Goal: Task Accomplishment & Management: Manage account settings

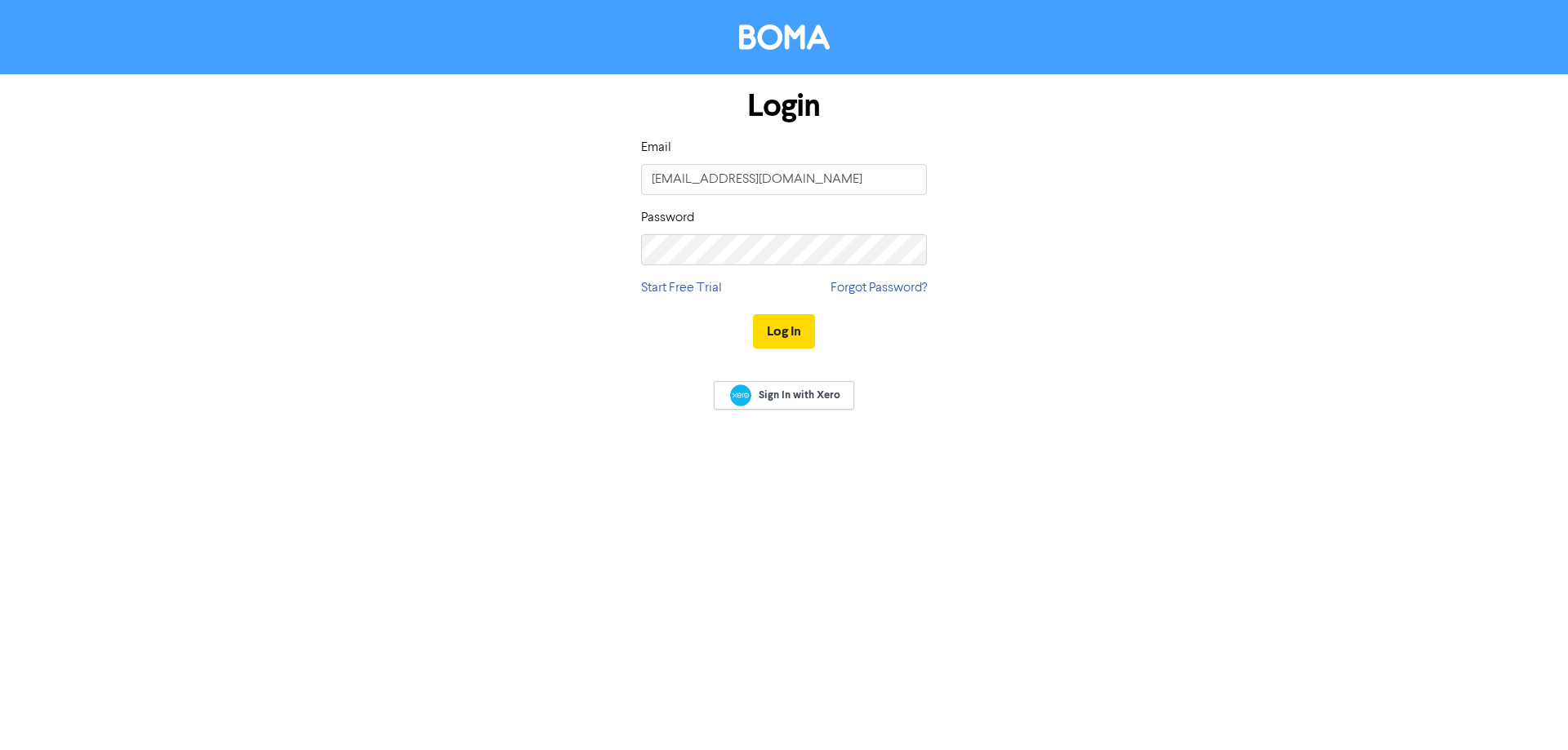
type input "[EMAIL_ADDRESS][DOMAIN_NAME]"
click at [738, 320] on div "Log In" at bounding box center [783, 332] width 286 height 67
click at [791, 334] on button "Log In" at bounding box center [784, 331] width 62 height 34
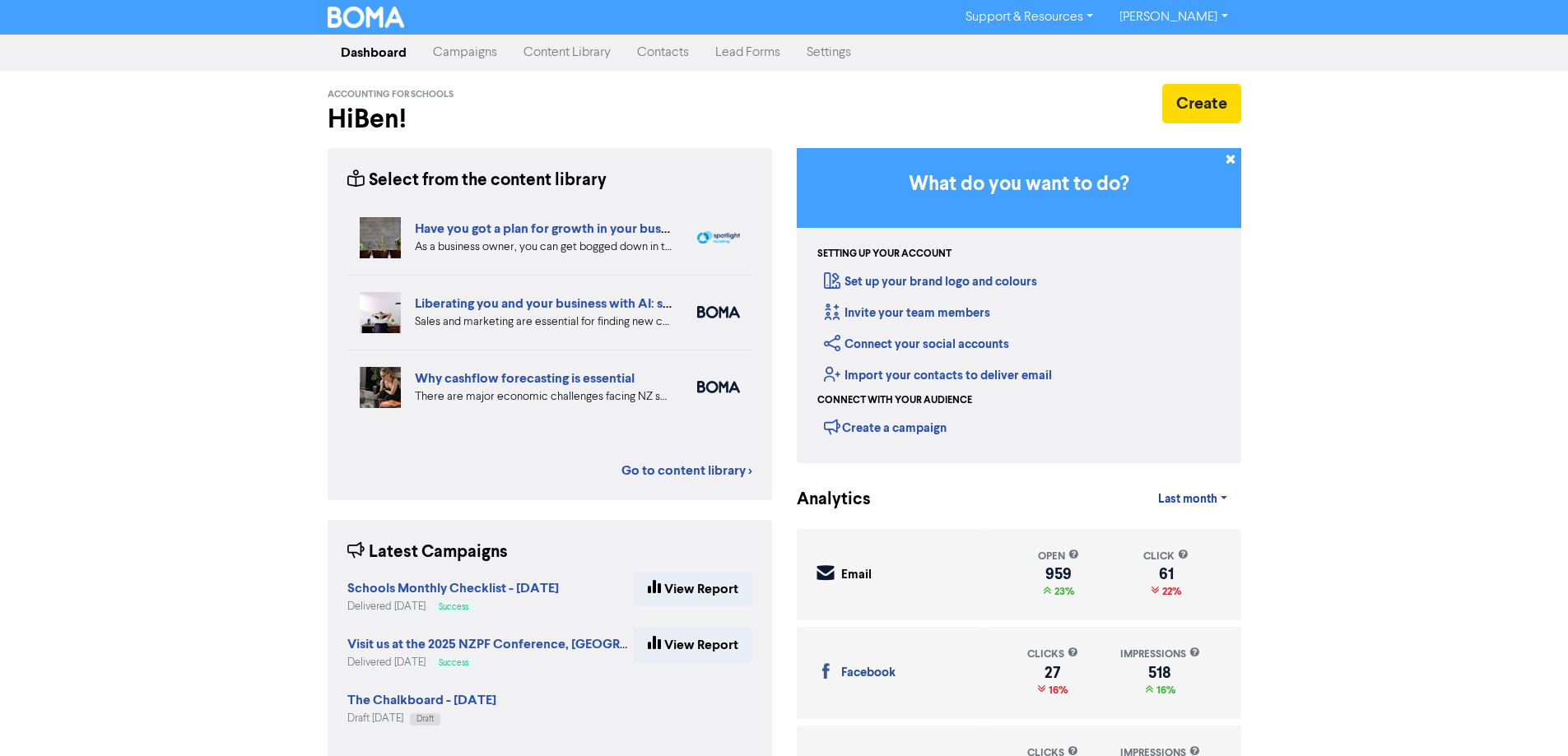
click at [458, 59] on link "Campaigns" at bounding box center [465, 52] width 90 height 32
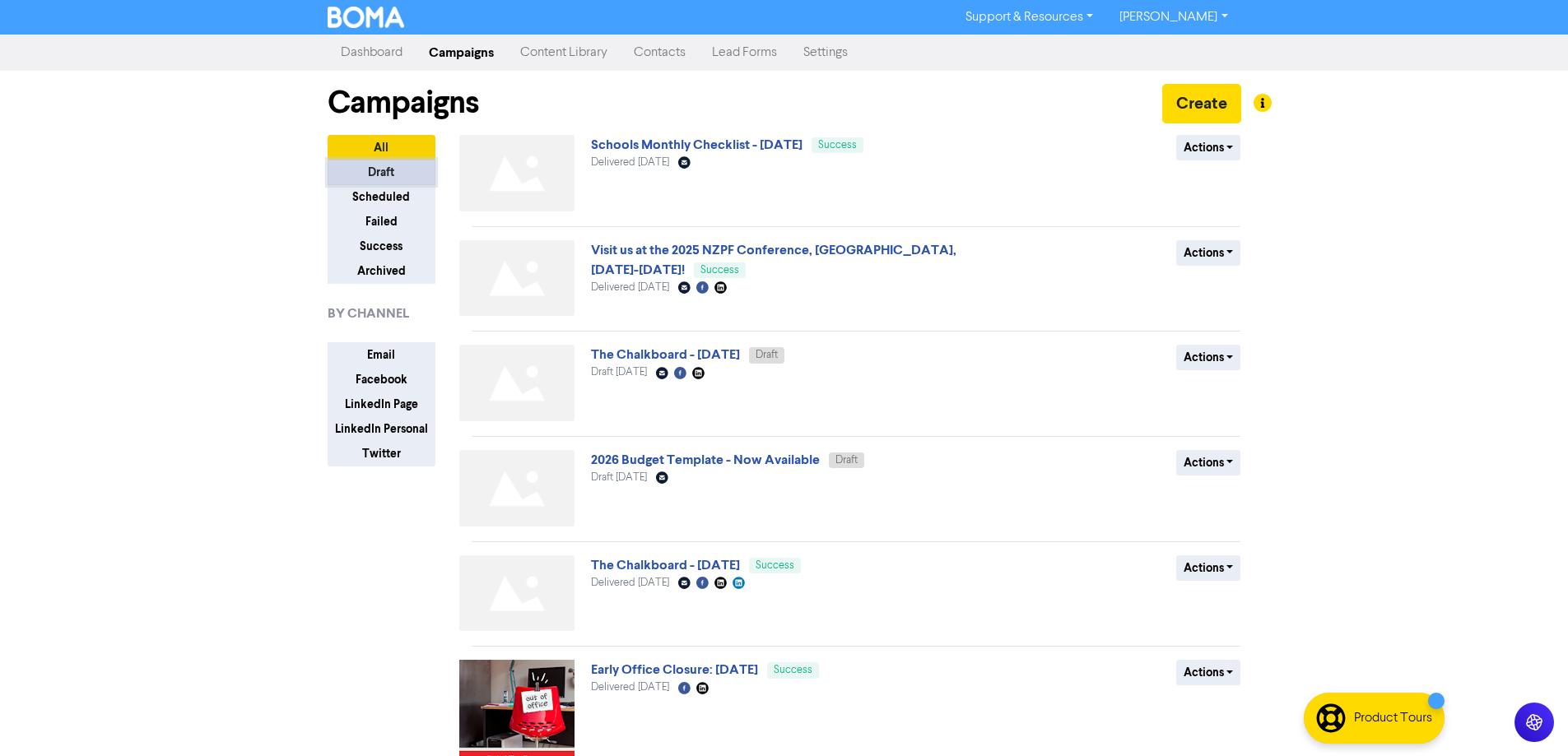
click at [383, 170] on button "Draft" at bounding box center [381, 172] width 108 height 26
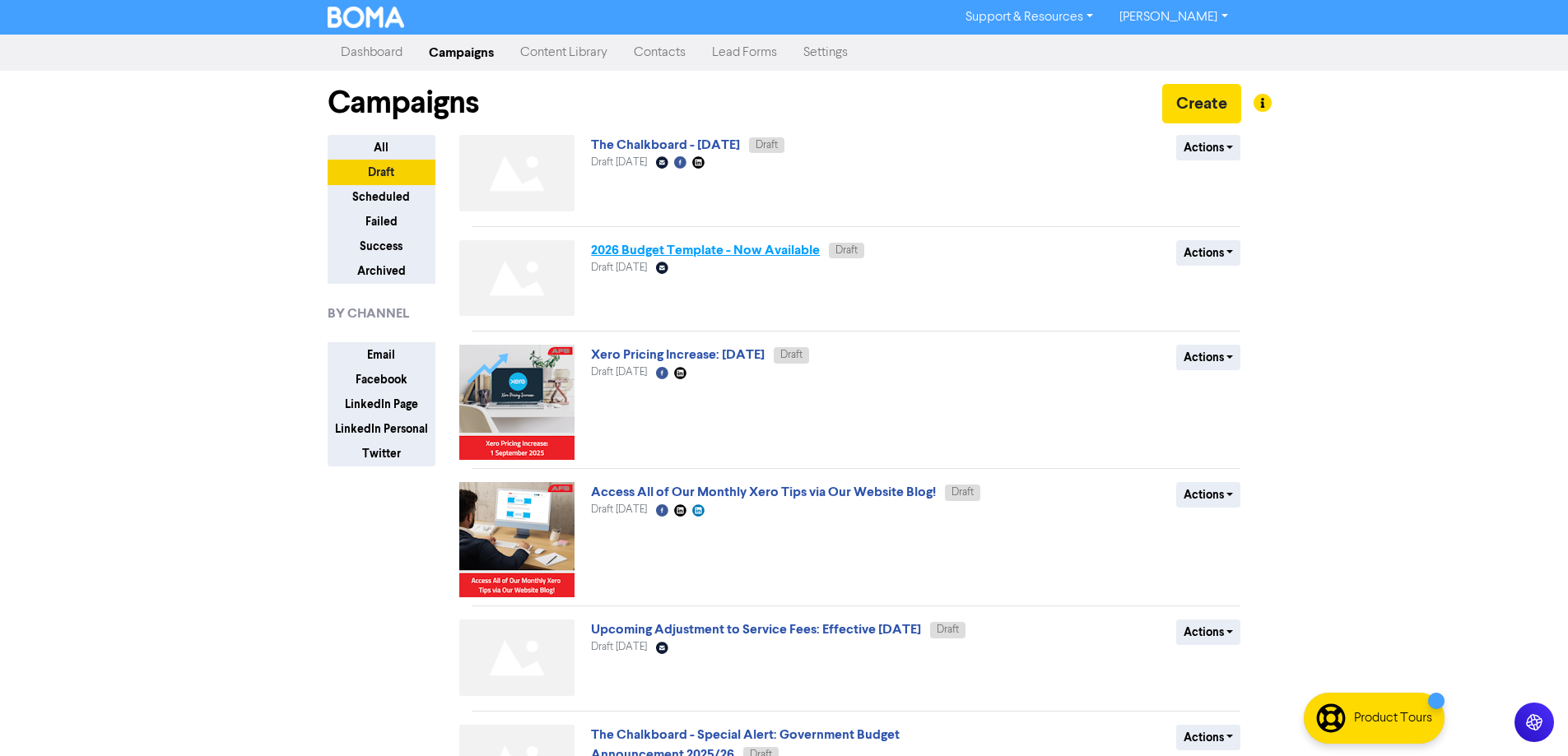
click at [663, 247] on link "2026 Budget Template - Now Available" at bounding box center [705, 250] width 229 height 17
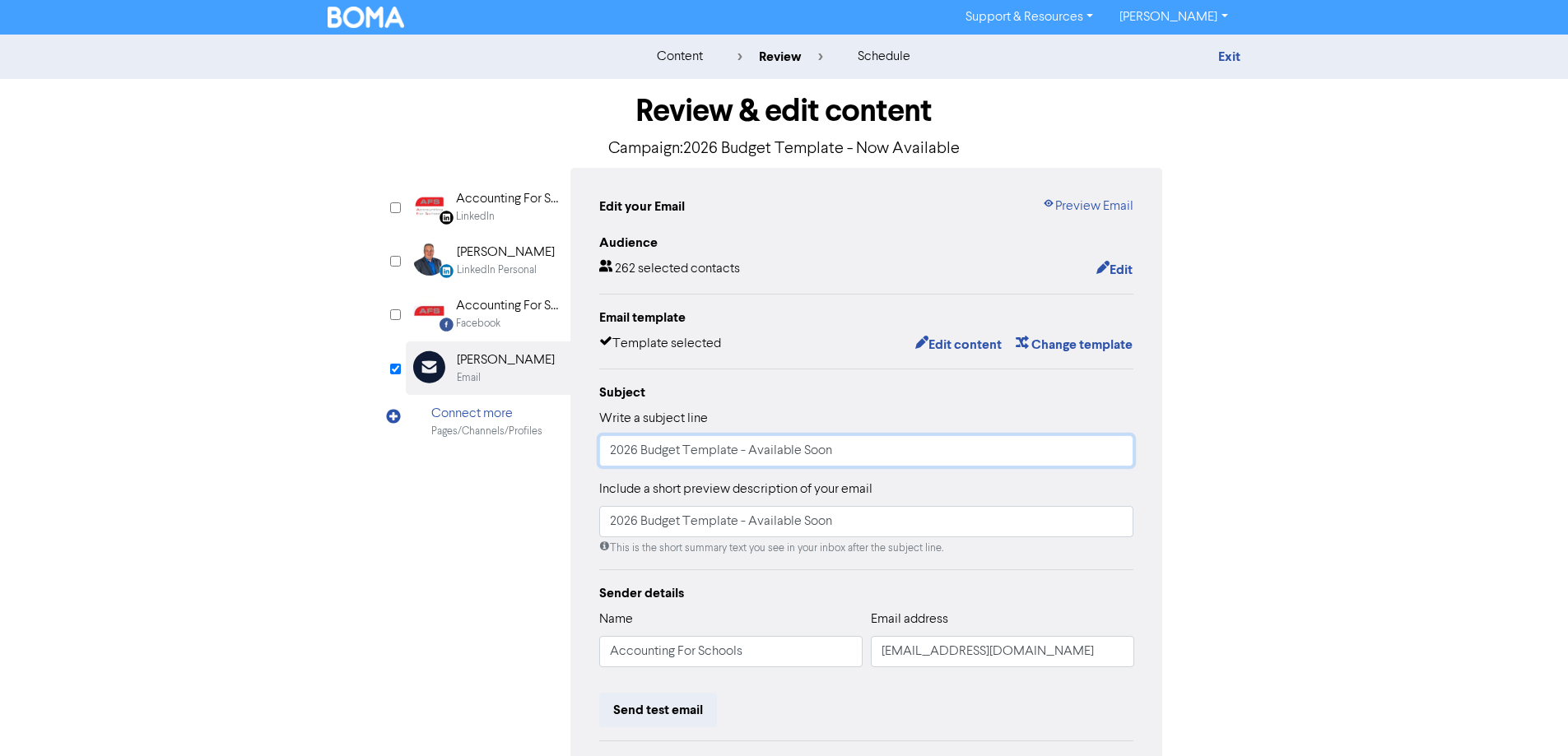
drag, startPoint x: 749, startPoint y: 449, endPoint x: 965, endPoint y: 468, distance: 216.8
click at [965, 467] on input "2026 Budget Template - Available Soon" at bounding box center [867, 451] width 535 height 31
click at [898, 458] on input "2026 Budget Template - Available Soon" at bounding box center [867, 451] width 535 height 31
click at [1216, 49] on div "Exit" at bounding box center [1097, 57] width 288 height 20
click at [1241, 58] on link "Exit" at bounding box center [1229, 56] width 23 height 17
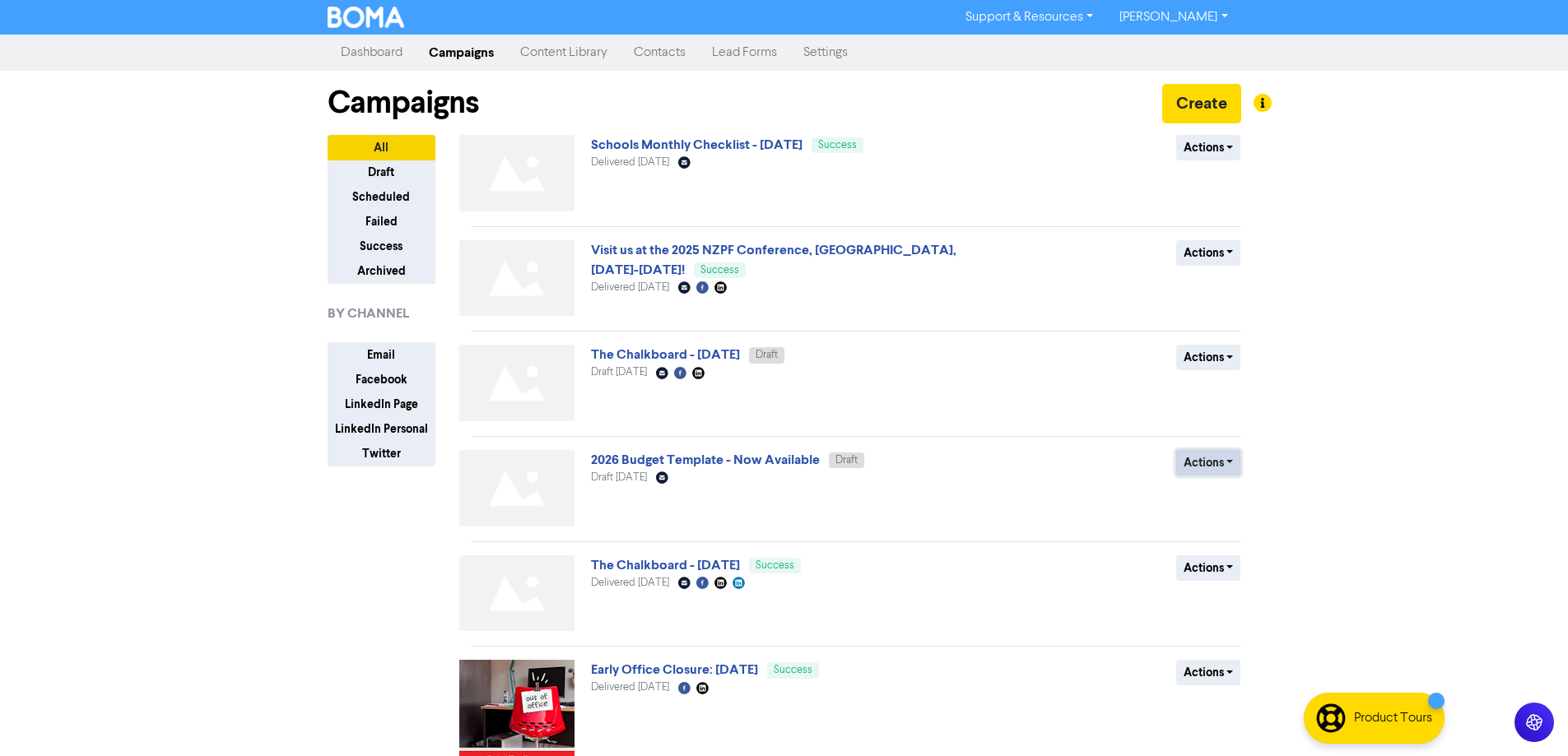
click at [1212, 455] on button "Actions" at bounding box center [1208, 463] width 65 height 26
click at [1227, 552] on button "Rename" at bounding box center [1242, 551] width 130 height 27
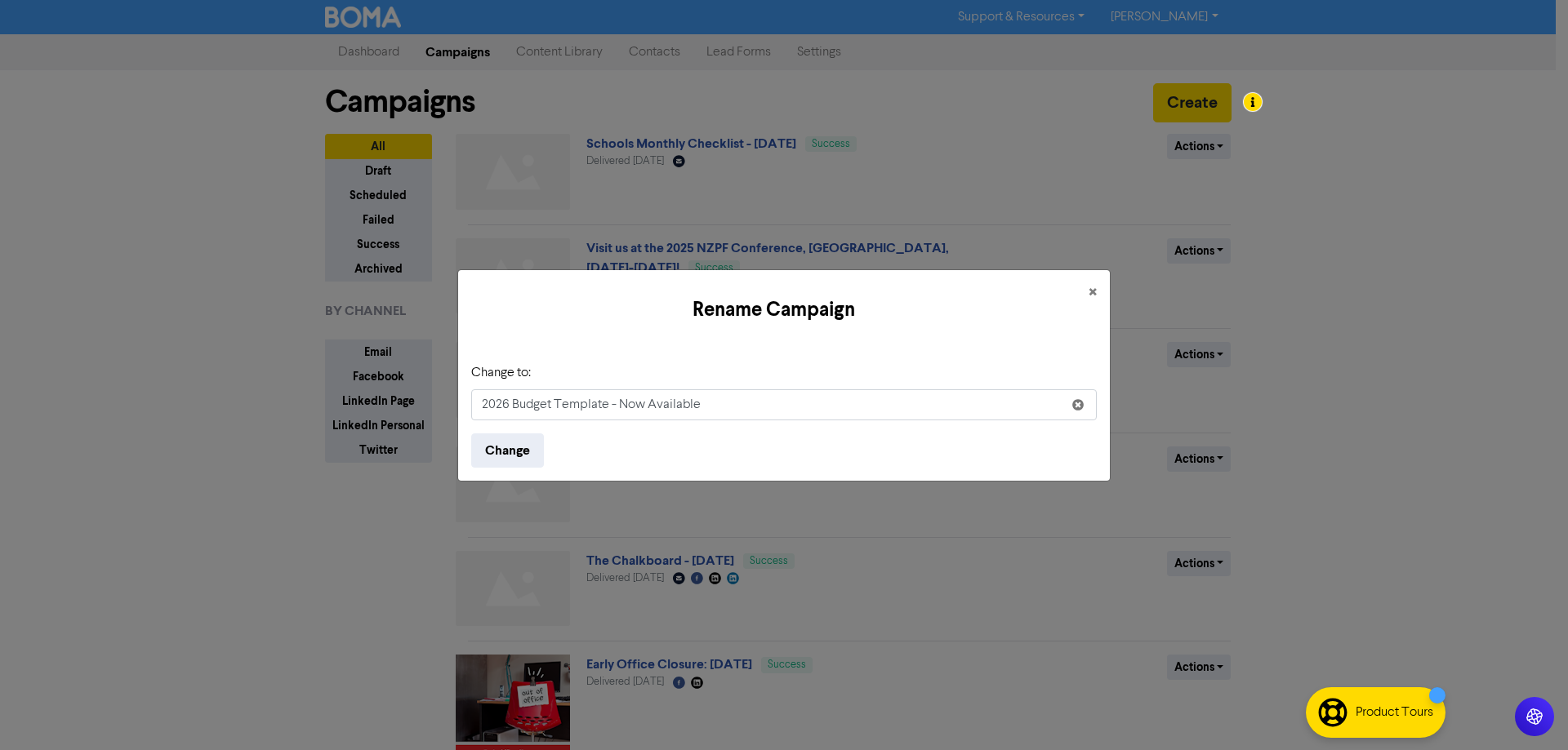
click at [622, 402] on input "2026 Budget Template - Now Available" at bounding box center [783, 405] width 625 height 31
type input "2026 Budget Template - Available Soon"
click at [499, 454] on button "Change" at bounding box center [507, 451] width 73 height 34
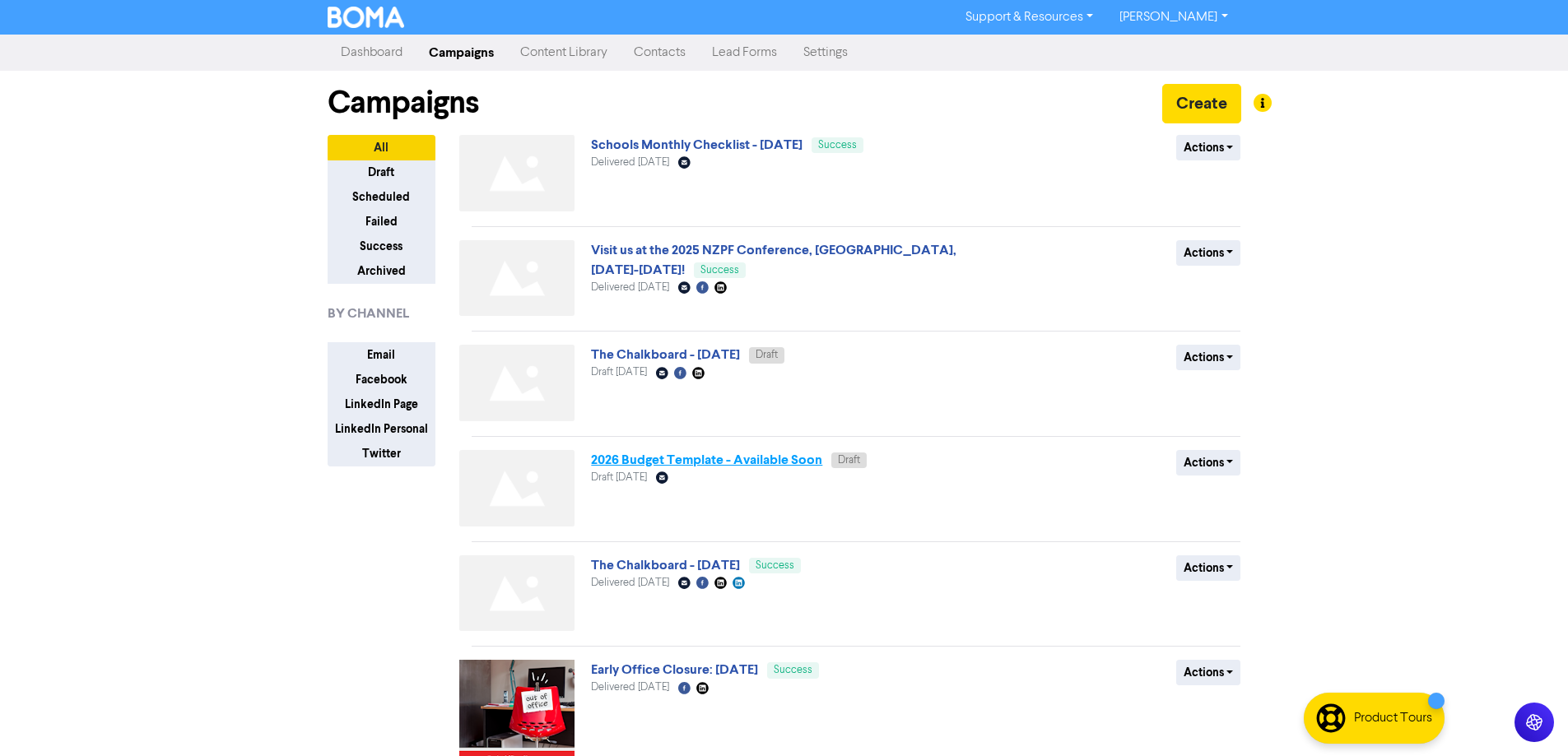
click at [752, 461] on link "2026 Budget Template - Available Soon" at bounding box center [706, 460] width 231 height 17
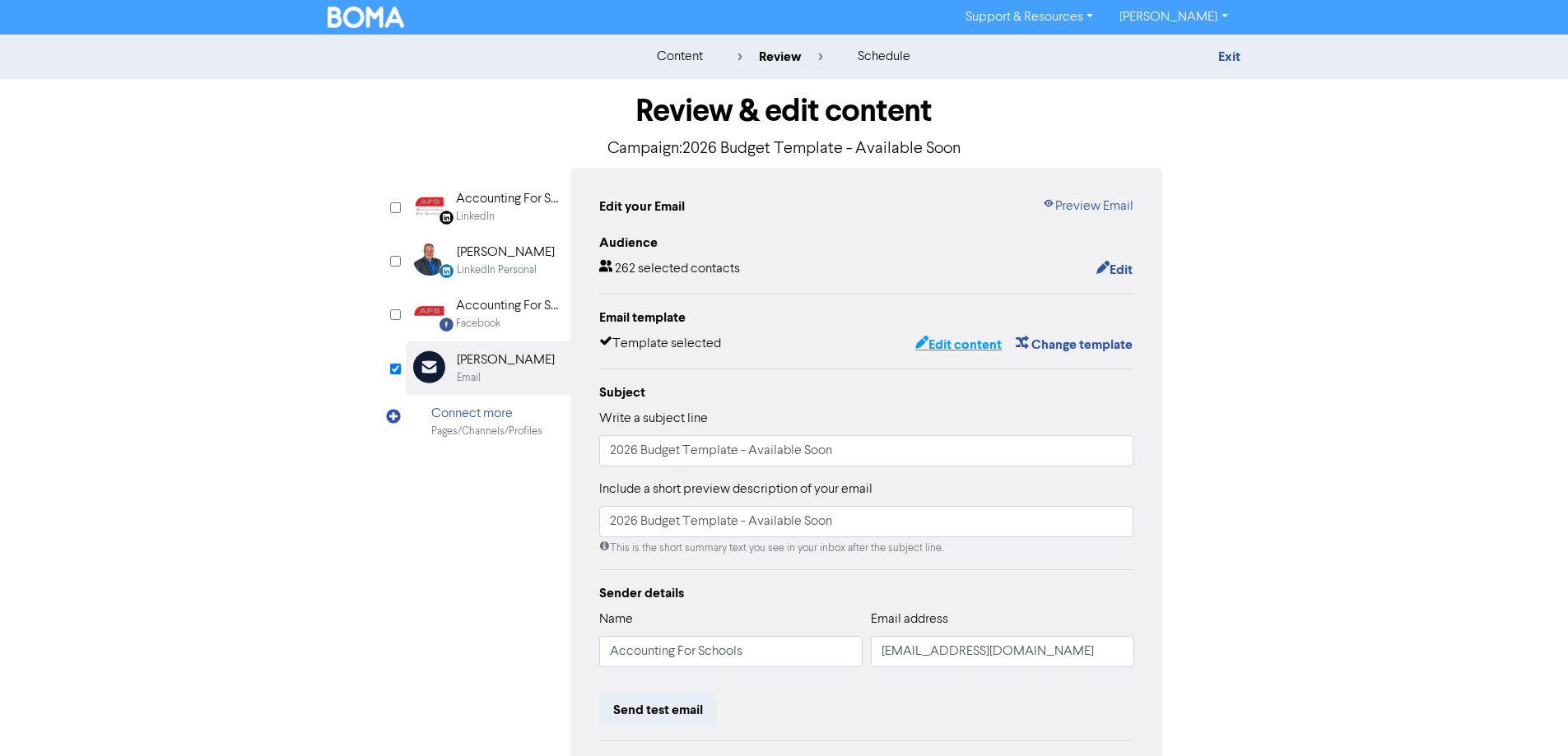
click at [949, 341] on button "Edit content" at bounding box center [958, 345] width 88 height 22
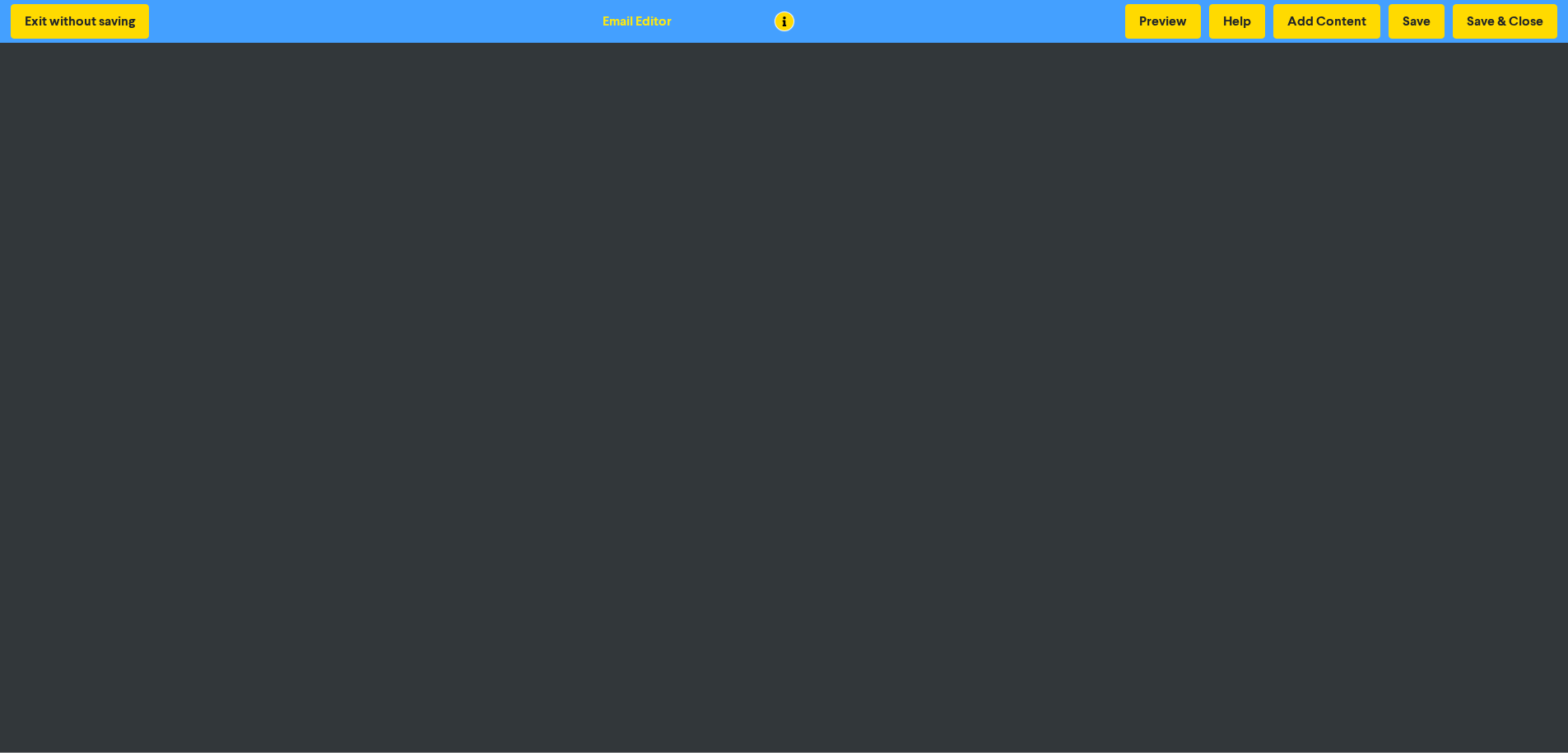
scroll to position [2, 0]
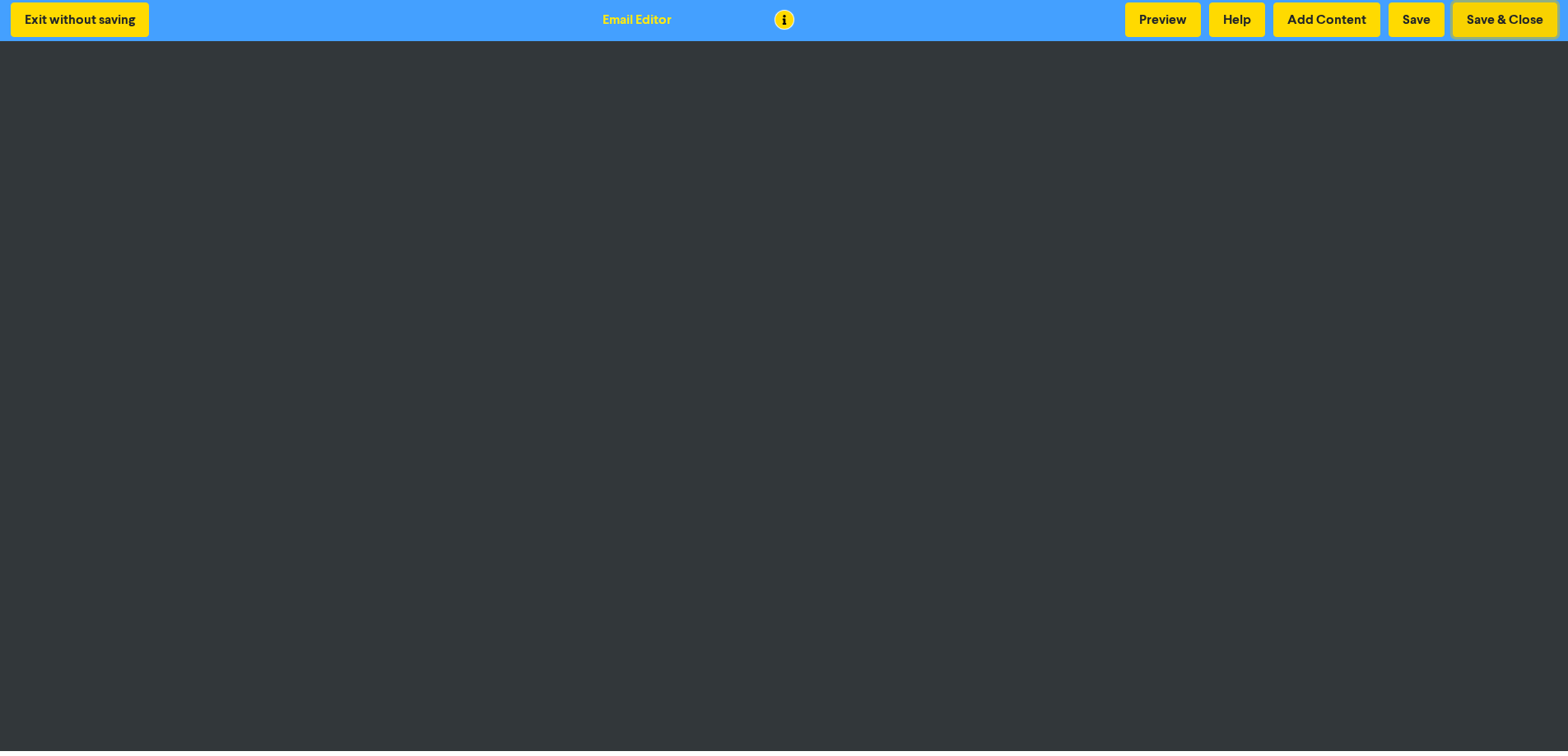
click at [1492, 14] on button "Save & Close" at bounding box center [1505, 20] width 104 height 34
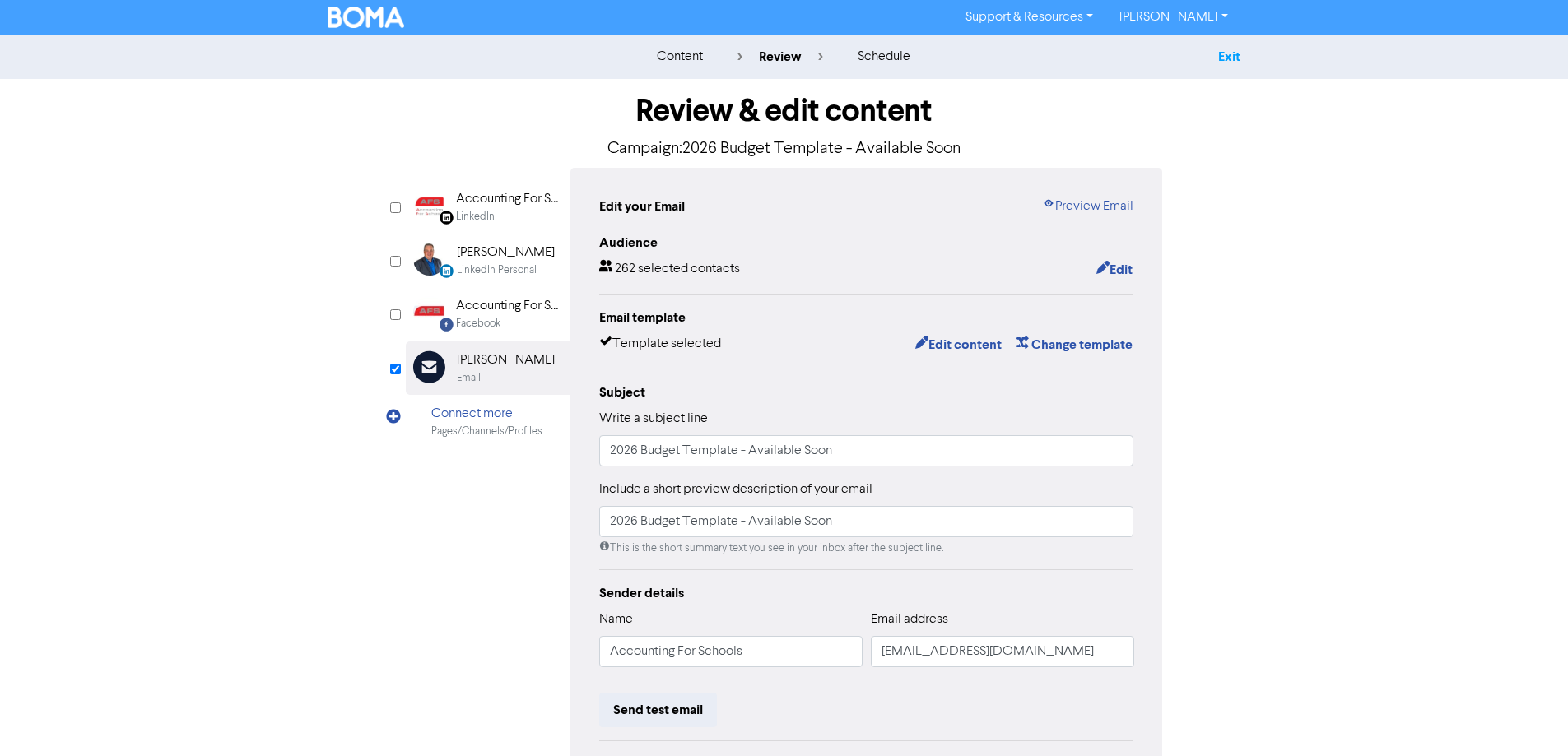
click at [1232, 59] on link "Exit" at bounding box center [1229, 56] width 23 height 17
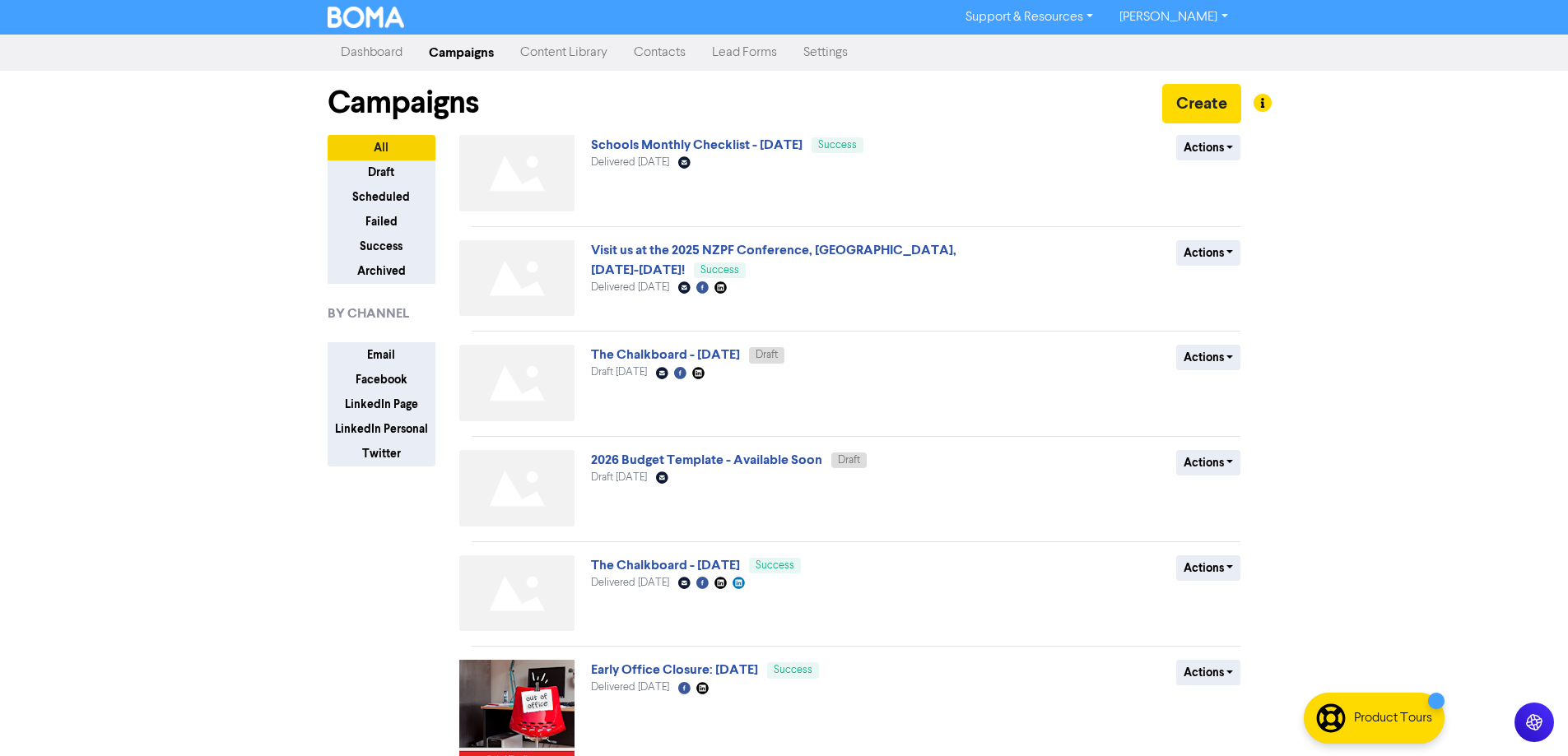
click at [651, 53] on link "Contacts" at bounding box center [660, 52] width 79 height 32
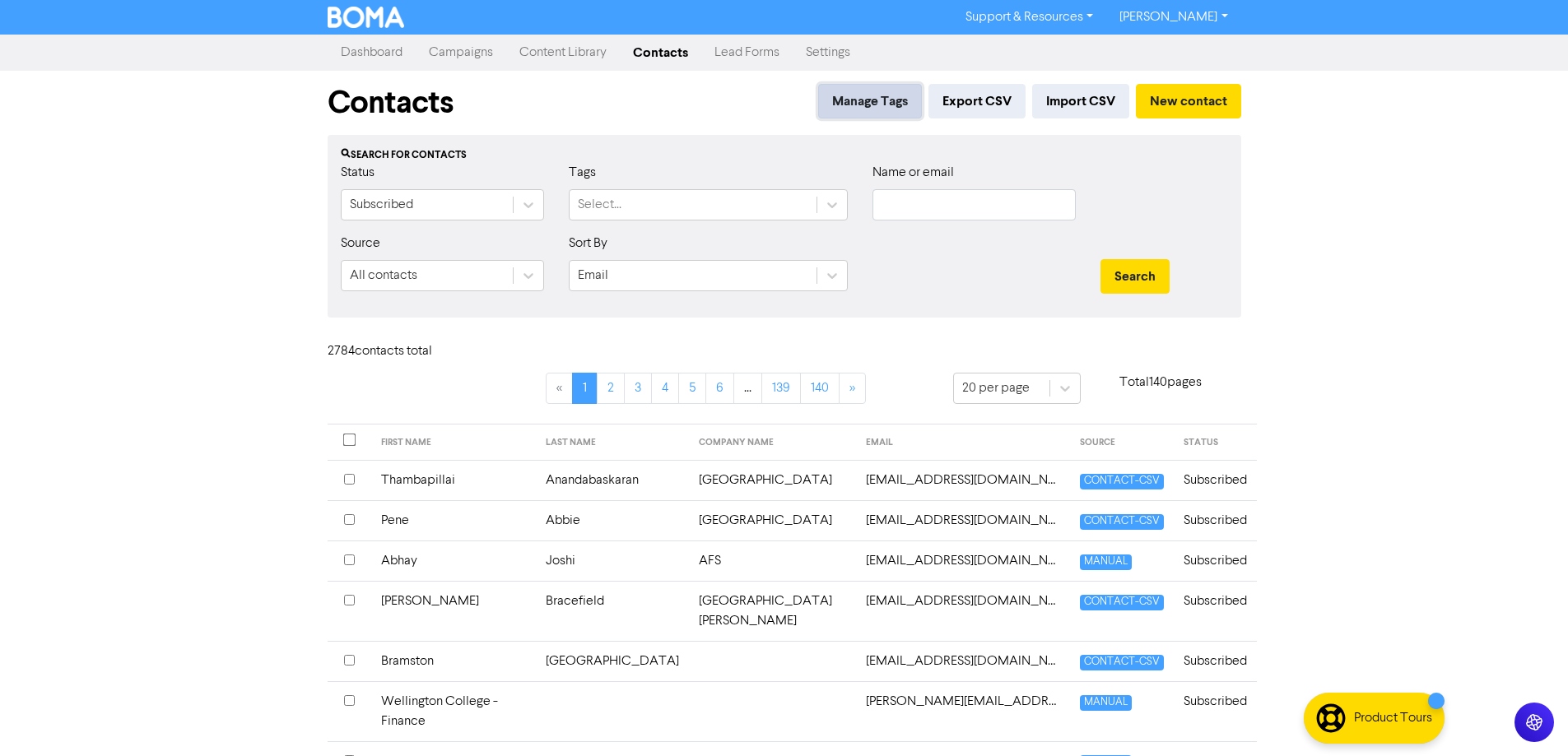
click at [851, 100] on button "Manage Tags" at bounding box center [869, 100] width 103 height 34
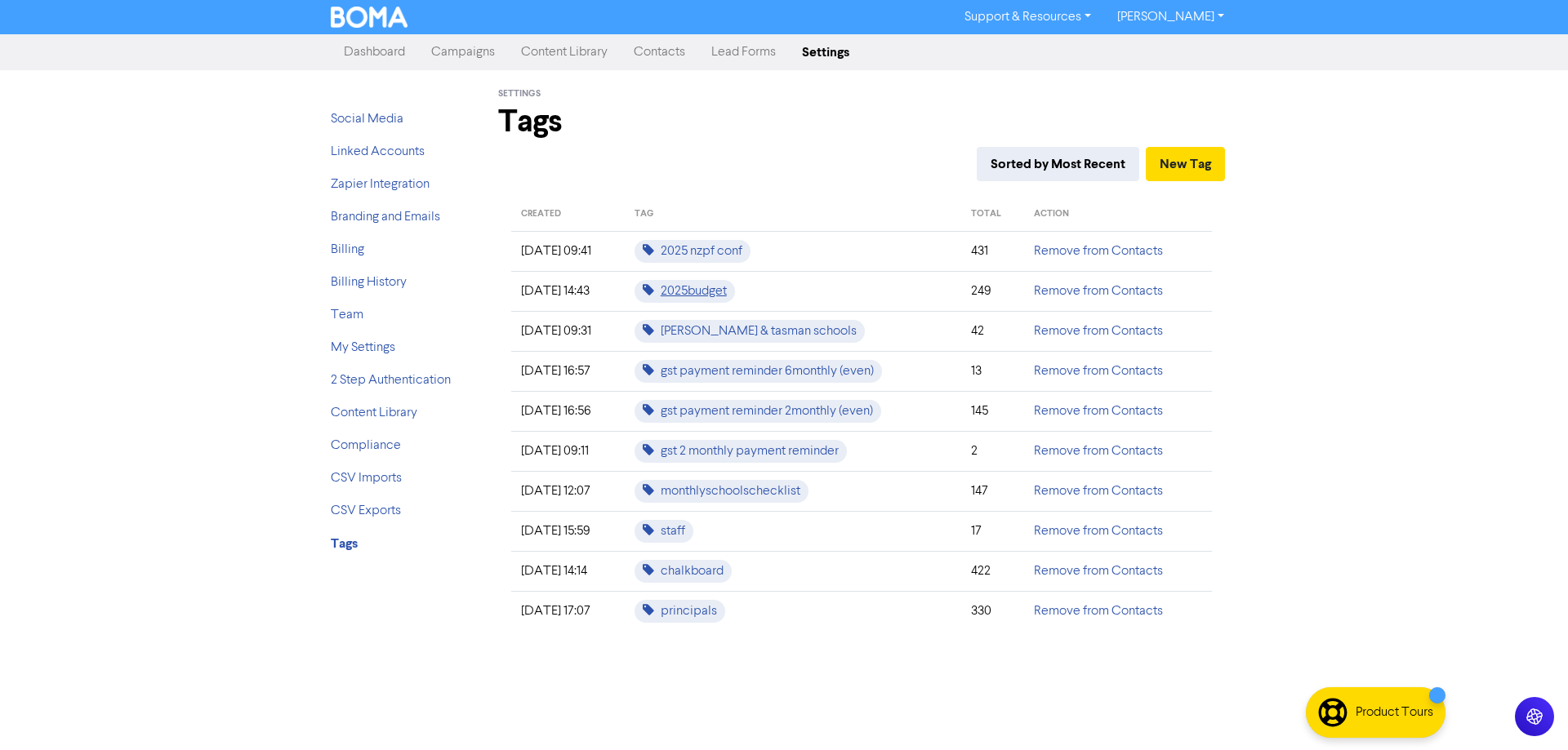
click at [695, 292] on span "2025budget" at bounding box center [685, 291] width 100 height 22
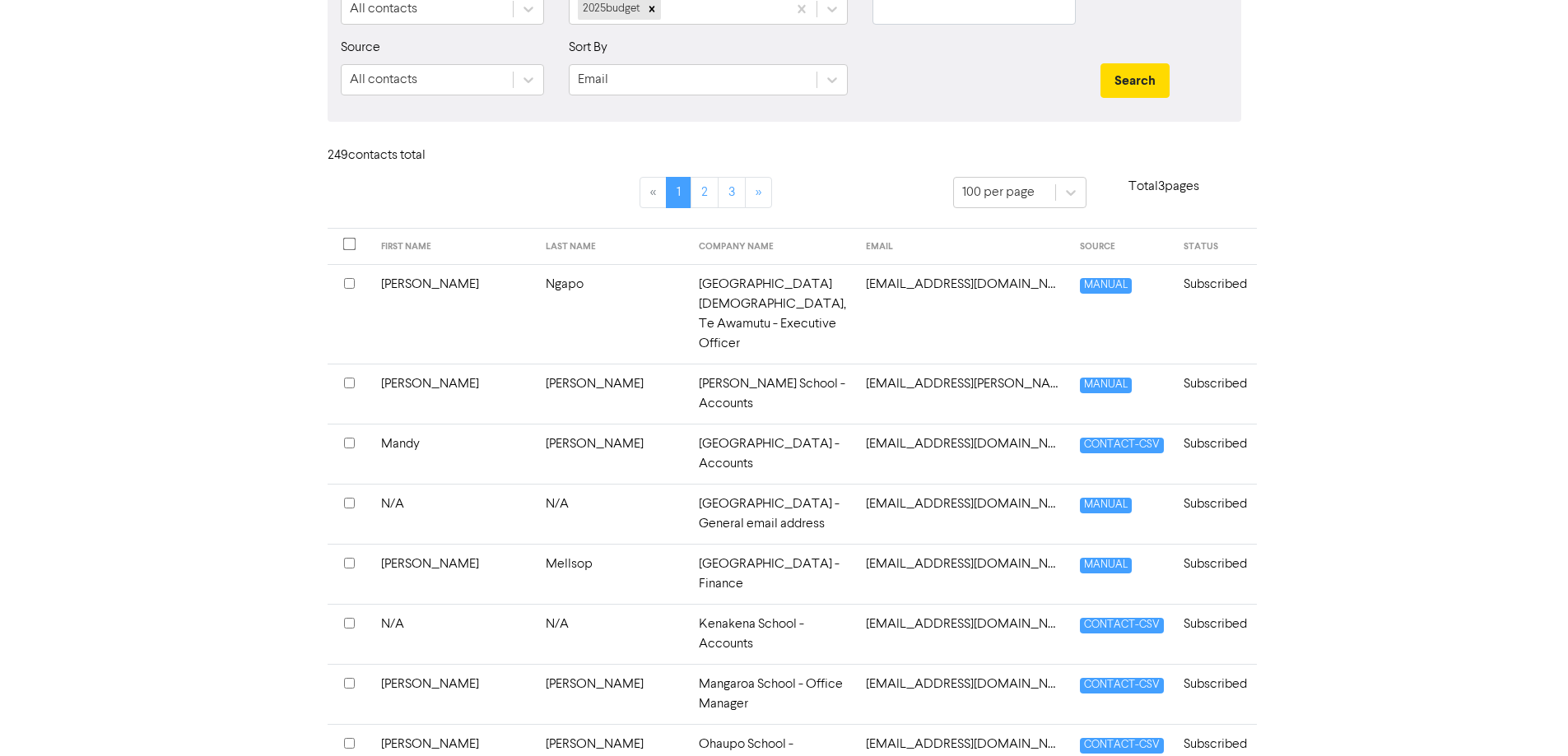
scroll to position [164, 0]
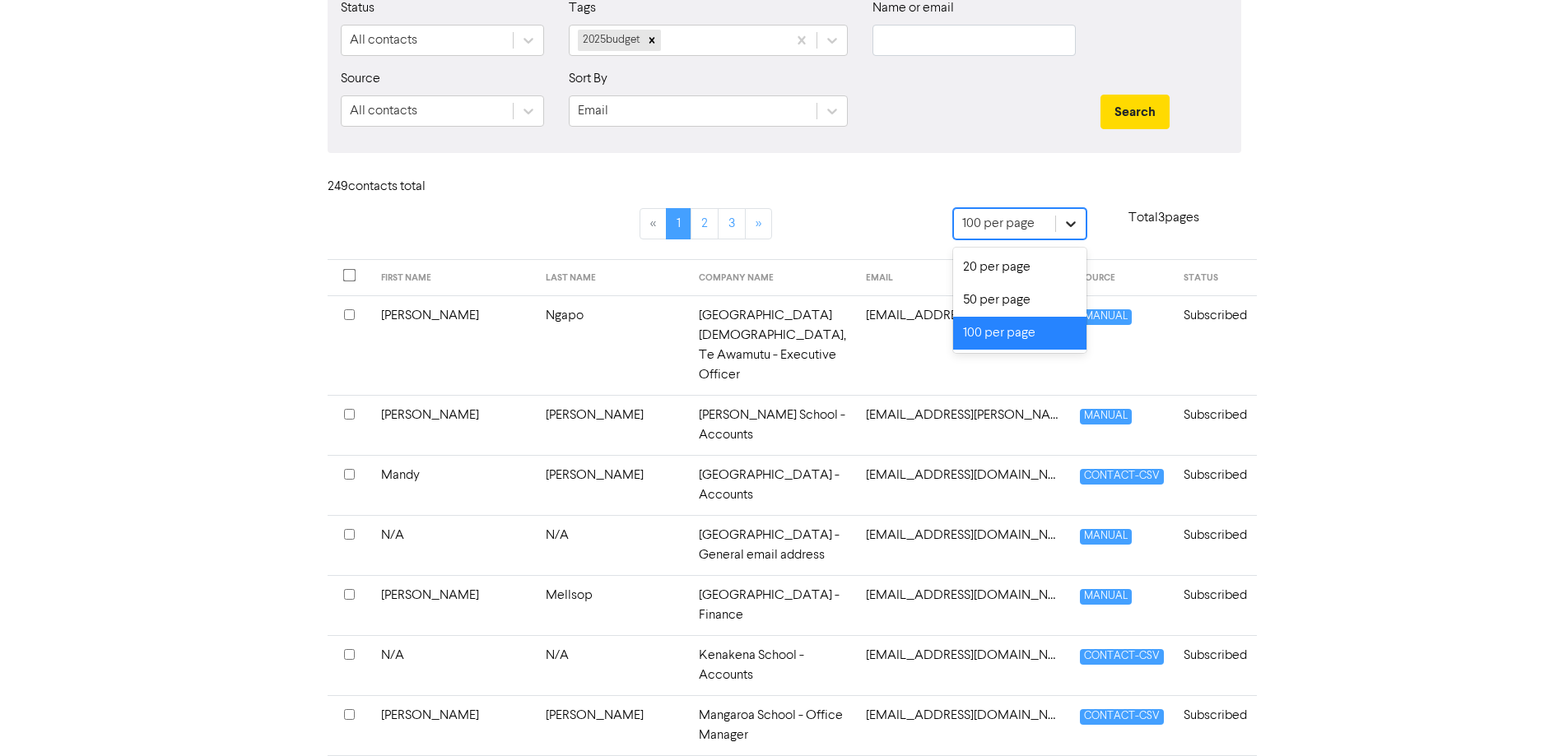
click at [1074, 220] on icon at bounding box center [1071, 223] width 17 height 17
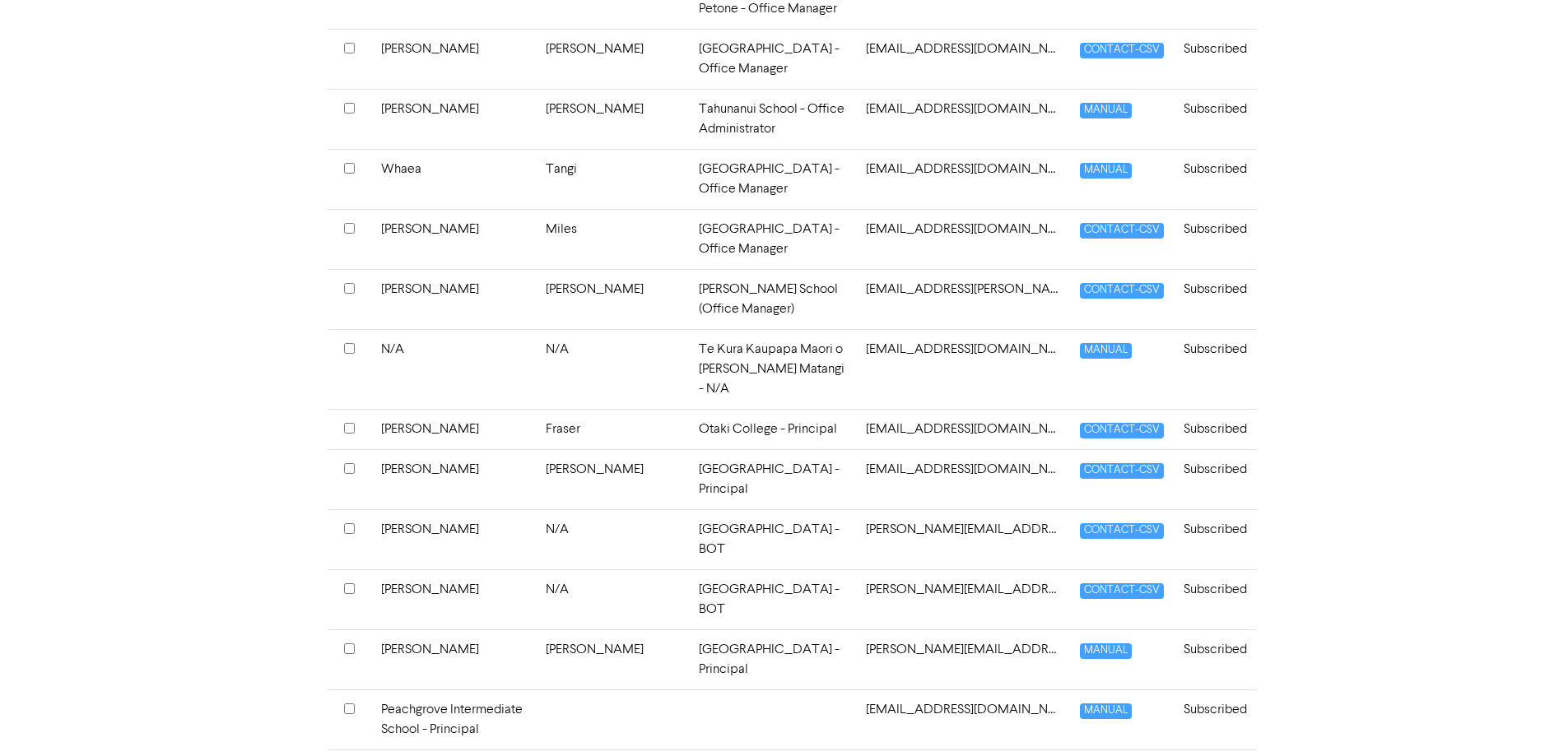
scroll to position [2470, 0]
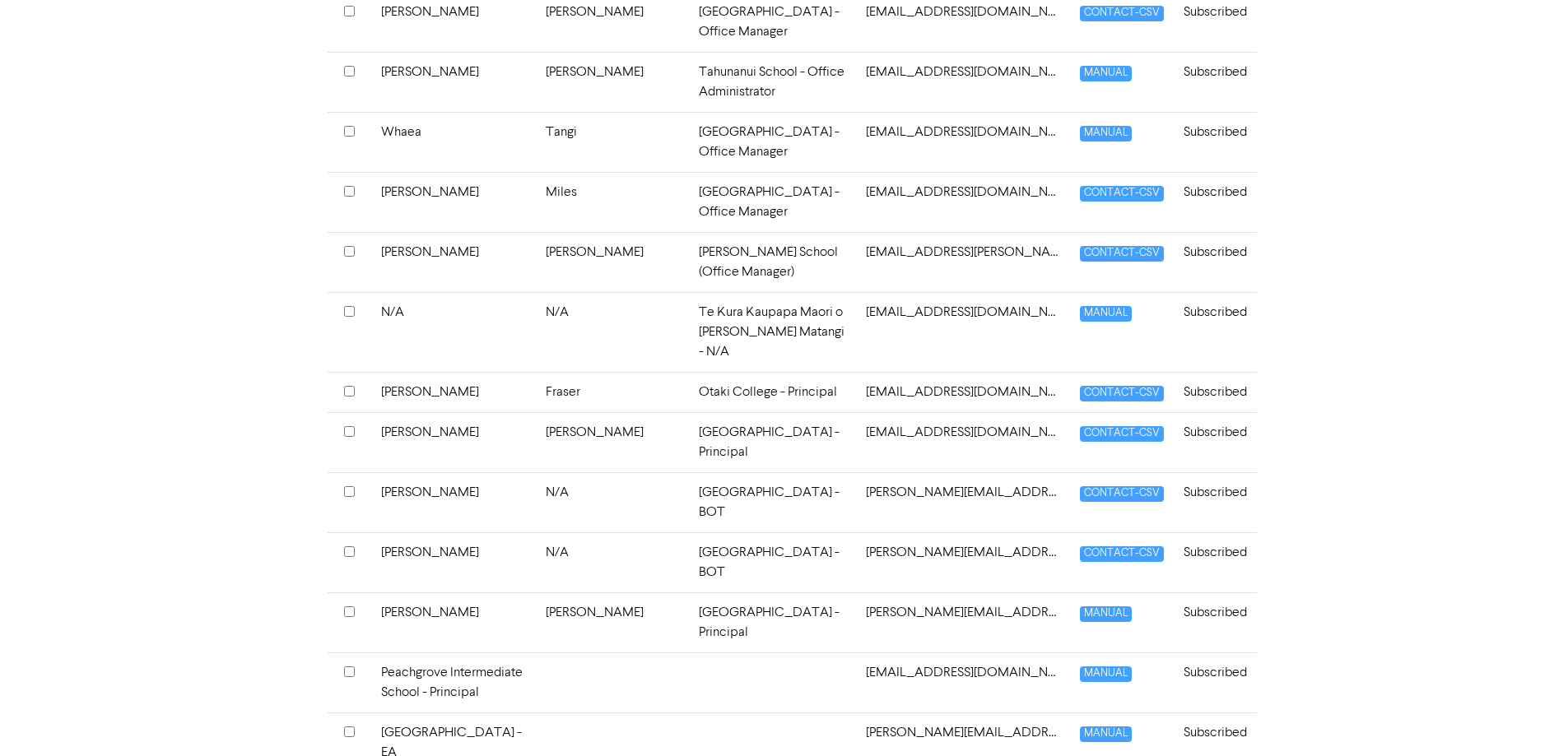
click at [689, 653] on td at bounding box center [773, 682] width 167 height 60
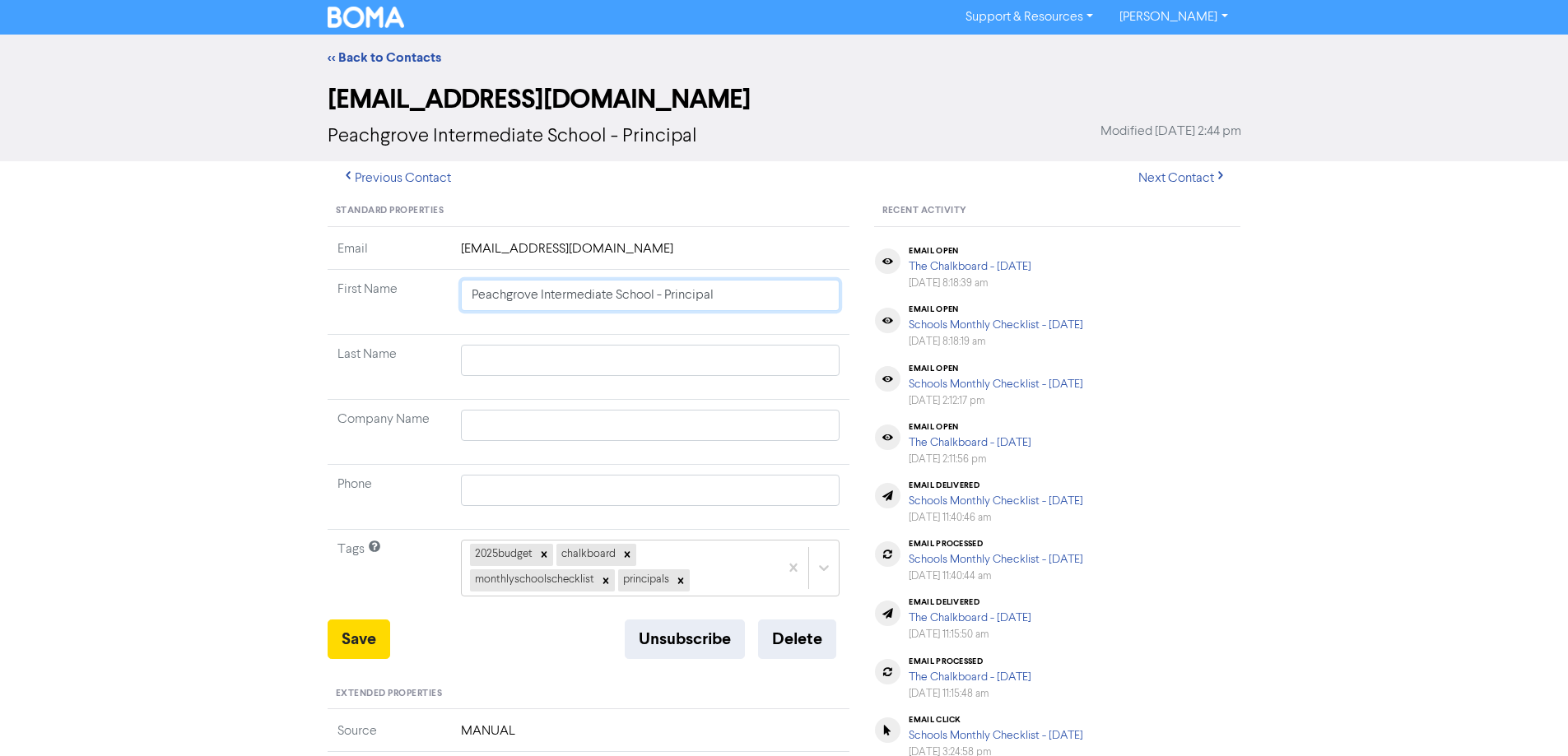
drag, startPoint x: 730, startPoint y: 297, endPoint x: 381, endPoint y: 276, distance: 349.6
click at [381, 276] on tr "First Name Peachgrove Intermediate School - Principal" at bounding box center [589, 303] width 523 height 65
click at [505, 418] on input "text" at bounding box center [651, 426] width 379 height 31
paste input "Peachgrove Intermediate School - Principal"
type input "Peachgrove Intermediate School - Principal"
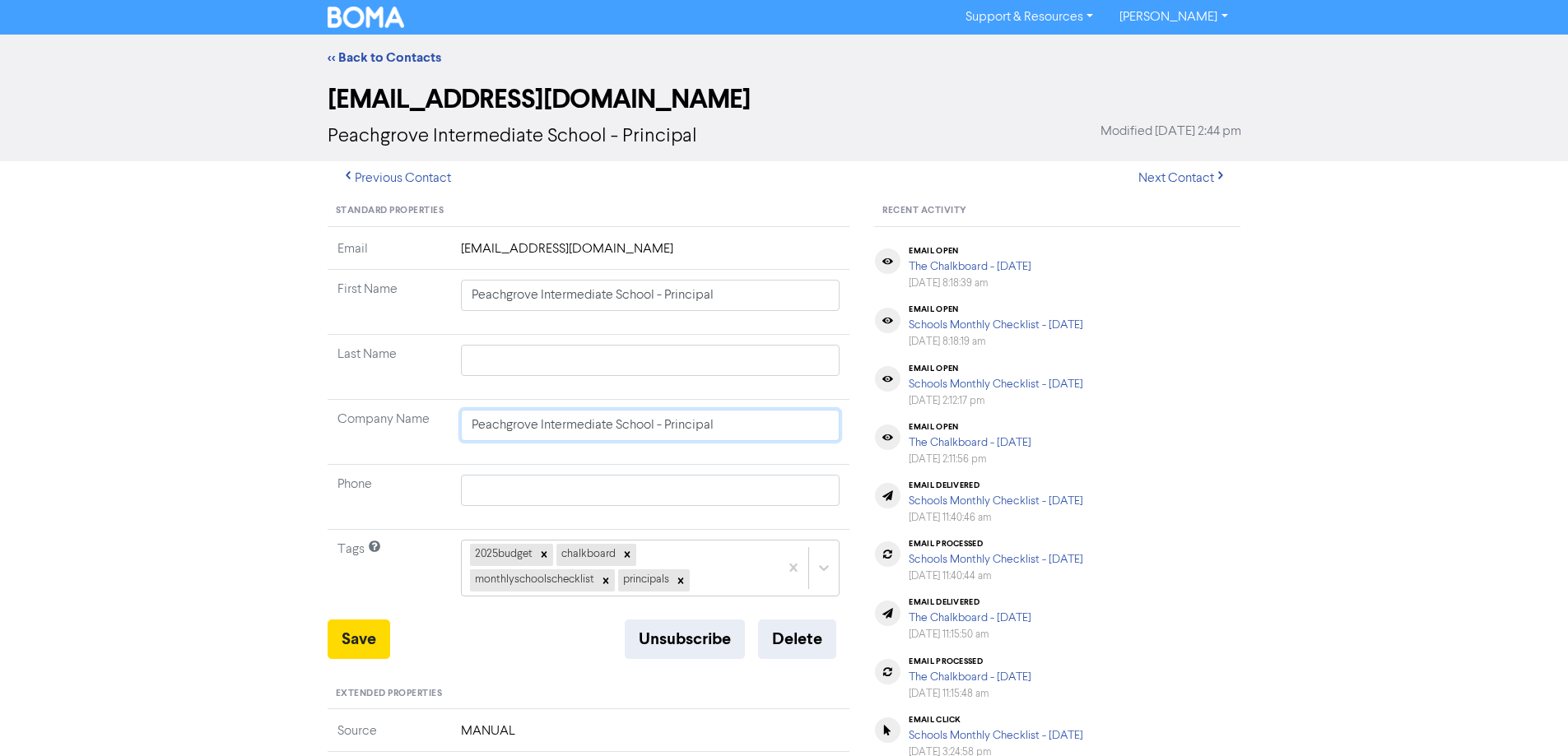
type input "Peachgrove Intermediate School - Principal"
drag, startPoint x: 740, startPoint y: 294, endPoint x: 344, endPoint y: 302, distance: 396.1
click at [344, 302] on tr "First Name Peachgrove Intermediate School - Principal" at bounding box center [589, 303] width 523 height 65
type input "A"
type input "Aa"
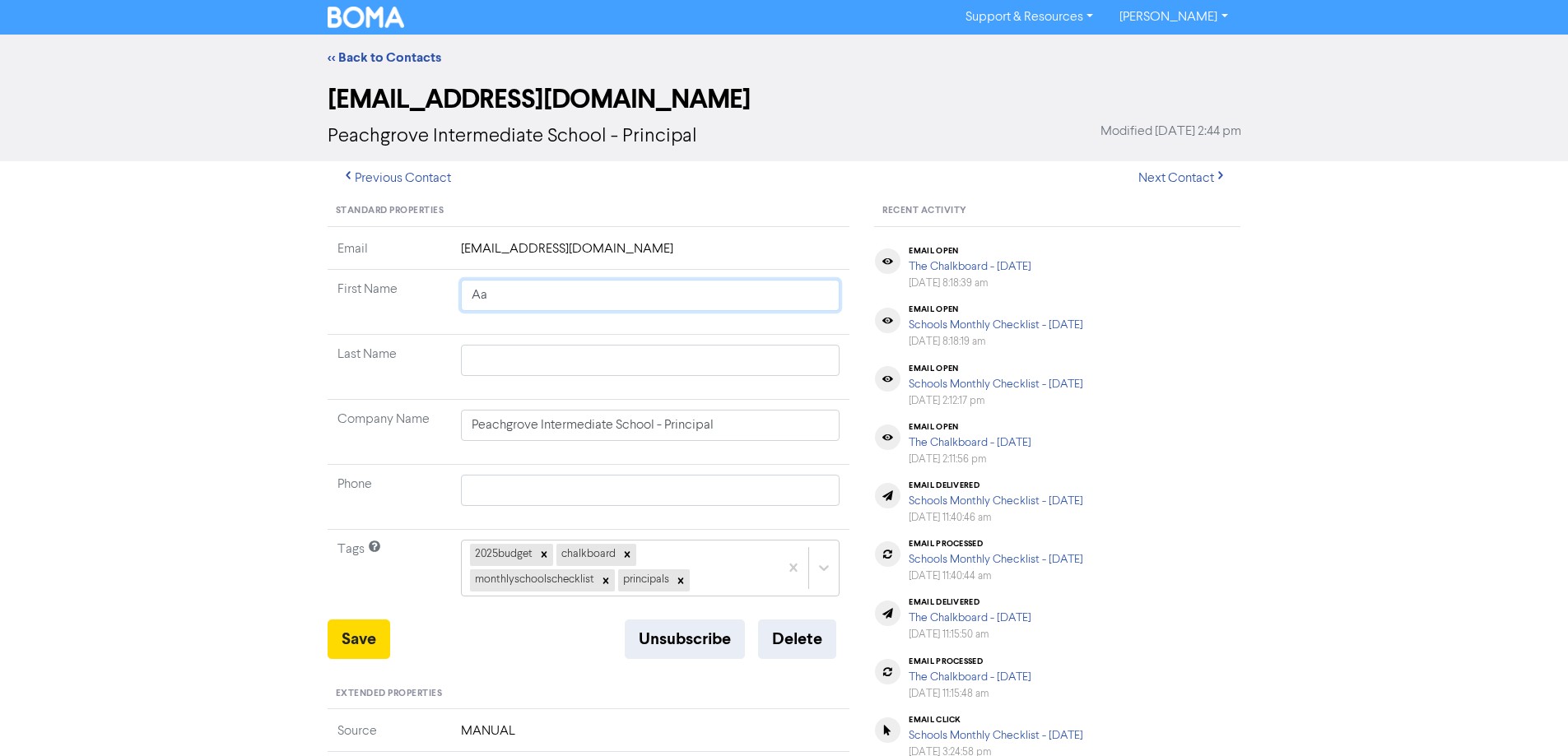
type input "Aar"
type input "Aaro"
type input "[PERSON_NAME]"
type input "W"
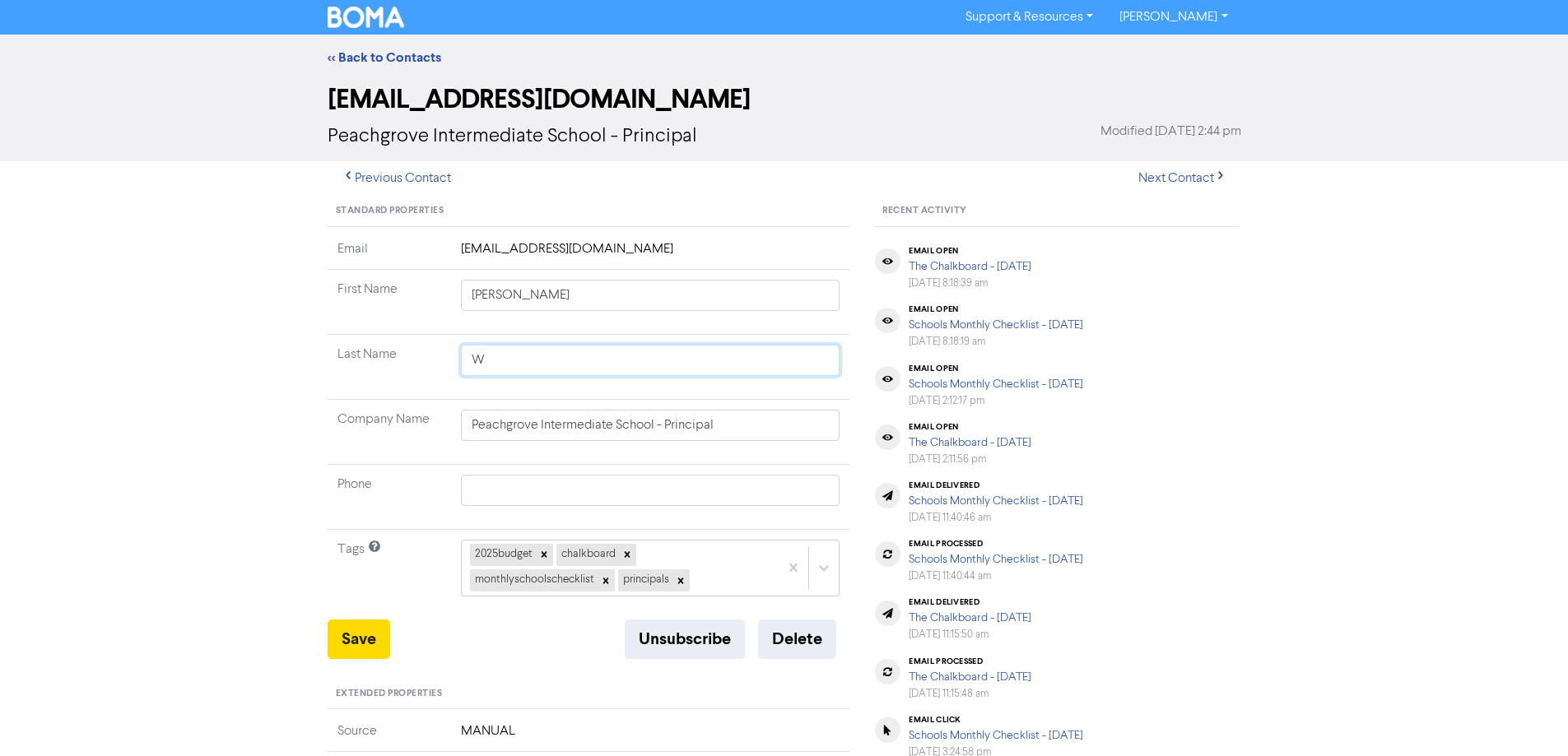
type input "We"
type input "[PERSON_NAME]"
type input "West"
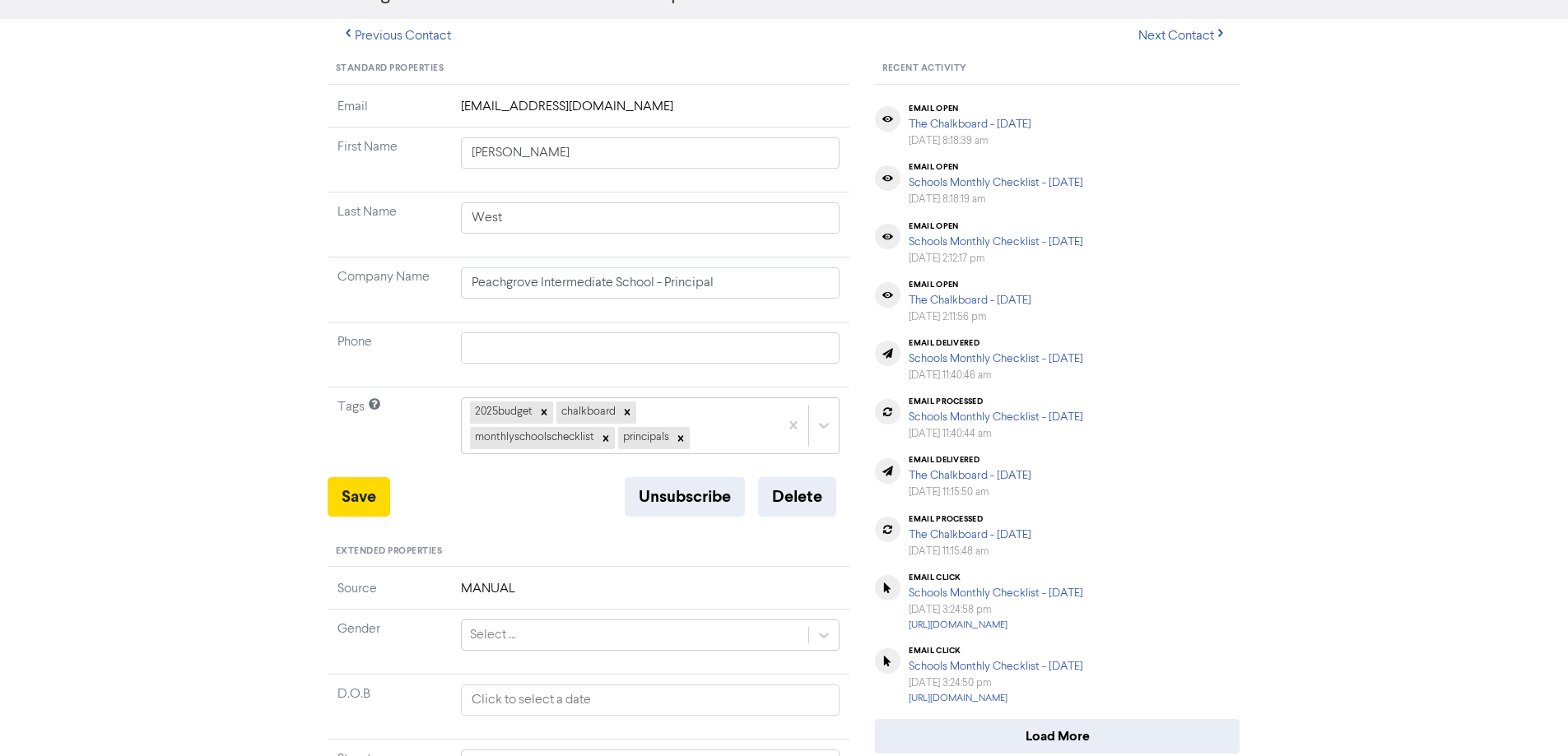
scroll to position [164, 0]
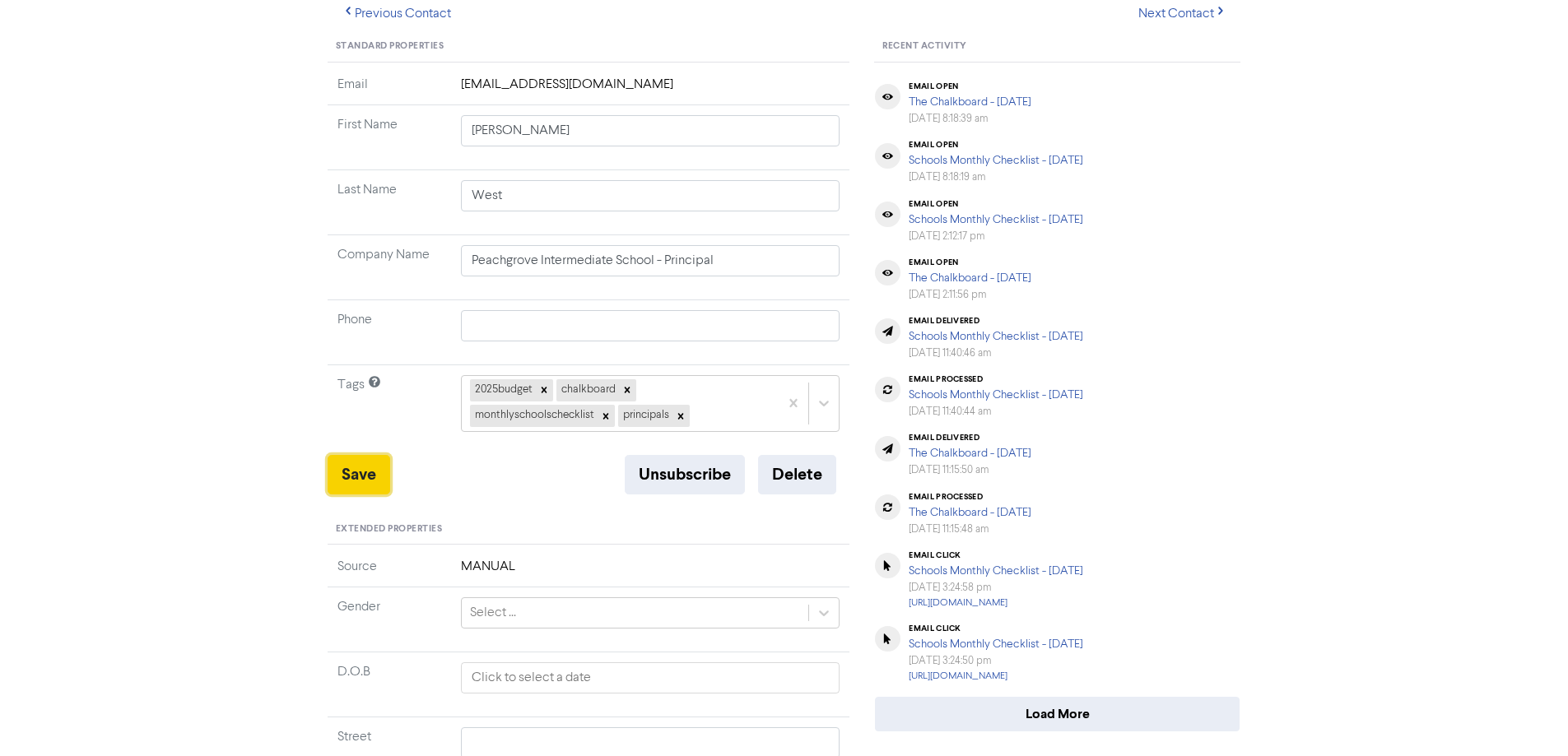
click at [350, 467] on button "Save" at bounding box center [359, 475] width 63 height 39
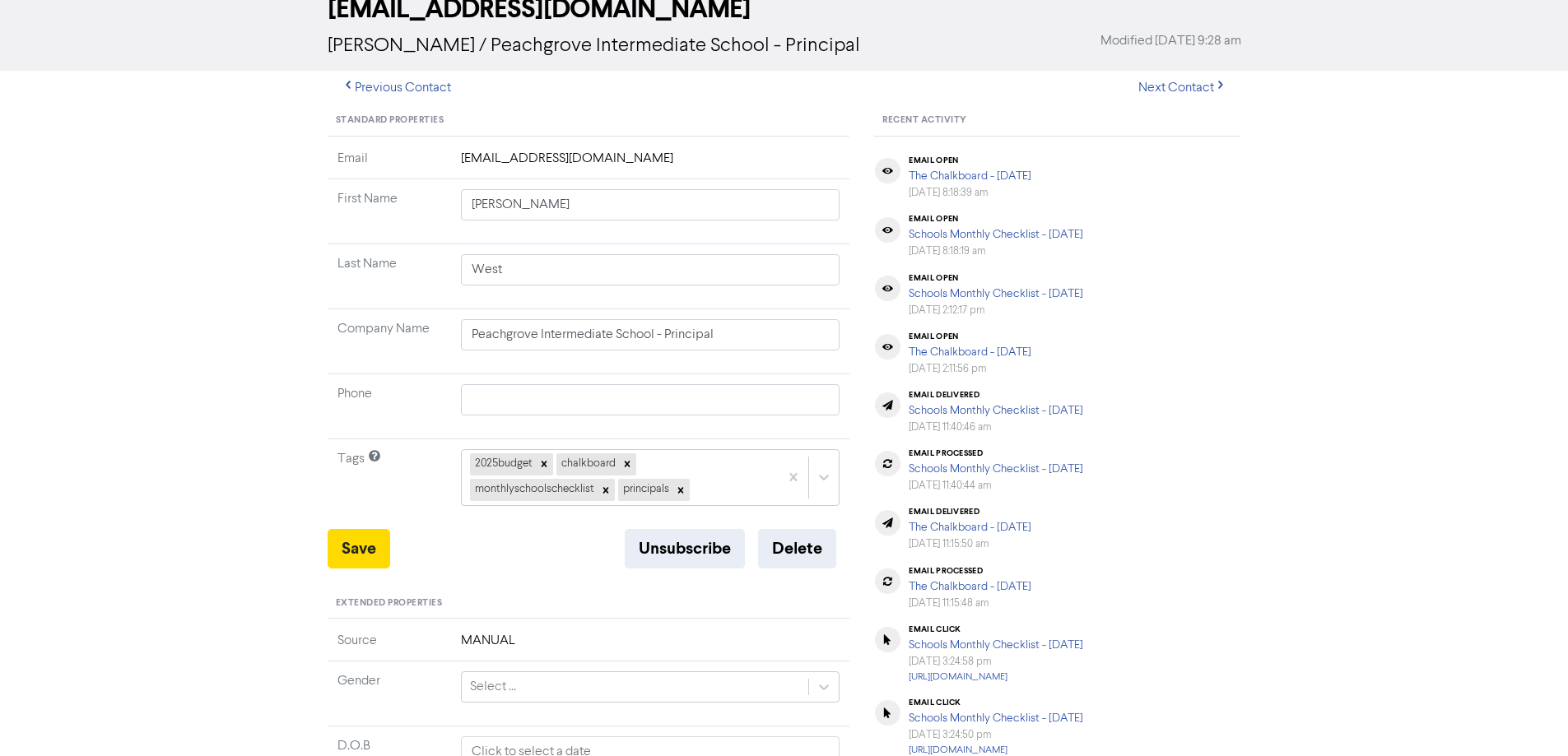
scroll to position [0, 0]
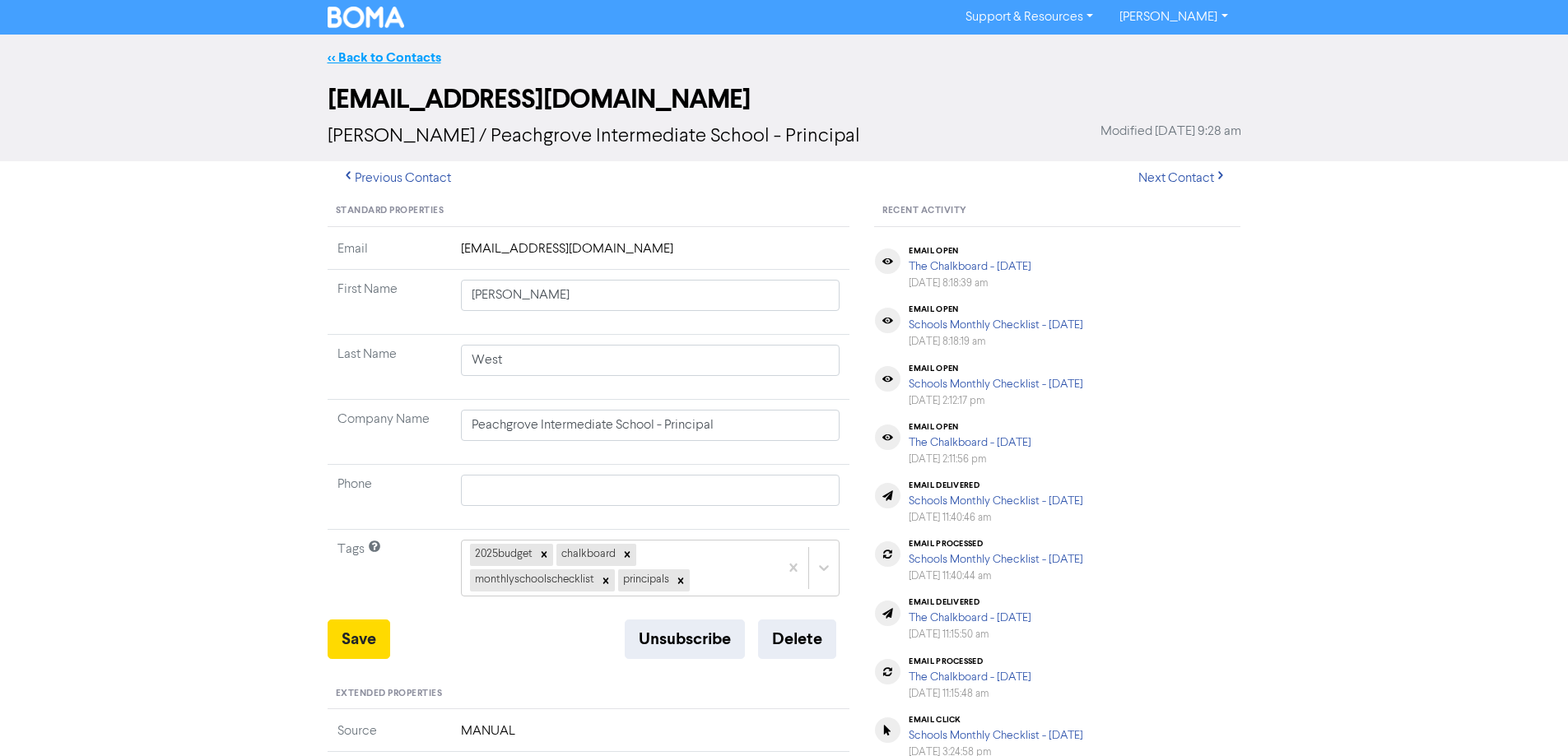
click at [363, 56] on link "<< Back to Contacts" at bounding box center [384, 57] width 114 height 17
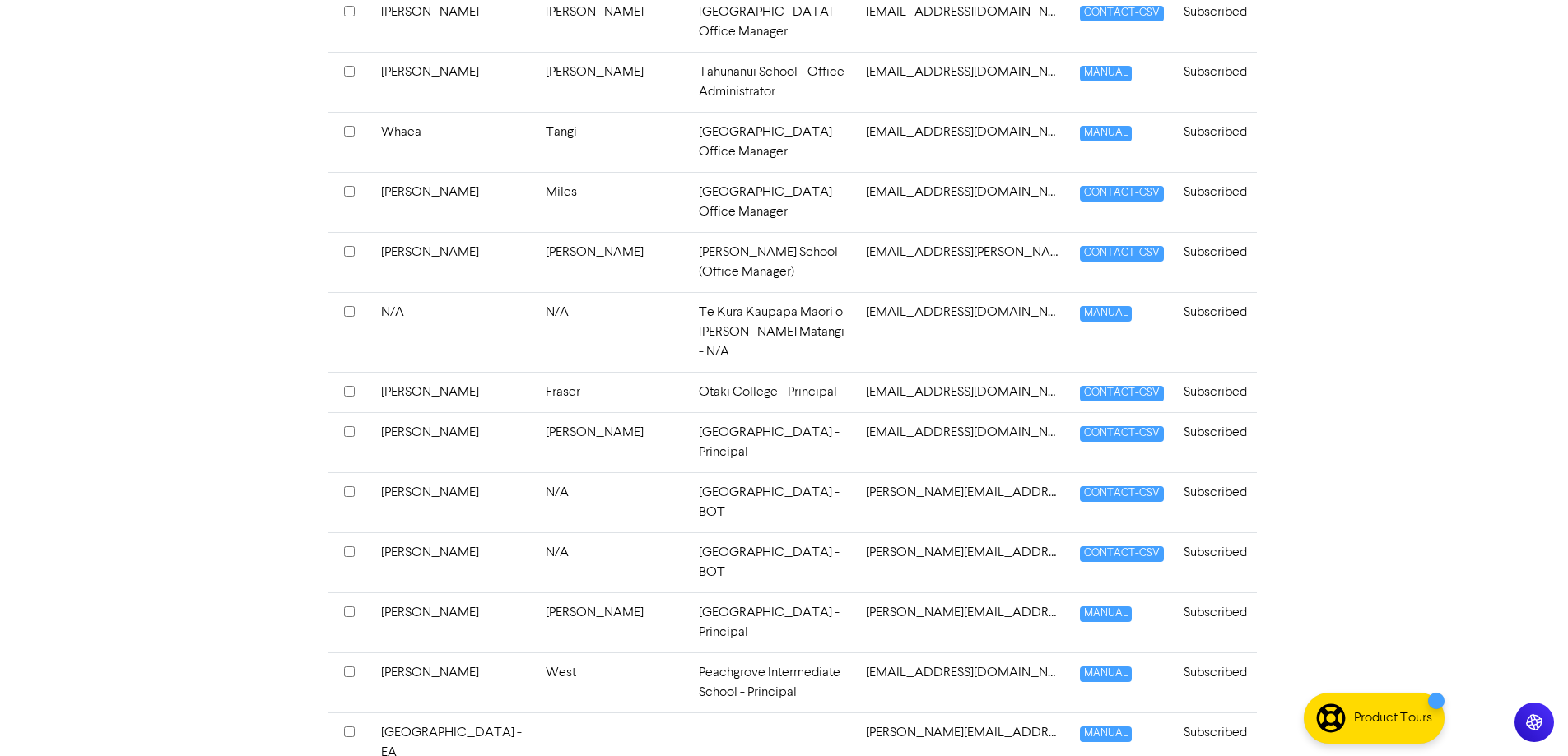
scroll to position [2551, 0]
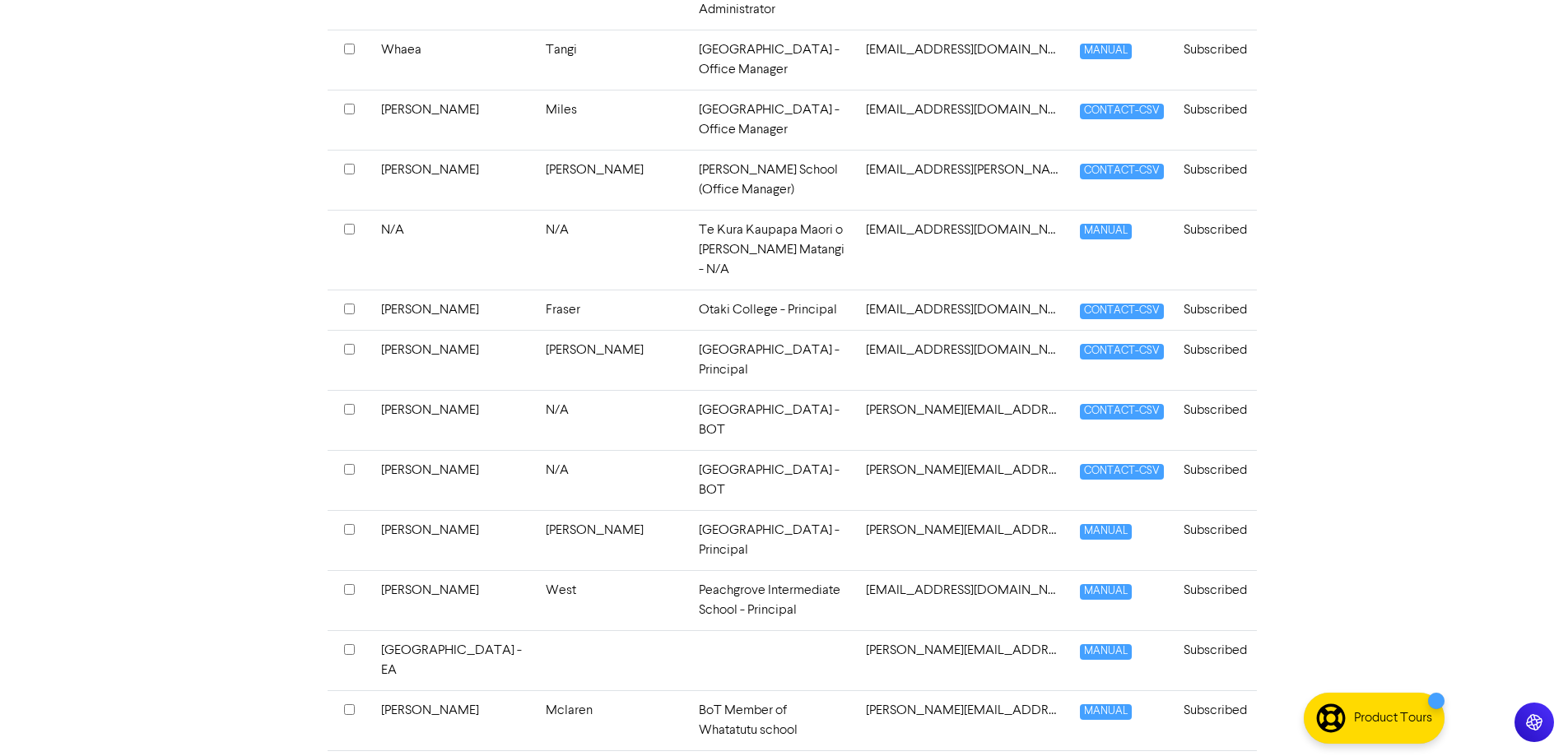
click at [727, 630] on td at bounding box center [773, 660] width 167 height 60
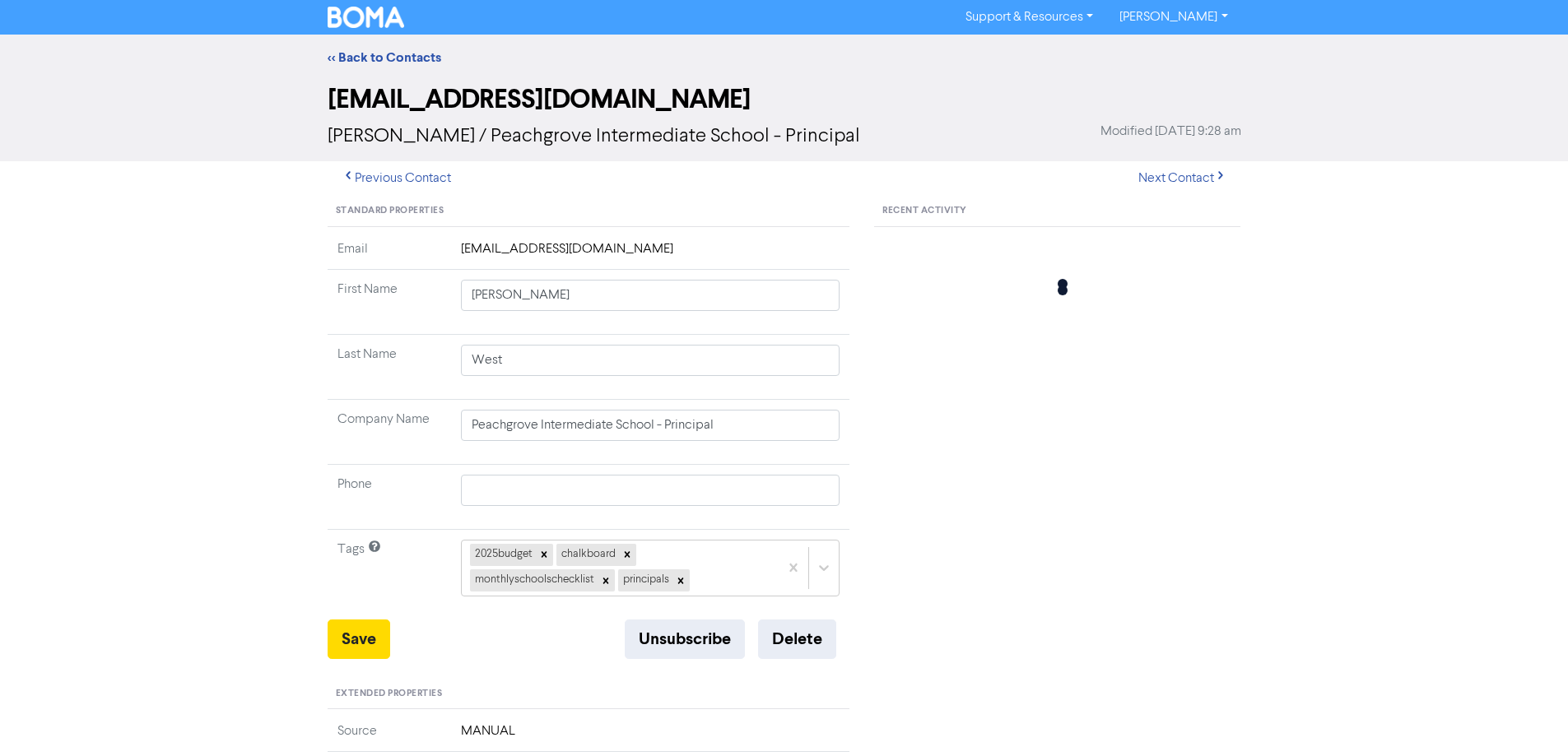
type input "[GEOGRAPHIC_DATA] - EA"
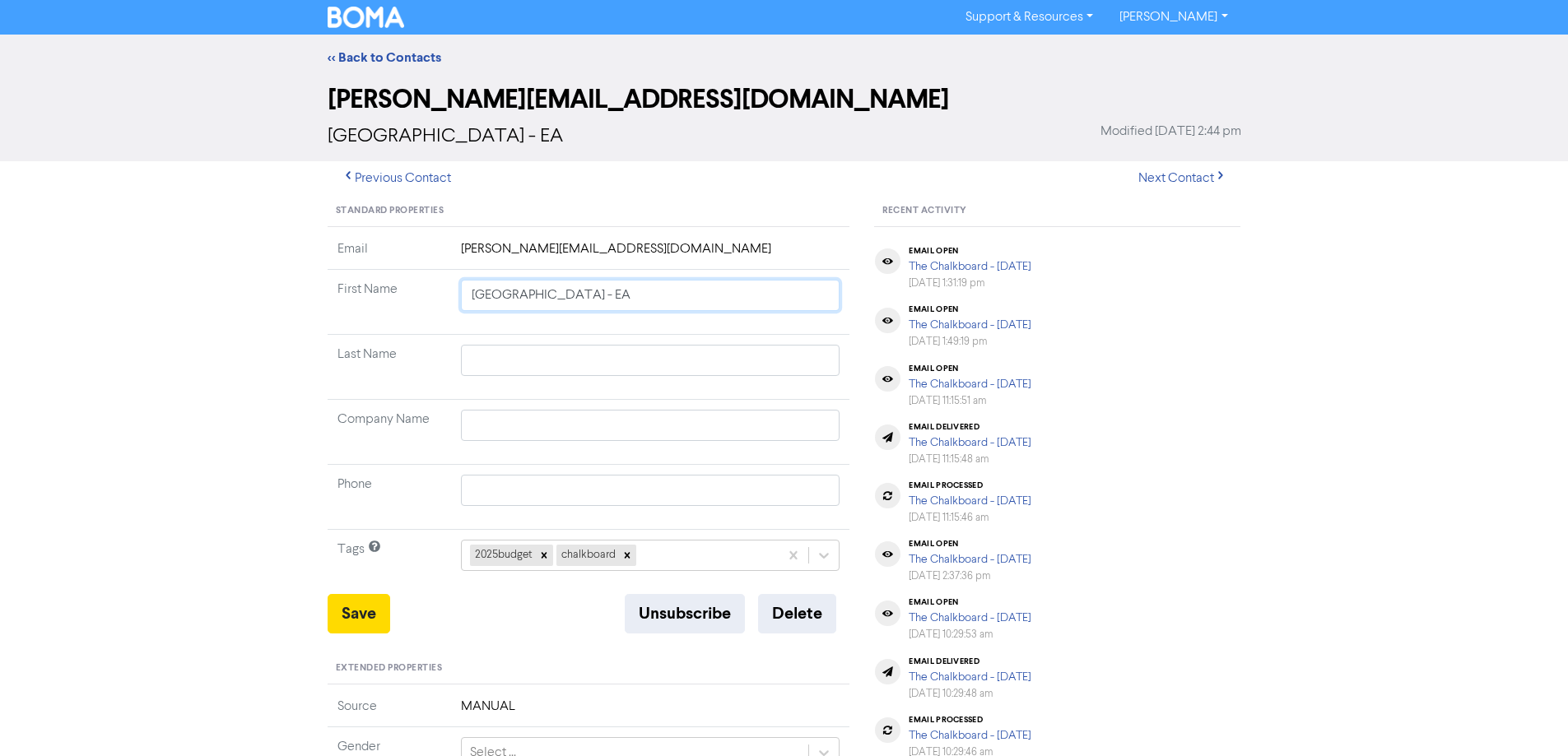
drag, startPoint x: 618, startPoint y: 301, endPoint x: 397, endPoint y: 301, distance: 221.0
click at [397, 301] on tr "First Name Muritai School - EA" at bounding box center [589, 303] width 523 height 65
click at [510, 425] on input "text" at bounding box center [651, 426] width 379 height 31
paste input "[GEOGRAPHIC_DATA] - EA"
type input "[GEOGRAPHIC_DATA] - EA"
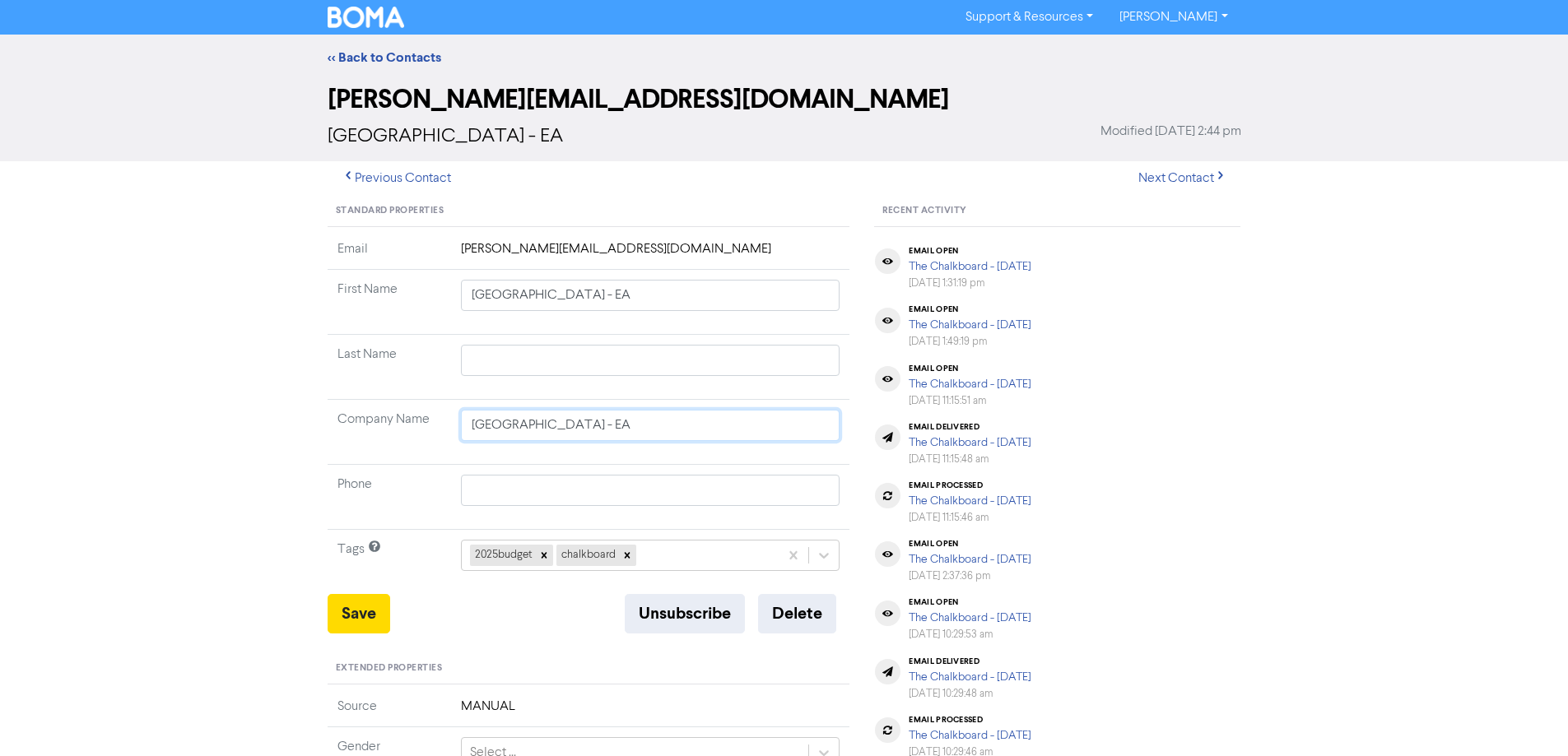
type input "[GEOGRAPHIC_DATA] - EA"
click at [505, 347] on input "text" at bounding box center [651, 361] width 379 height 31
drag, startPoint x: 593, startPoint y: 296, endPoint x: 417, endPoint y: 296, distance: 176.0
click at [417, 296] on tr "First Name Muritai School - EA" at bounding box center [589, 303] width 523 height 65
type input "J"
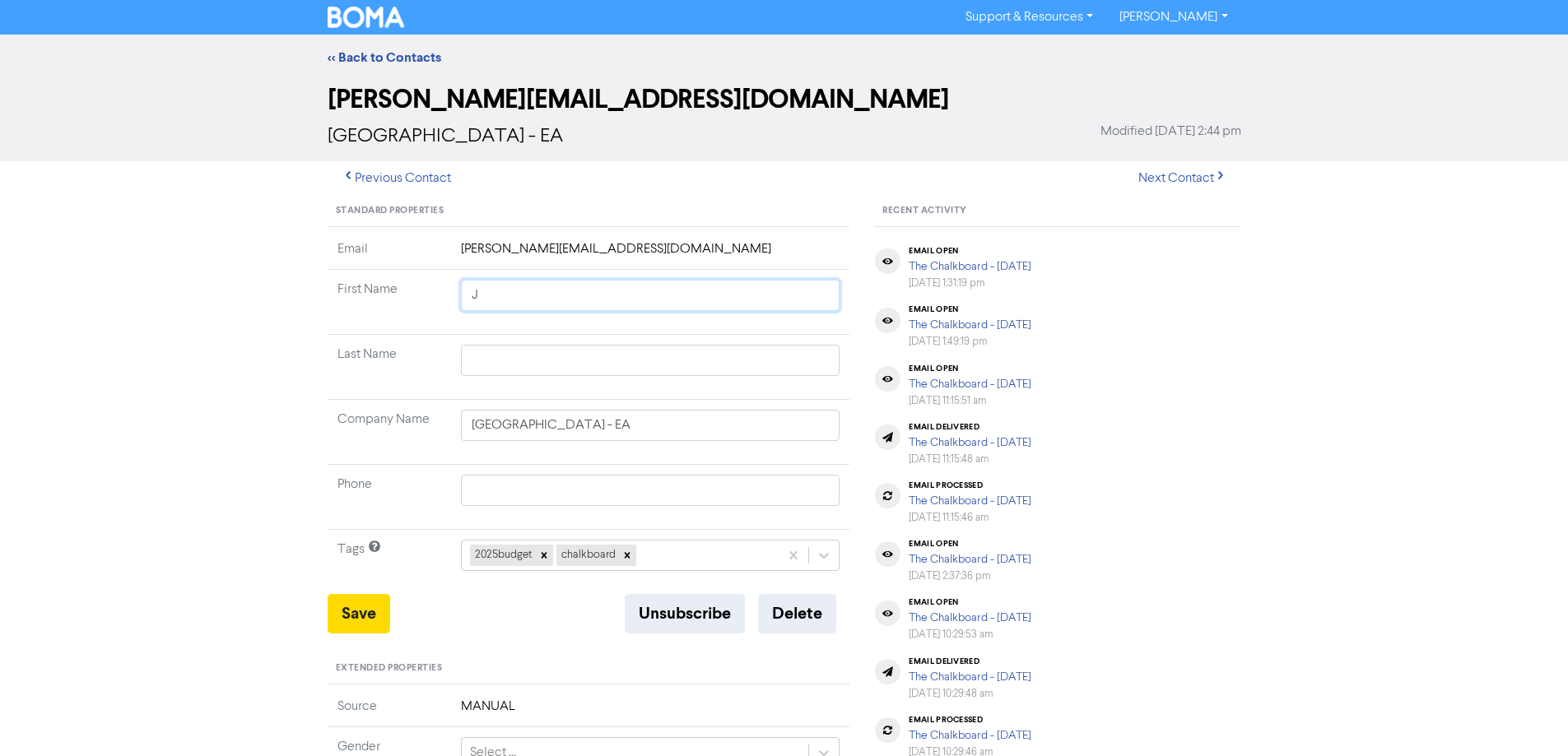
type input "Jo"
type input "N"
type input "Ne"
type input "Net"
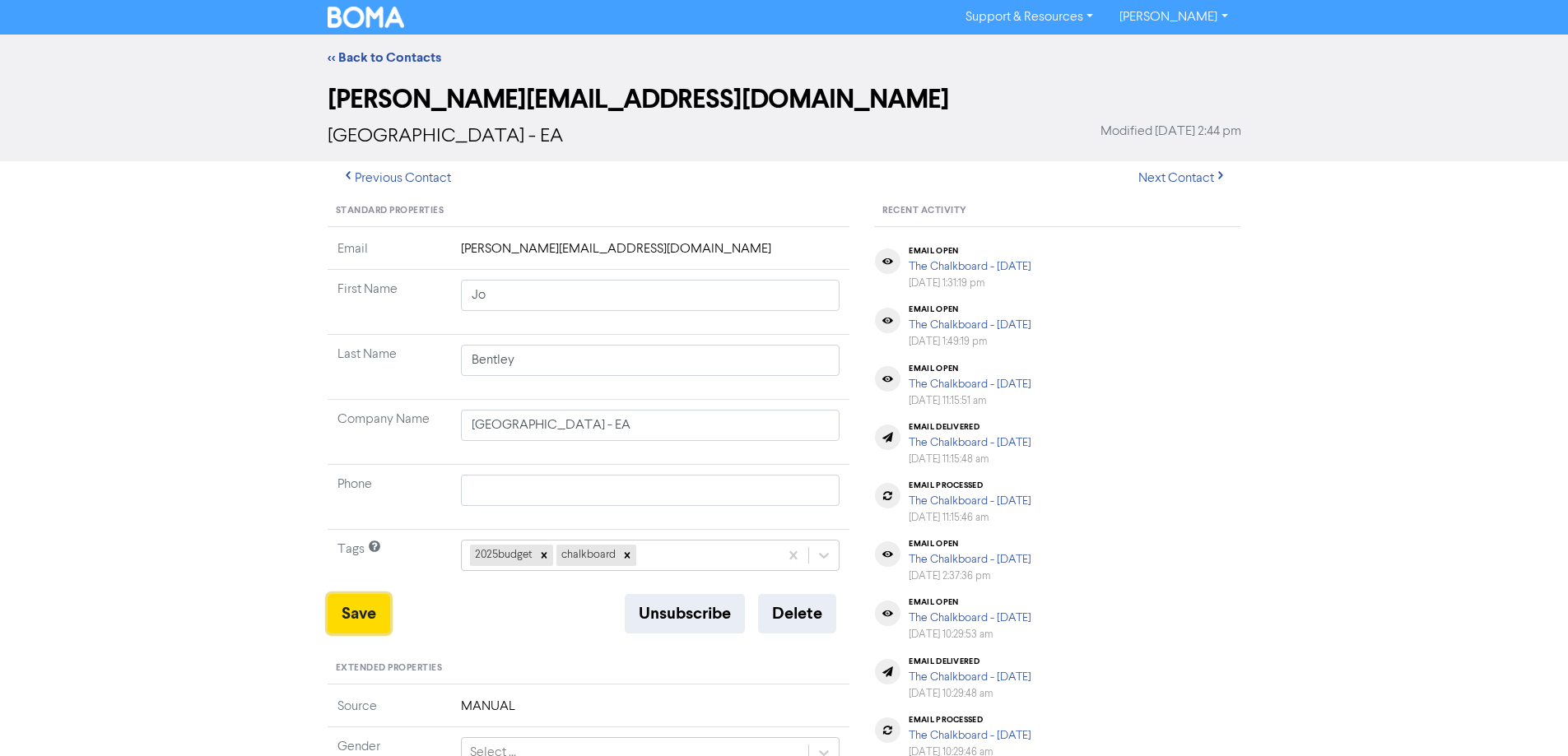
drag, startPoint x: 366, startPoint y: 620, endPoint x: 552, endPoint y: 622, distance: 186.0
click at [535, 624] on div "Save Unsubscribe Delete" at bounding box center [589, 613] width 523 height 39
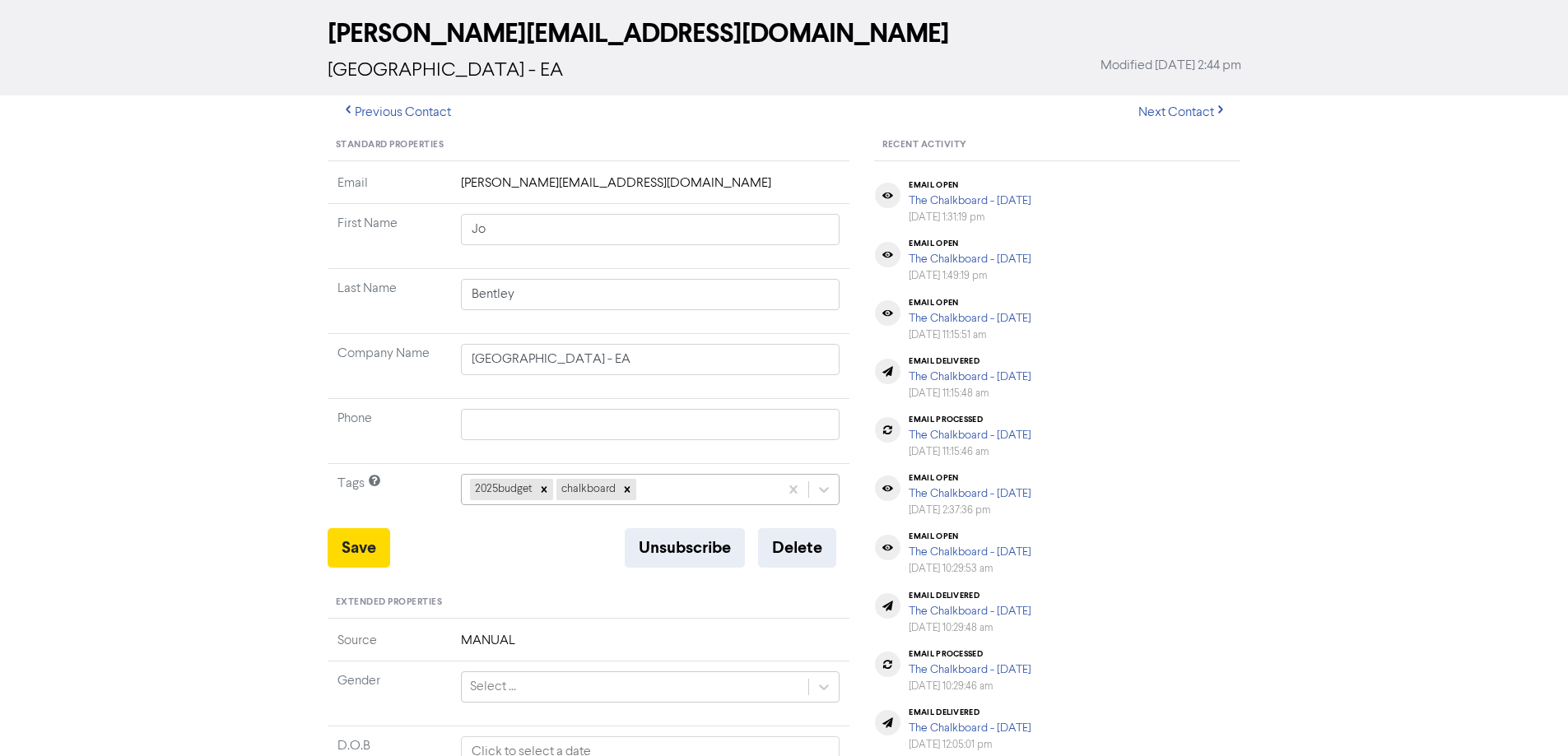
click at [694, 505] on div "2025budget chalkboard" at bounding box center [651, 490] width 379 height 31
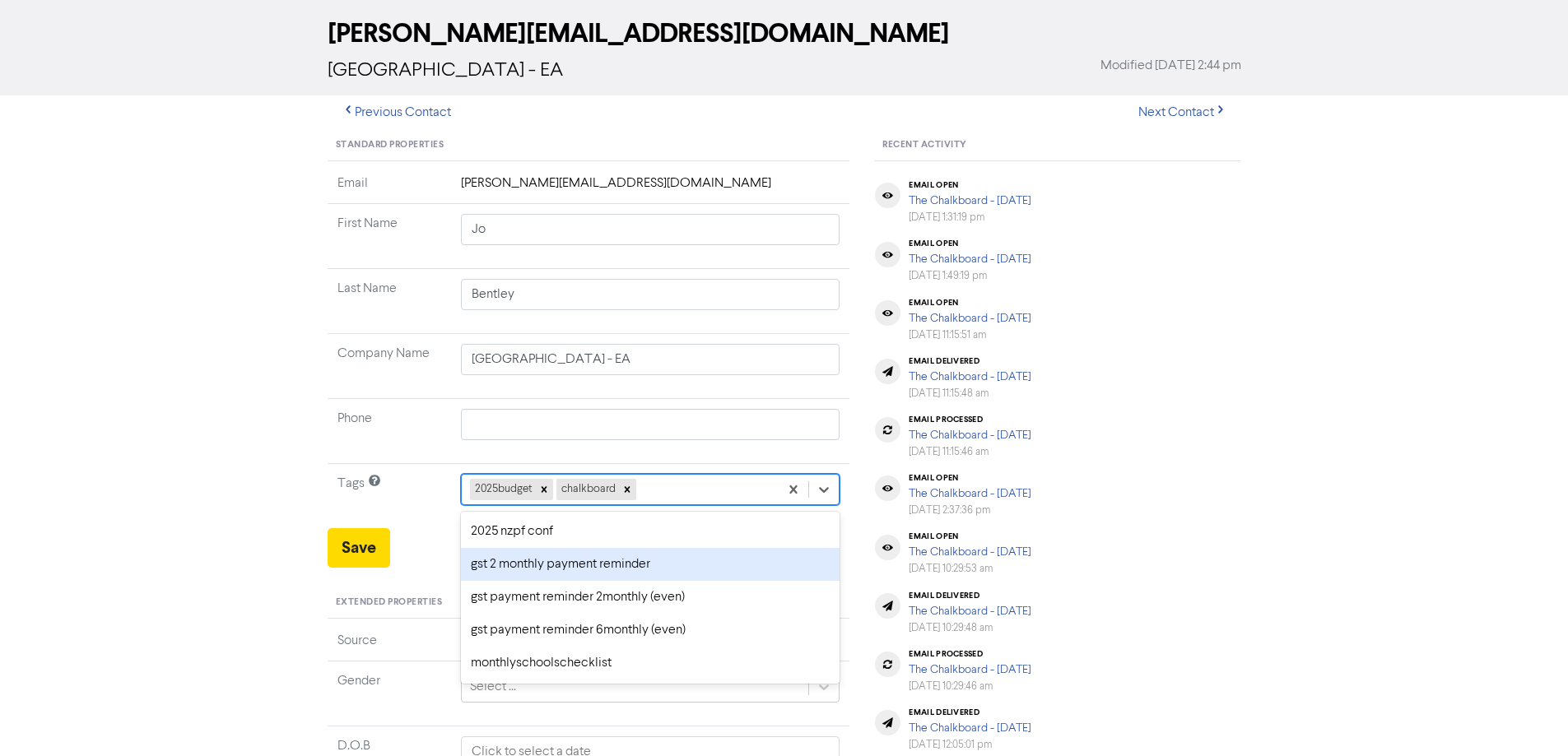
scroll to position [75, 0]
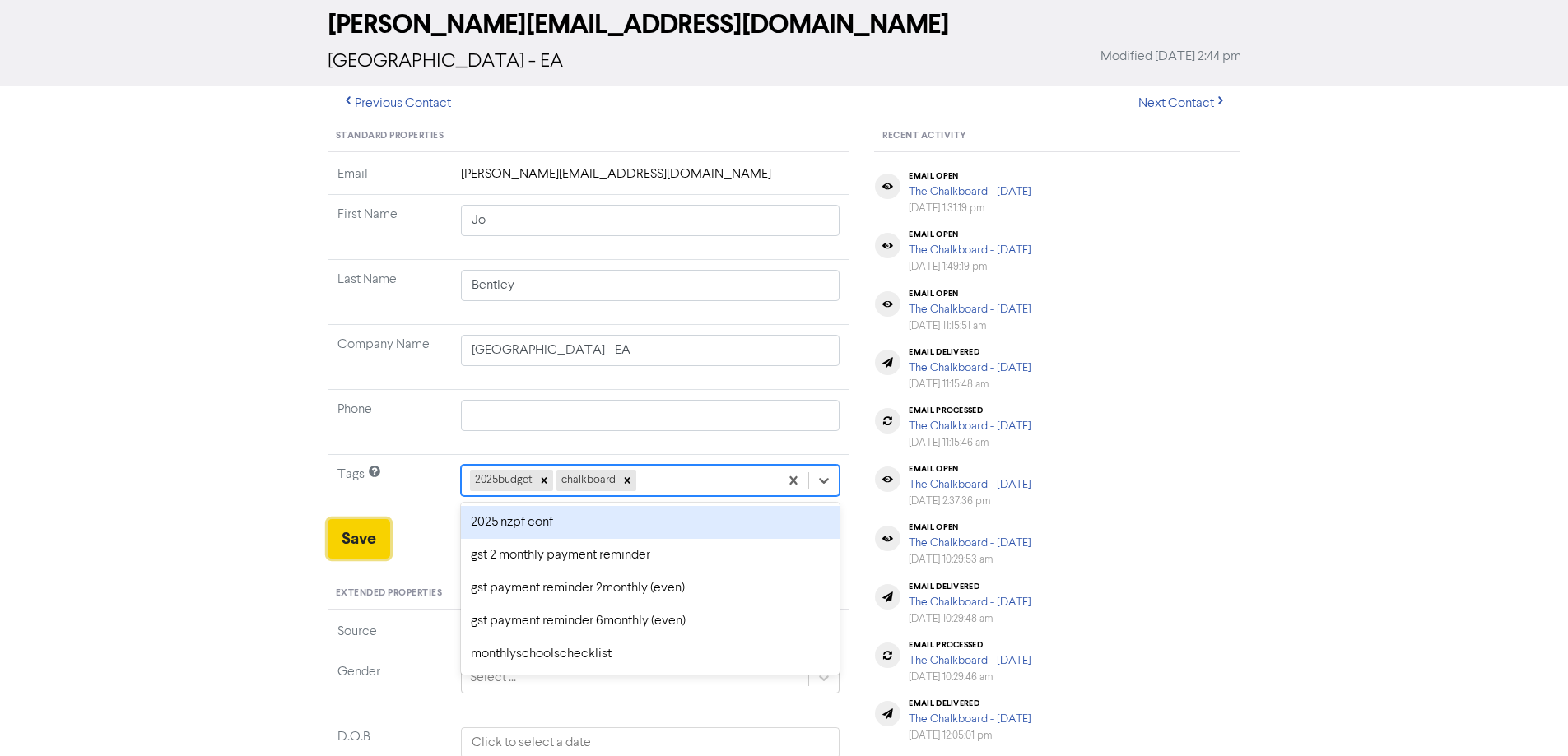
click at [373, 533] on button "Save" at bounding box center [359, 539] width 63 height 39
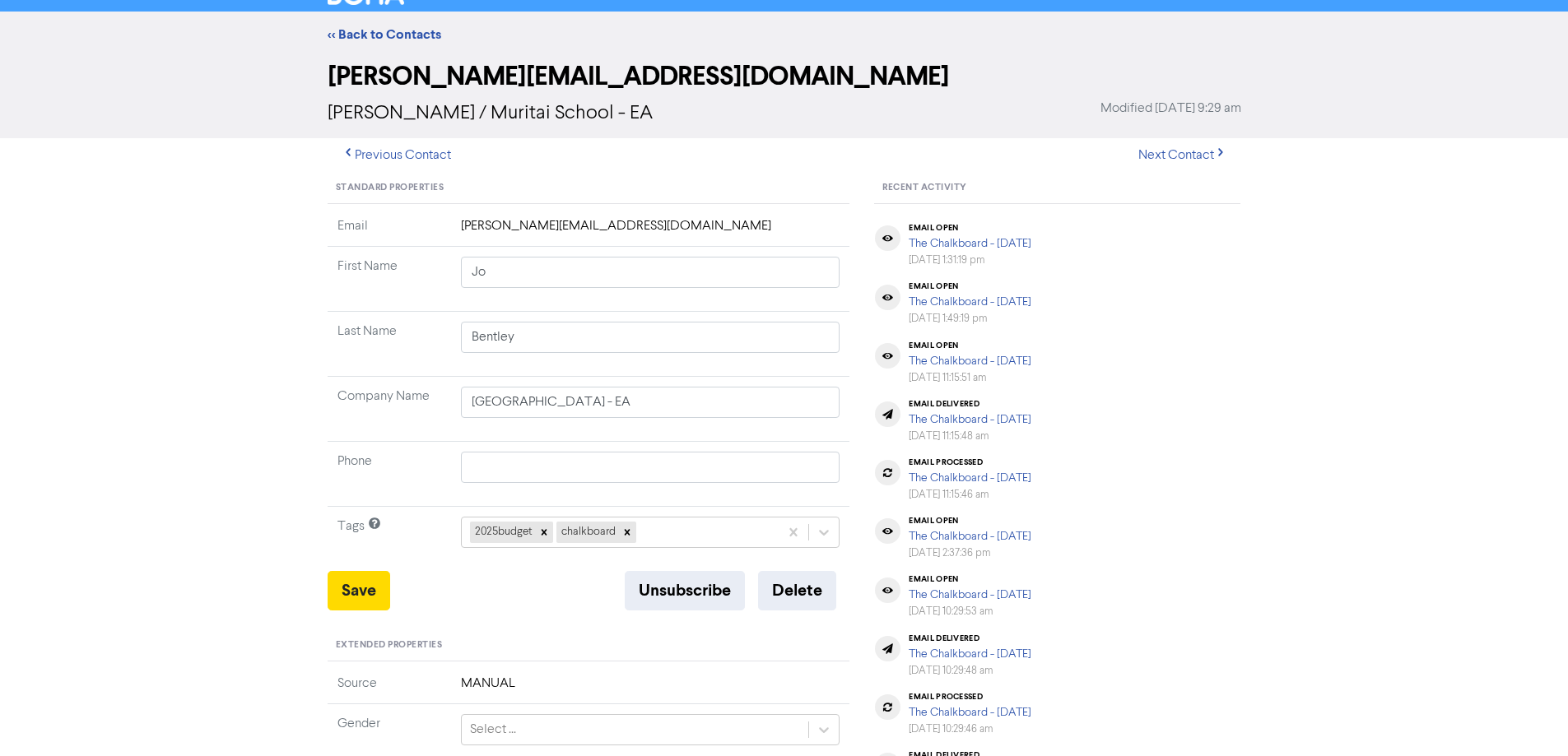
scroll to position [0, 0]
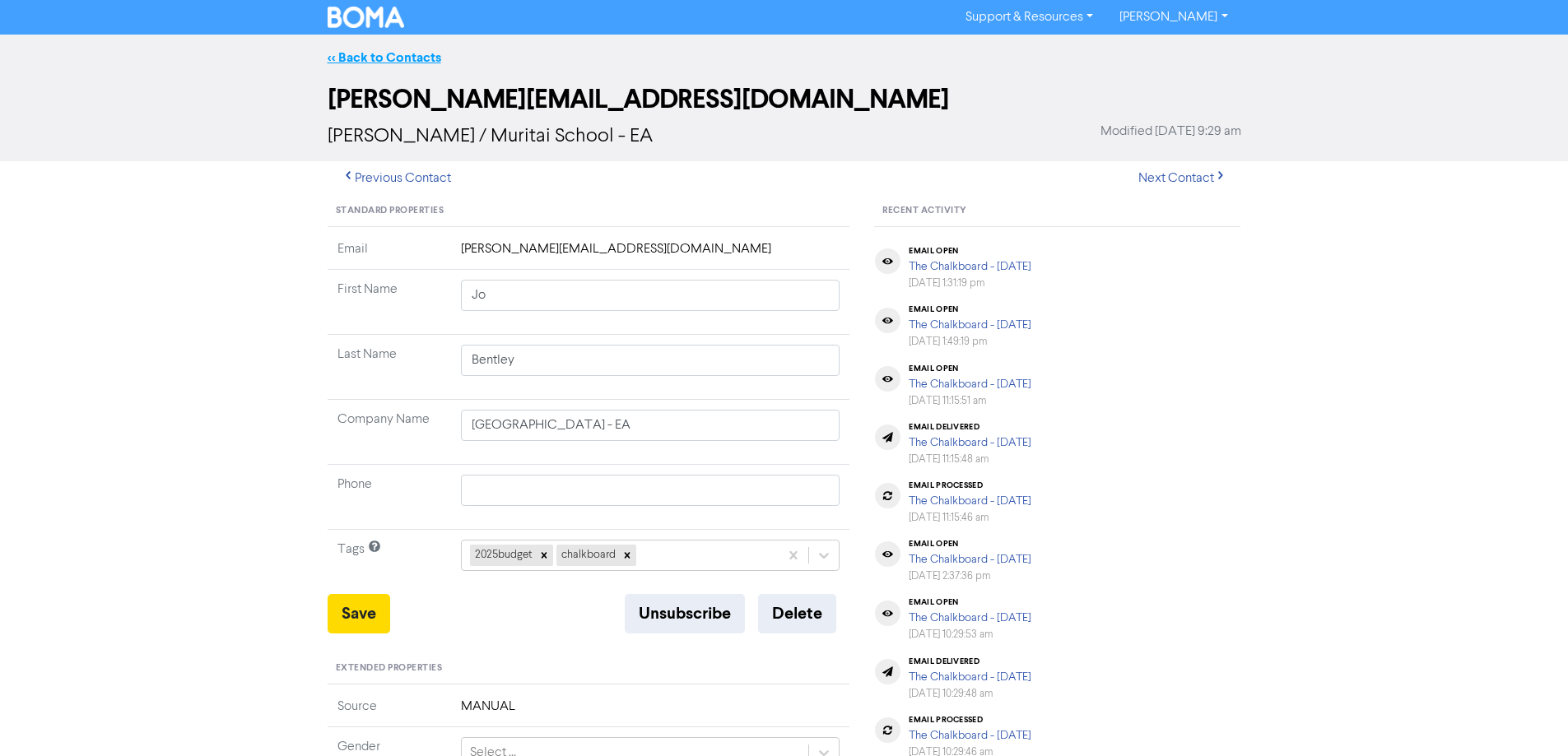
click at [392, 58] on link "<< Back to Contacts" at bounding box center [384, 57] width 114 height 17
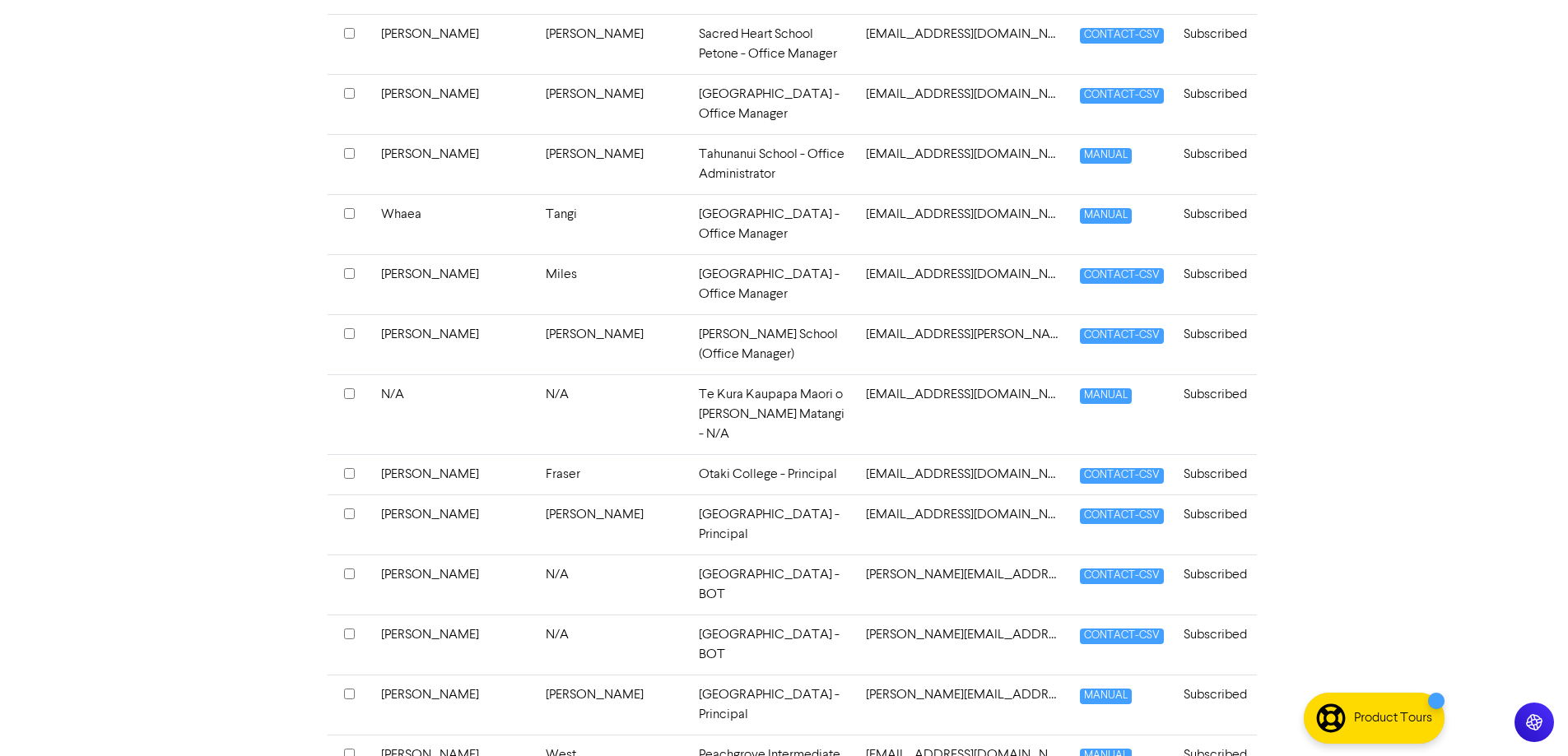
scroll to position [2963, 0]
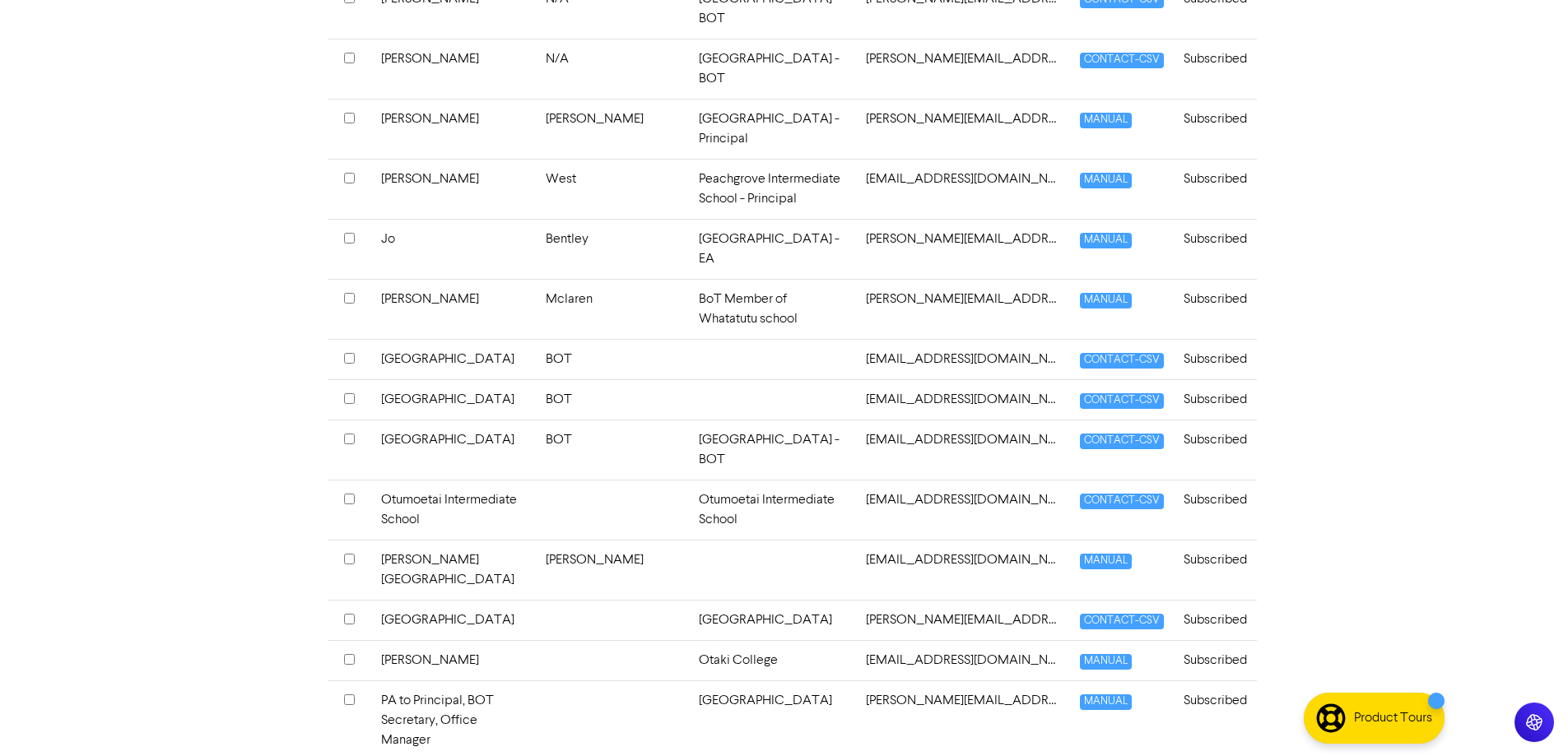
click at [706, 339] on td at bounding box center [773, 359] width 167 height 40
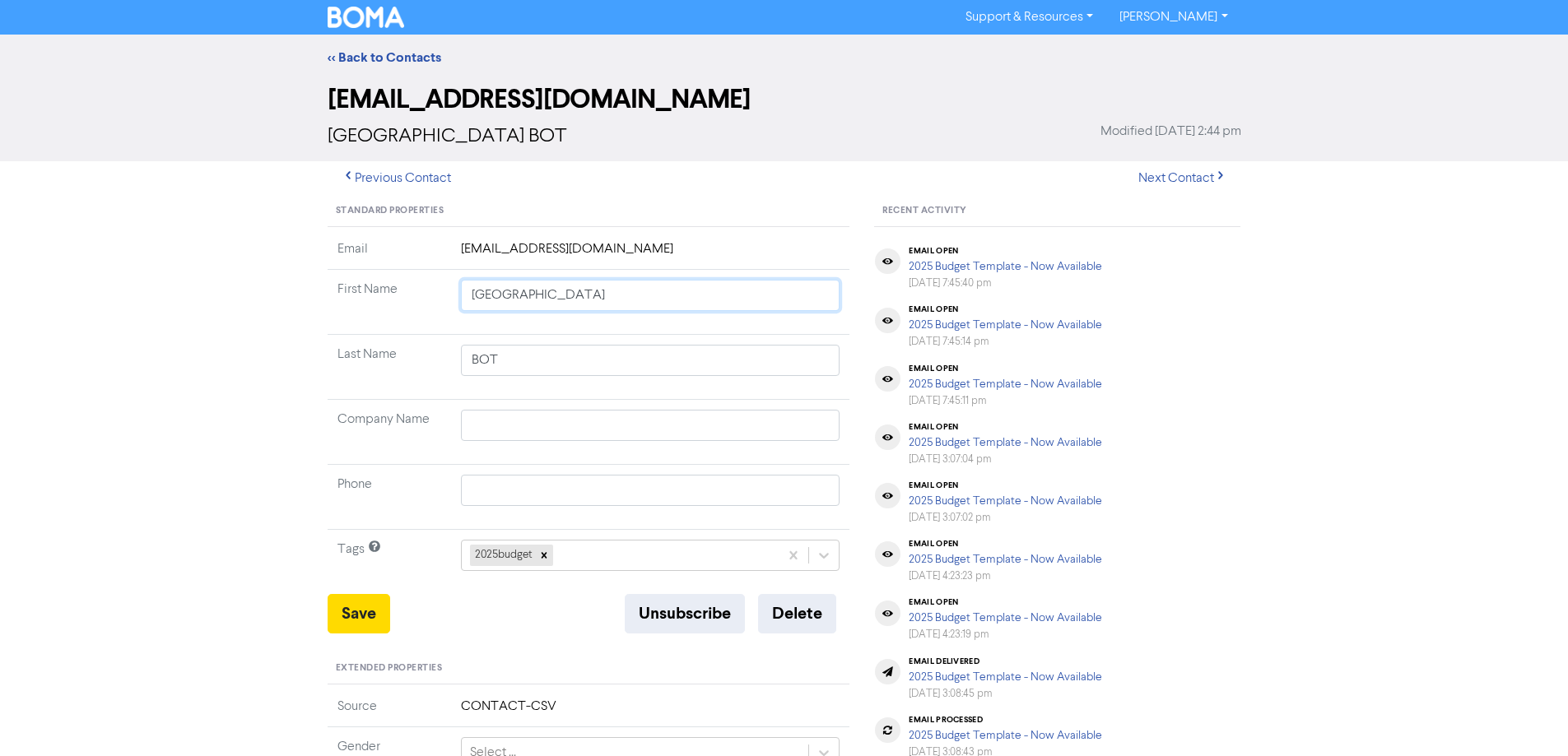
drag, startPoint x: 593, startPoint y: 297, endPoint x: 450, endPoint y: 295, distance: 143.0
click at [451, 295] on td "[GEOGRAPHIC_DATA]" at bounding box center [651, 303] width 399 height 65
click at [503, 430] on input "text" at bounding box center [651, 426] width 379 height 31
paste input "[GEOGRAPHIC_DATA]"
click at [577, 299] on input "[GEOGRAPHIC_DATA]" at bounding box center [651, 296] width 379 height 31
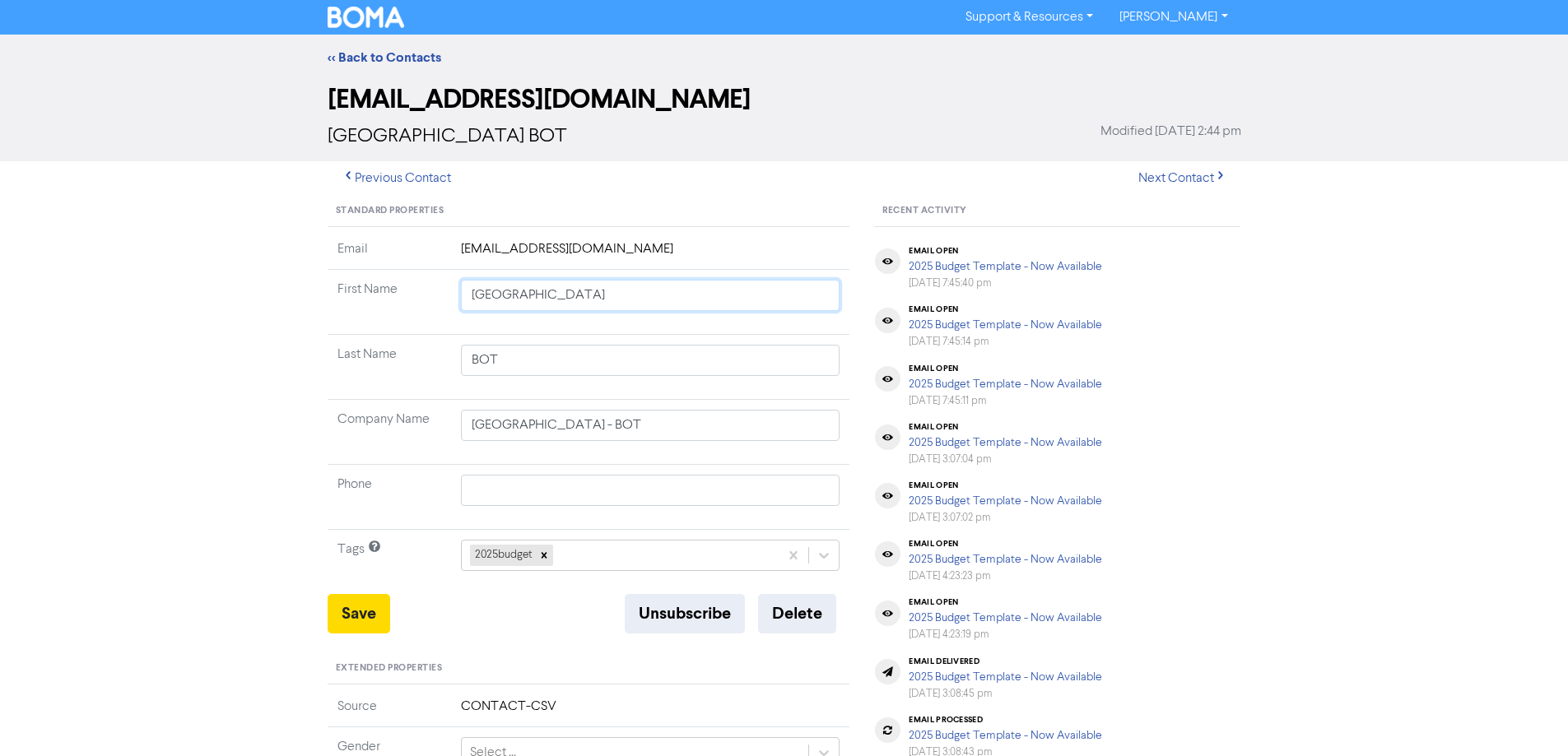
drag, startPoint x: 577, startPoint y: 297, endPoint x: 414, endPoint y: 292, distance: 163.1
click at [414, 292] on tr "First Name [GEOGRAPHIC_DATA]" at bounding box center [589, 303] width 523 height 65
drag, startPoint x: 460, startPoint y: 371, endPoint x: 274, endPoint y: 369, distance: 186.0
click at [274, 369] on div "<< Back to Contacts [EMAIL_ADDRESS][DOMAIN_NAME] [GEOGRAPHIC_DATA] BOT Modified…" at bounding box center [784, 649] width 1568 height 1229
click at [362, 611] on button "Save" at bounding box center [359, 613] width 63 height 39
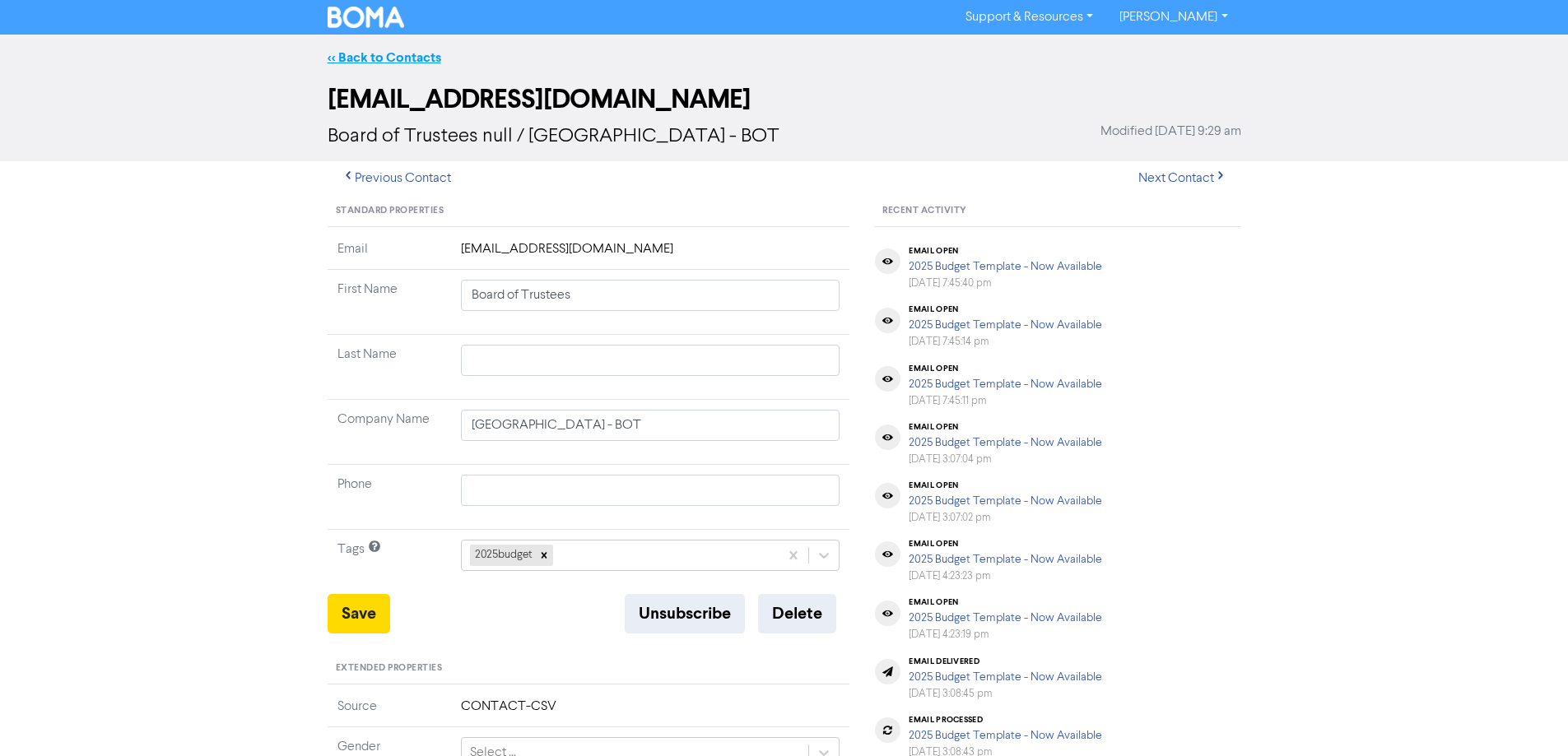
click at [378, 50] on link "<< Back to Contacts" at bounding box center [384, 57] width 114 height 17
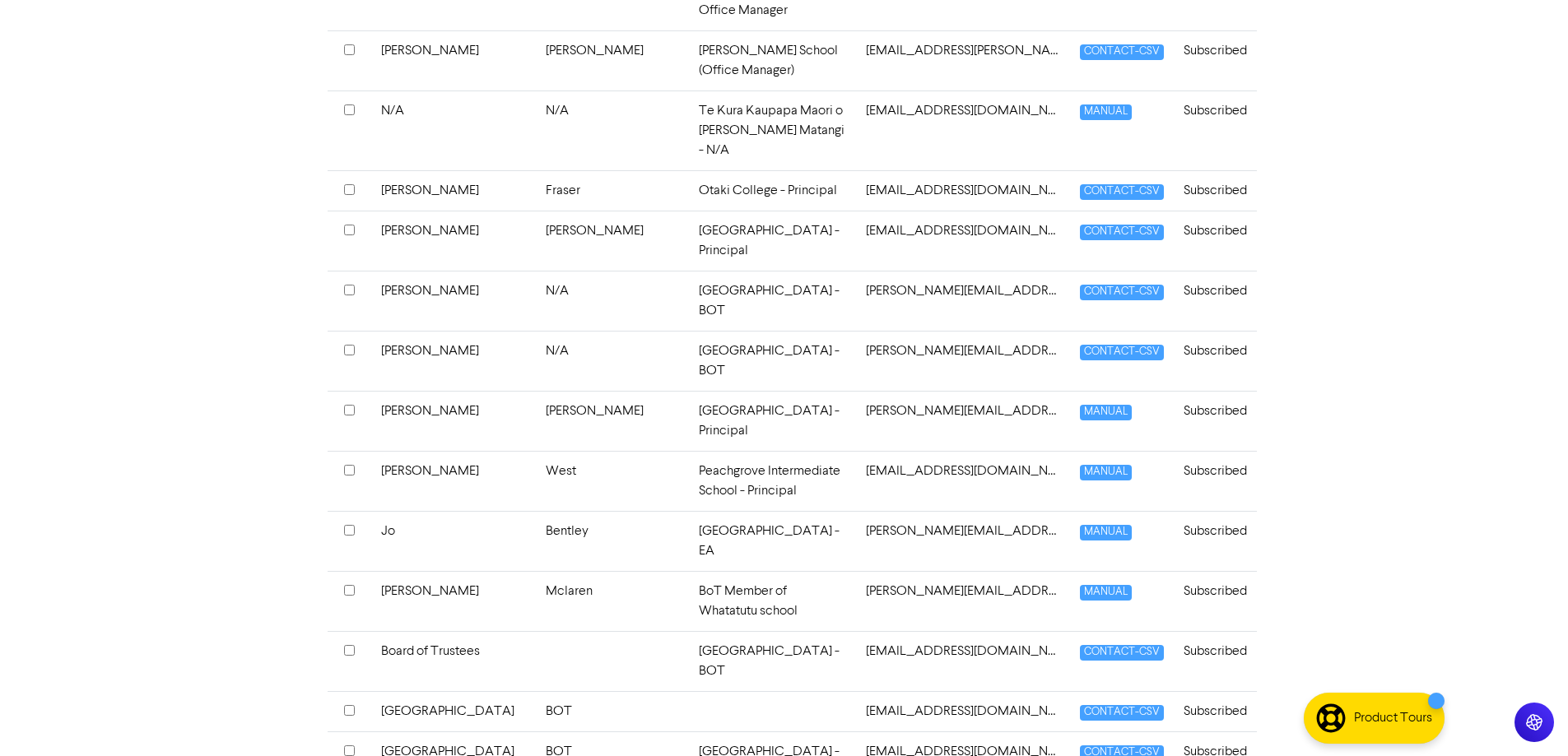
scroll to position [2716, 0]
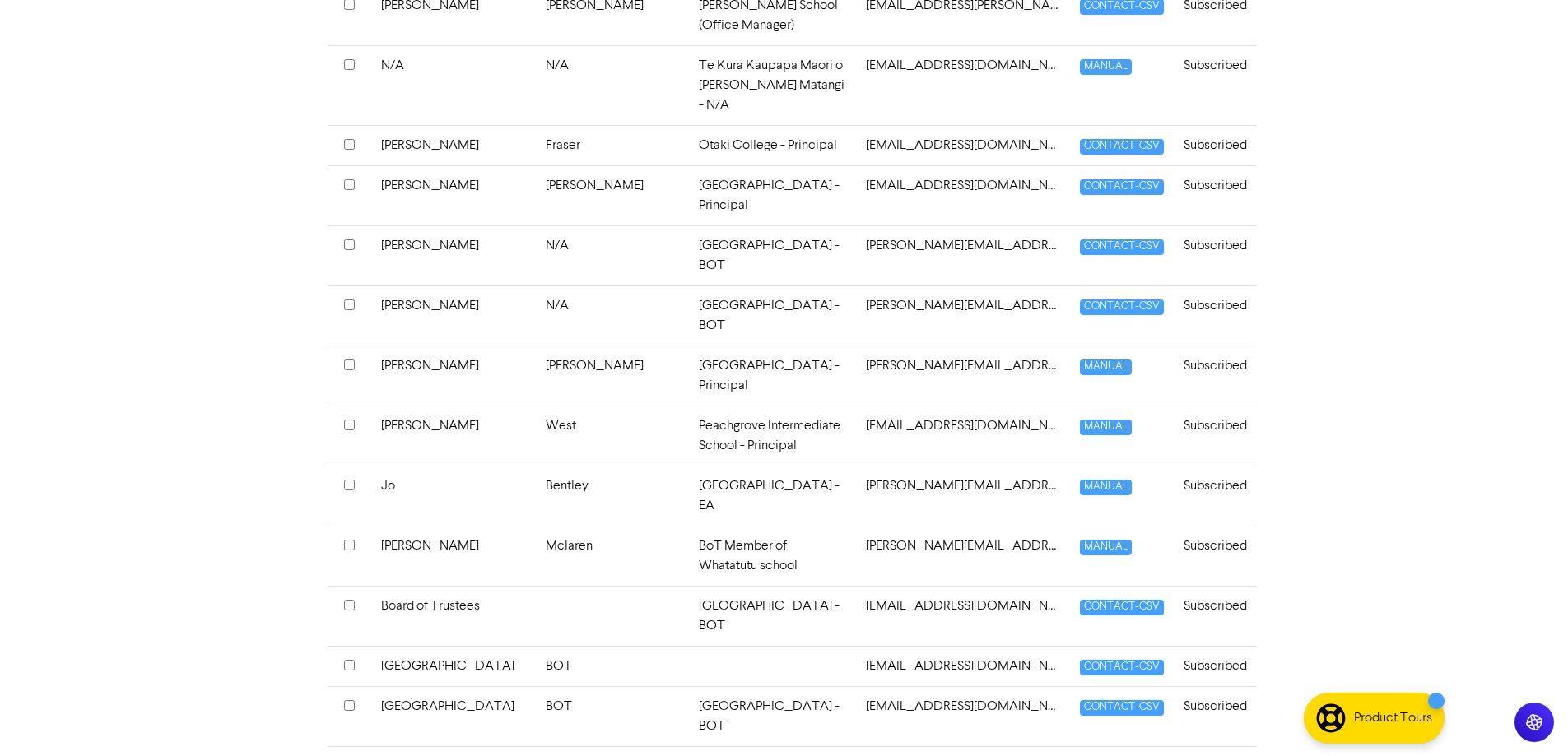
click at [742, 646] on td at bounding box center [773, 666] width 167 height 40
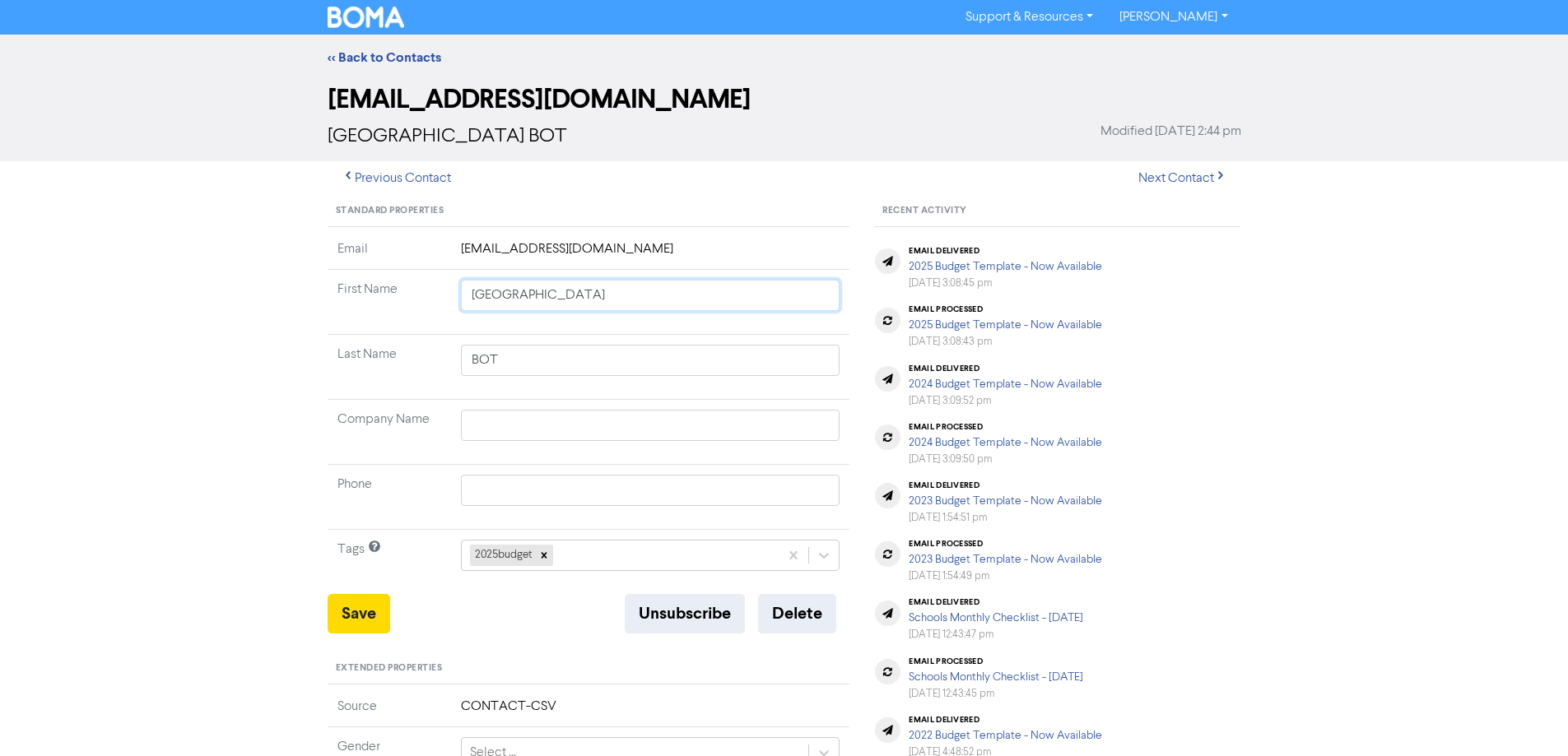
drag, startPoint x: 611, startPoint y: 293, endPoint x: 402, endPoint y: 286, distance: 209.1
click at [402, 286] on tr "First Name [GEOGRAPHIC_DATA][PERSON_NAME]" at bounding box center [589, 303] width 523 height 65
click at [525, 424] on input "text" at bounding box center [651, 426] width 379 height 31
paste input "[GEOGRAPHIC_DATA]"
drag, startPoint x: 610, startPoint y: 296, endPoint x: 340, endPoint y: 277, distance: 270.7
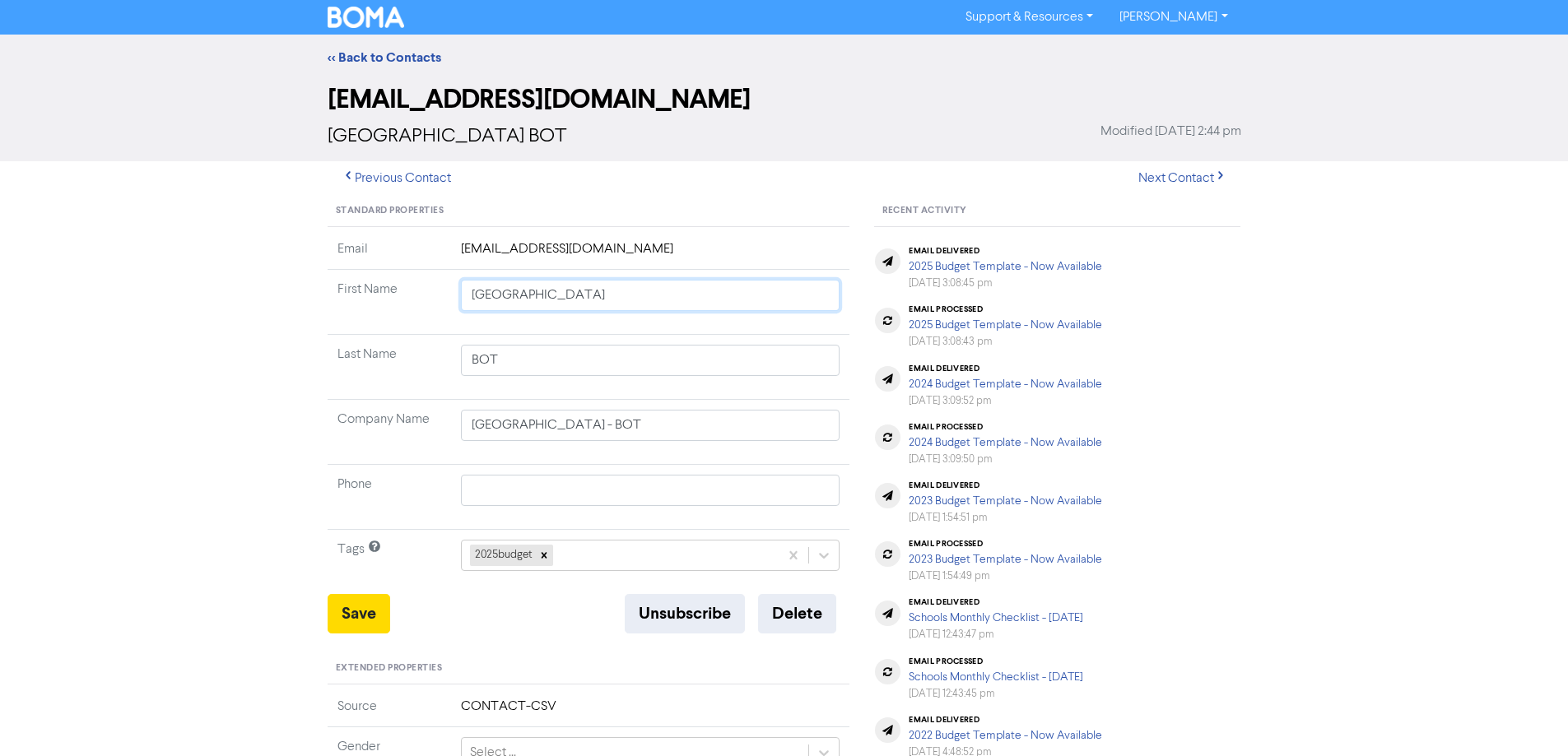
click at [340, 277] on tr "First Name [GEOGRAPHIC_DATA][PERSON_NAME]" at bounding box center [589, 303] width 523 height 65
click at [518, 368] on input "BOT" at bounding box center [651, 361] width 379 height 31
drag, startPoint x: 536, startPoint y: 358, endPoint x: 279, endPoint y: 368, distance: 257.2
click at [279, 368] on div "<< Back to Contacts [EMAIL_ADDRESS][DOMAIN_NAME] [GEOGRAPHIC_DATA] BOT Modified…" at bounding box center [784, 649] width 1568 height 1229
click at [357, 610] on button "Save" at bounding box center [359, 613] width 63 height 39
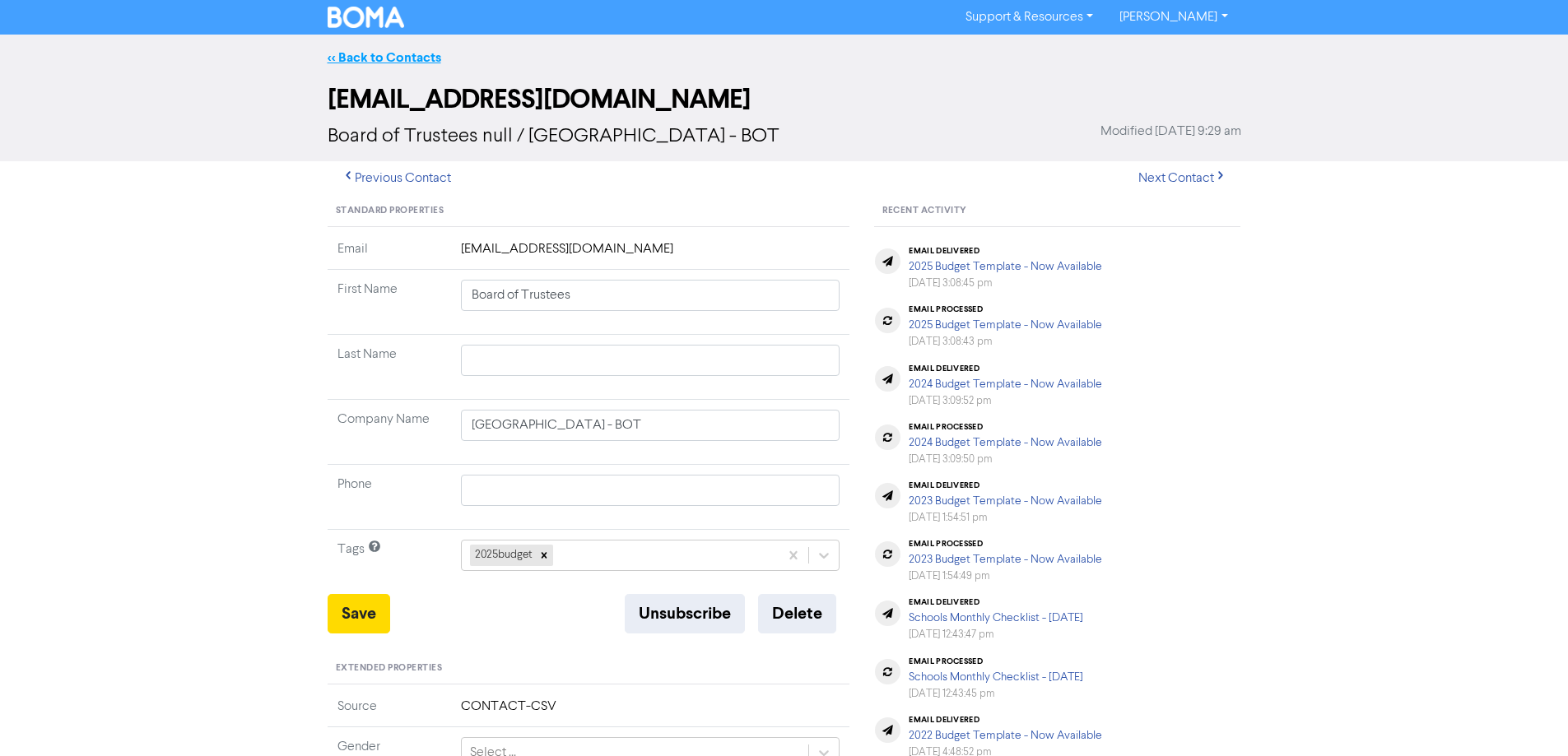
click at [363, 63] on link "<< Back to Contacts" at bounding box center [384, 57] width 114 height 17
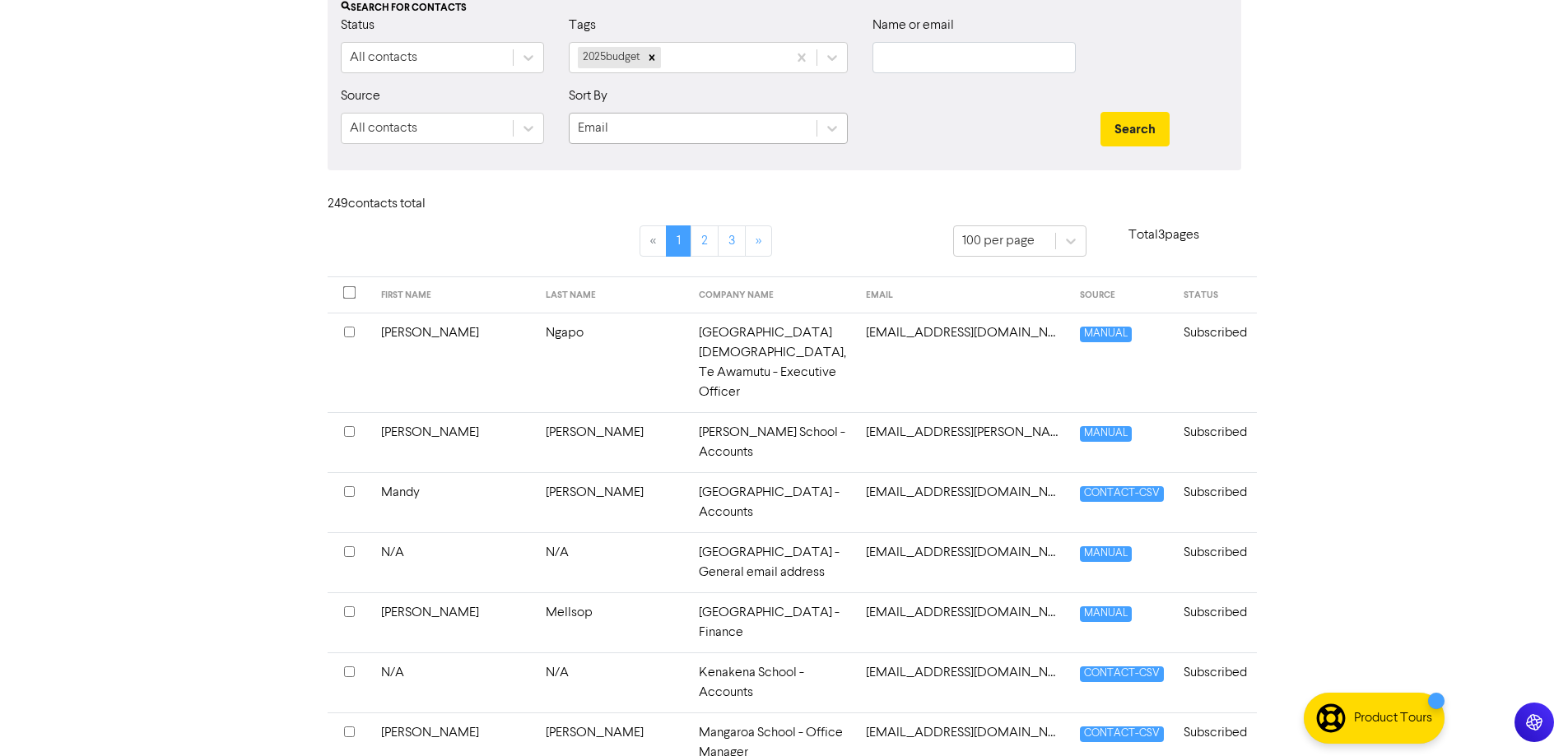
scroll to position [412, 0]
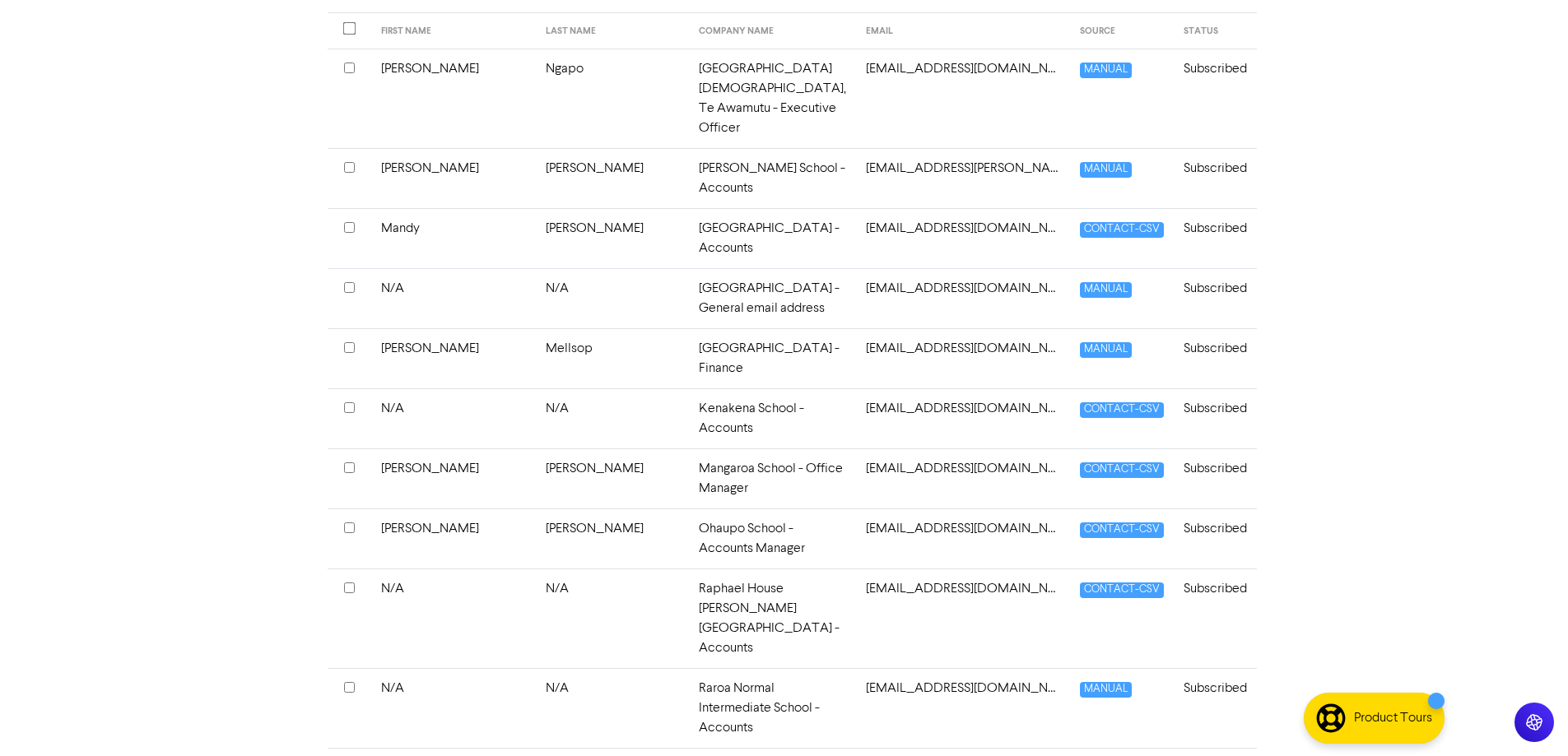
click at [714, 268] on td "[GEOGRAPHIC_DATA] - General email address" at bounding box center [773, 298] width 167 height 60
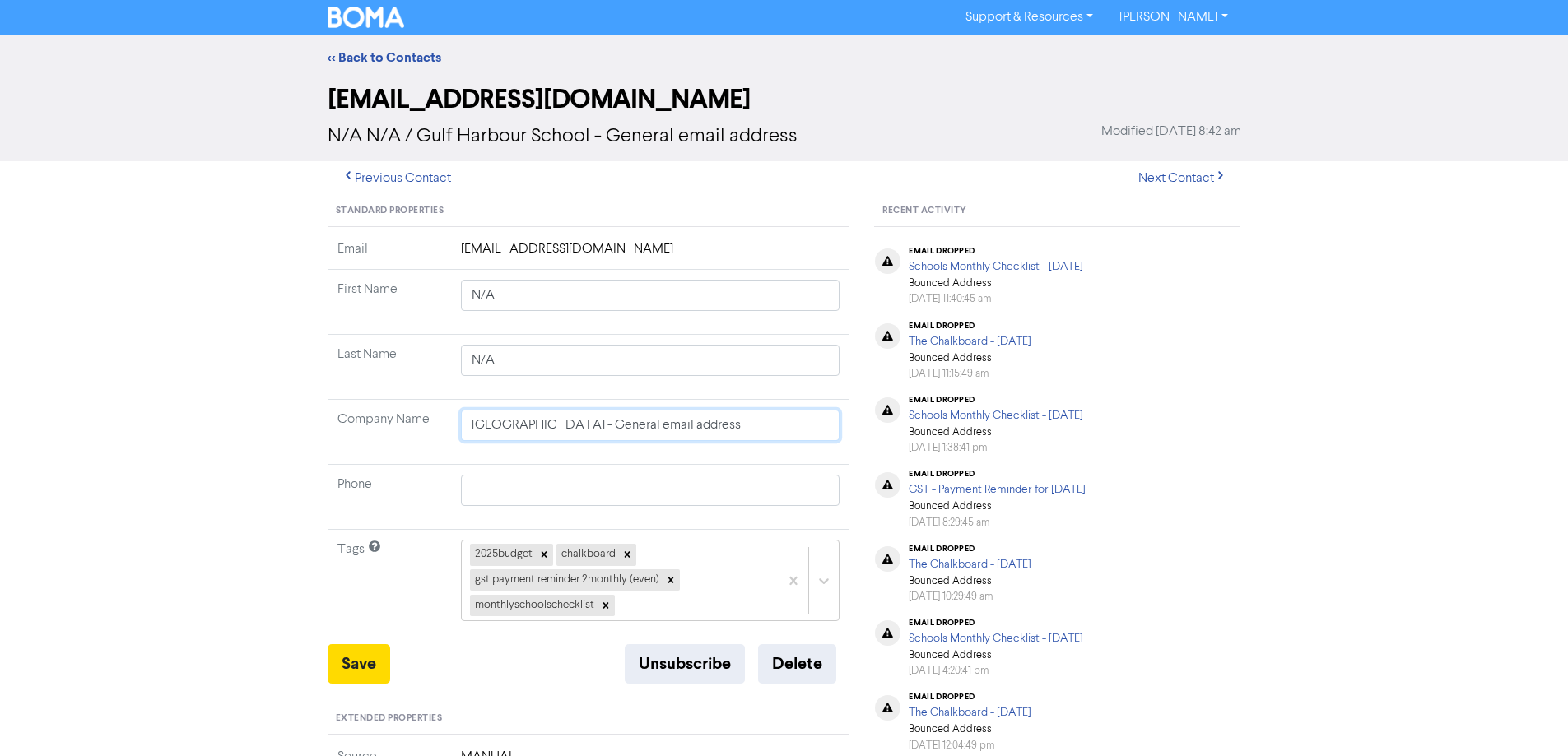
drag, startPoint x: 732, startPoint y: 425, endPoint x: 601, endPoint y: 420, distance: 131.1
click at [601, 420] on input "[GEOGRAPHIC_DATA] - General email address" at bounding box center [651, 426] width 379 height 31
click at [368, 662] on button "Save" at bounding box center [359, 665] width 63 height 39
click at [369, 61] on link "<< Back to Contacts" at bounding box center [384, 57] width 114 height 17
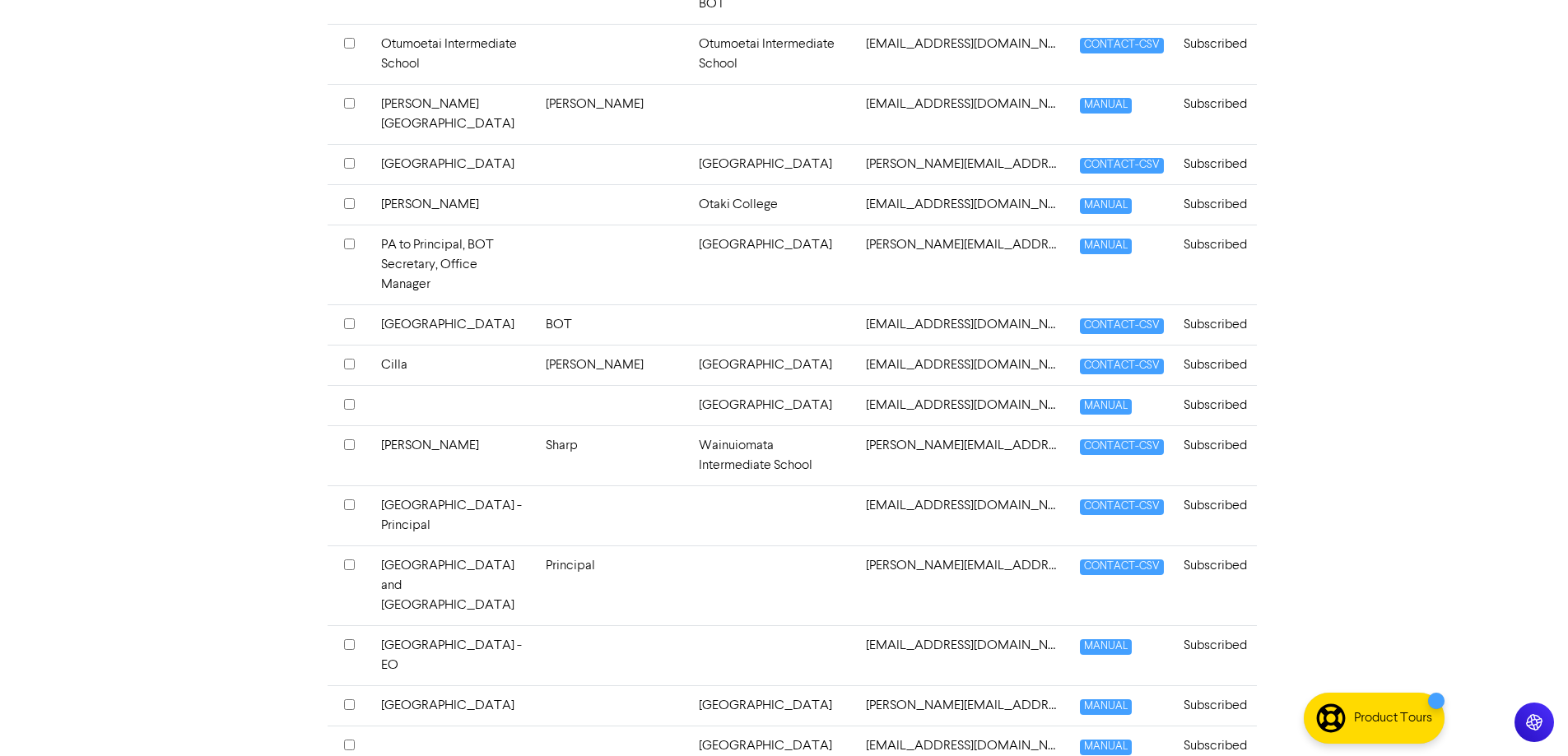
scroll to position [3457, 0]
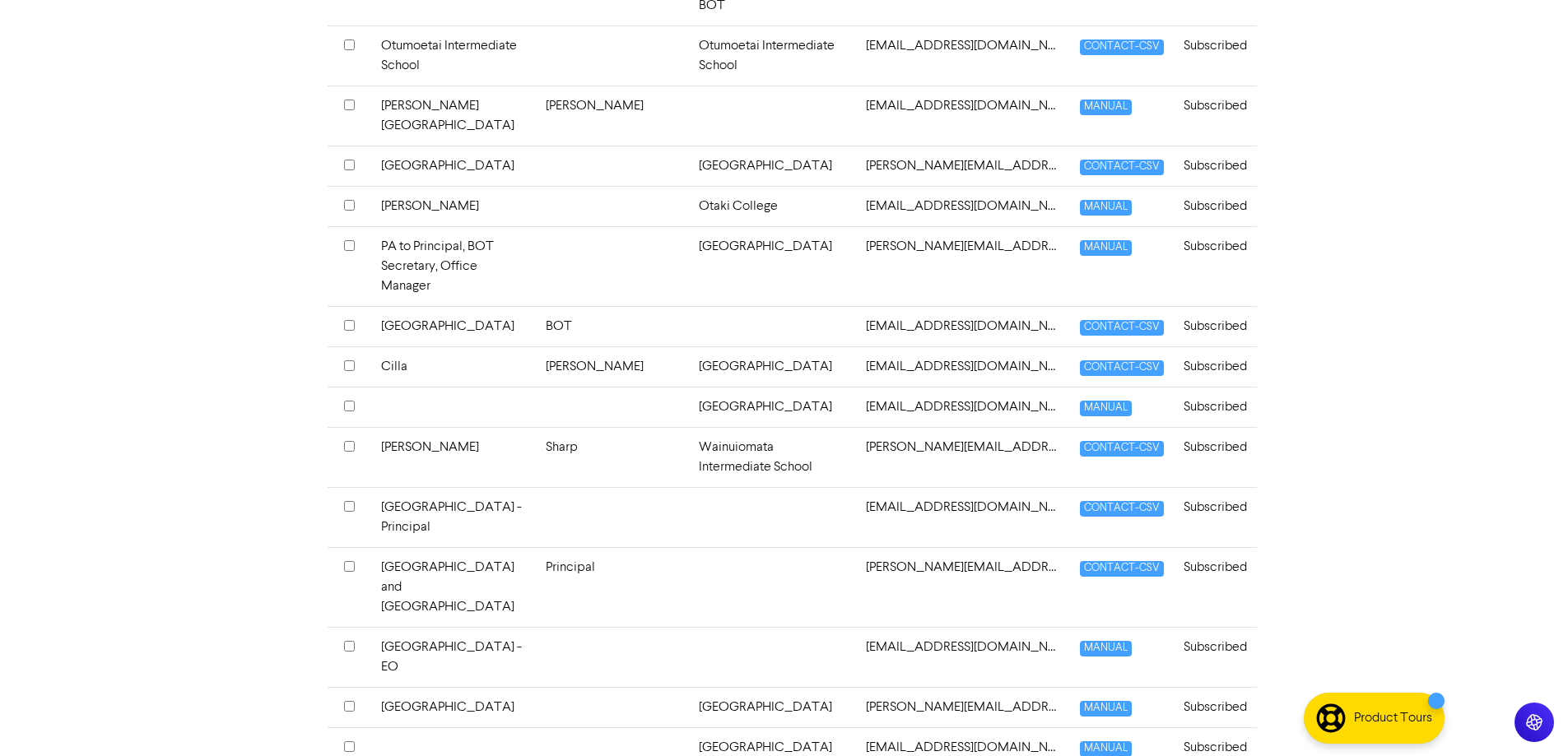
click at [755, 627] on td at bounding box center [773, 657] width 167 height 60
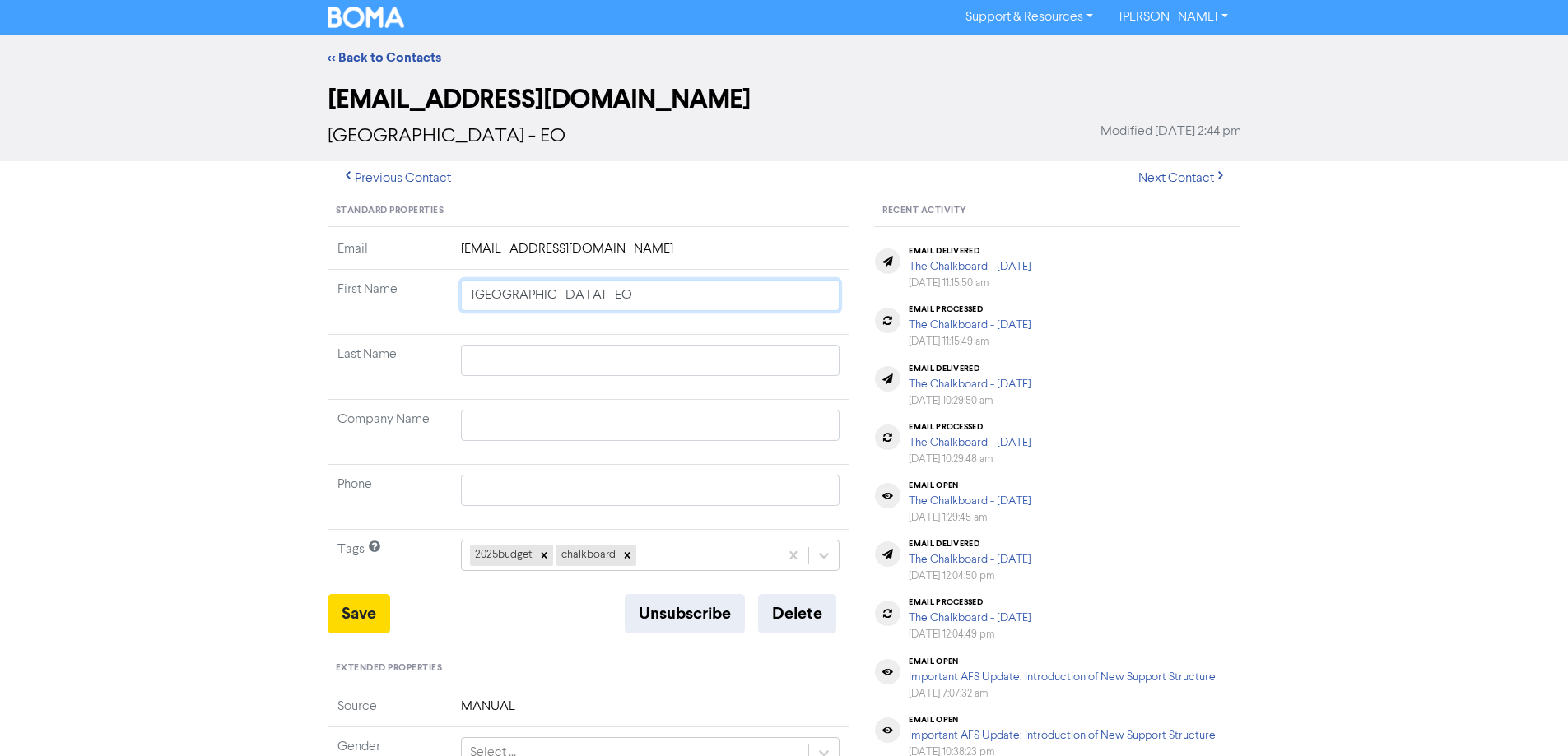
drag, startPoint x: 652, startPoint y: 300, endPoint x: 386, endPoint y: 301, distance: 266.0
click at [386, 301] on tr "First Name [GEOGRAPHIC_DATA] - EO" at bounding box center [589, 303] width 523 height 65
click at [488, 428] on input "text" at bounding box center [651, 426] width 379 height 31
paste input "[GEOGRAPHIC_DATA] - EO"
click at [633, 300] on input "[GEOGRAPHIC_DATA] - EO" at bounding box center [651, 296] width 379 height 31
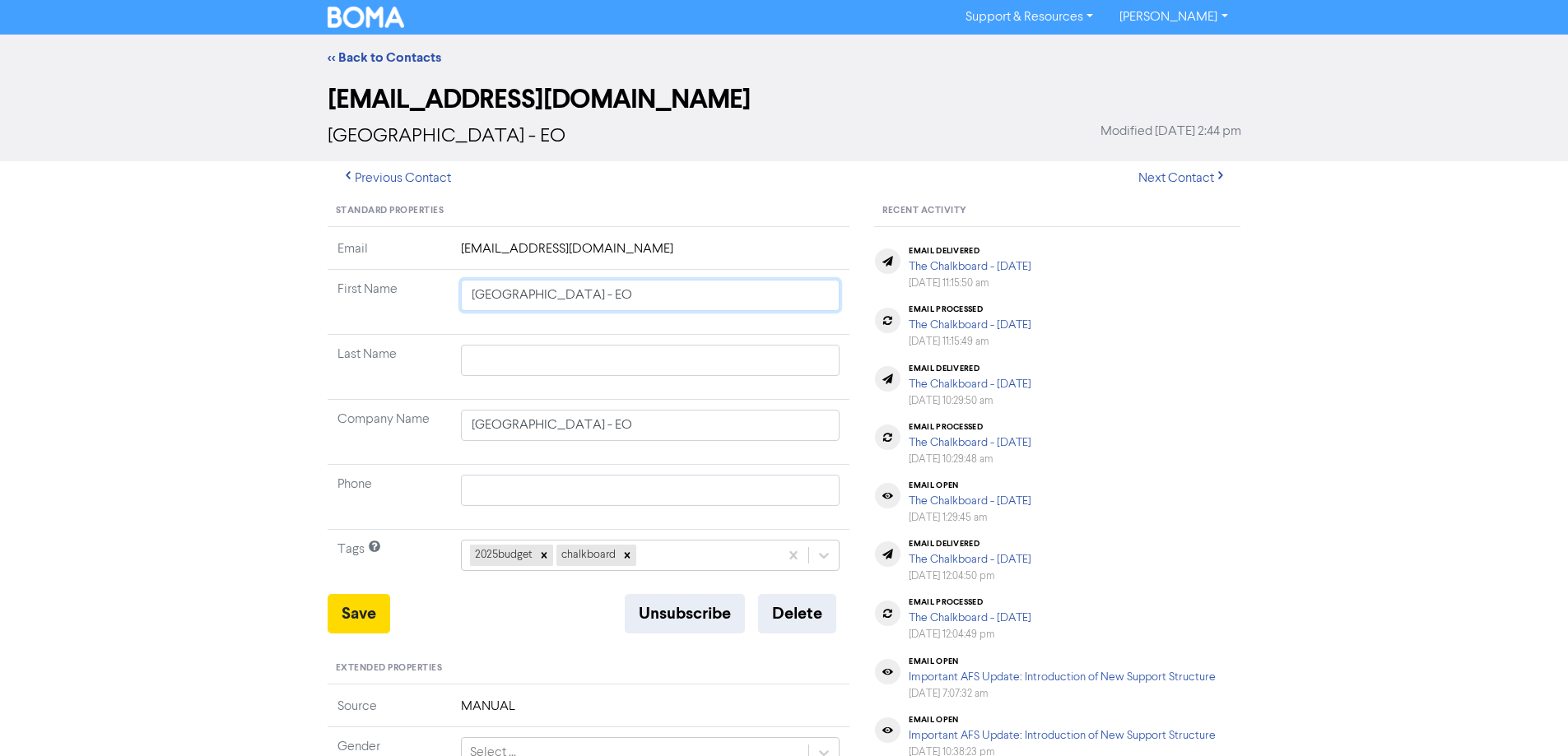
drag, startPoint x: 629, startPoint y: 299, endPoint x: 651, endPoint y: 296, distance: 22.2
click at [629, 299] on input "[GEOGRAPHIC_DATA] - EO" at bounding box center [651, 296] width 379 height 31
drag, startPoint x: 651, startPoint y: 296, endPoint x: 427, endPoint y: 306, distance: 224.2
click at [427, 306] on tr "First Name [GEOGRAPHIC_DATA] - EO" at bounding box center [589, 303] width 523 height 65
click at [655, 428] on input "[GEOGRAPHIC_DATA] - EO" at bounding box center [651, 426] width 379 height 31
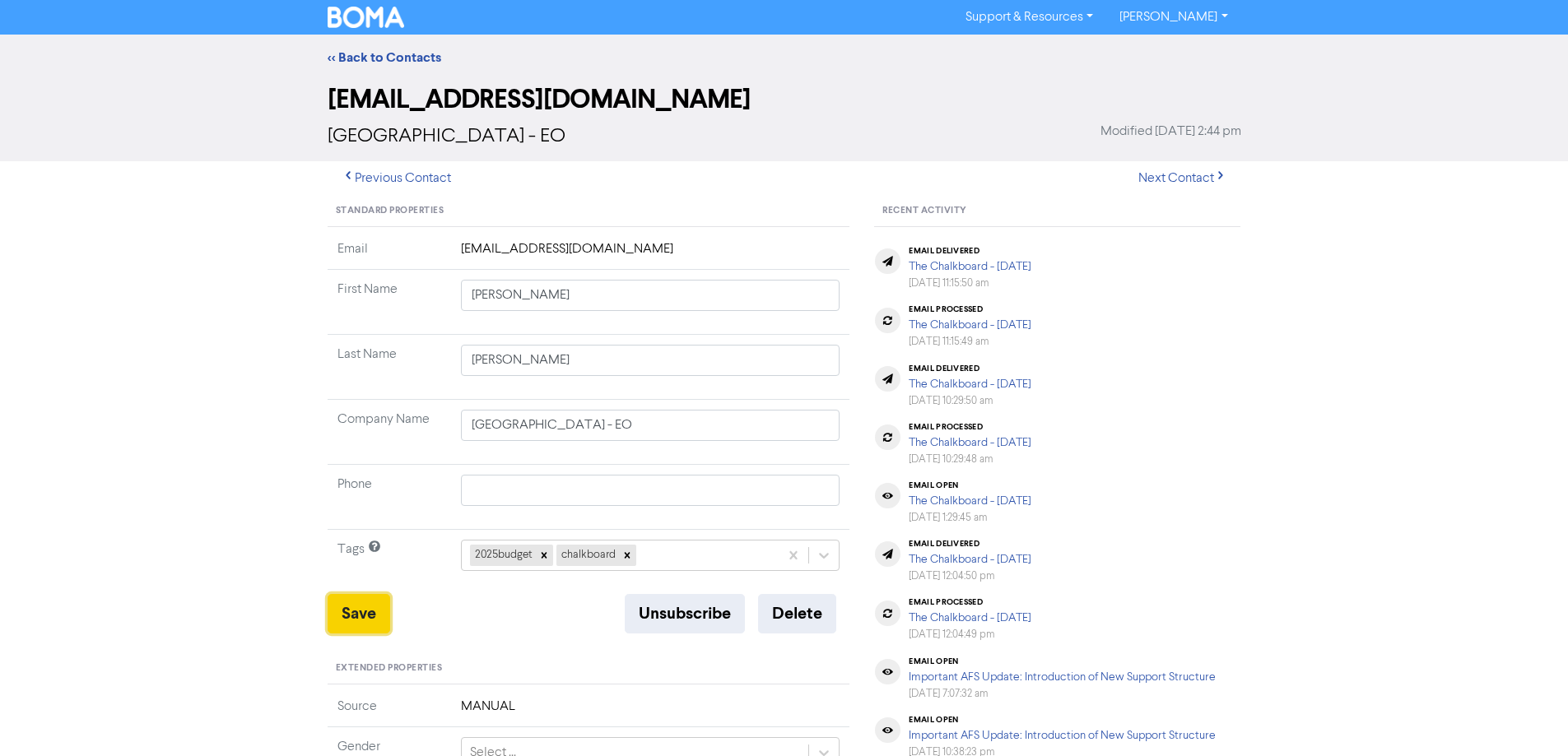
click at [341, 611] on button "Save" at bounding box center [359, 613] width 63 height 39
click at [367, 48] on div "<< Back to Contacts" at bounding box center [784, 58] width 938 height 20
click at [367, 56] on link "<< Back to Contacts" at bounding box center [384, 57] width 114 height 17
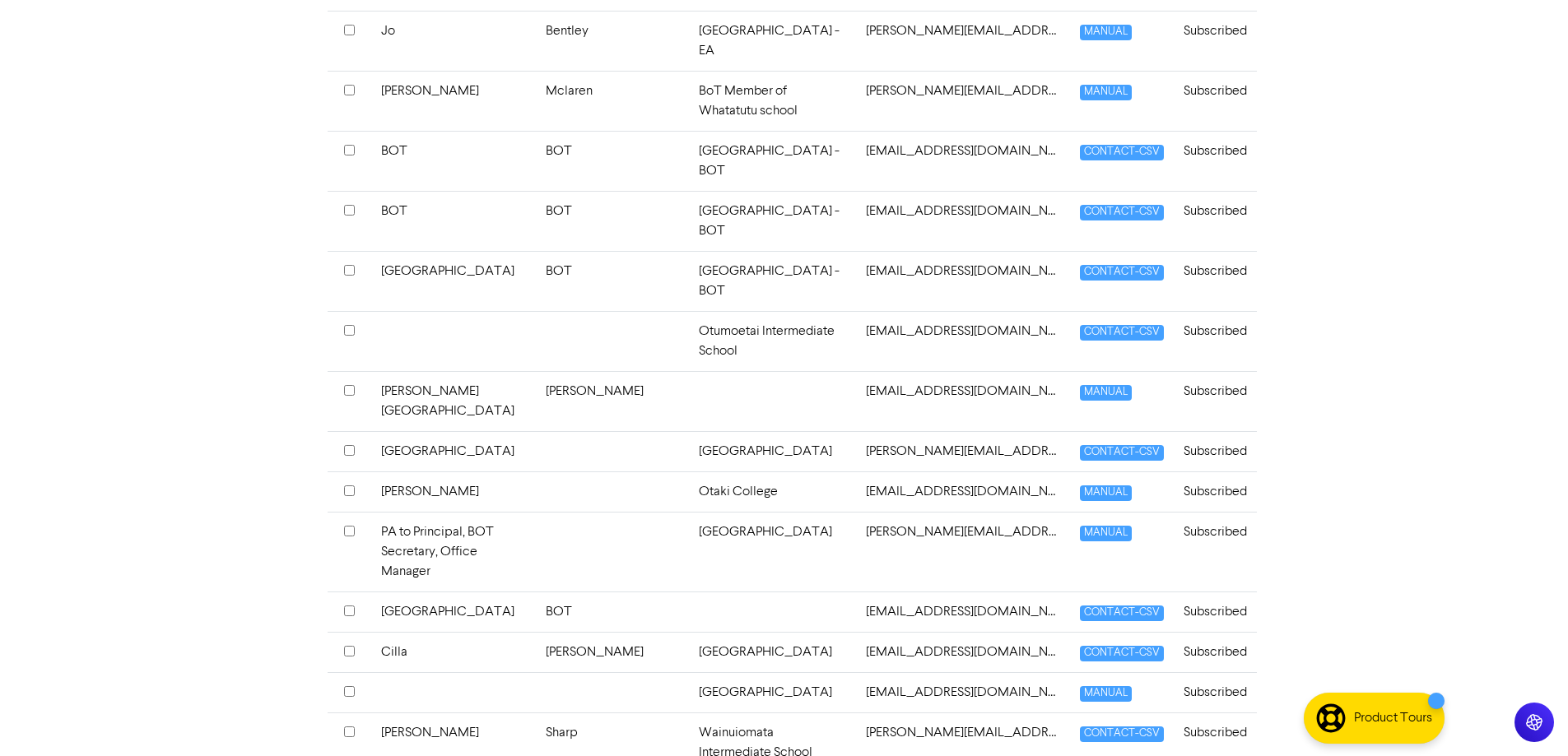
scroll to position [3210, 0]
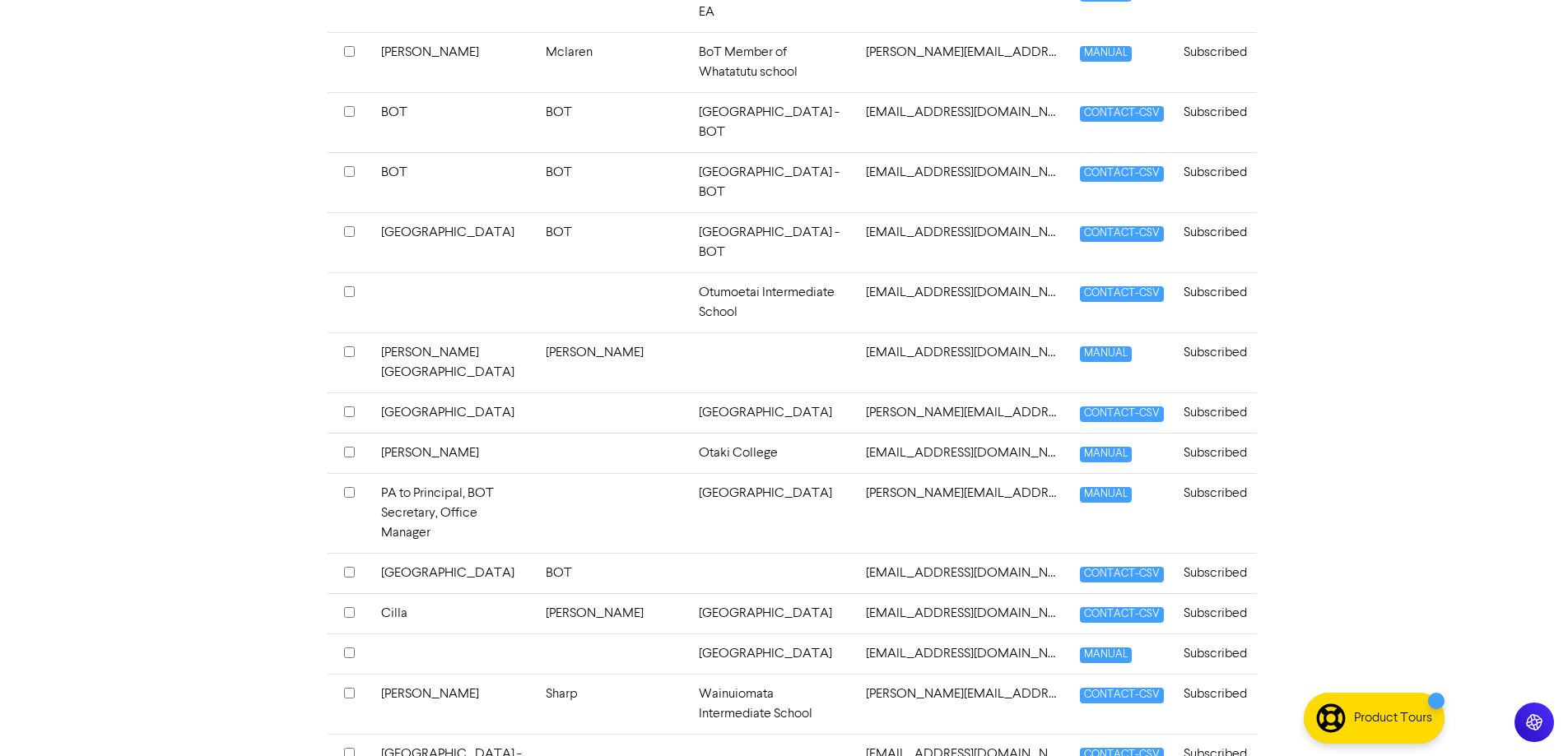
click at [738, 734] on td at bounding box center [773, 764] width 167 height 60
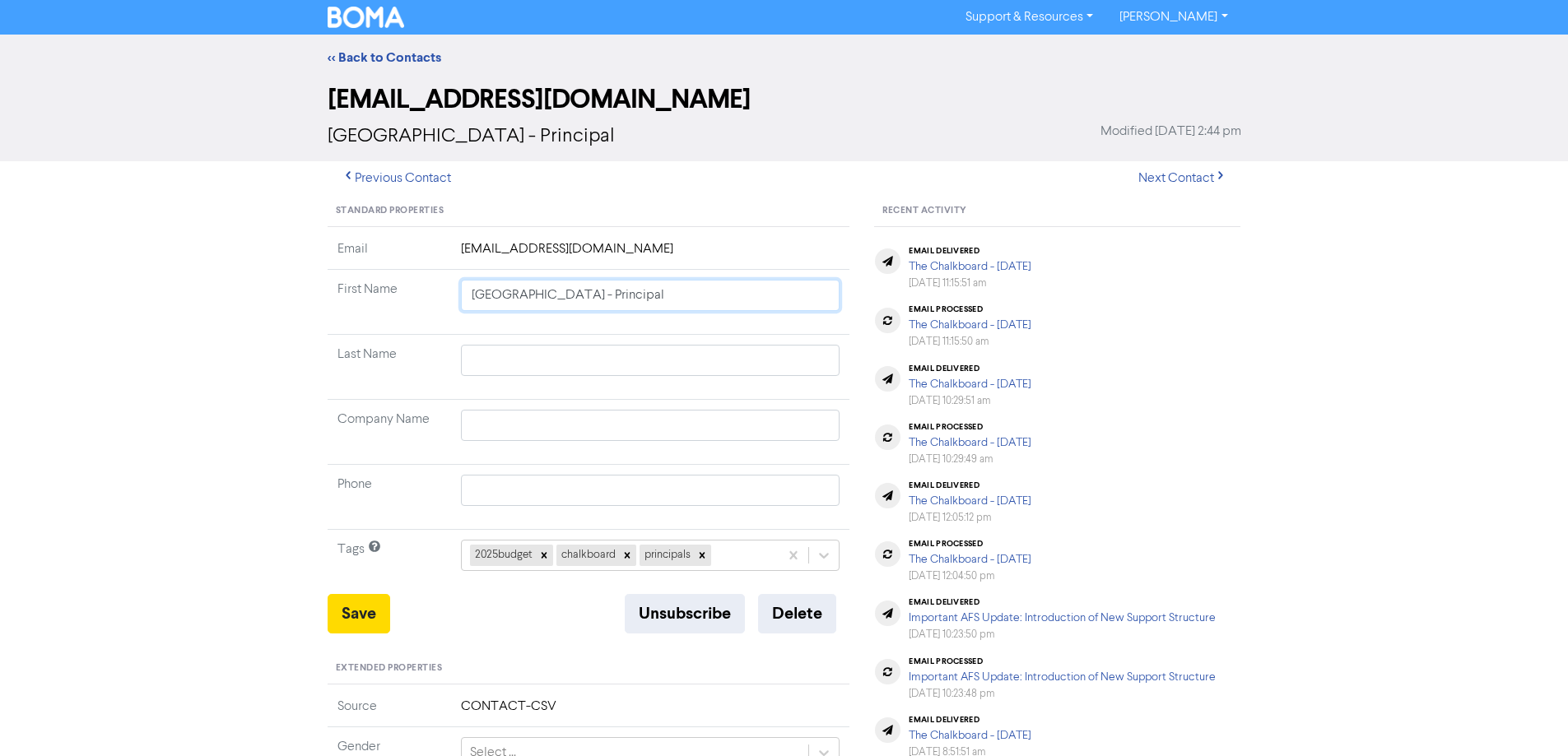
drag, startPoint x: 678, startPoint y: 291, endPoint x: 368, endPoint y: 294, distance: 310.0
click at [368, 294] on tr "First Name Kapakapanui School - Principal" at bounding box center [589, 303] width 523 height 65
click at [507, 493] on input "text" at bounding box center [651, 491] width 379 height 31
click at [521, 433] on input "text" at bounding box center [651, 426] width 379 height 31
paste input "[GEOGRAPHIC_DATA] - Principal"
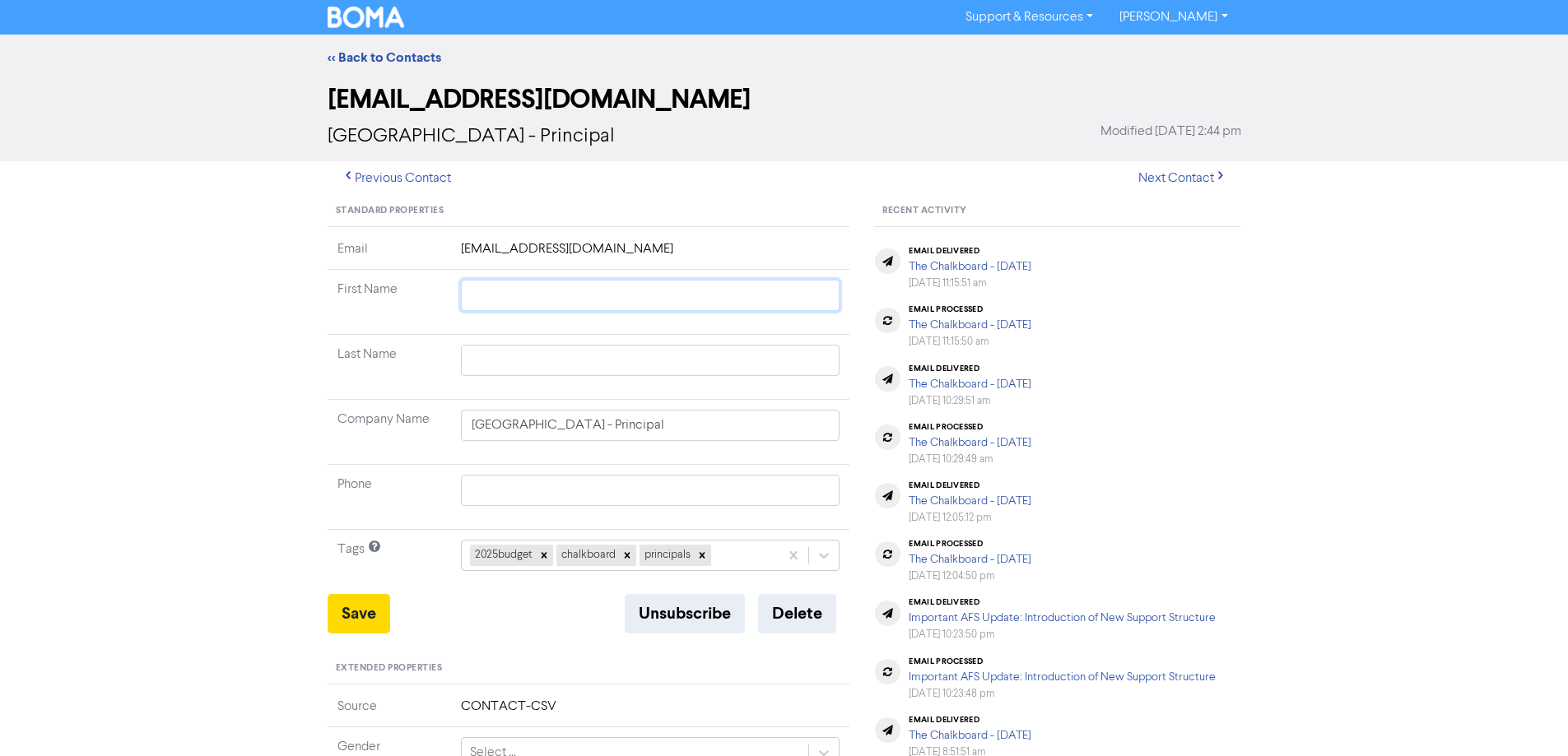
click at [505, 306] on input "text" at bounding box center [651, 296] width 379 height 31
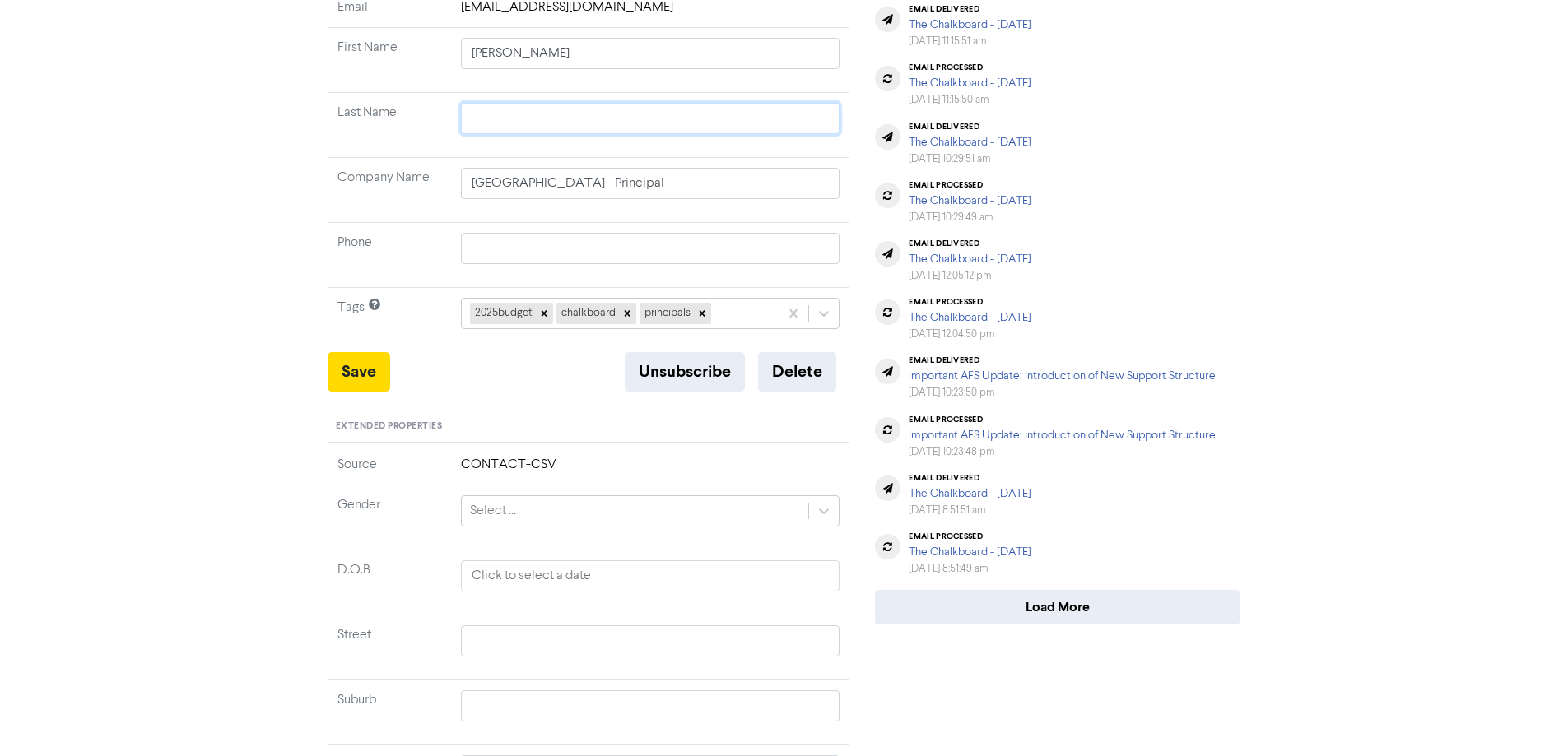
scroll to position [329, 0]
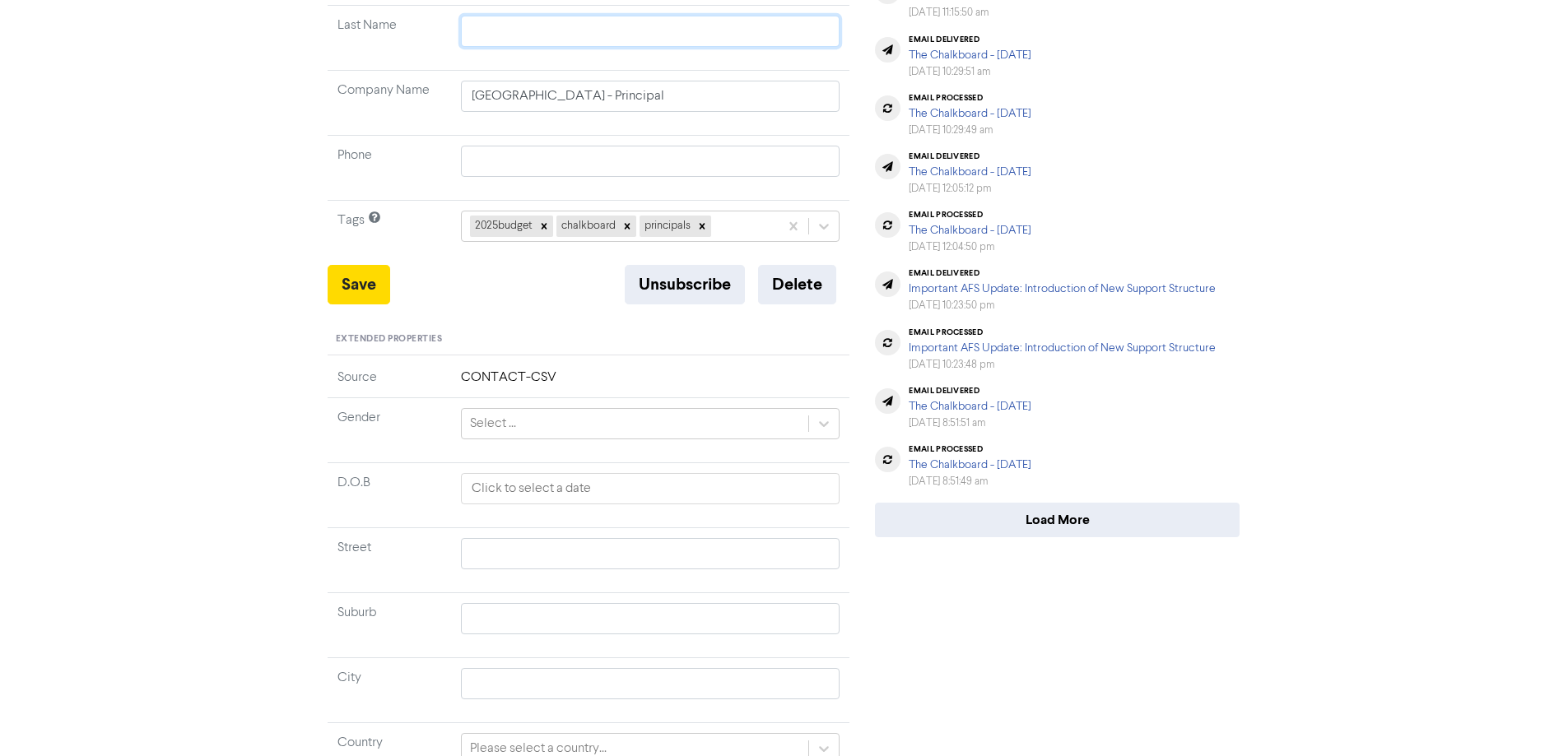
click at [496, 23] on input "text" at bounding box center [651, 31] width 379 height 31
click at [354, 280] on button "Save" at bounding box center [359, 285] width 63 height 39
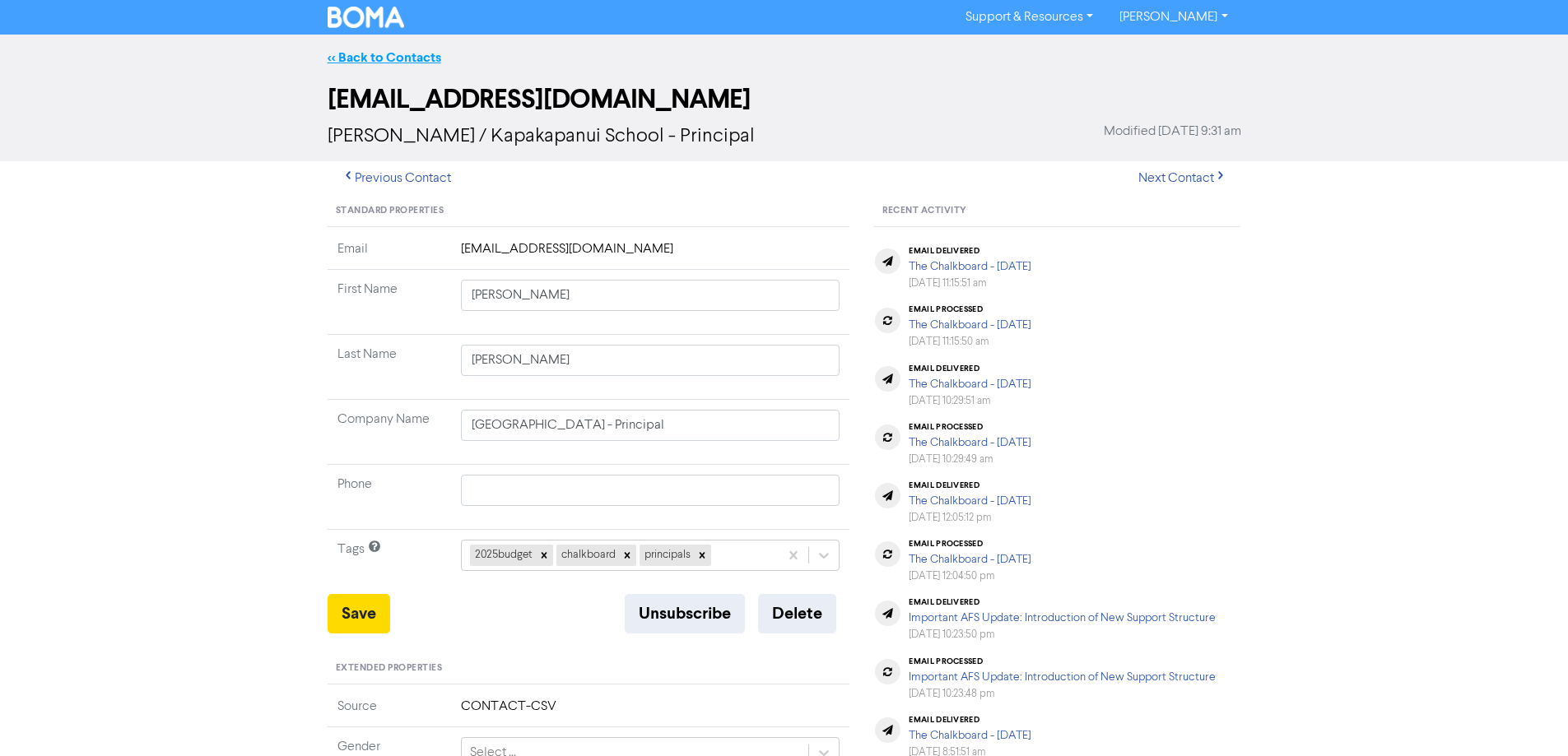
click at [387, 63] on link "<< Back to Contacts" at bounding box center [384, 57] width 114 height 17
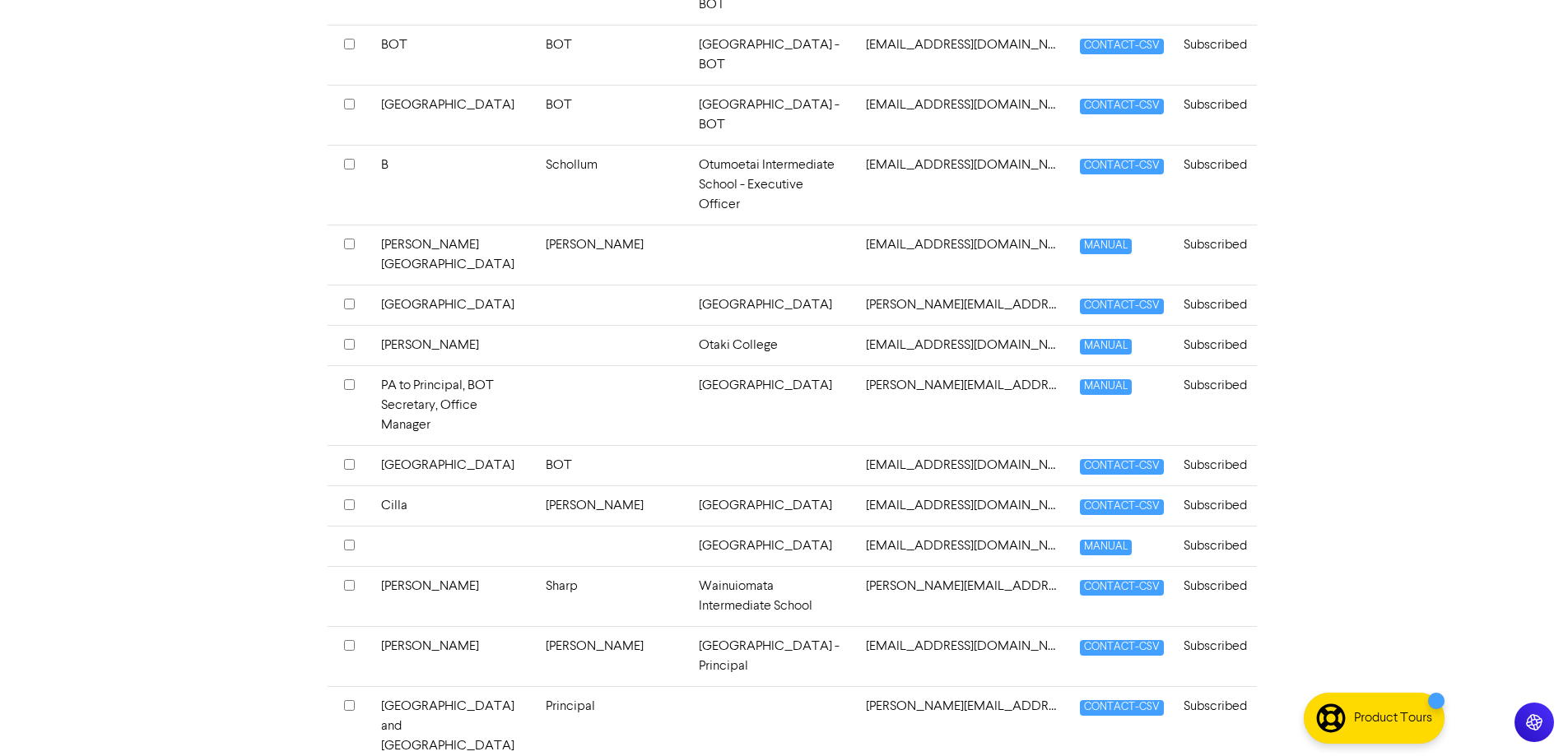
scroll to position [3128, 0]
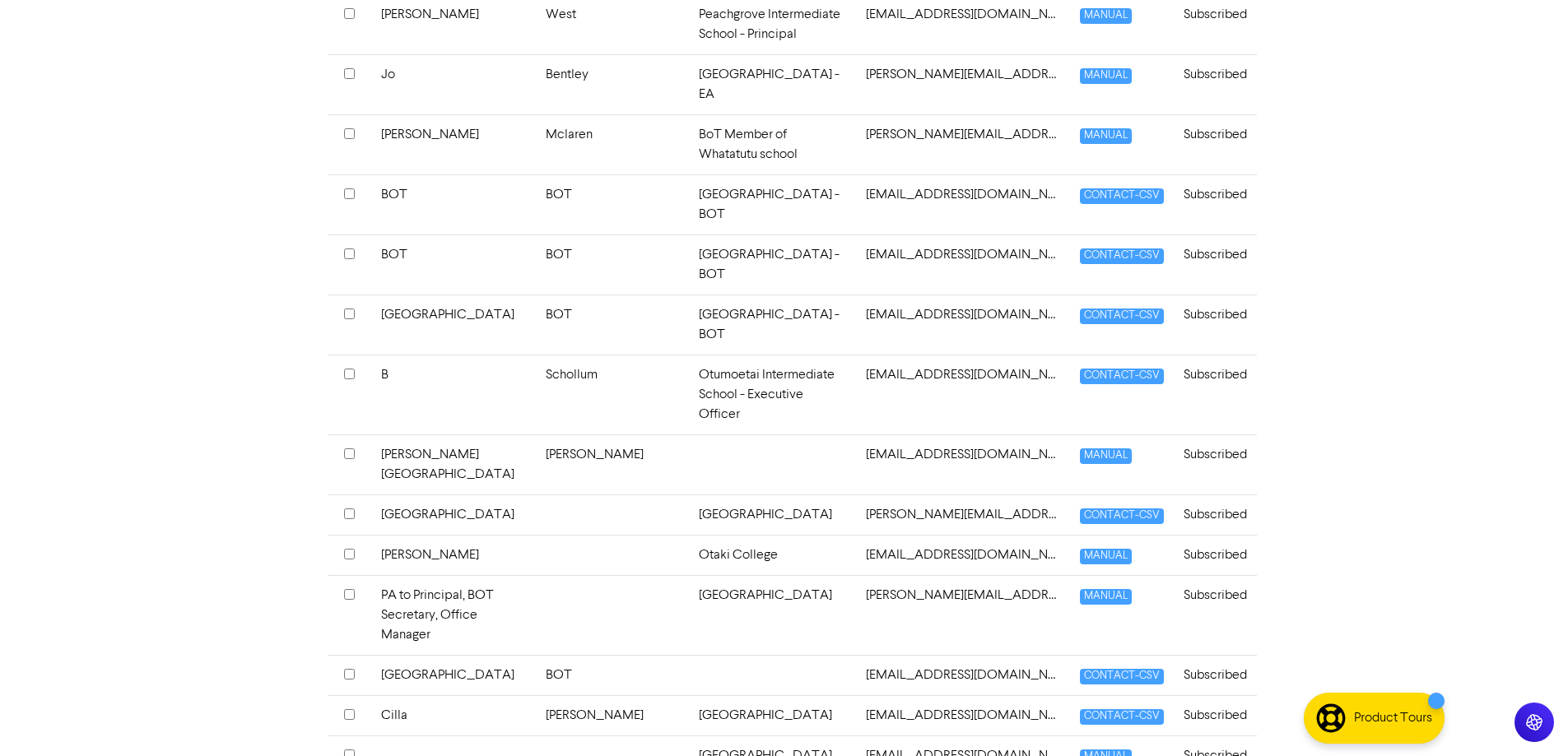
click at [645, 655] on td "BOT" at bounding box center [612, 674] width 153 height 40
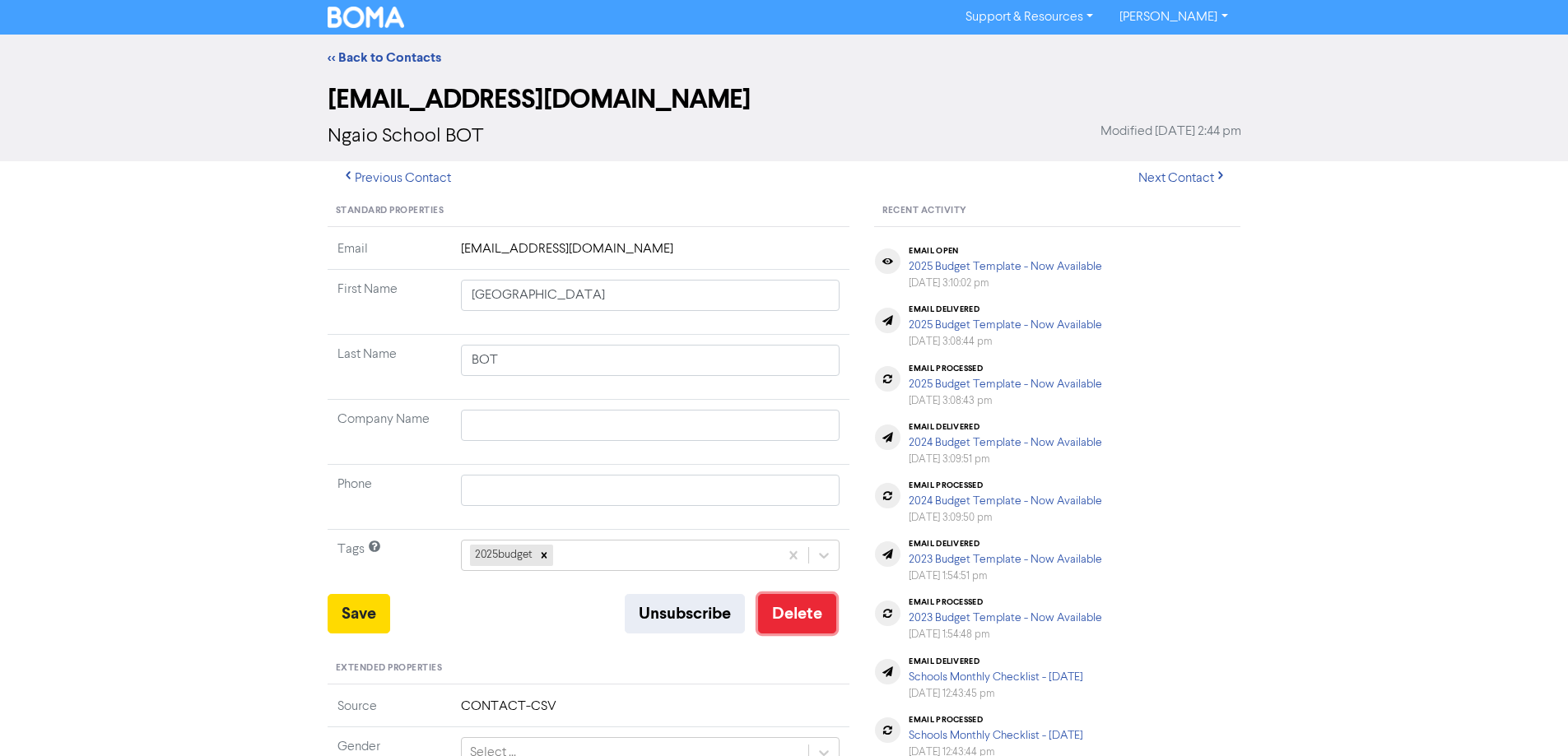
click at [795, 611] on button "Delete" at bounding box center [797, 613] width 79 height 39
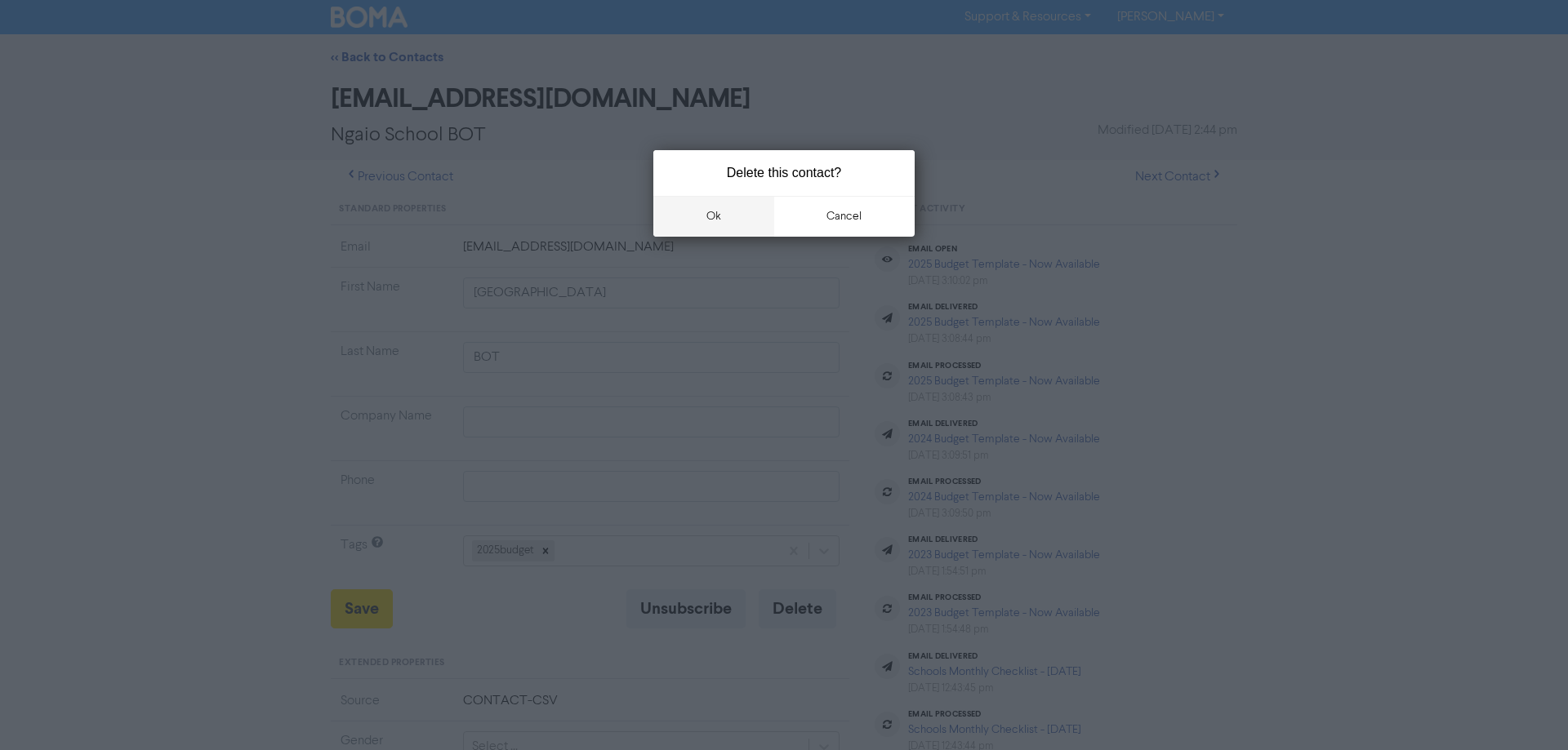
click at [725, 221] on button "ok" at bounding box center [714, 217] width 121 height 41
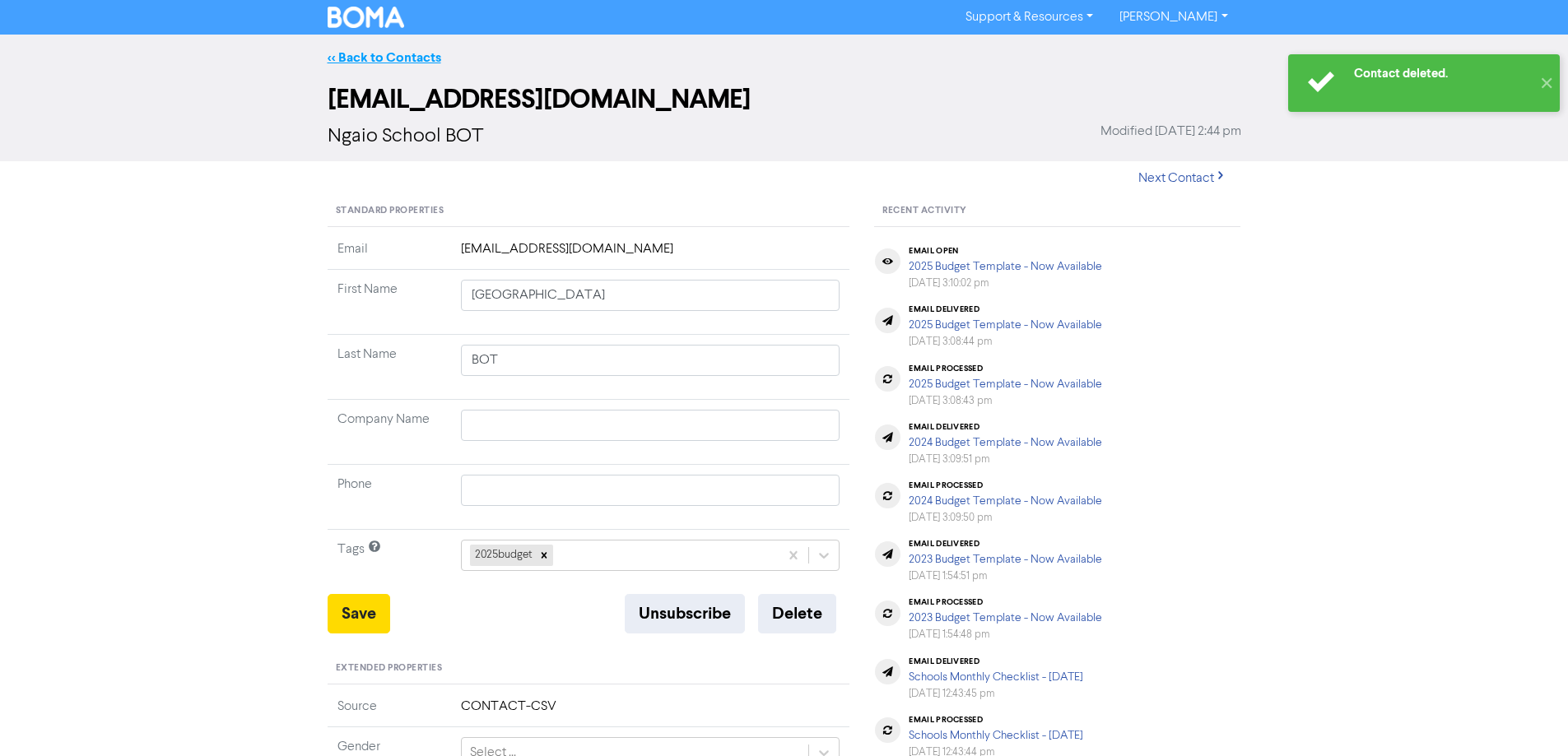
click at [402, 53] on link "<< Back to Contacts" at bounding box center [384, 57] width 114 height 17
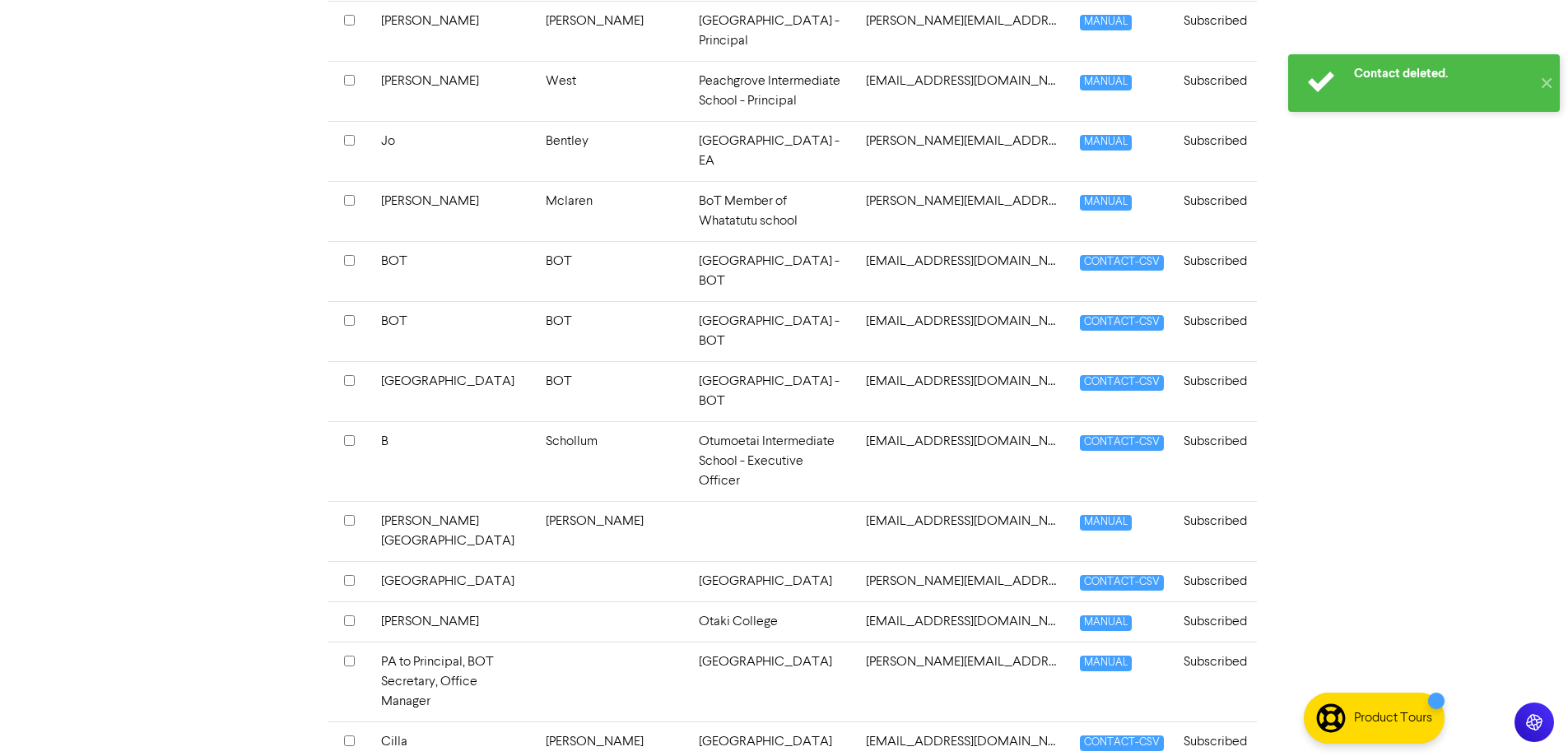
scroll to position [3457, 0]
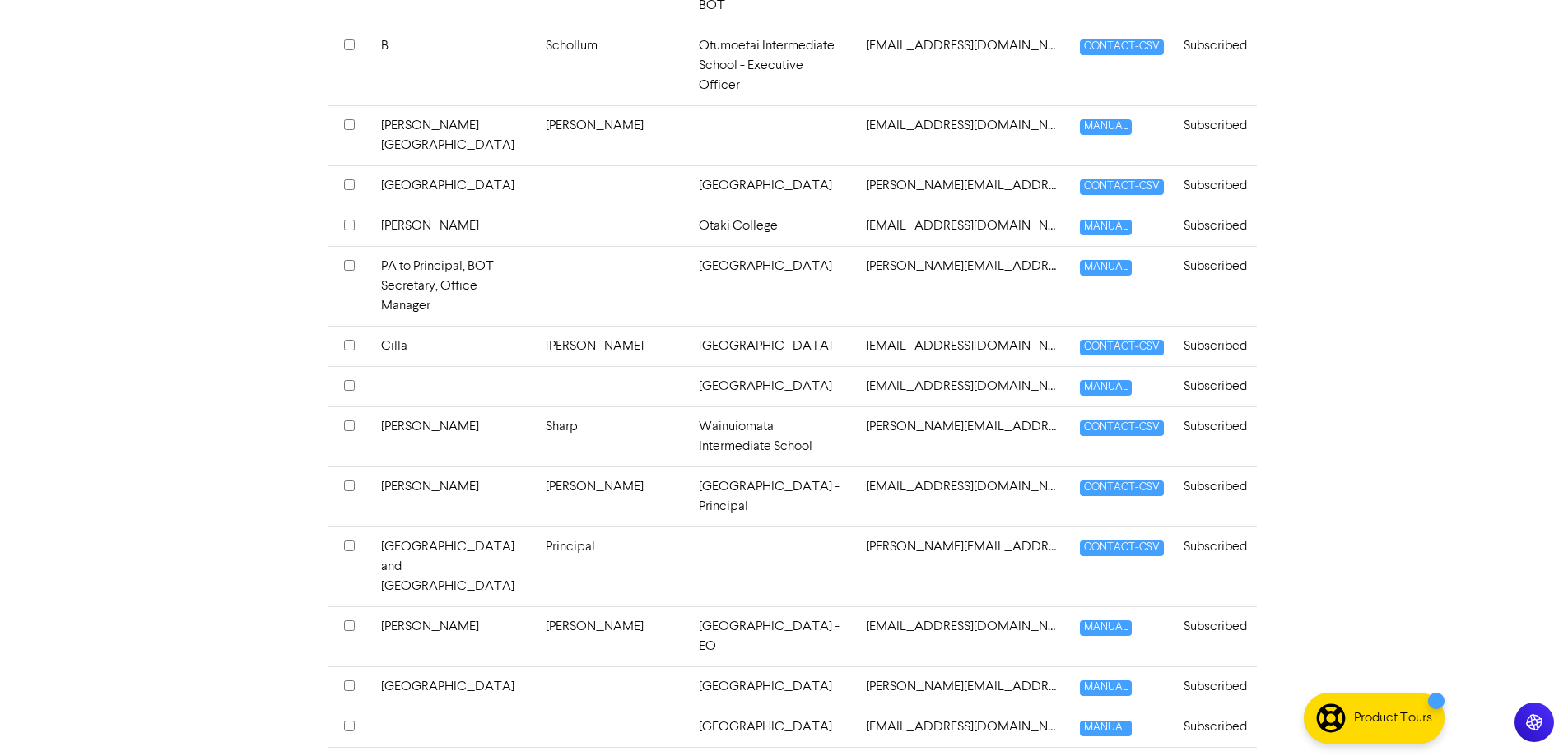
click at [689, 527] on td at bounding box center [773, 566] width 167 height 80
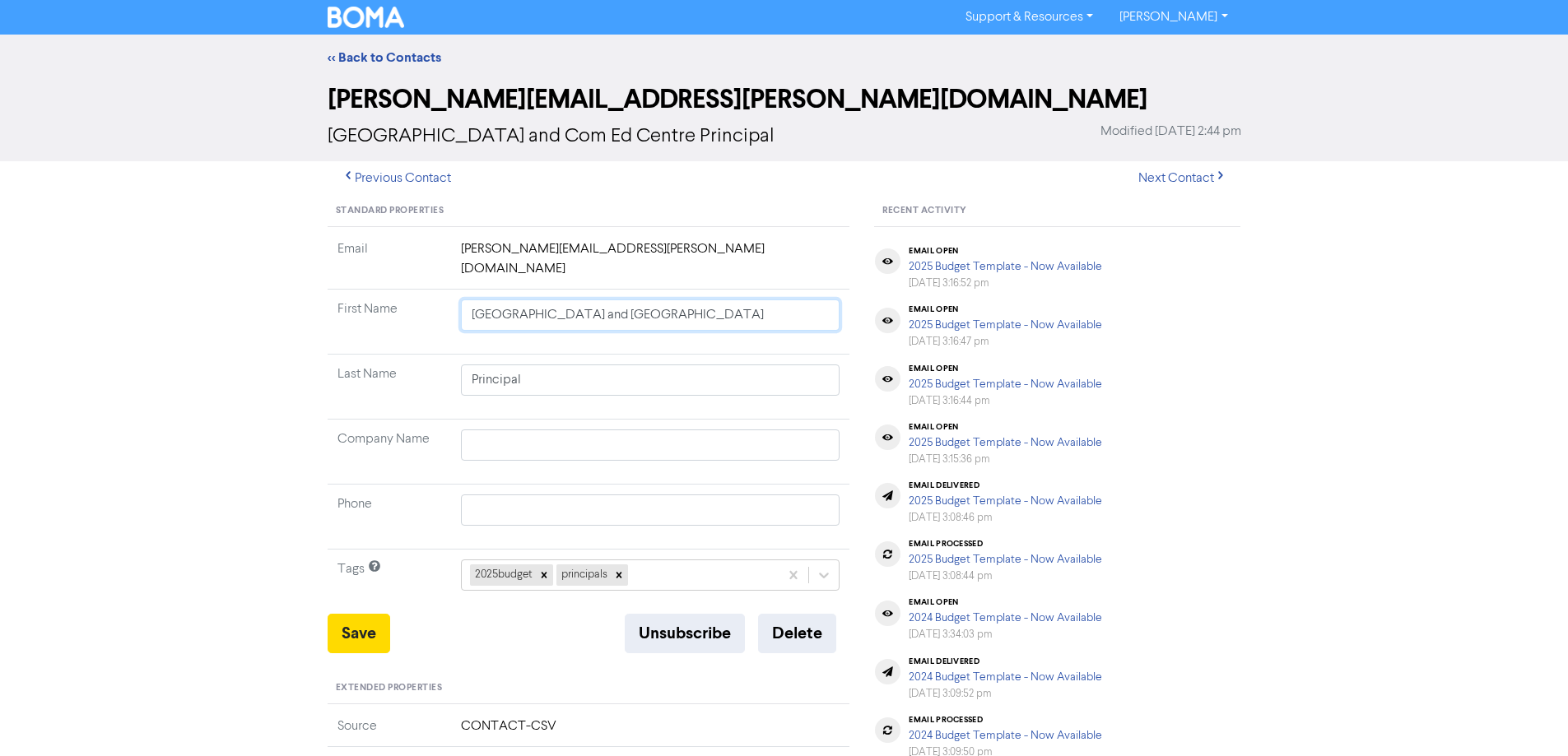
drag, startPoint x: 724, startPoint y: 294, endPoint x: 390, endPoint y: 291, distance: 334.0
click at [390, 291] on tr "First Name [GEOGRAPHIC_DATA] and [GEOGRAPHIC_DATA]" at bounding box center [589, 322] width 523 height 65
click at [496, 430] on input "text" at bounding box center [651, 445] width 379 height 31
paste input "[GEOGRAPHIC_DATA] and [GEOGRAPHIC_DATA]"
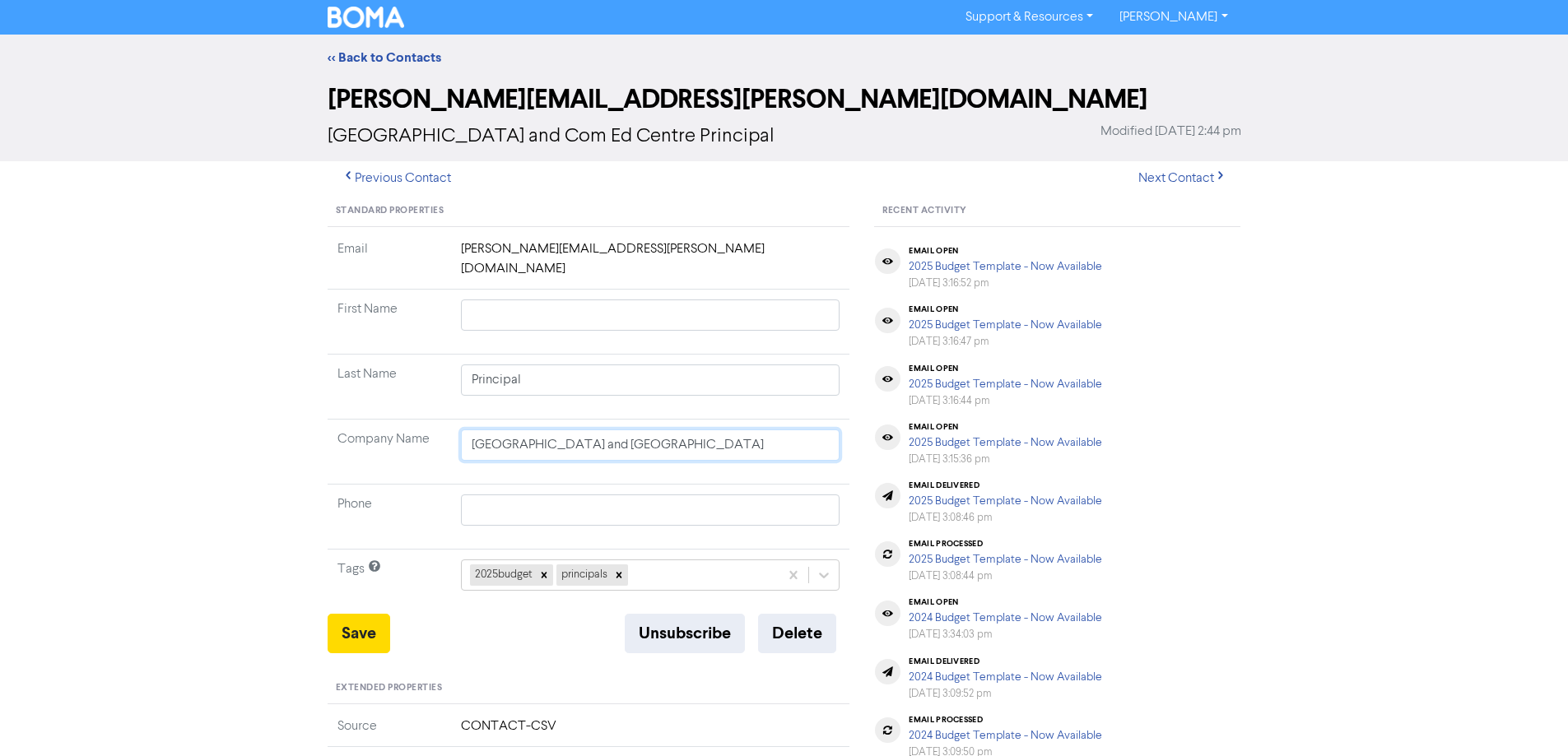
drag, startPoint x: 738, startPoint y: 431, endPoint x: 609, endPoint y: 424, distance: 129.2
click at [609, 430] on input "[GEOGRAPHIC_DATA] and [GEOGRAPHIC_DATA]" at bounding box center [651, 445] width 379 height 31
click at [510, 300] on input "text" at bounding box center [651, 316] width 379 height 31
click at [353, 616] on button "Save" at bounding box center [359, 634] width 63 height 39
click at [384, 50] on link "<< Back to Contacts" at bounding box center [384, 57] width 114 height 17
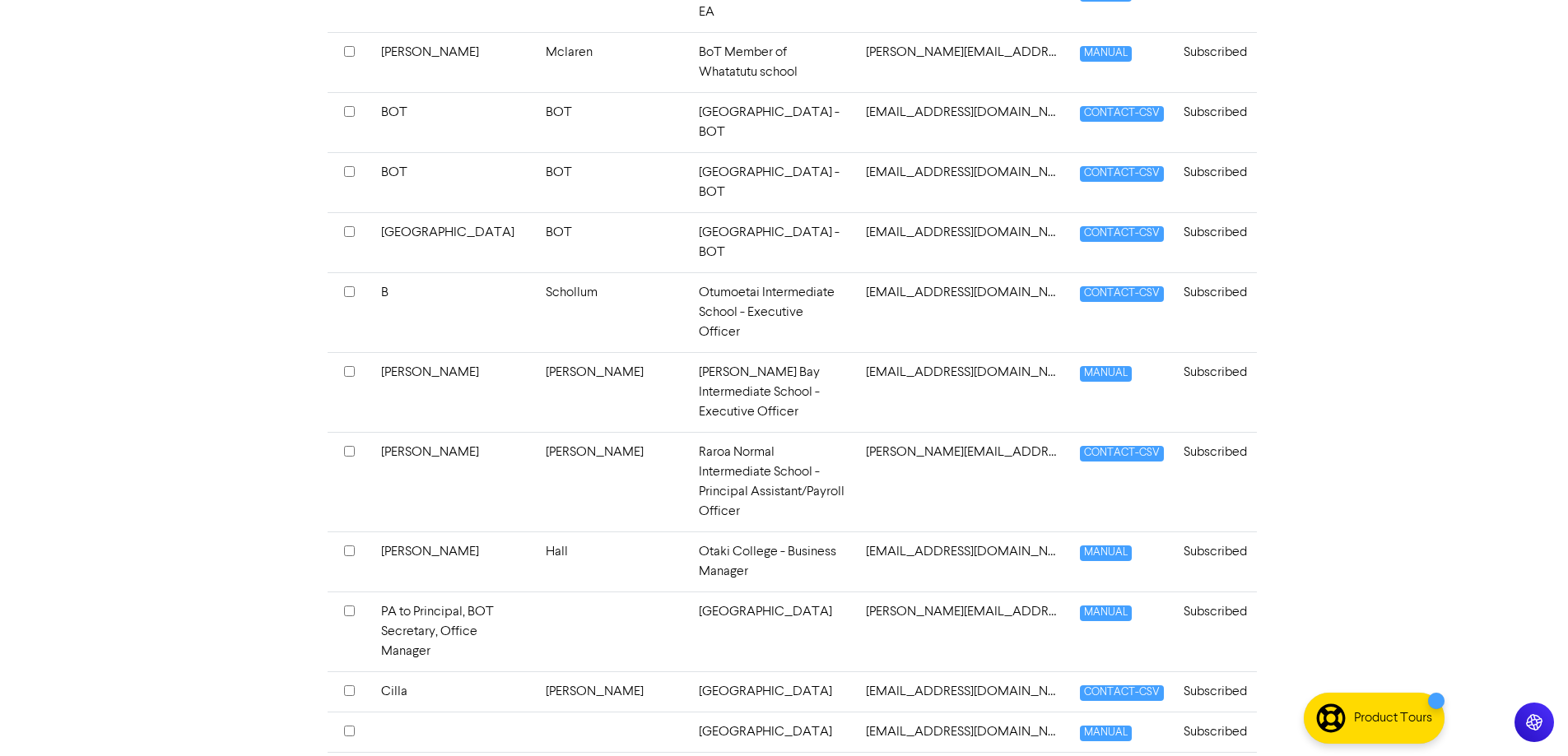
scroll to position [3868, 0]
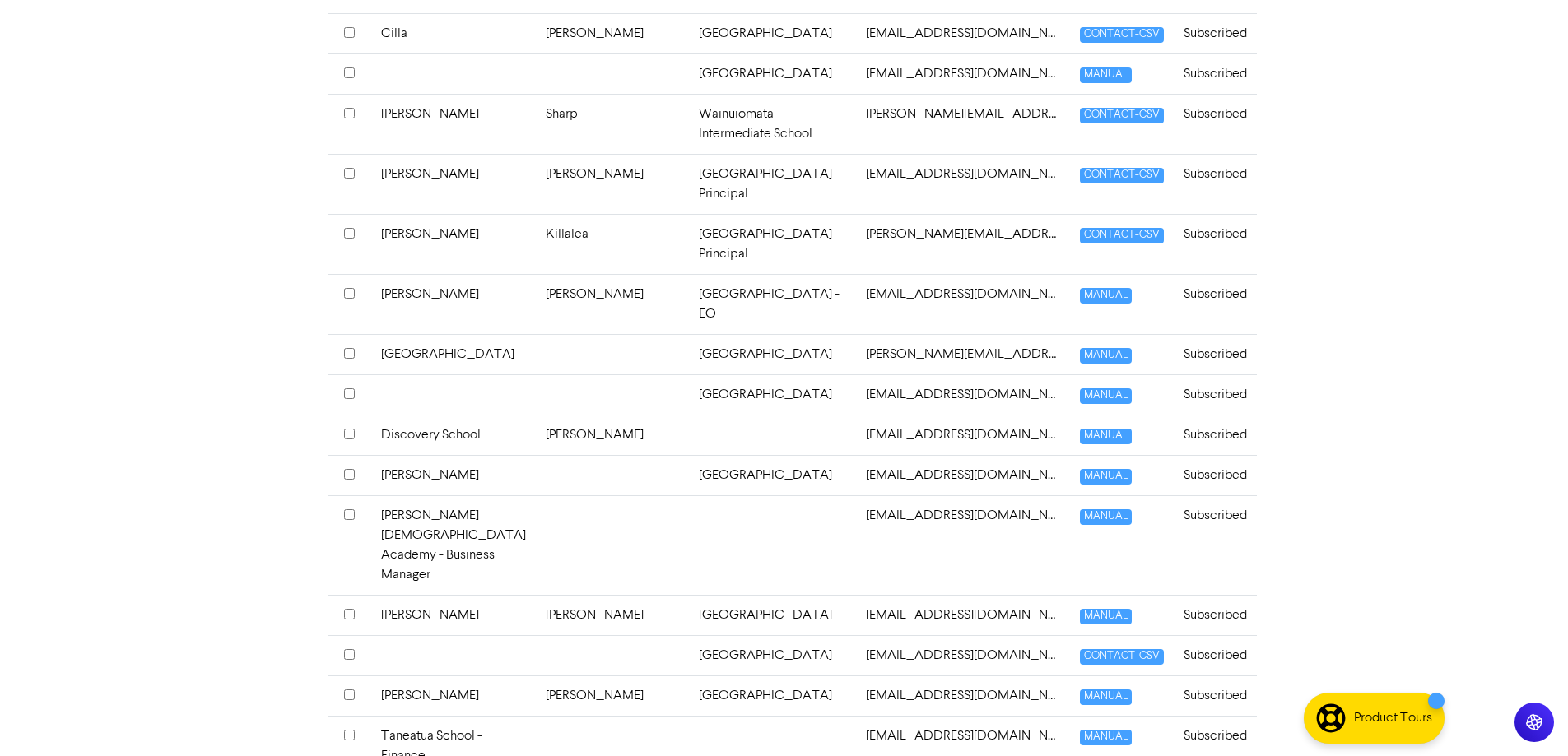
click at [523, 716] on td "Taneatua School - Finance" at bounding box center [453, 745] width 164 height 60
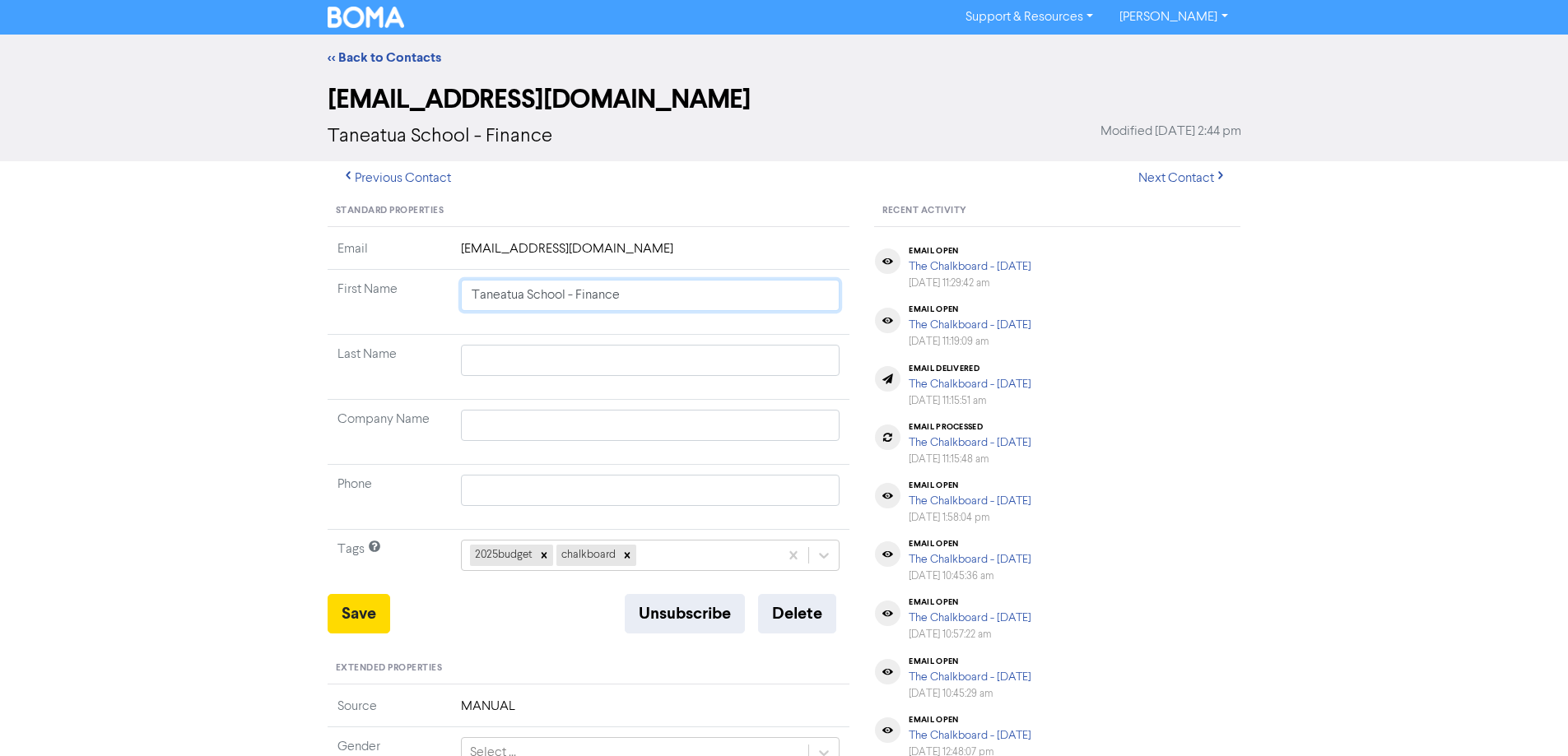
drag, startPoint x: 647, startPoint y: 298, endPoint x: 447, endPoint y: 279, distance: 200.9
click at [447, 279] on tr "First Name Taneatua School - Finance" at bounding box center [589, 303] width 523 height 65
click at [530, 433] on input "text" at bounding box center [651, 426] width 379 height 31
paste input "Taneatua School - Finance"
click at [508, 349] on input "text" at bounding box center [651, 361] width 379 height 31
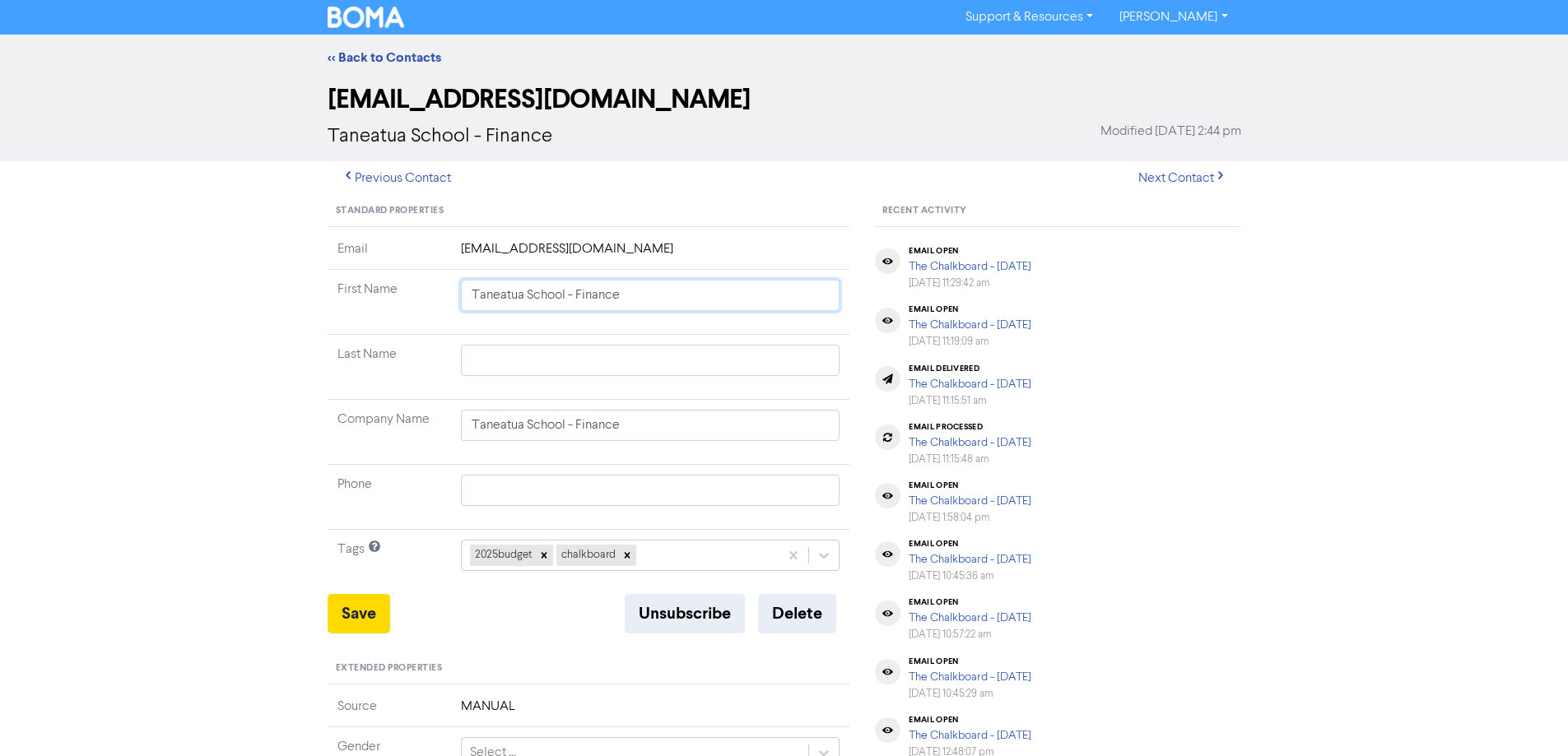
click at [446, 305] on tr "First Name Taneatua School - Finance" at bounding box center [589, 303] width 523 height 65
click at [346, 606] on button "Save" at bounding box center [359, 613] width 63 height 39
click at [368, 52] on link "<< Back to Contacts" at bounding box center [384, 57] width 114 height 17
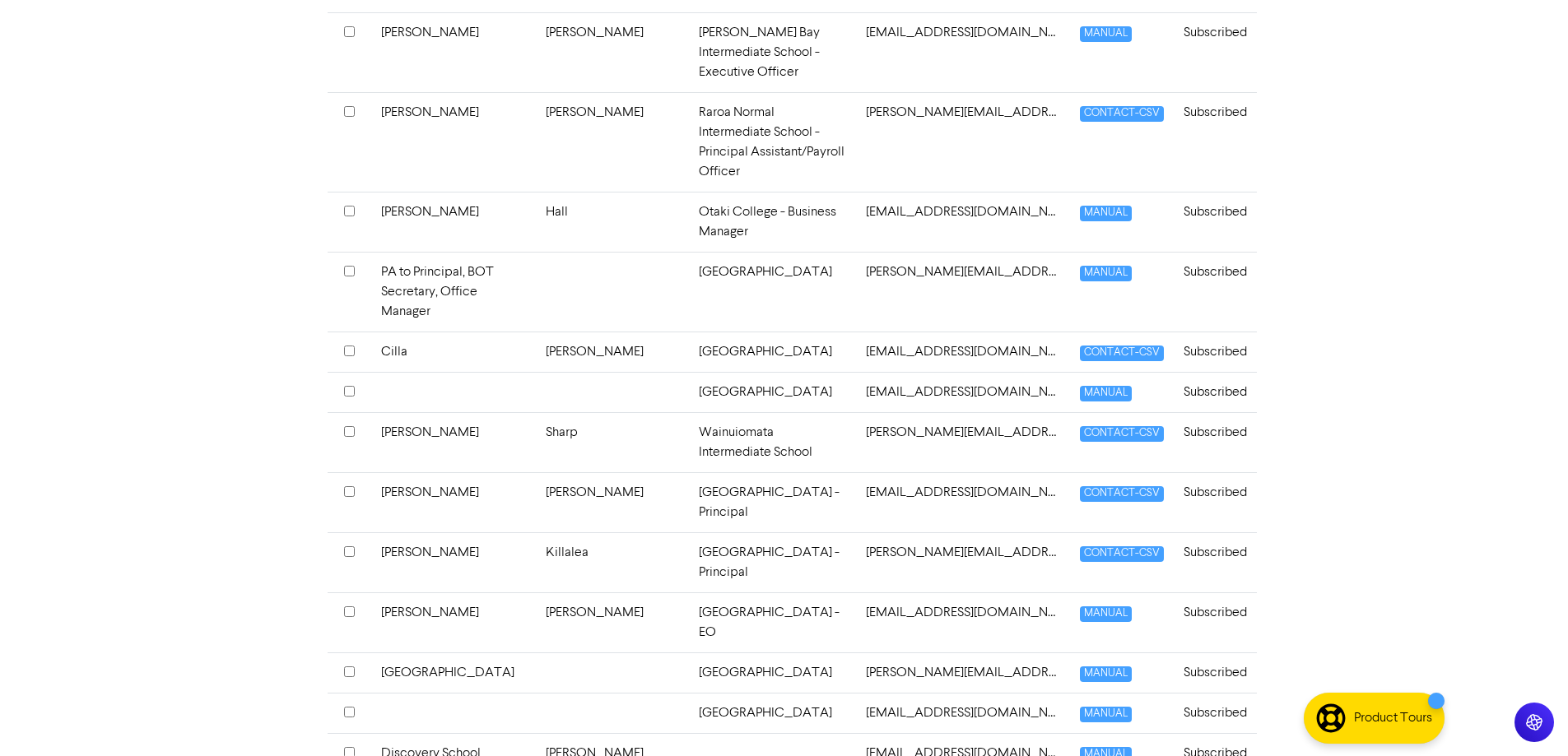
scroll to position [3622, 0]
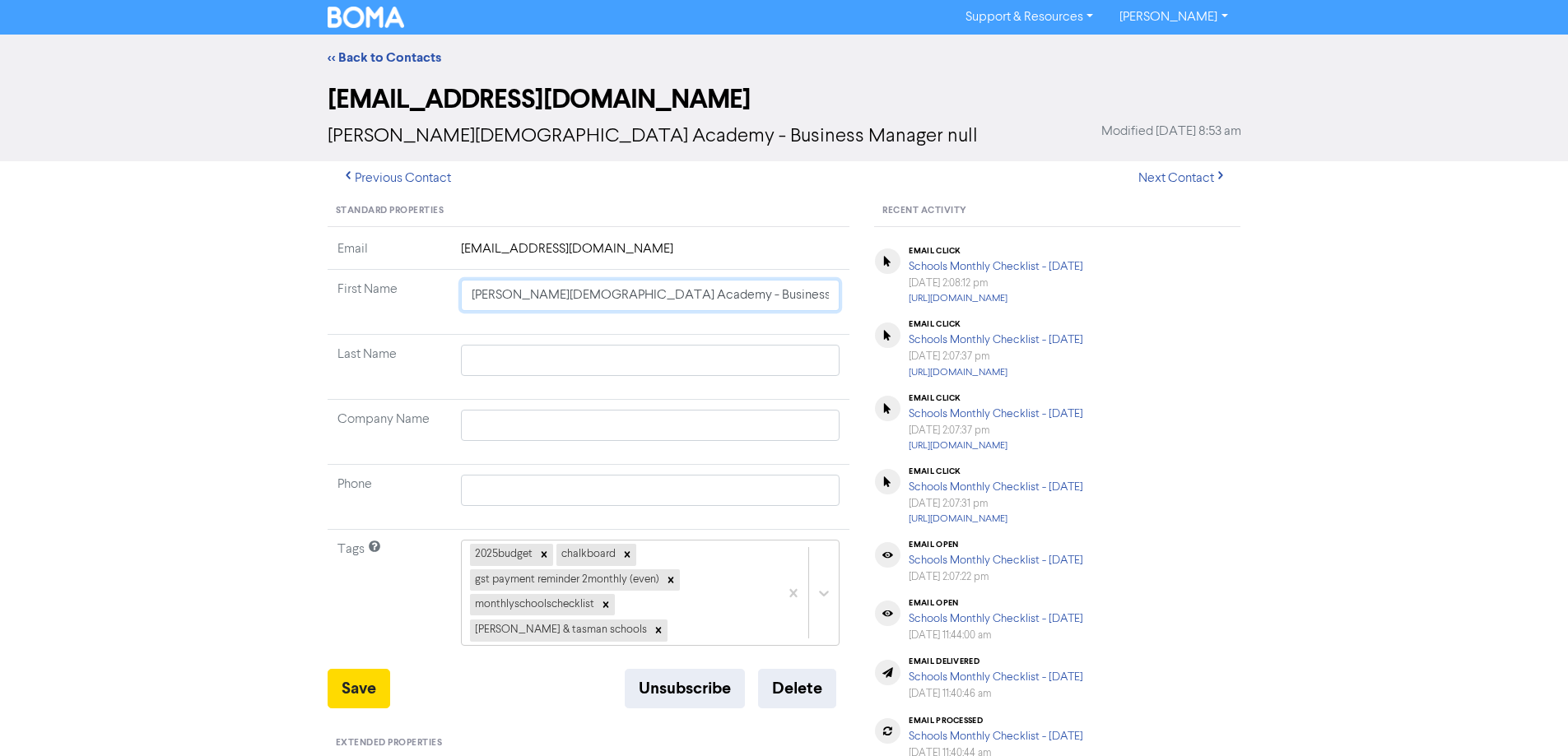
drag, startPoint x: 742, startPoint y: 299, endPoint x: 397, endPoint y: 260, distance: 347.2
click at [397, 260] on tbody "Email [EMAIL_ADDRESS][DOMAIN_NAME] First Name [PERSON_NAME][DEMOGRAPHIC_DATA] A…" at bounding box center [589, 454] width 523 height 430
click at [543, 429] on input "text" at bounding box center [651, 426] width 379 height 31
paste input "[PERSON_NAME][DEMOGRAPHIC_DATA] Academy - Business Manager"
drag, startPoint x: 741, startPoint y: 433, endPoint x: 634, endPoint y: 430, distance: 107.0
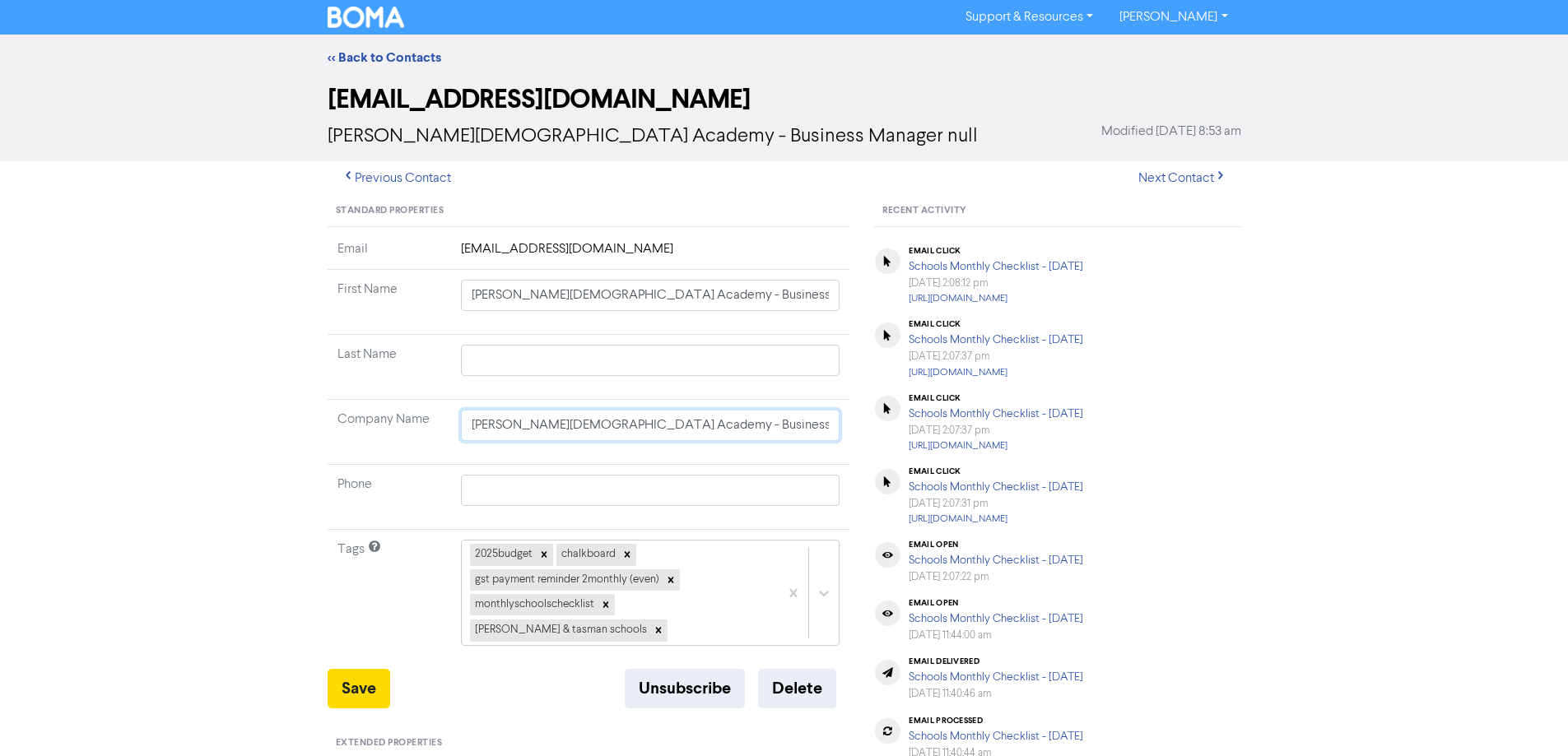
click at [634, 430] on input "[PERSON_NAME][DEMOGRAPHIC_DATA] Academy - Business Manager" at bounding box center [651, 426] width 379 height 31
drag, startPoint x: 620, startPoint y: 293, endPoint x: 185, endPoint y: 286, distance: 435.1
click at [185, 286] on div "<< Back to Contacts [EMAIL_ADDRESS][DOMAIN_NAME] [PERSON_NAME][GEOGRAPHIC_DATA]…" at bounding box center [784, 686] width 1568 height 1304
click at [745, 294] on input "[PERSON_NAME][DEMOGRAPHIC_DATA] Academy - Business Manager" at bounding box center [651, 296] width 379 height 31
drag, startPoint x: 436, startPoint y: 294, endPoint x: 411, endPoint y: 294, distance: 25.0
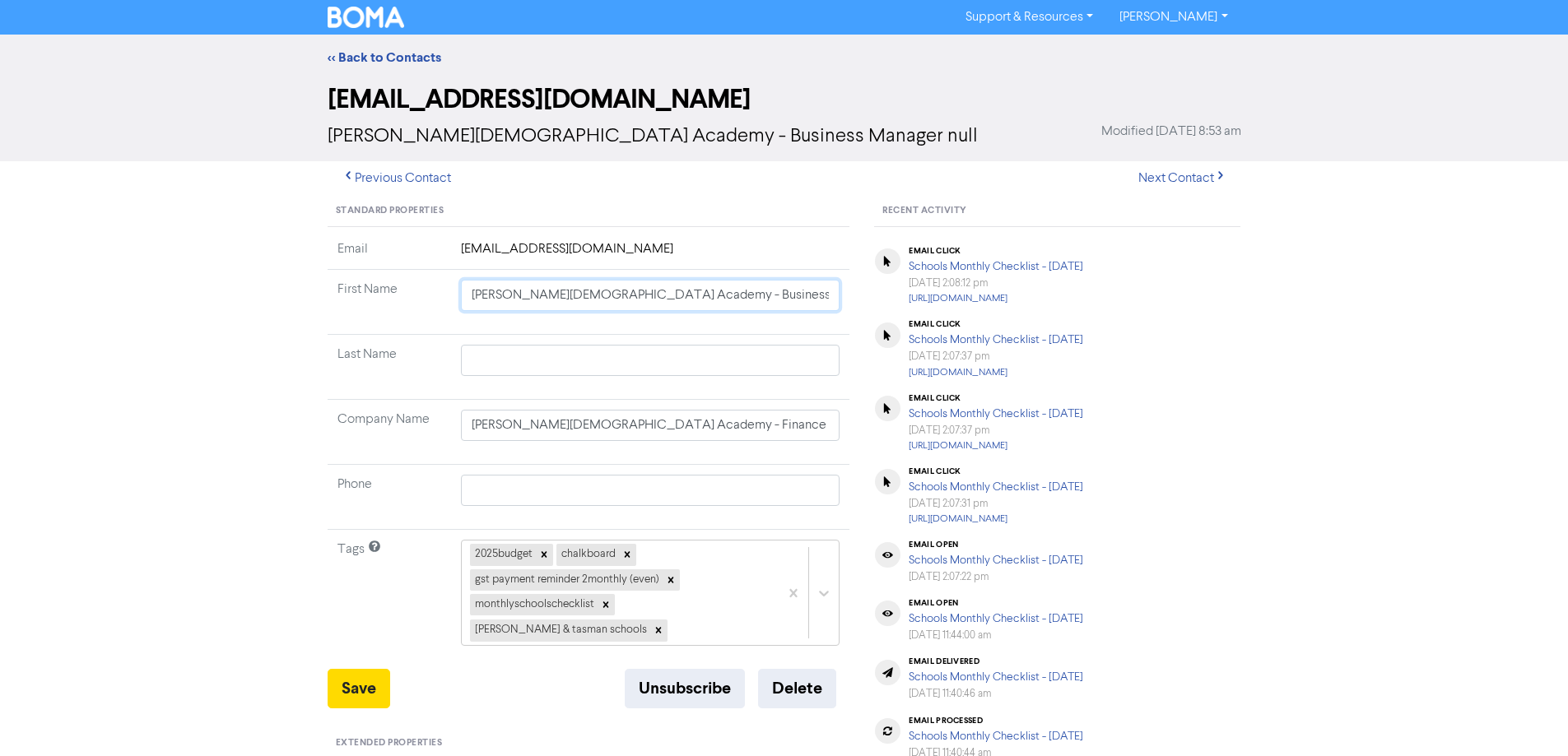
click at [411, 294] on tr "First Name [PERSON_NAME][DEMOGRAPHIC_DATA] Academy - Business Manager" at bounding box center [589, 303] width 523 height 65
click at [357, 670] on button "Save" at bounding box center [359, 689] width 63 height 39
click at [393, 51] on link "<< Back to Contacts" at bounding box center [384, 57] width 114 height 17
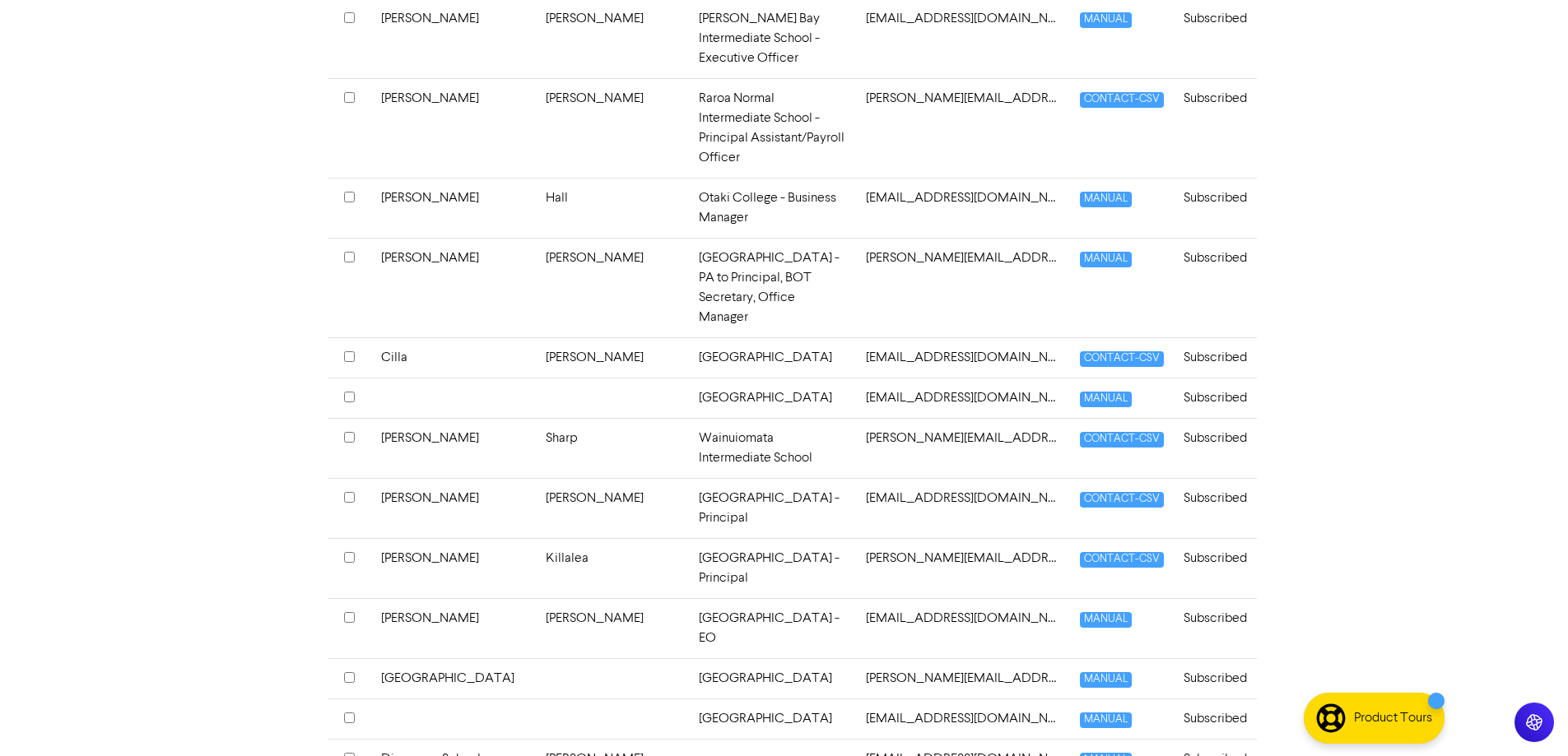
scroll to position [3622, 0]
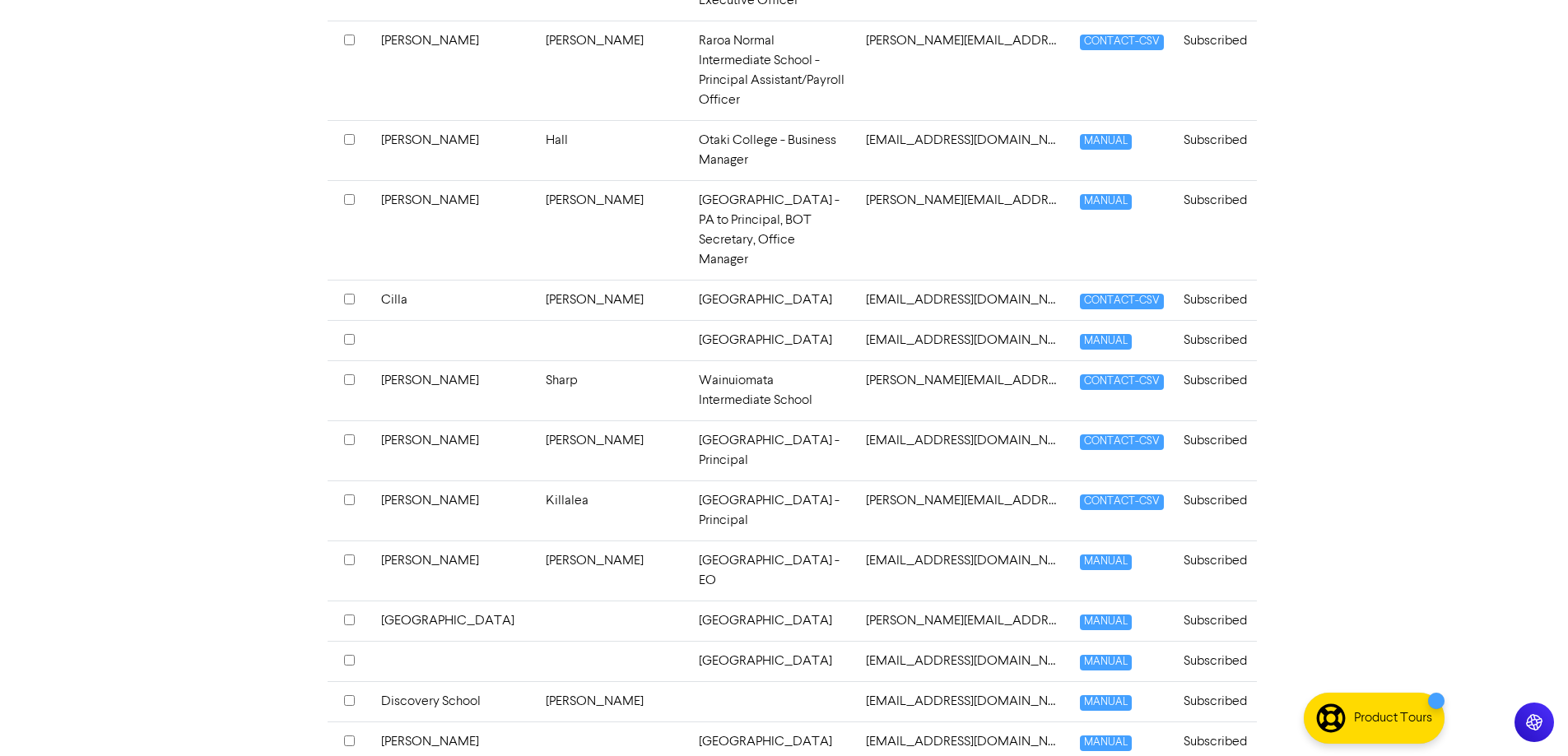
click at [689, 681] on td at bounding box center [773, 701] width 167 height 40
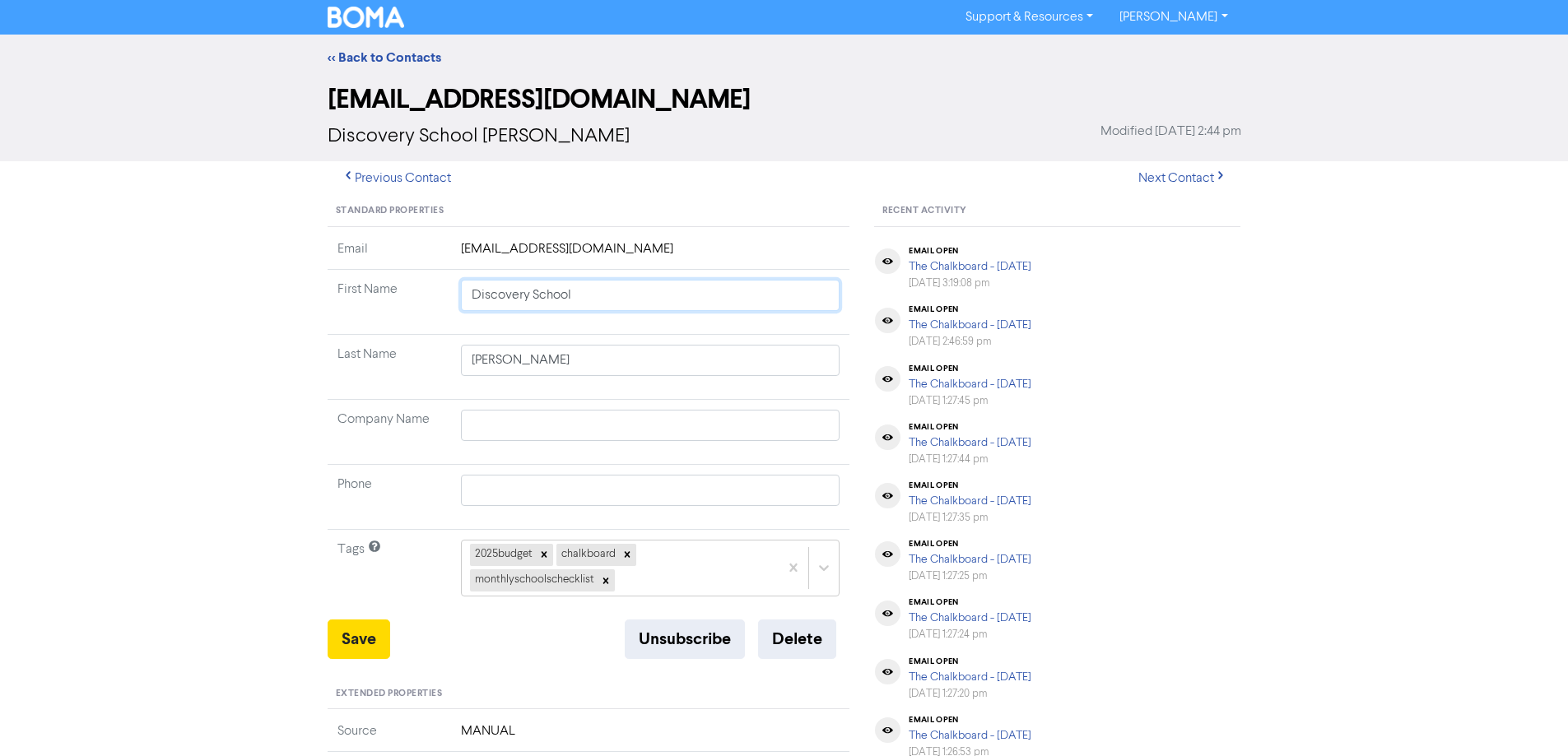
drag, startPoint x: 605, startPoint y: 296, endPoint x: 446, endPoint y: 300, distance: 159.1
click at [446, 300] on tr "First Name Discovery School" at bounding box center [589, 303] width 523 height 65
click at [564, 430] on input "text" at bounding box center [651, 426] width 379 height 31
paste input "Discovery School"
drag, startPoint x: 600, startPoint y: 296, endPoint x: 331, endPoint y: 296, distance: 269.0
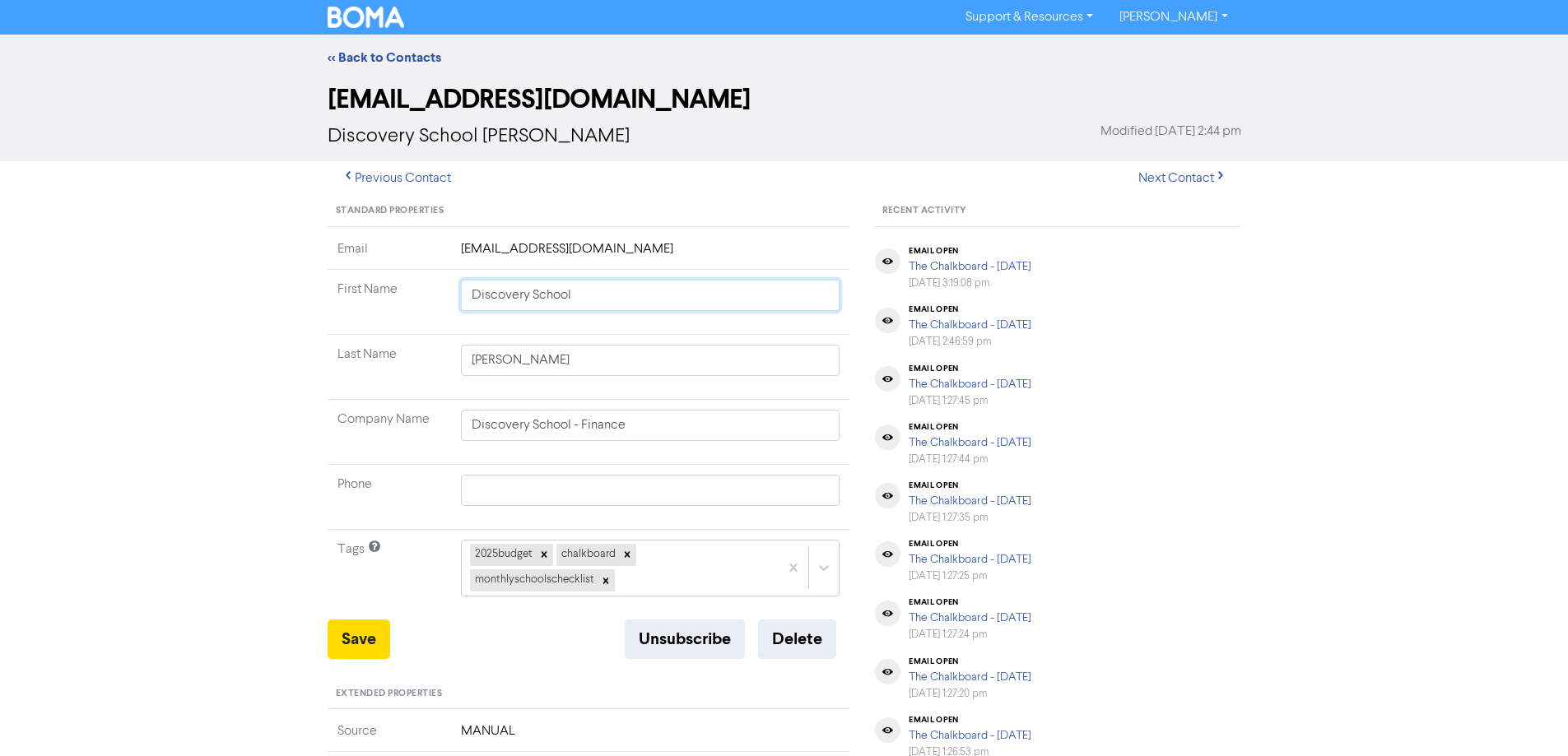
click at [331, 296] on tr "First Name Discovery School" at bounding box center [589, 303] width 523 height 65
click at [354, 634] on button "Save" at bounding box center [359, 639] width 63 height 39
click at [357, 53] on link "<< Back to Contacts" at bounding box center [384, 57] width 114 height 17
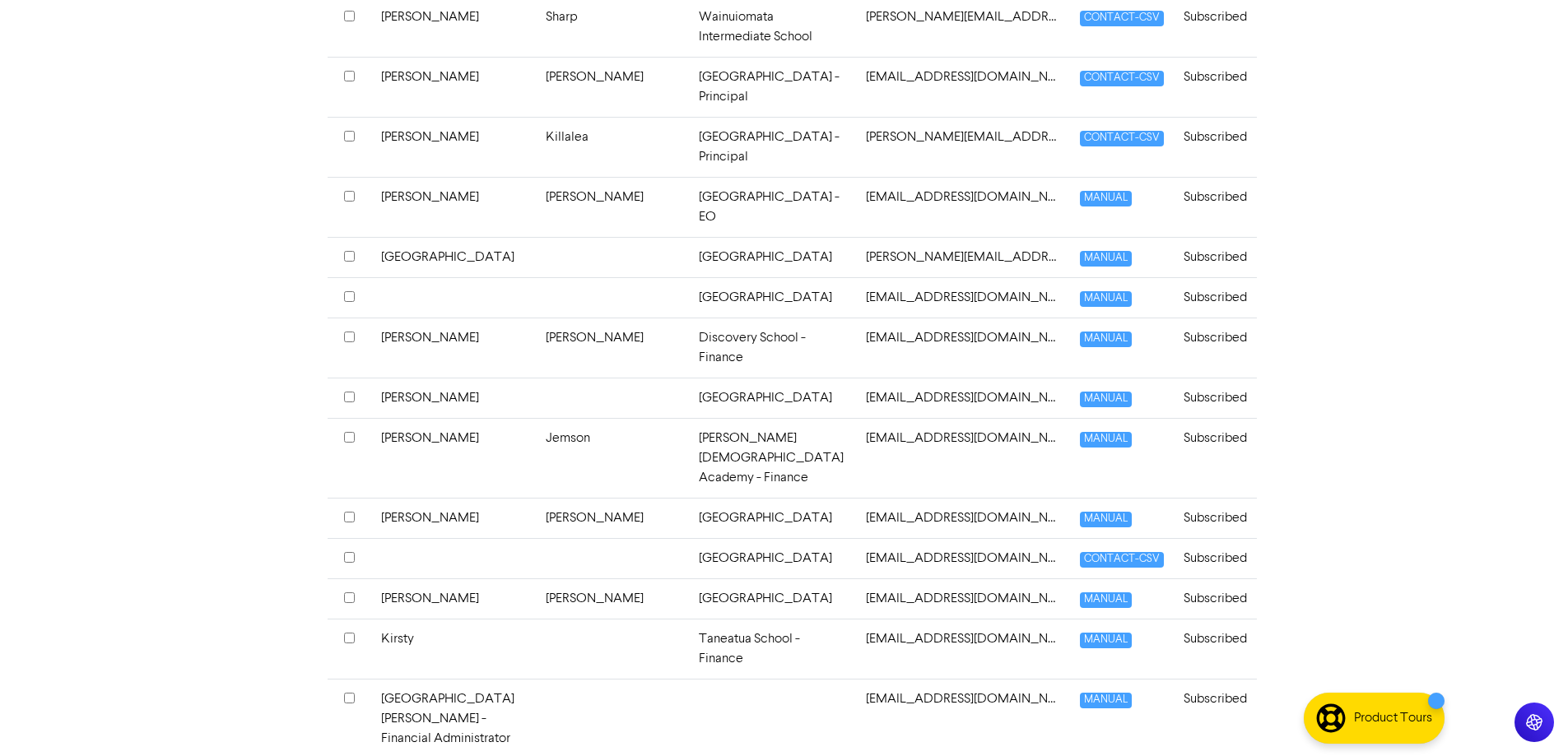
scroll to position [4034, 0]
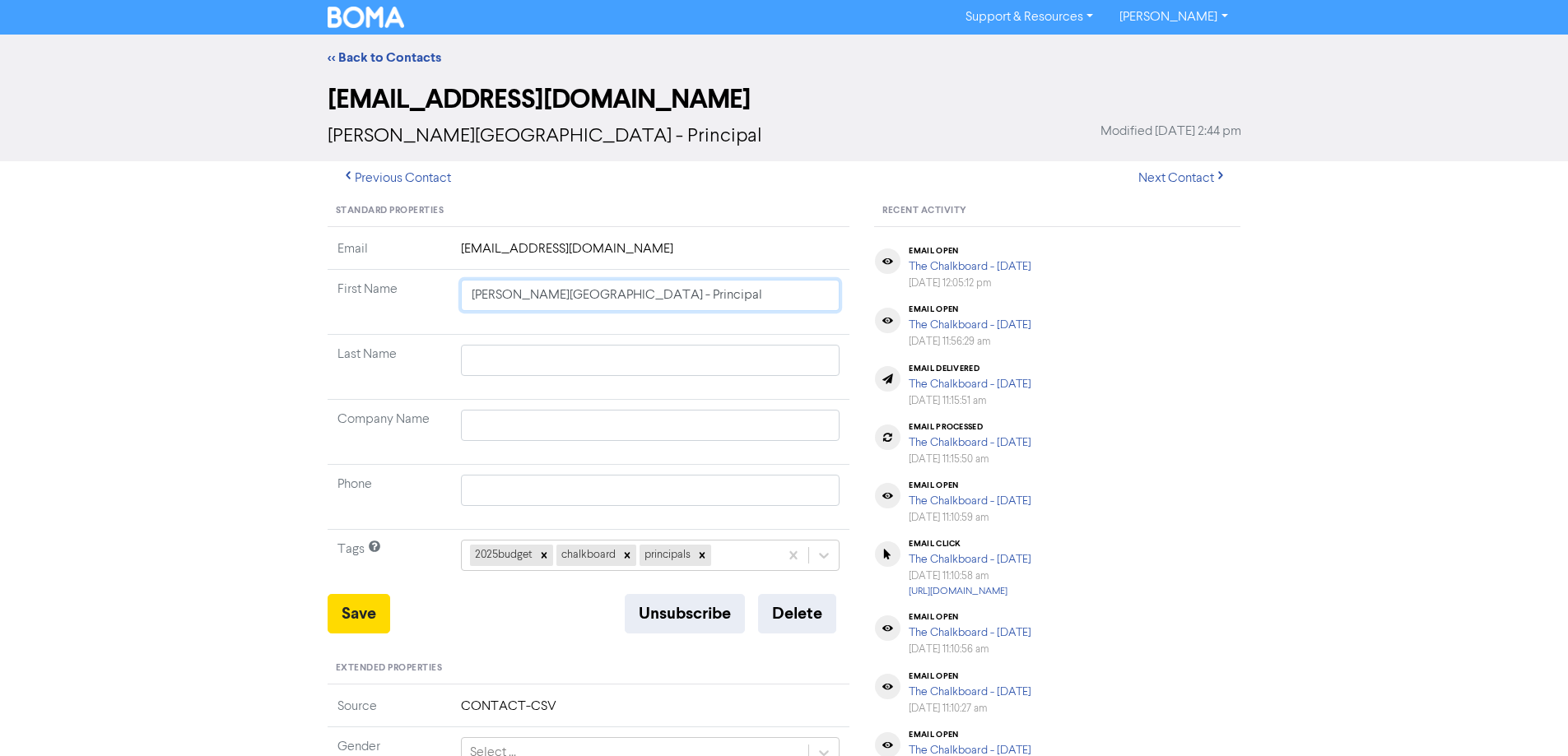
drag, startPoint x: 680, startPoint y: 292, endPoint x: 415, endPoint y: 301, distance: 265.2
click at [415, 301] on tr "First Name [PERSON_NAME][GEOGRAPHIC_DATA] - Principal" at bounding box center [589, 303] width 523 height 65
click at [540, 433] on input "text" at bounding box center [651, 426] width 379 height 31
paste input "[PERSON_NAME][GEOGRAPHIC_DATA] - Principal"
drag, startPoint x: 693, startPoint y: 293, endPoint x: 389, endPoint y: 296, distance: 304.0
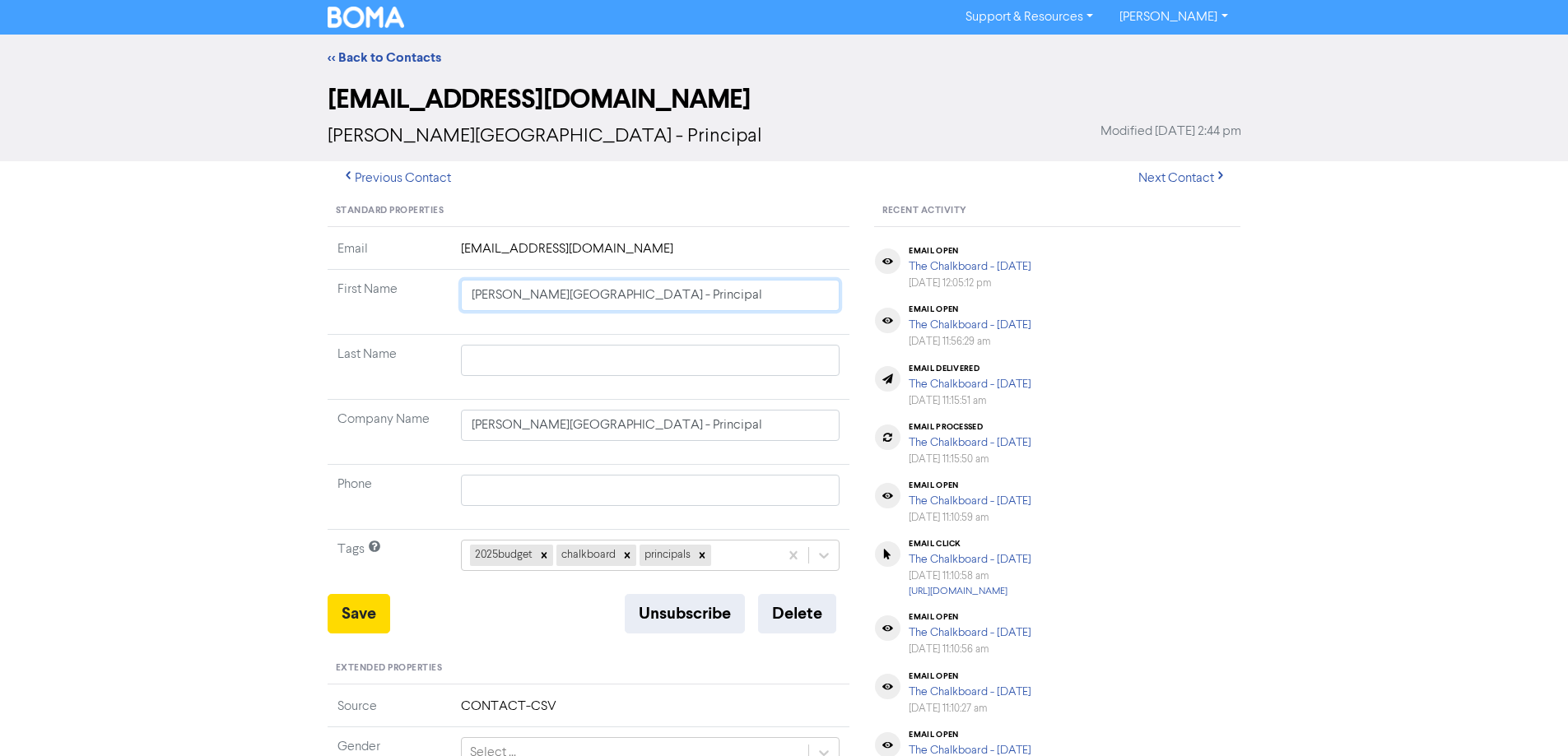
click at [389, 296] on tr "First Name [PERSON_NAME][GEOGRAPHIC_DATA] - Principal" at bounding box center [589, 303] width 523 height 65
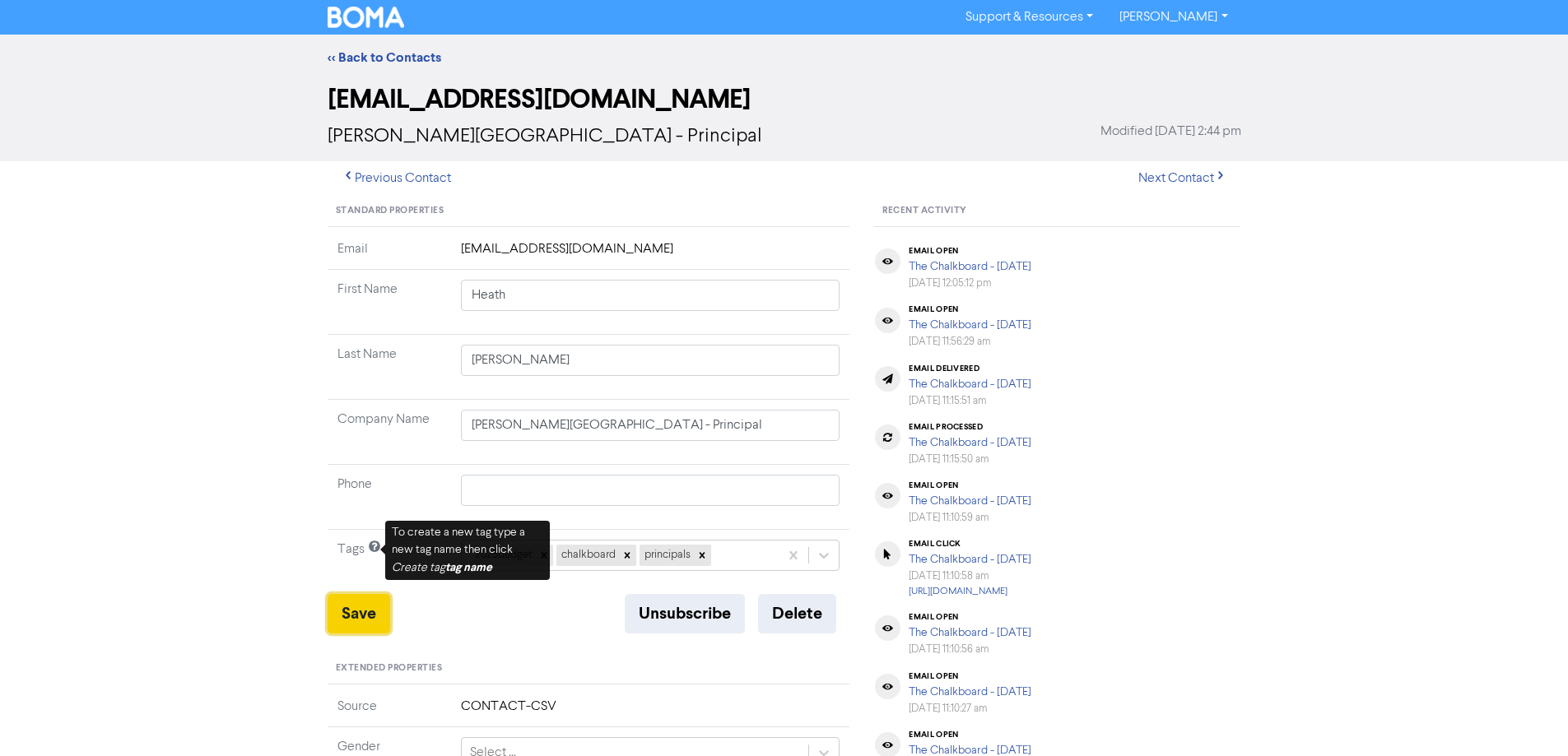
click at [358, 610] on button "Save" at bounding box center [359, 613] width 63 height 39
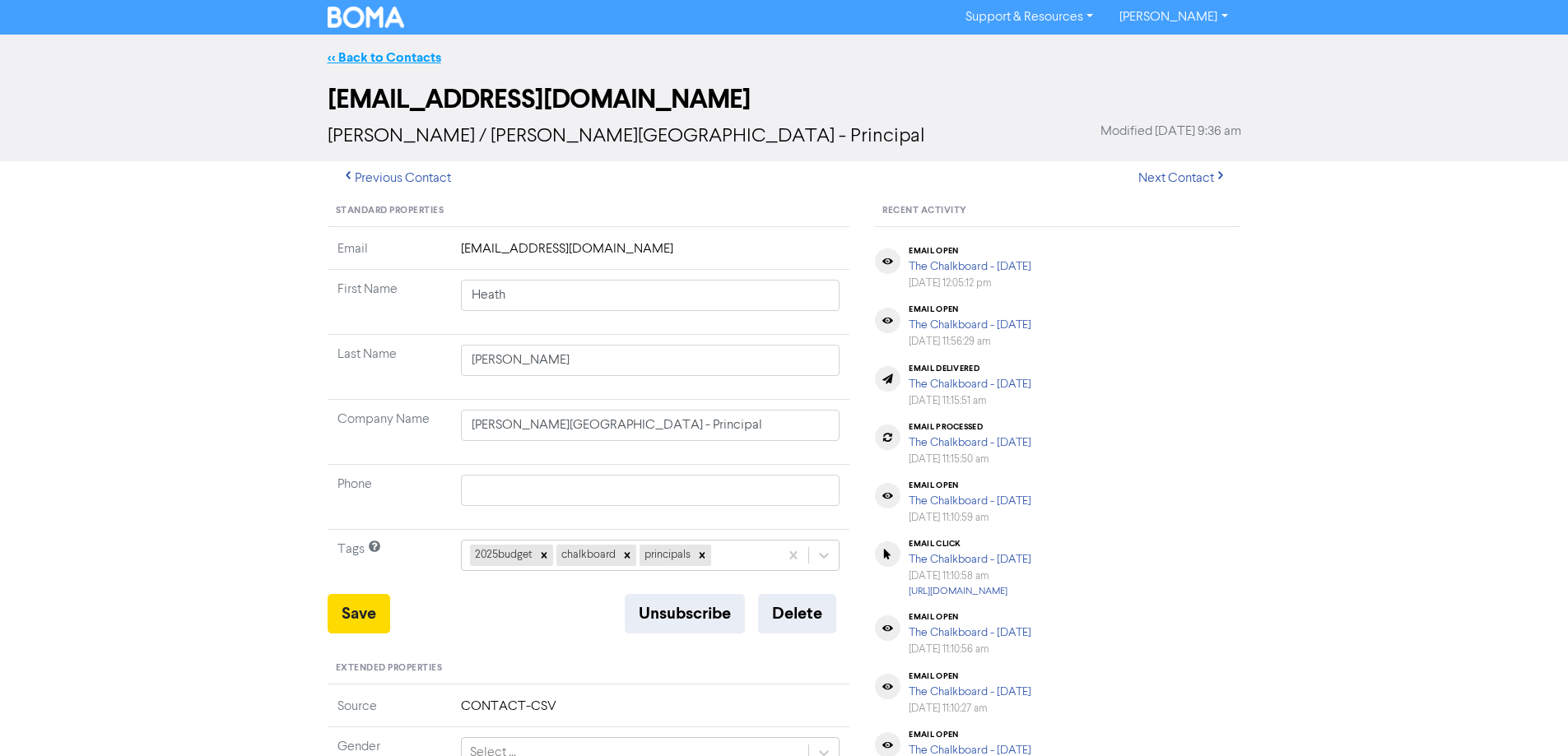
click at [382, 57] on link "<< Back to Contacts" at bounding box center [384, 57] width 114 height 17
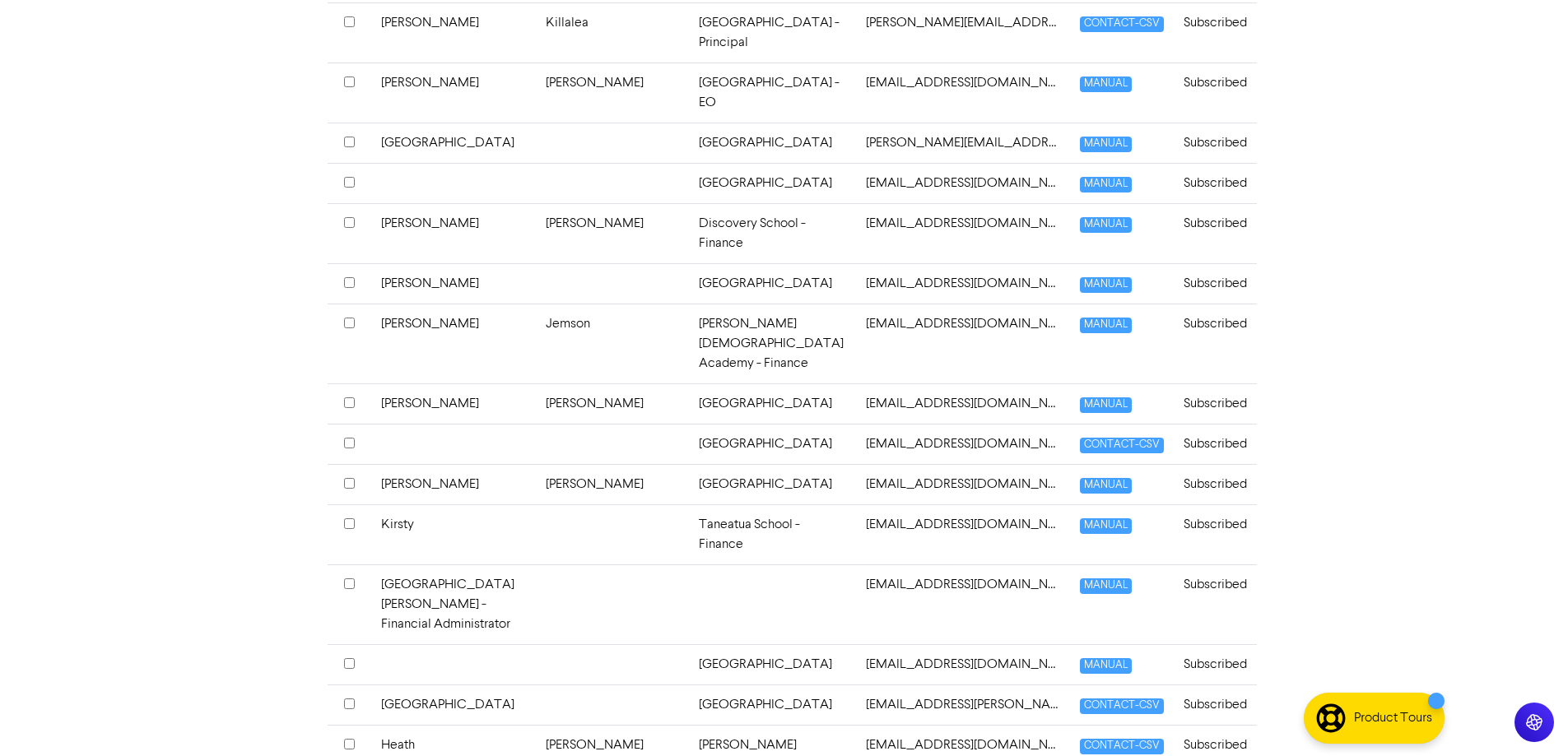
scroll to position [4198, 0]
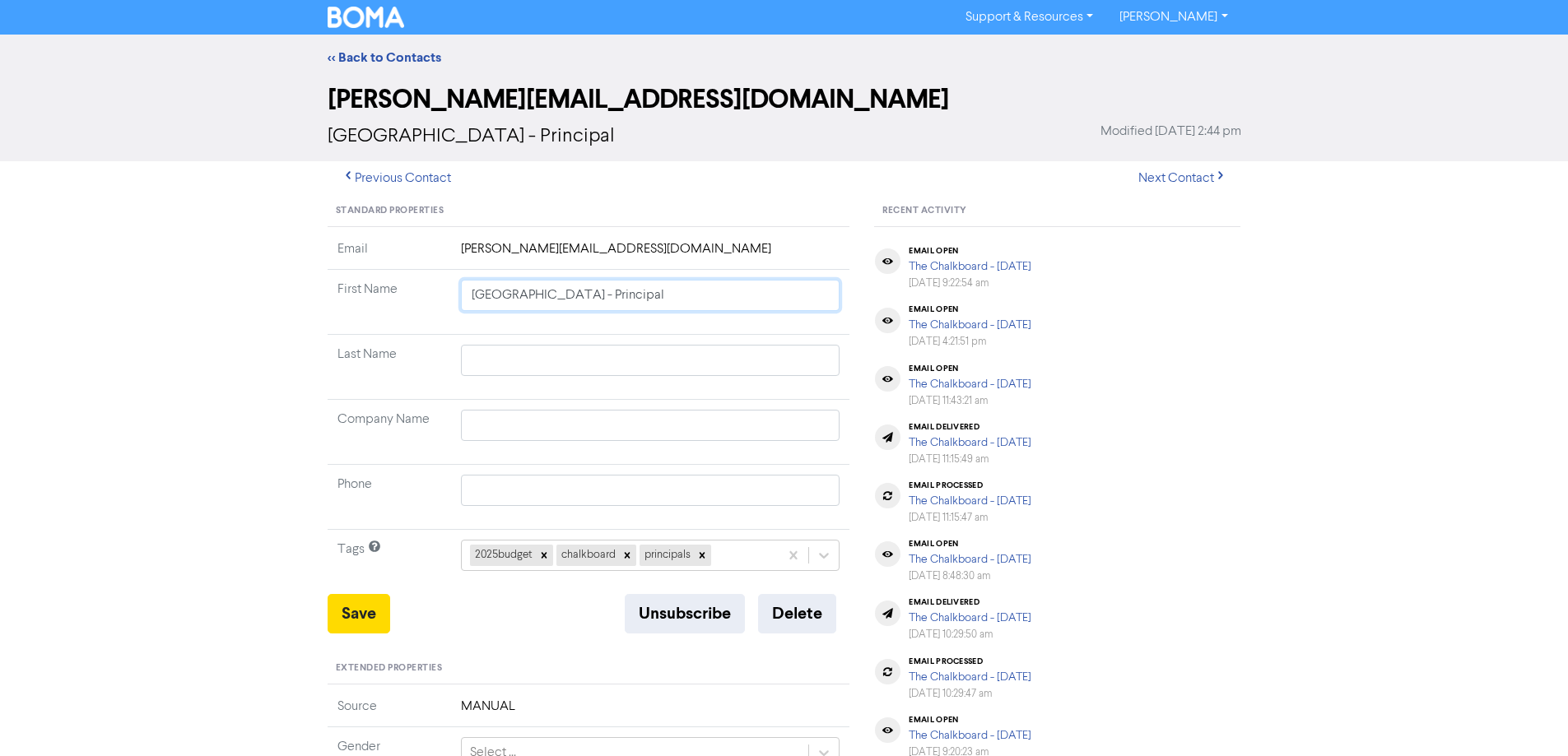
drag, startPoint x: 692, startPoint y: 295, endPoint x: 418, endPoint y: 285, distance: 274.2
click at [418, 285] on tr "First Name [GEOGRAPHIC_DATA] - Principal" at bounding box center [589, 303] width 523 height 65
click at [520, 436] on input "text" at bounding box center [651, 426] width 379 height 31
paste input "[GEOGRAPHIC_DATA] - Principal"
click at [561, 371] on input "text" at bounding box center [651, 361] width 379 height 31
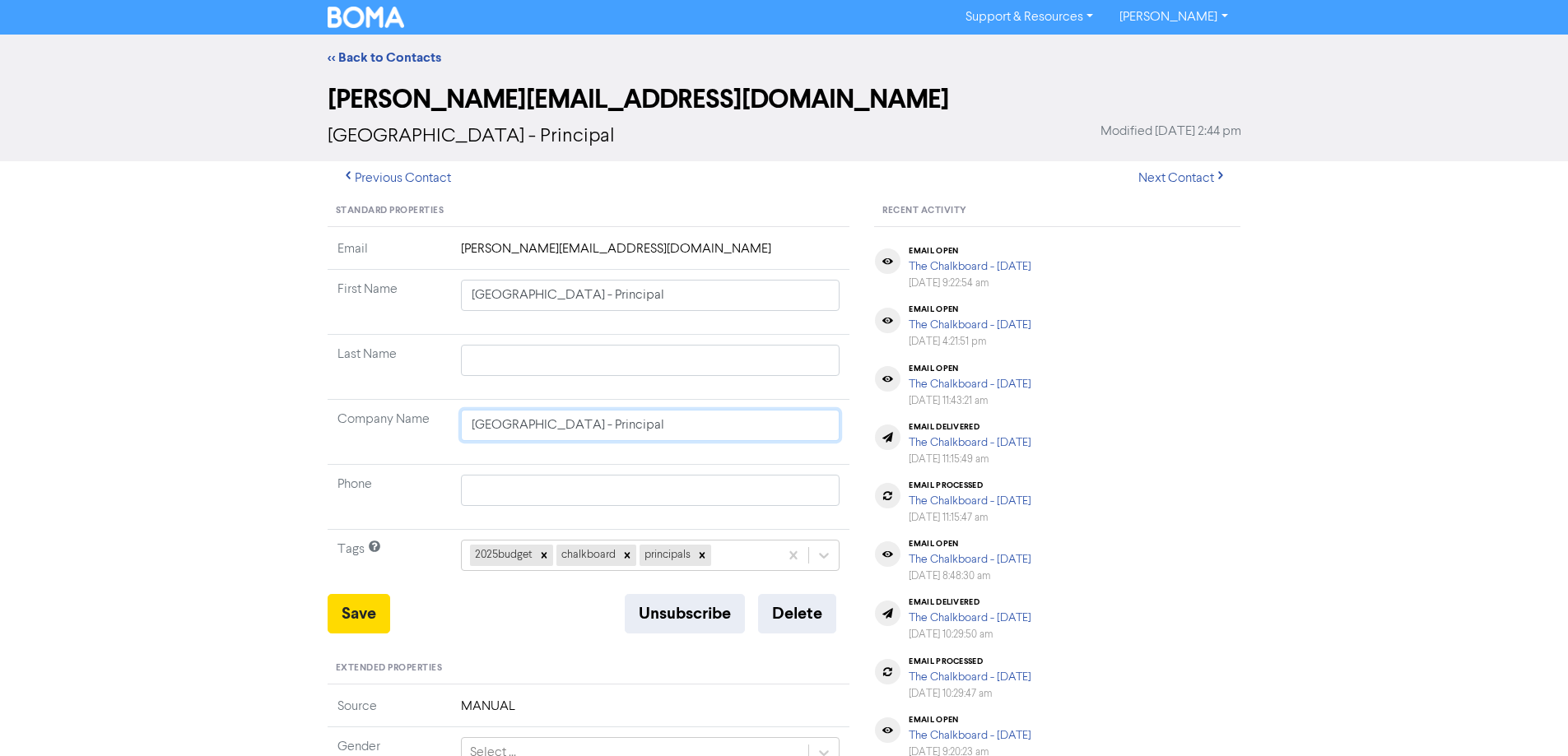
click at [674, 416] on input "[GEOGRAPHIC_DATA] - Principal" at bounding box center [651, 426] width 379 height 31
drag, startPoint x: 668, startPoint y: 422, endPoint x: 609, endPoint y: 430, distance: 59.5
click at [609, 430] on input "[GEOGRAPHIC_DATA] - Principal" at bounding box center [651, 426] width 379 height 31
paste input "Operations Co-Ordinator"
click at [569, 362] on input "text" at bounding box center [651, 361] width 379 height 31
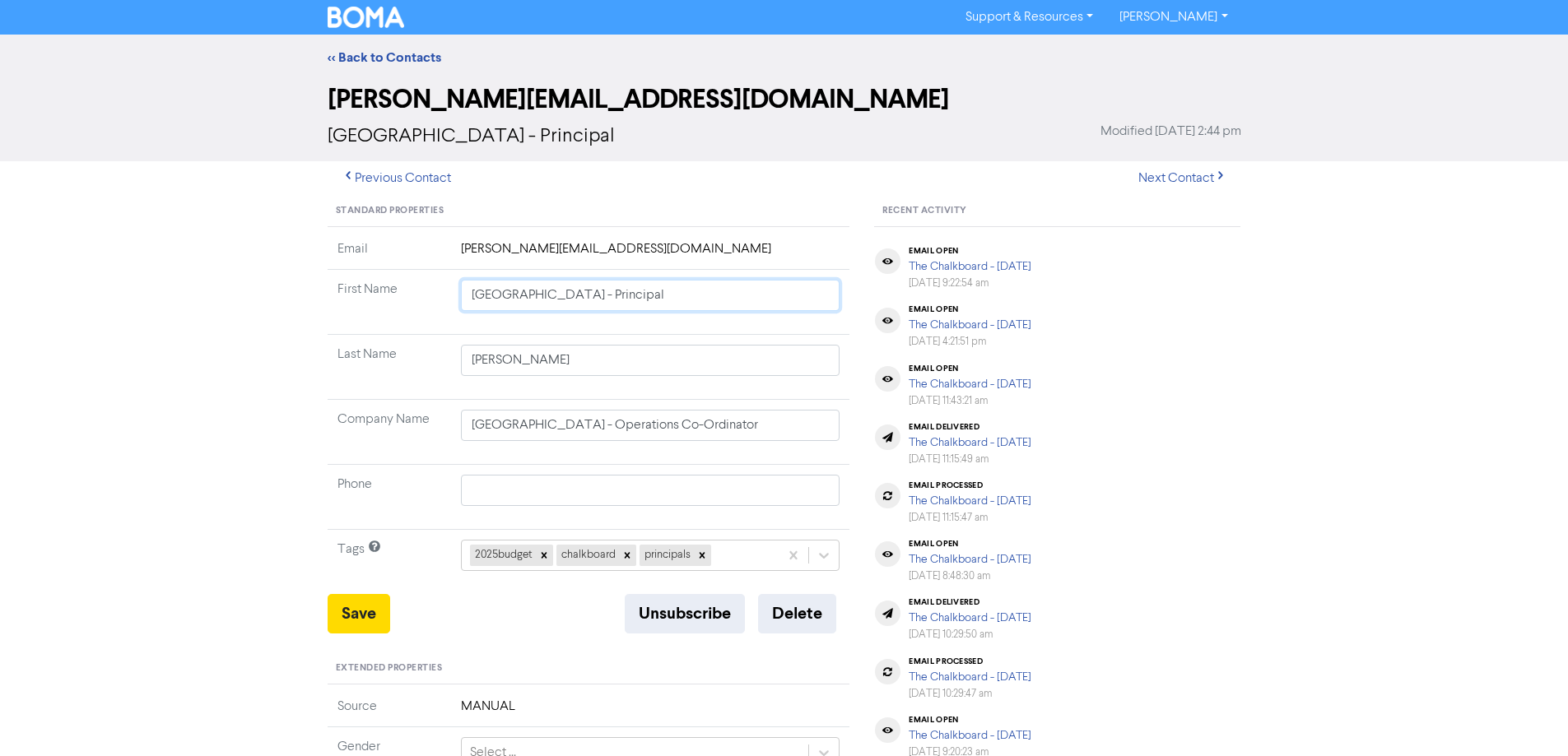
drag, startPoint x: 670, startPoint y: 294, endPoint x: 442, endPoint y: 317, distance: 229.2
click at [442, 317] on tr "First Name [GEOGRAPHIC_DATA] - Principal" at bounding box center [589, 303] width 523 height 65
click at [365, 611] on button "Save" at bounding box center [359, 613] width 63 height 39
click at [365, 47] on div "<< Back to Contacts" at bounding box center [784, 57] width 1568 height 46
click at [365, 53] on link "<< Back to Contacts" at bounding box center [384, 57] width 114 height 17
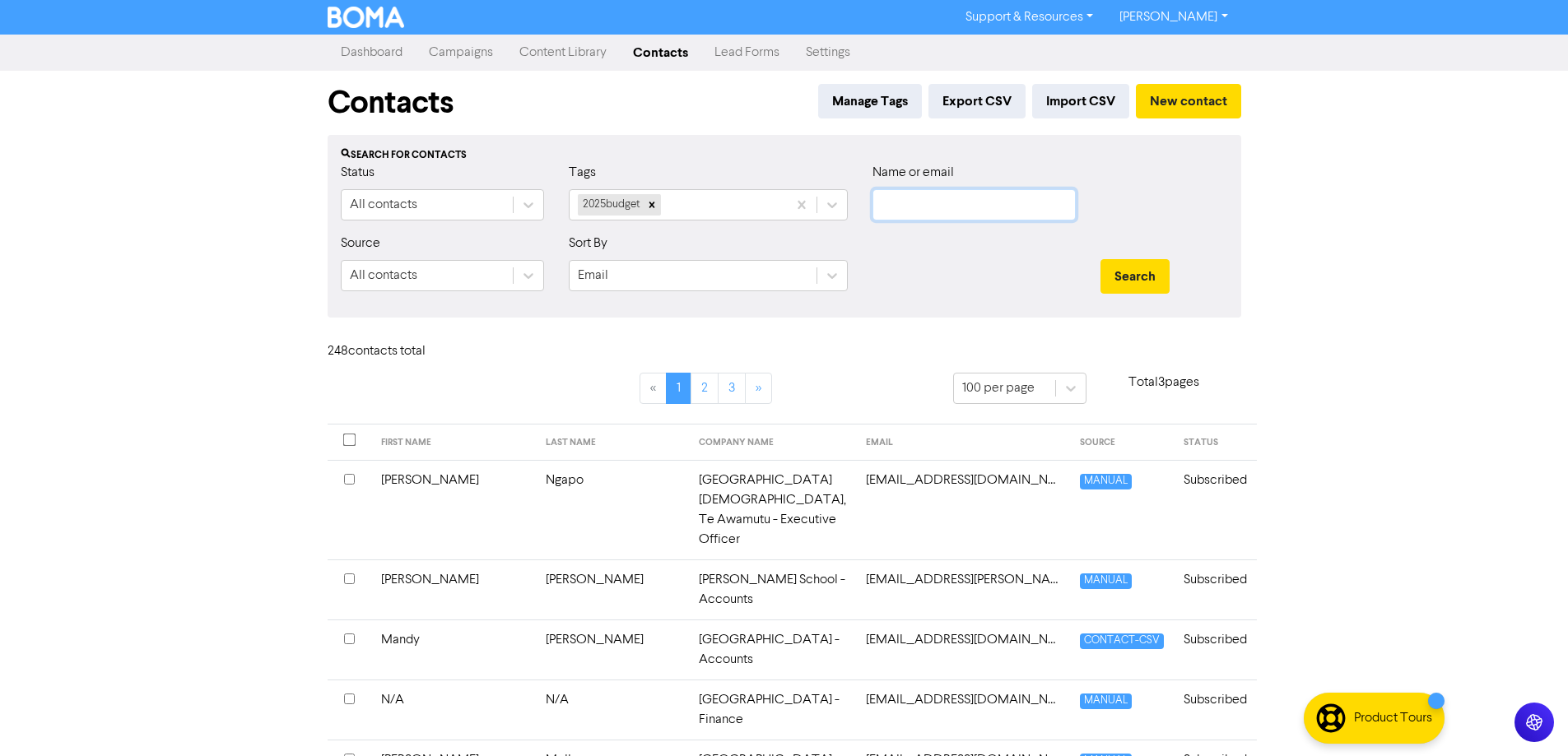
click at [888, 192] on input "text" at bounding box center [973, 205] width 203 height 31
click at [1100, 260] on button "Search" at bounding box center [1134, 276] width 69 height 34
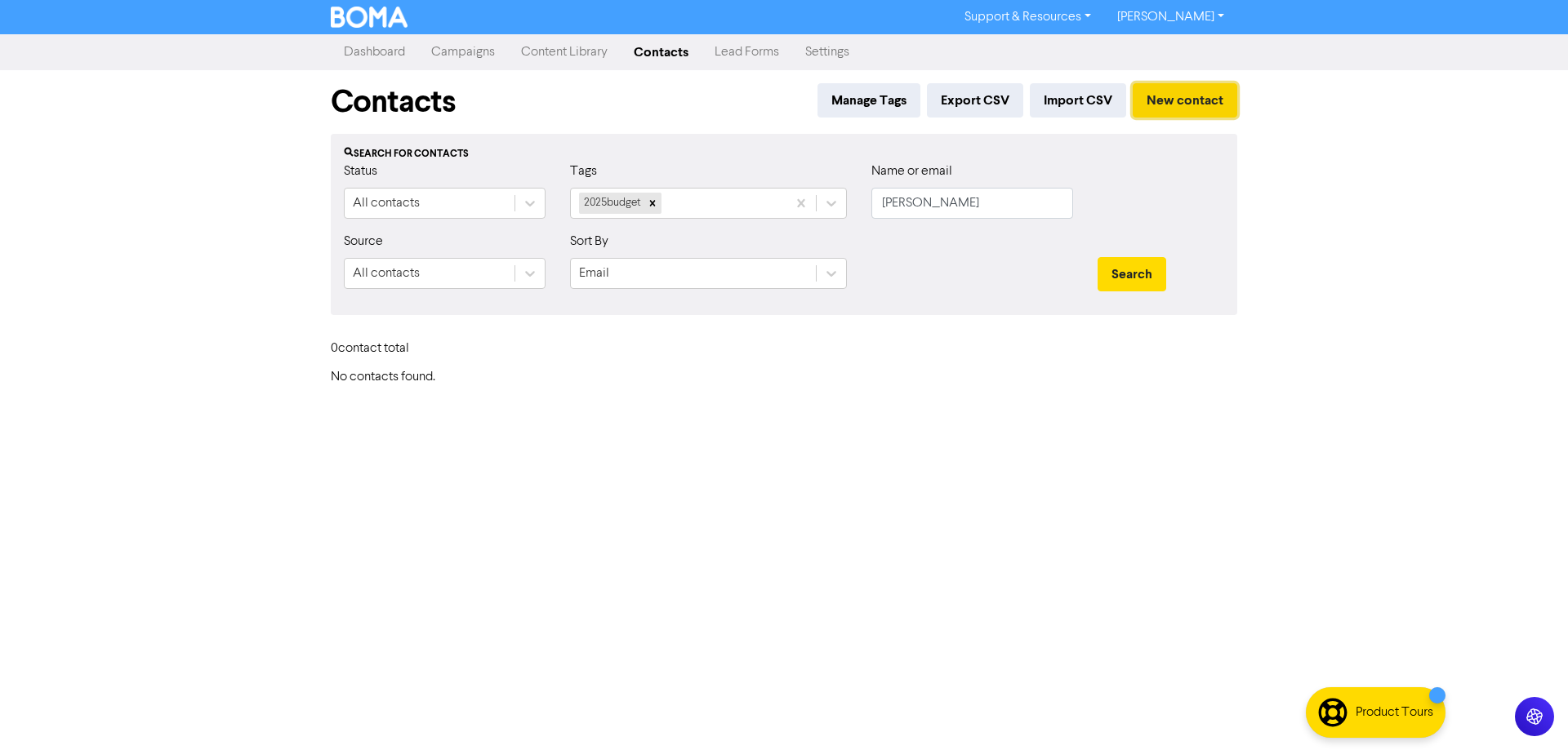
click at [1176, 99] on button "New contact" at bounding box center [1184, 99] width 104 height 34
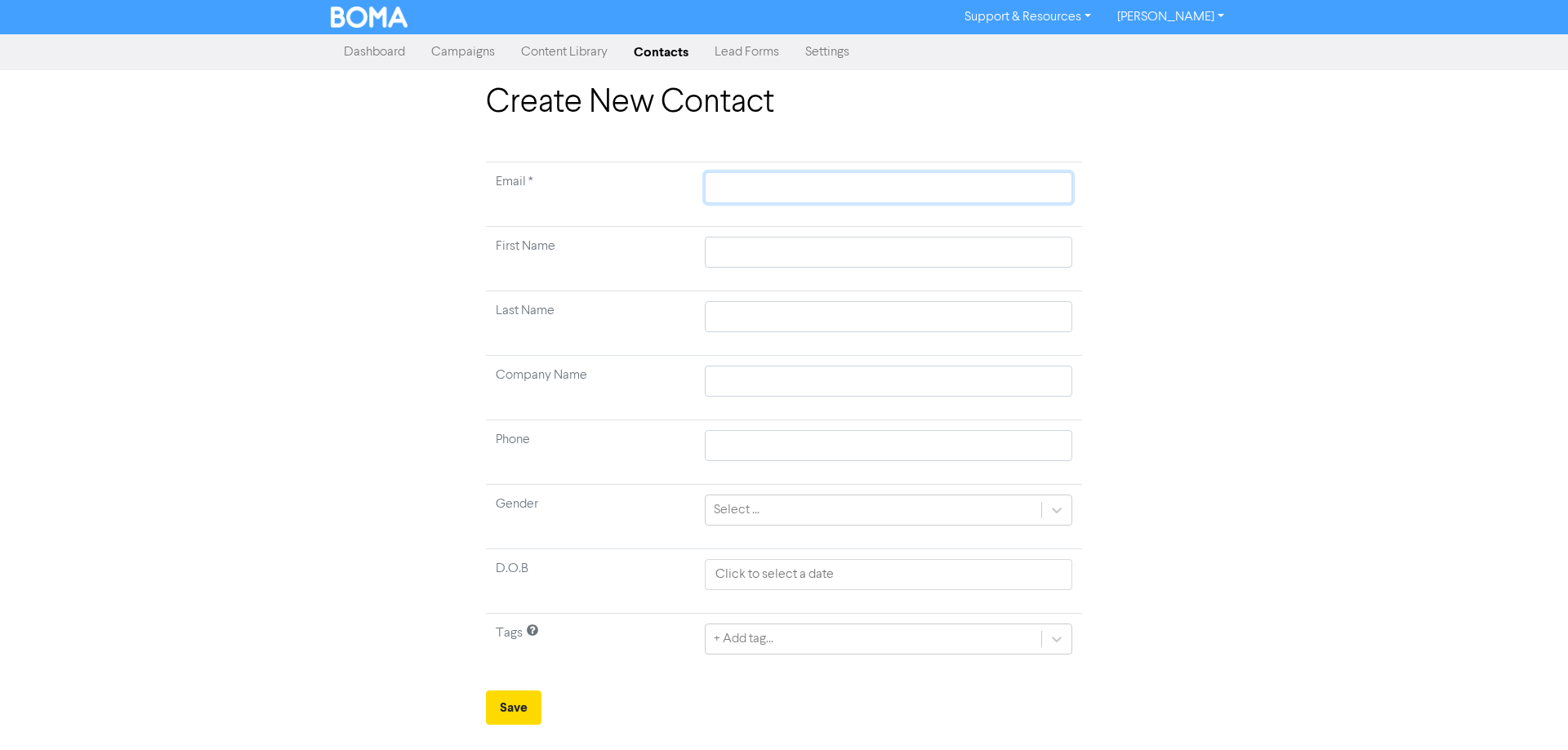
click at [757, 195] on input "text" at bounding box center [888, 188] width 368 height 31
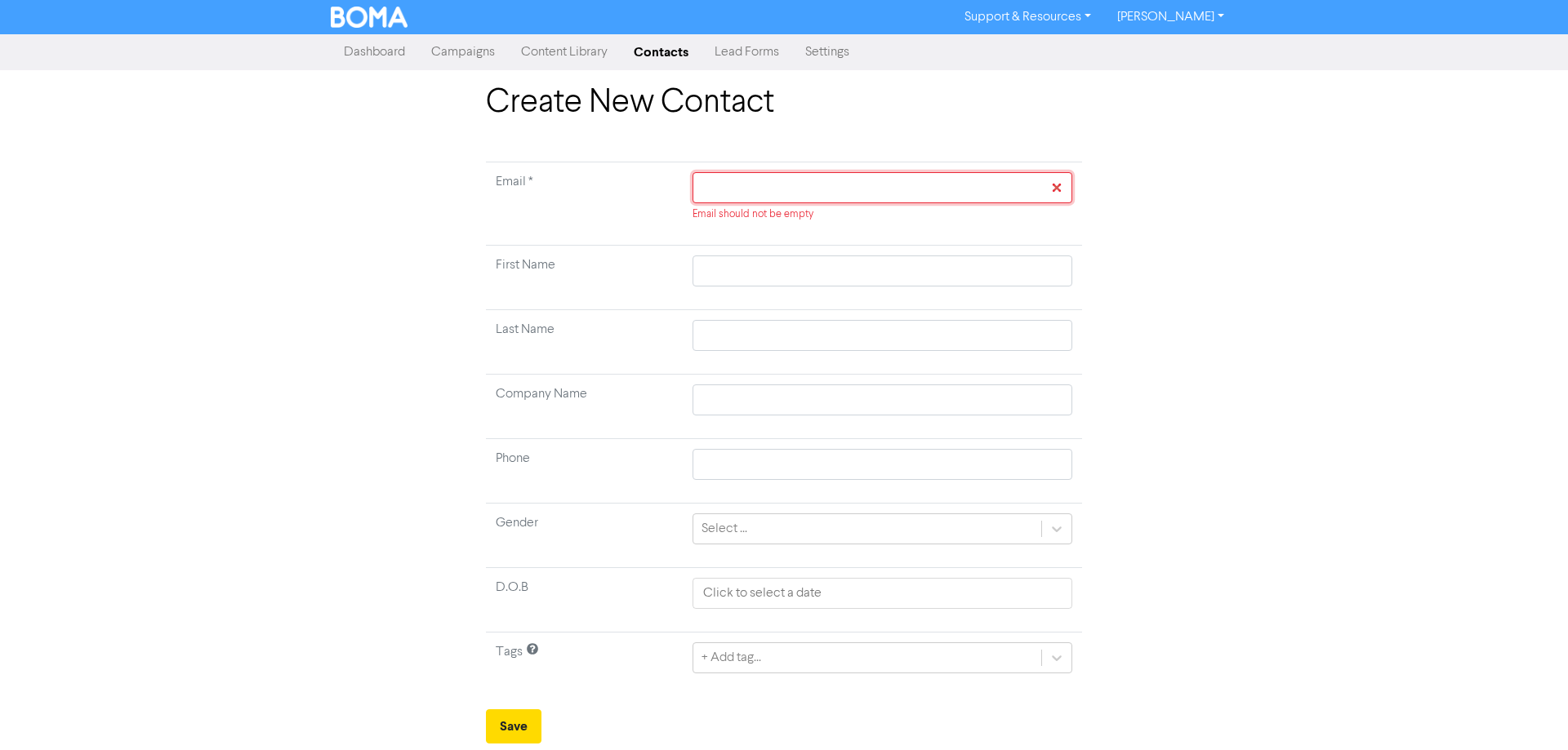
click at [813, 198] on input "text" at bounding box center [882, 188] width 379 height 31
paste input "[PERSON_NAME][EMAIL_ADDRESS][DOMAIN_NAME]"
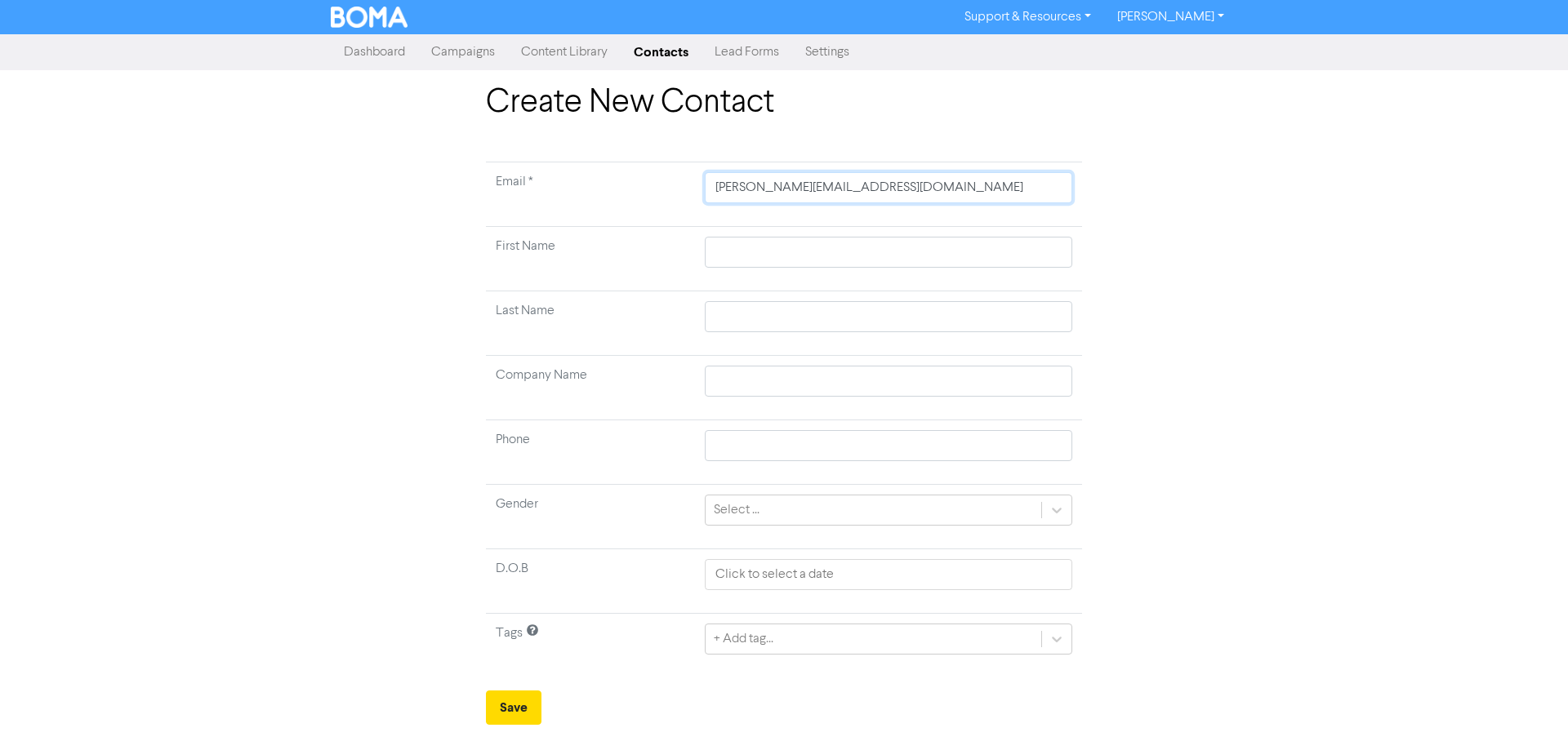
drag, startPoint x: 843, startPoint y: 188, endPoint x: 609, endPoint y: 188, distance: 234.0
click at [609, 188] on tr "Email * [PERSON_NAME][EMAIL_ADDRESS][DOMAIN_NAME]" at bounding box center [783, 195] width 596 height 64
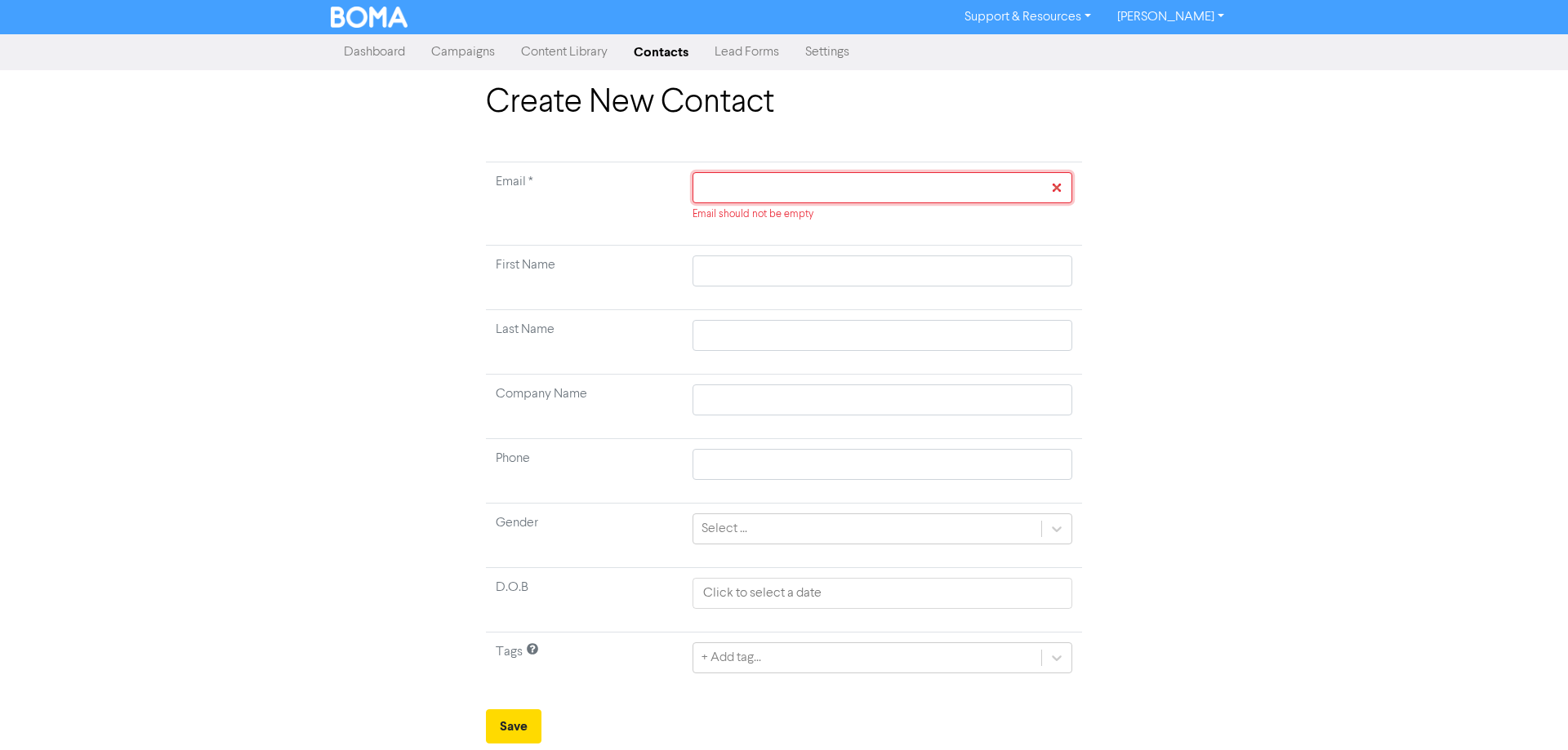
click at [783, 173] on input "text" at bounding box center [882, 188] width 379 height 31
paste input "[EMAIL_ADDRESS][DOMAIN_NAME]"
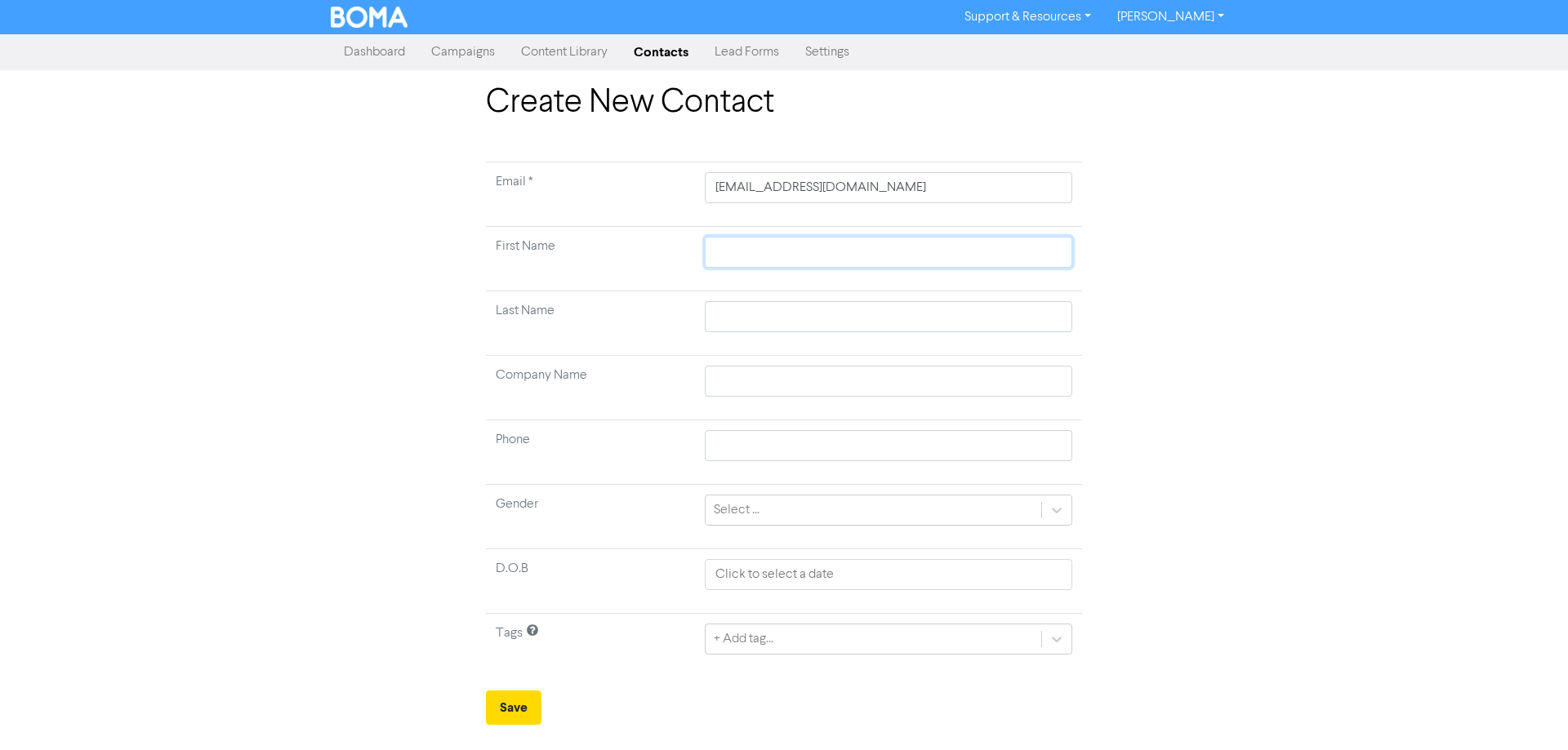
click at [754, 254] on input "text" at bounding box center [888, 253] width 368 height 31
click at [760, 383] on input "text" at bounding box center [888, 381] width 368 height 31
click at [801, 636] on div "+ Add tag..." at bounding box center [888, 640] width 368 height 31
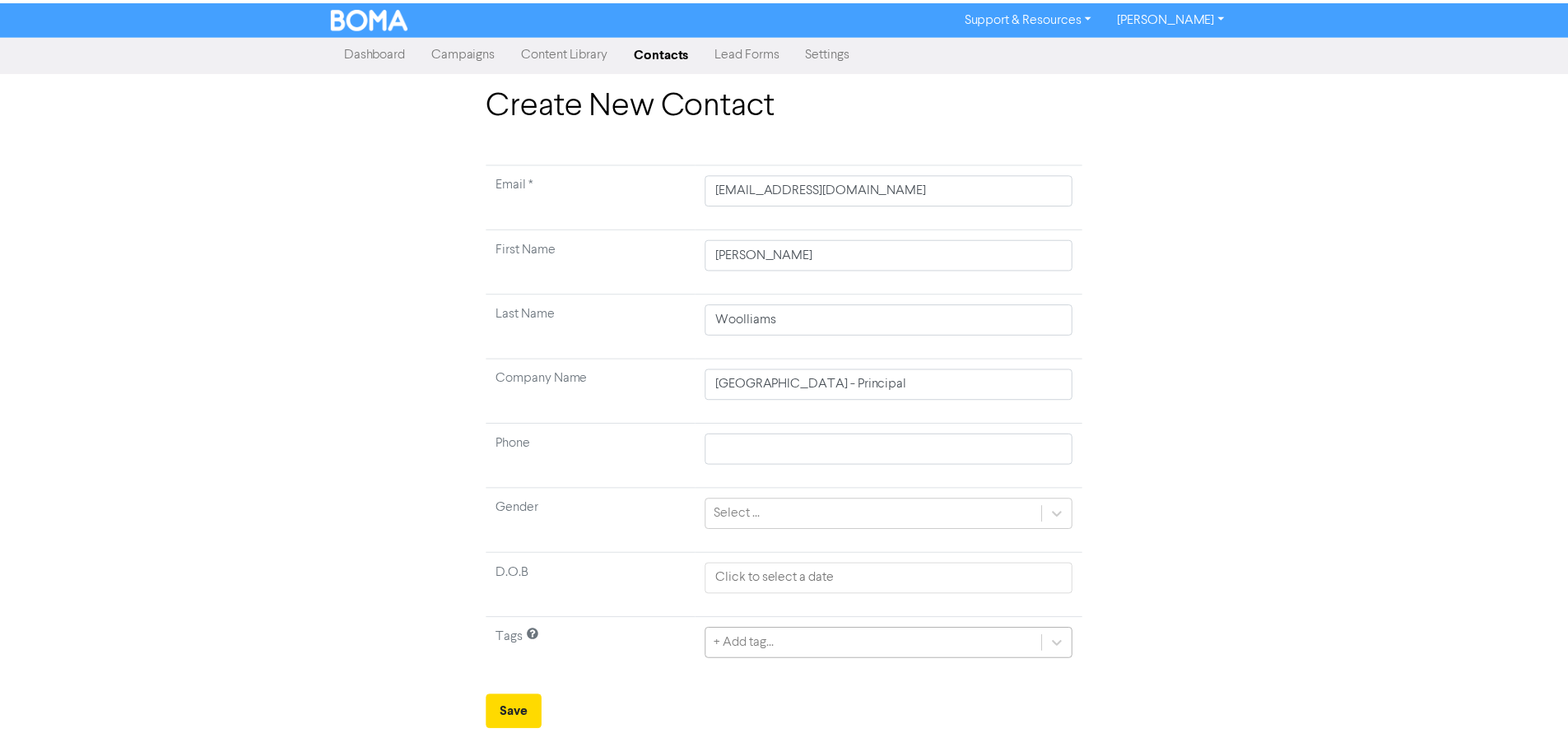
scroll to position [157, 0]
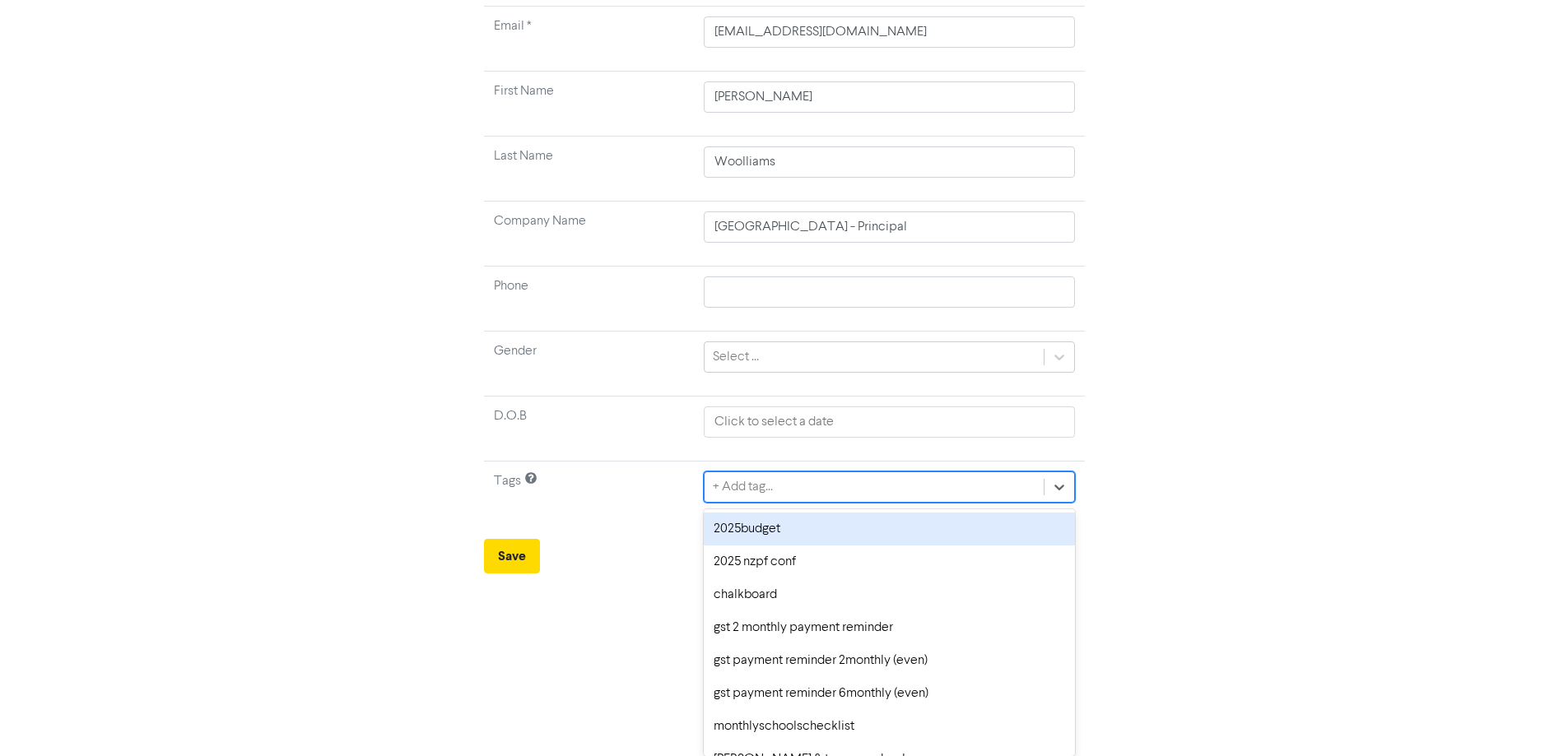
click at [801, 524] on div "2025budget" at bounding box center [889, 529] width 371 height 32
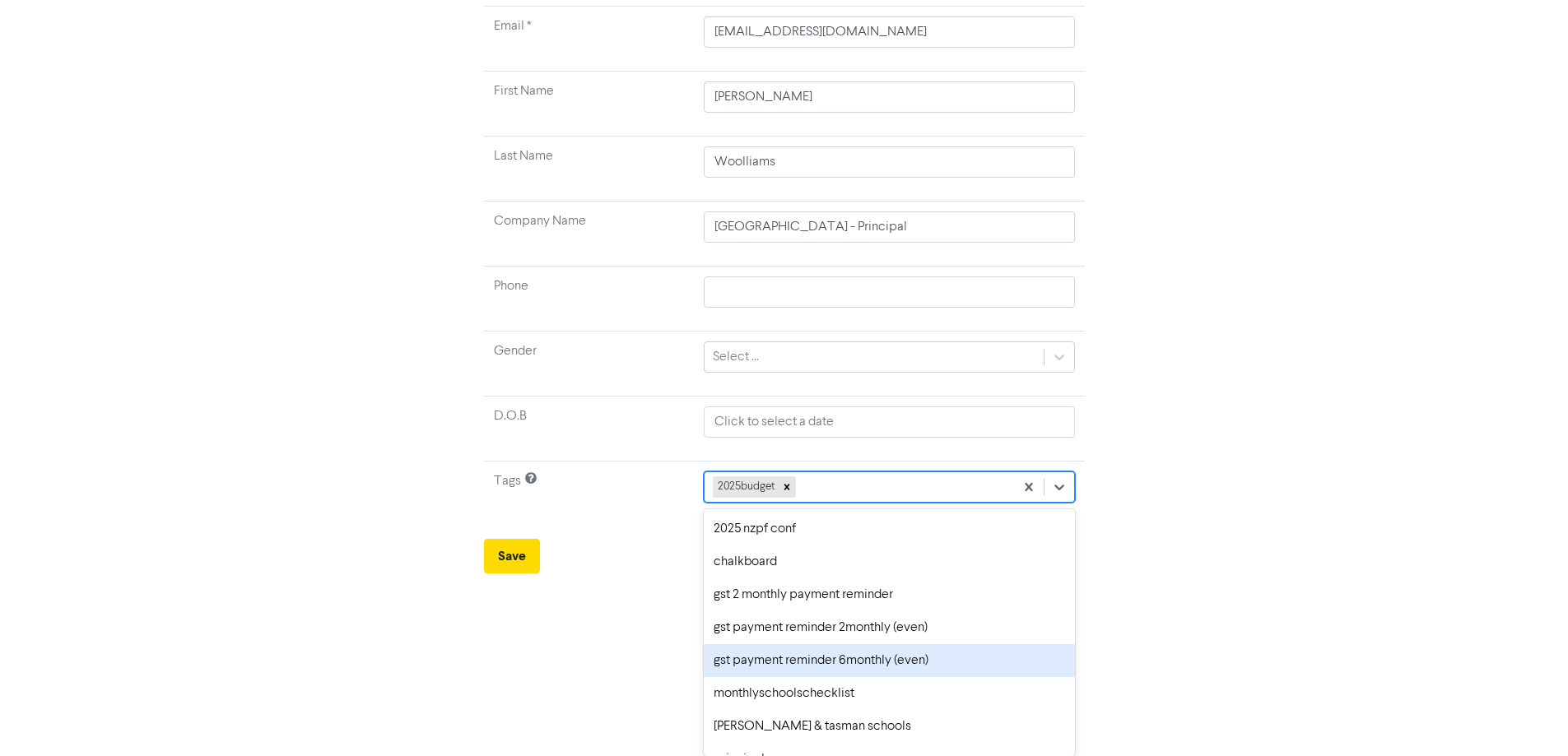
click at [837, 503] on div "option gst payment reminder 6monthly (even) focused, 6 of 10. 9 results availab…" at bounding box center [889, 488] width 371 height 31
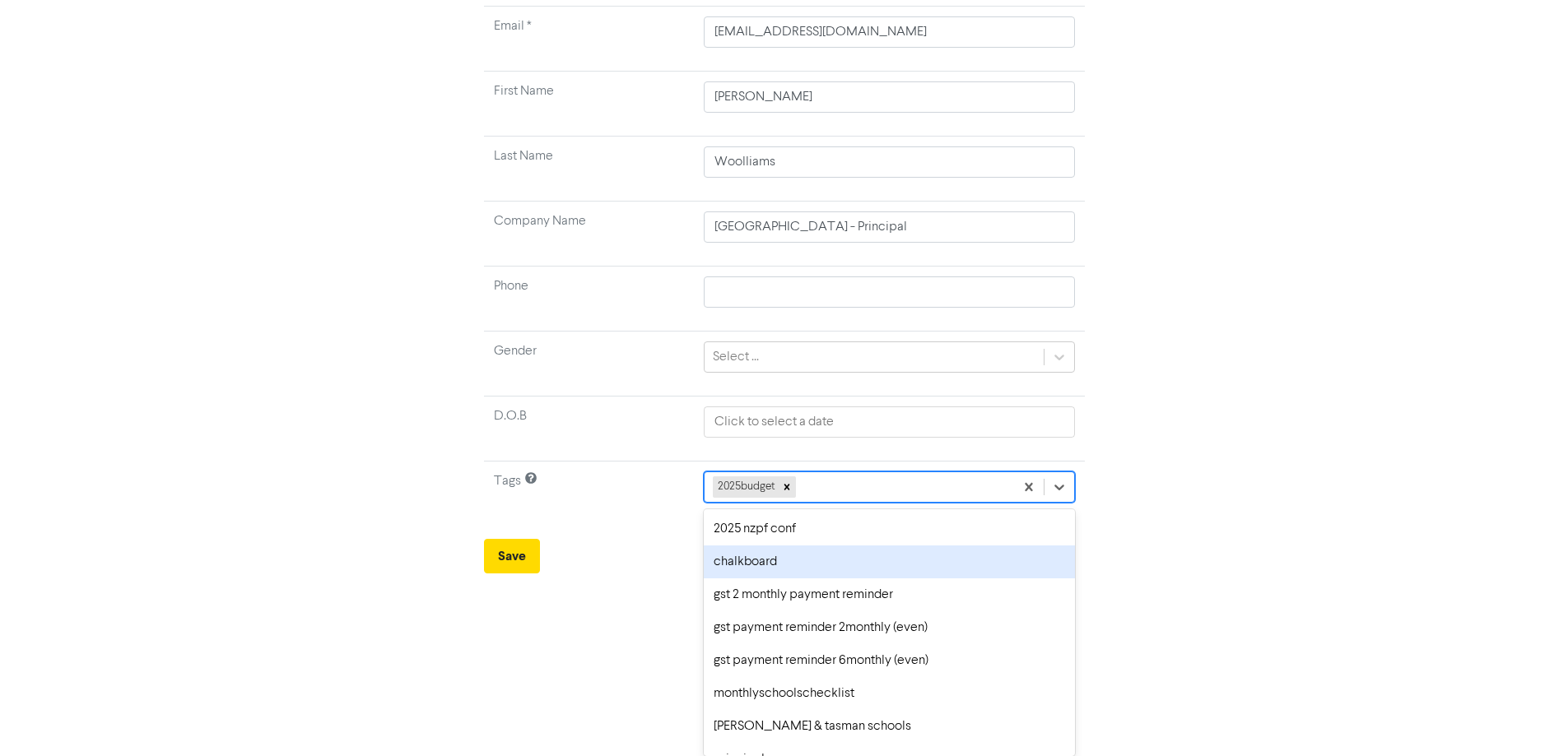
click at [823, 560] on div "chalkboard" at bounding box center [889, 561] width 371 height 32
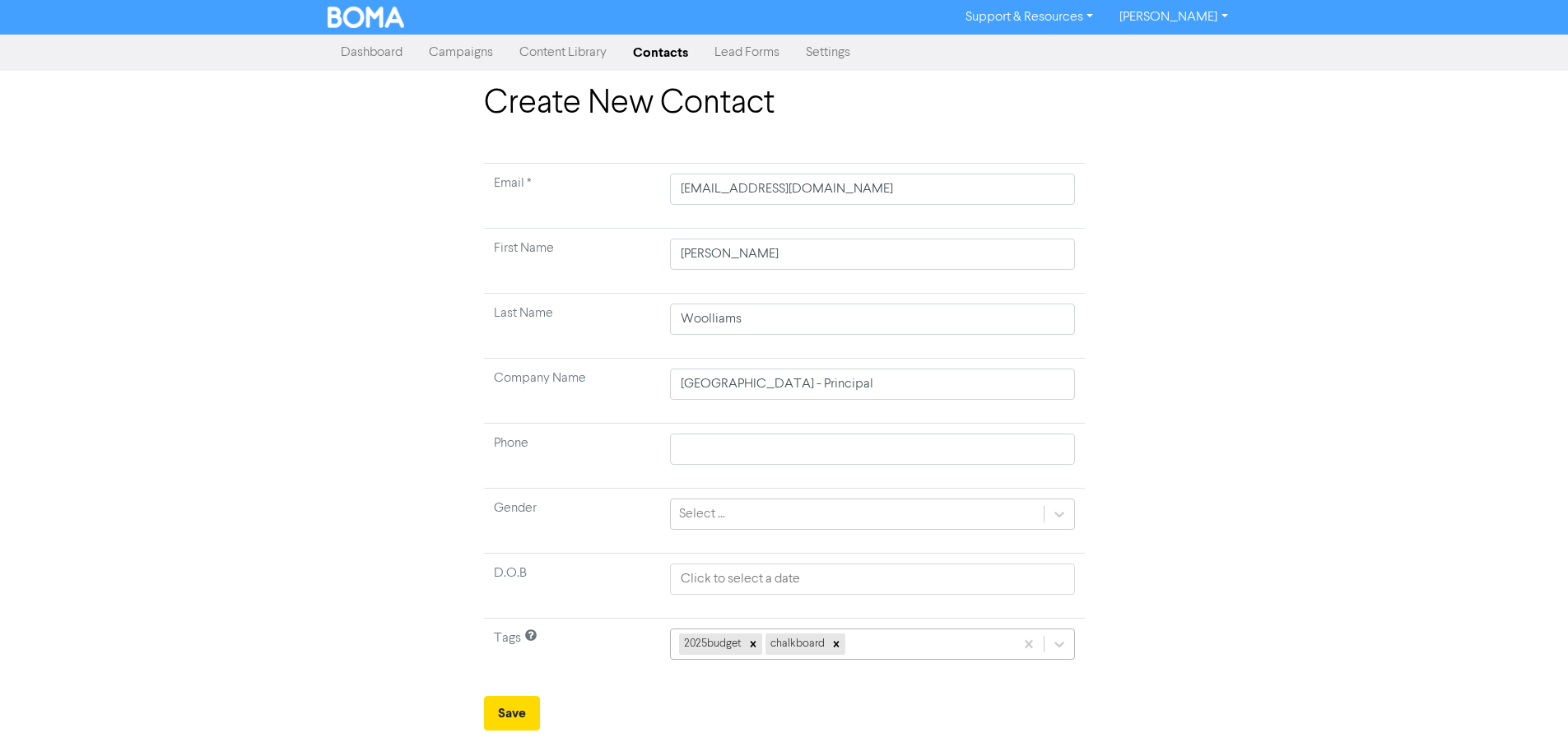
click at [901, 645] on div "2025budget chalkboard" at bounding box center [873, 645] width 405 height 31
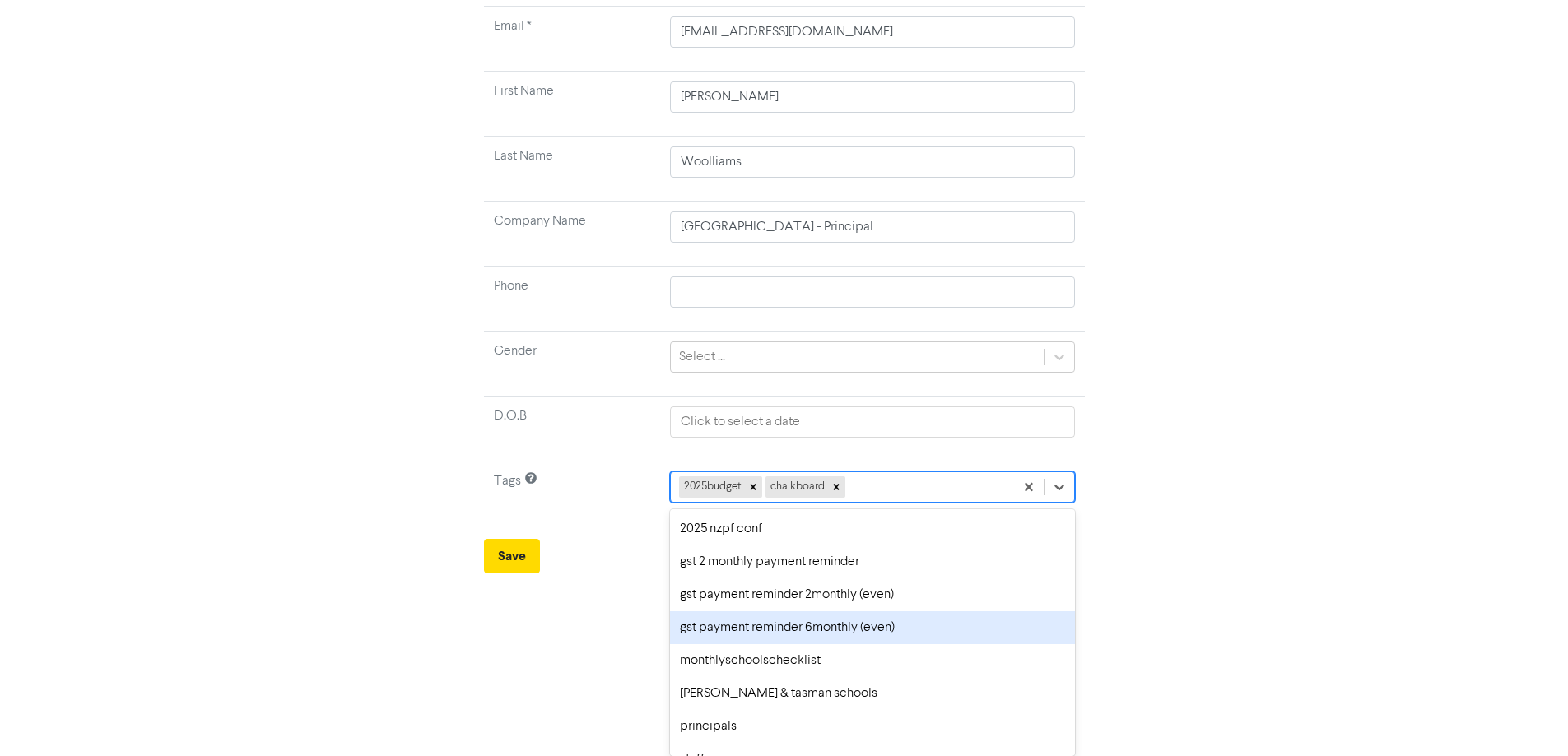
scroll to position [23, 0]
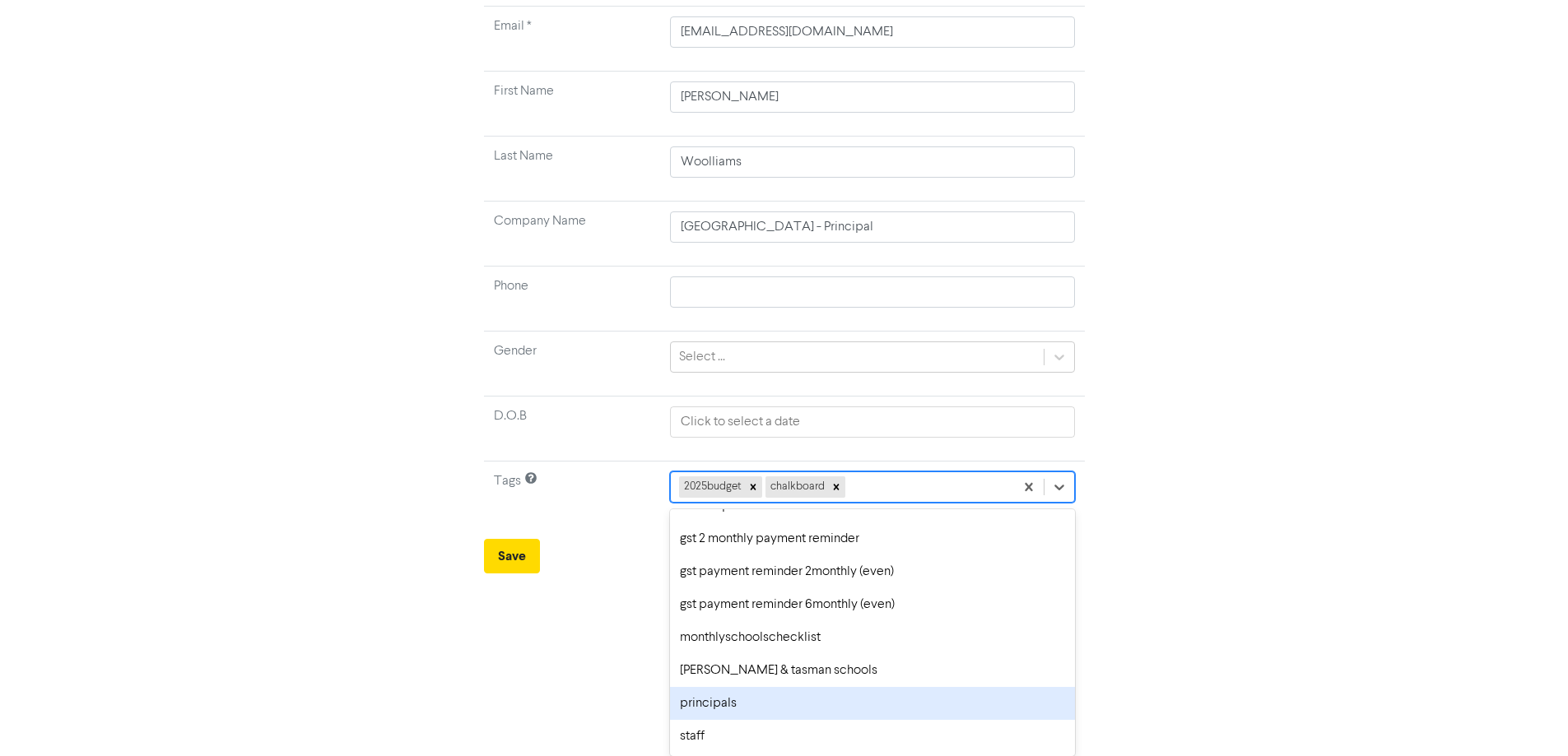
click at [812, 706] on div "principals" at bounding box center [873, 703] width 405 height 32
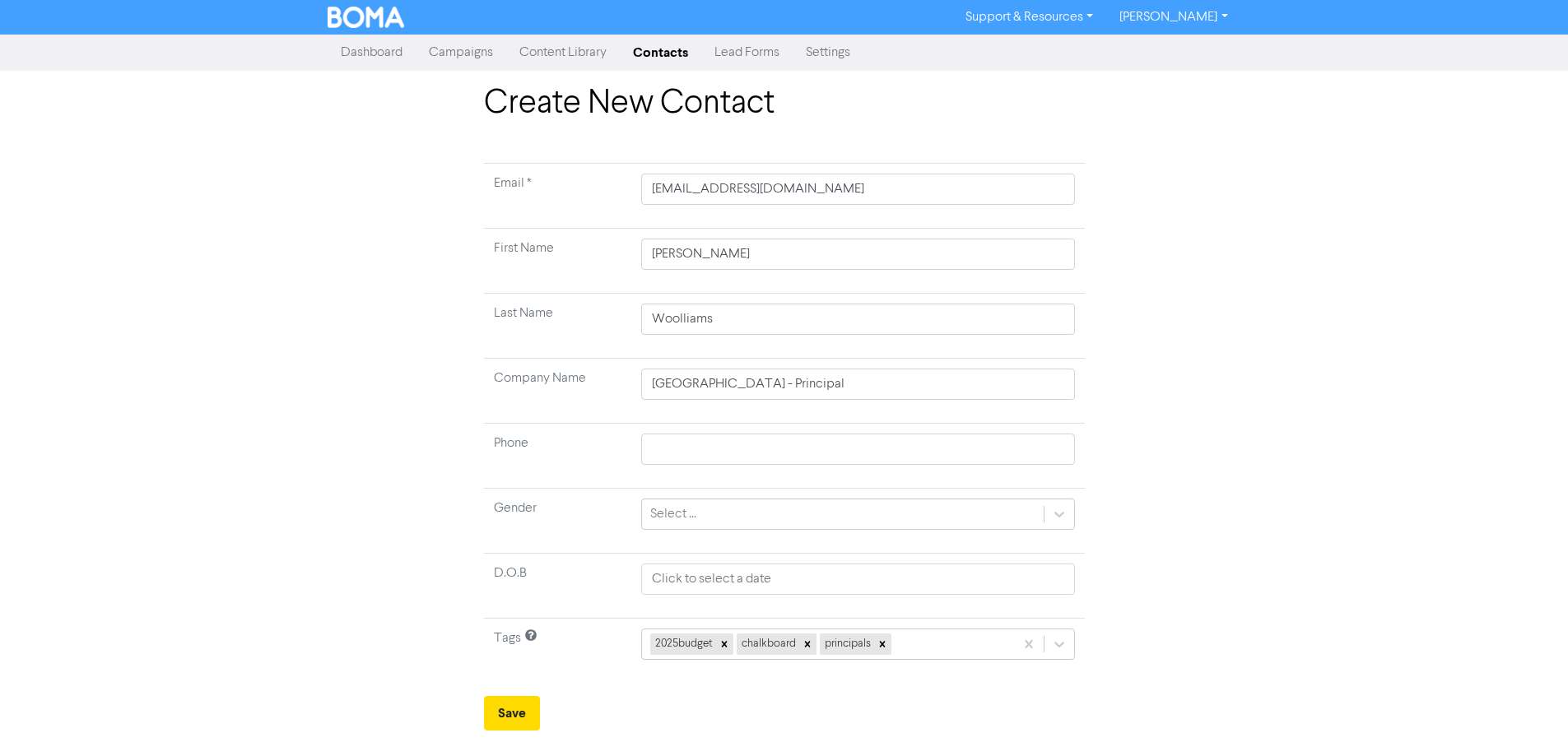
scroll to position [0, 0]
click at [521, 703] on button "Save" at bounding box center [517, 713] width 56 height 34
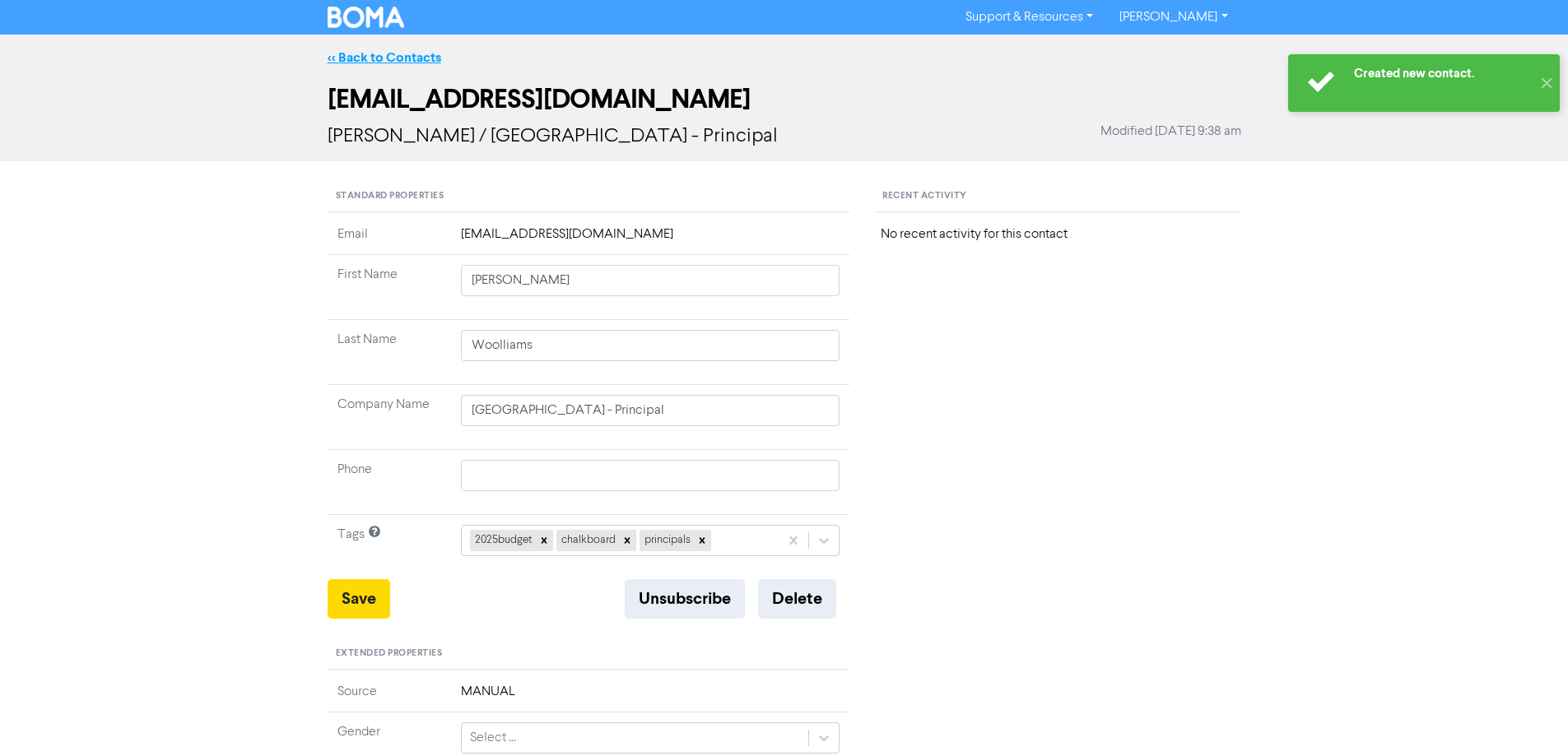
click at [397, 52] on link "<< Back to Contacts" at bounding box center [384, 57] width 114 height 17
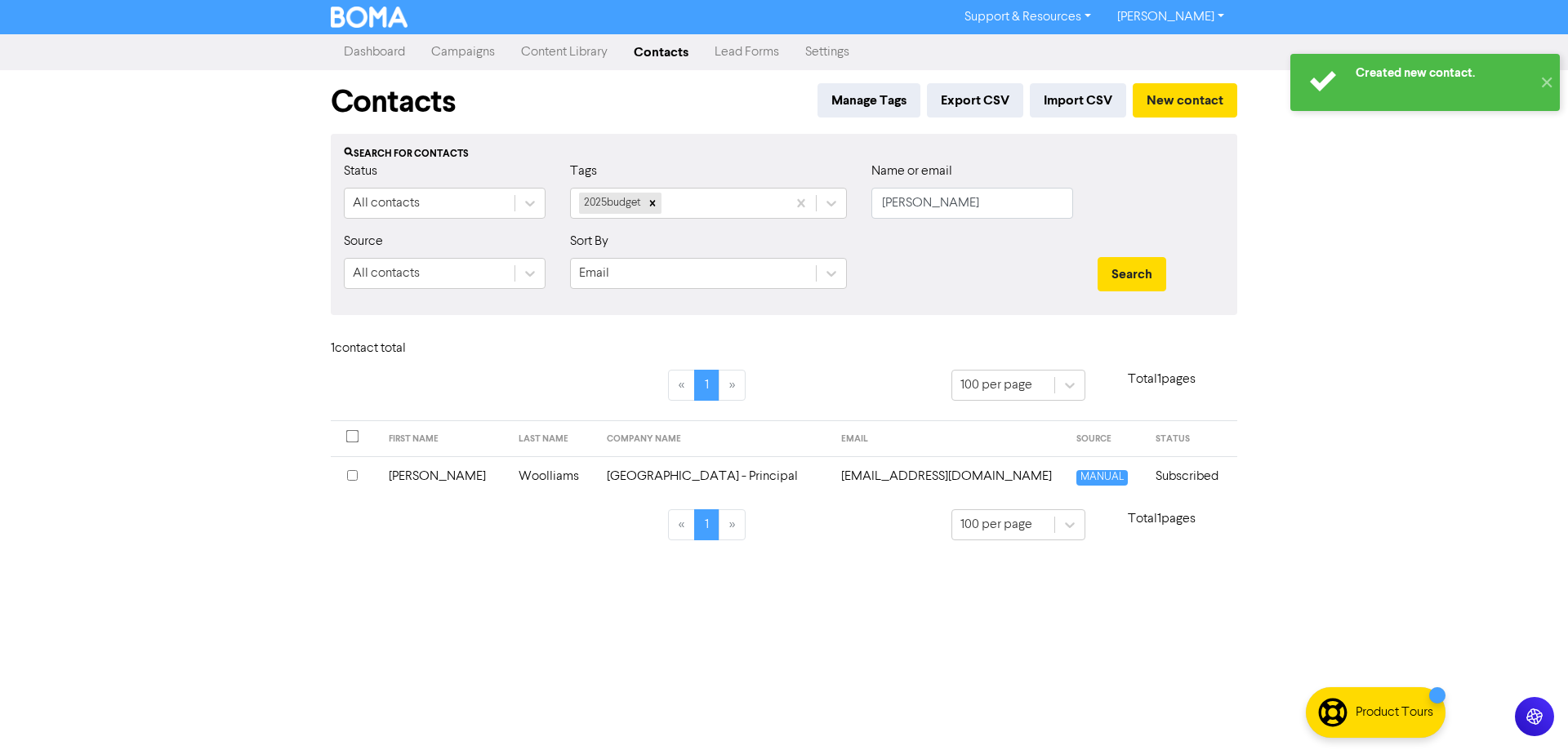
click at [665, 53] on link "Contacts" at bounding box center [660, 52] width 81 height 32
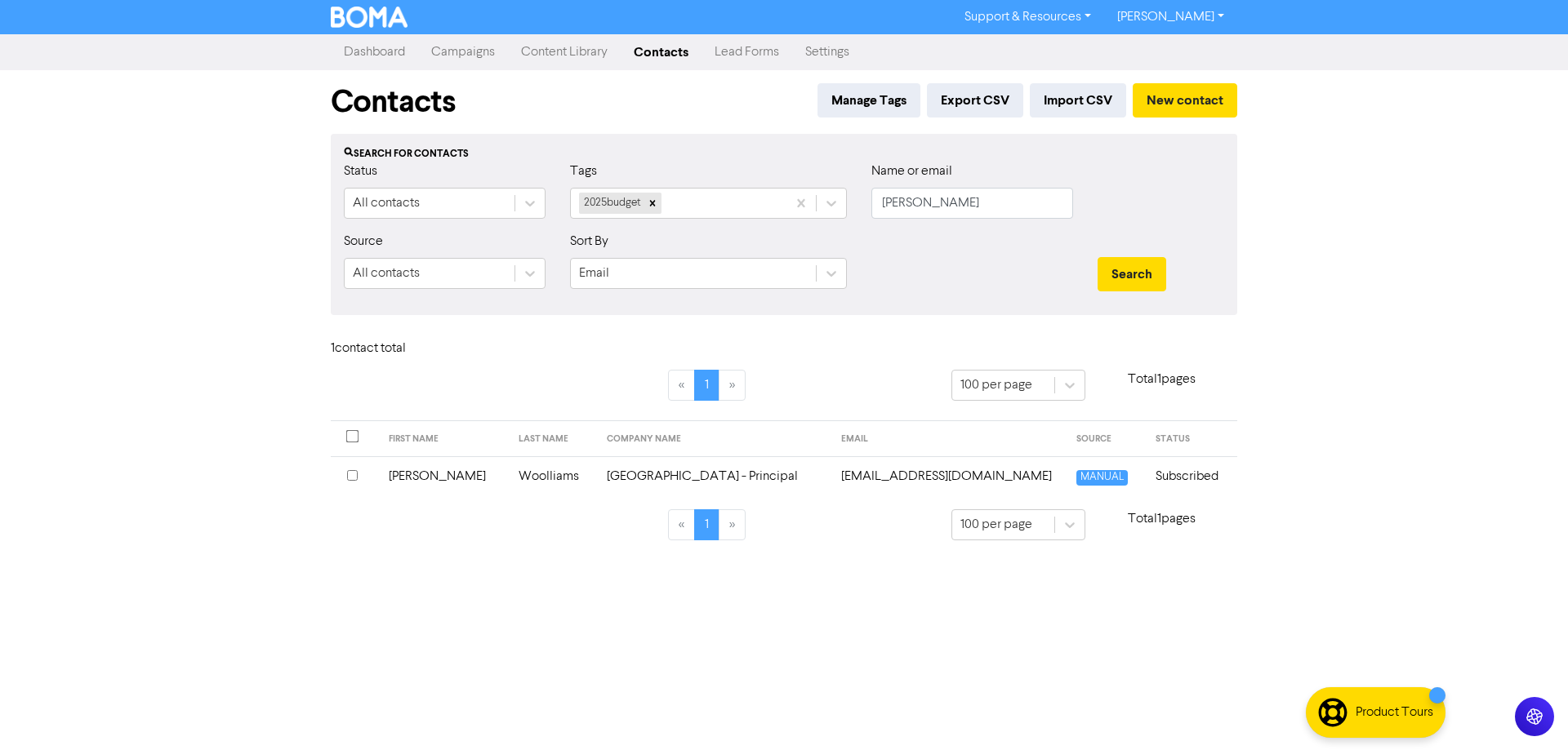
click at [665, 53] on link "Contacts" at bounding box center [660, 52] width 81 height 32
click at [595, 64] on link "Content Library" at bounding box center [565, 52] width 113 height 32
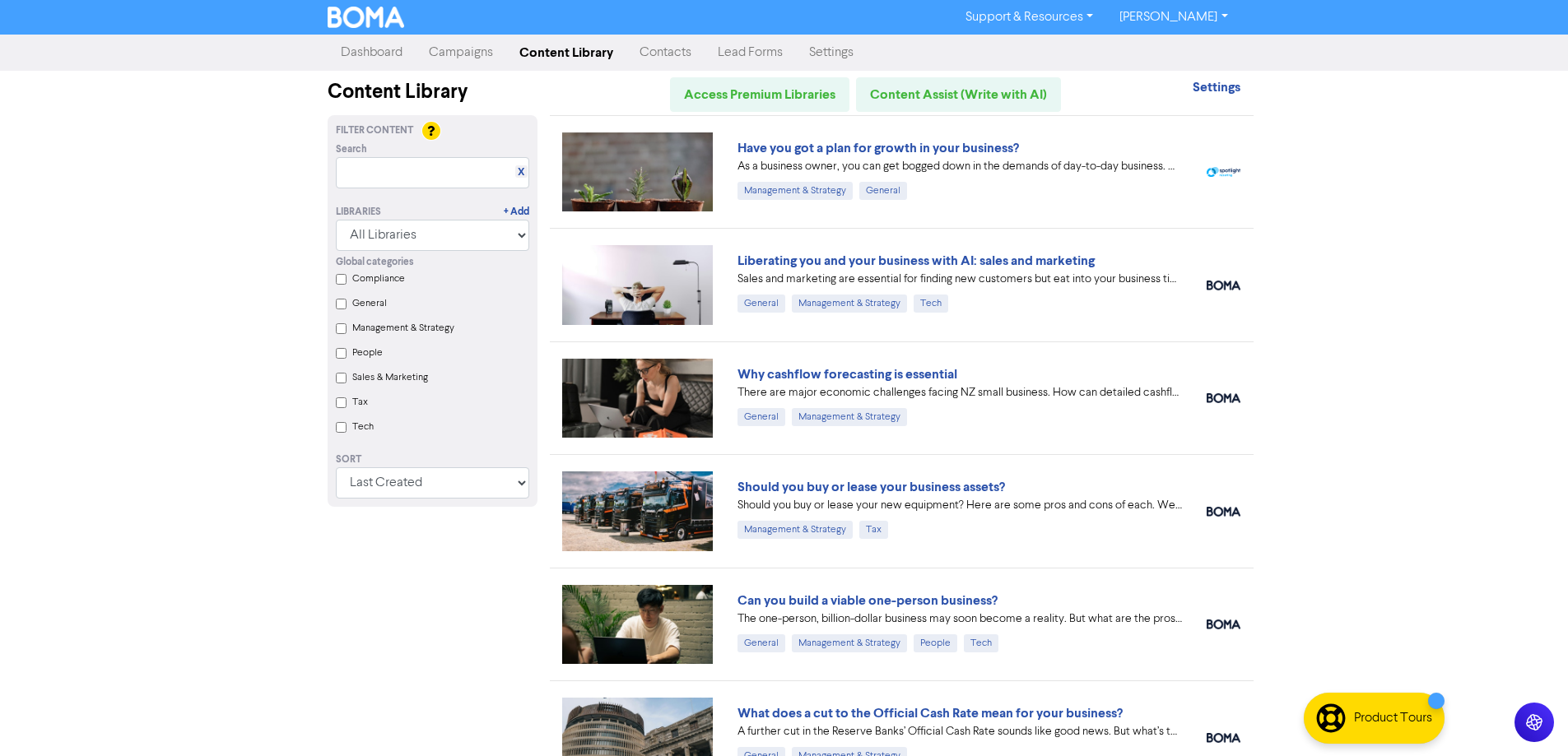
click at [675, 46] on link "Contacts" at bounding box center [666, 52] width 79 height 32
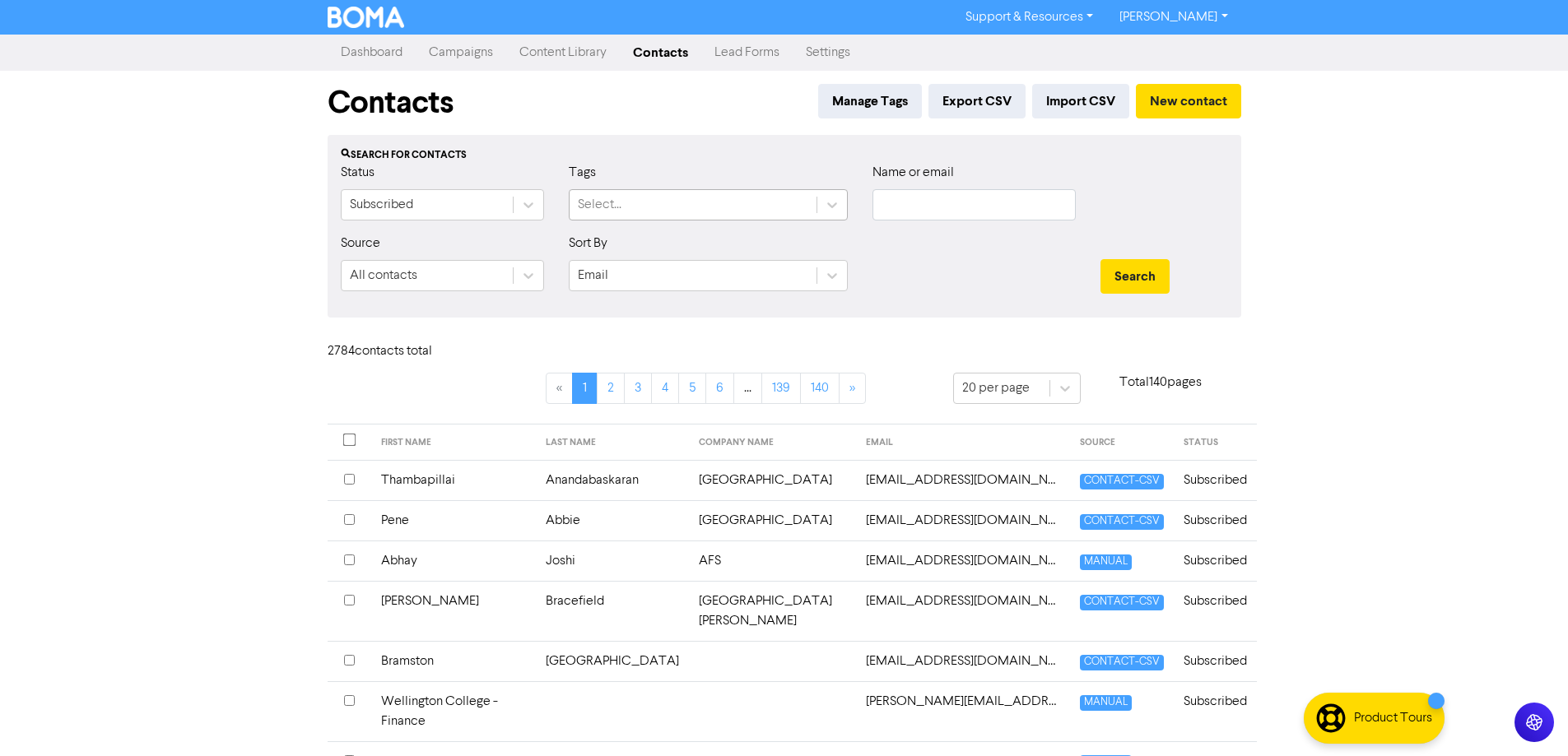
click at [805, 195] on div "Select..." at bounding box center [692, 204] width 247 height 29
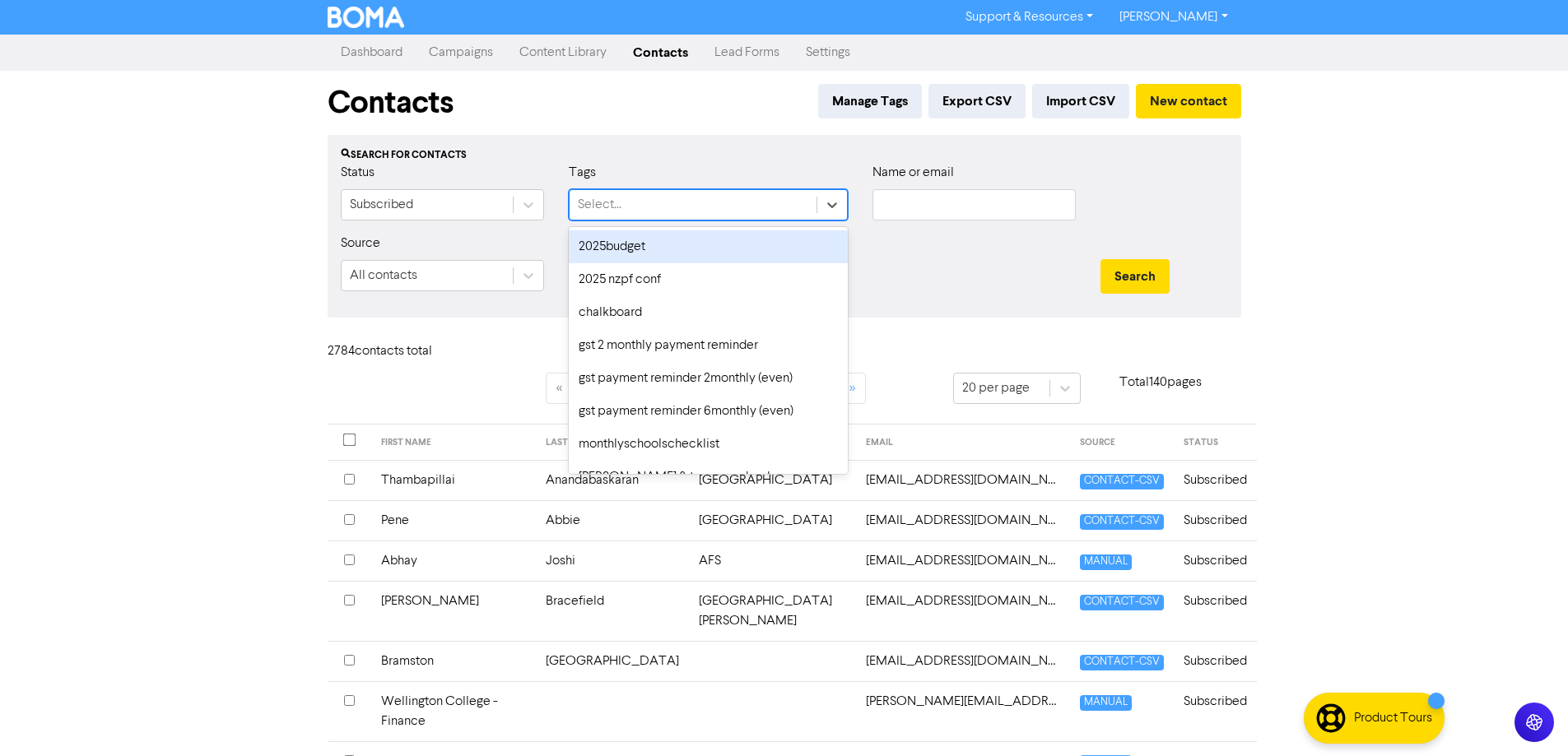
click at [622, 238] on div "2025budget" at bounding box center [709, 246] width 279 height 32
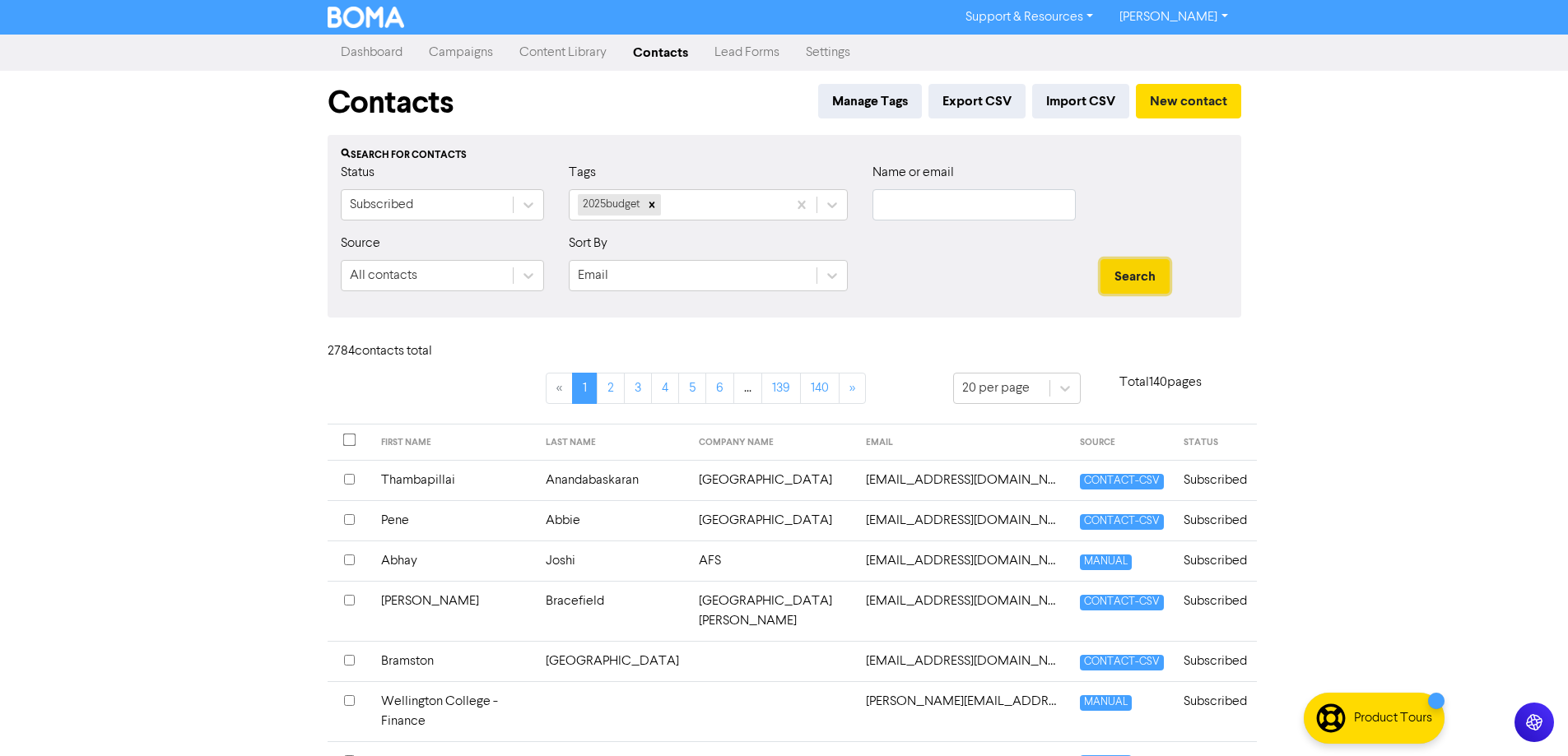
click at [1141, 268] on button "Search" at bounding box center [1134, 276] width 69 height 34
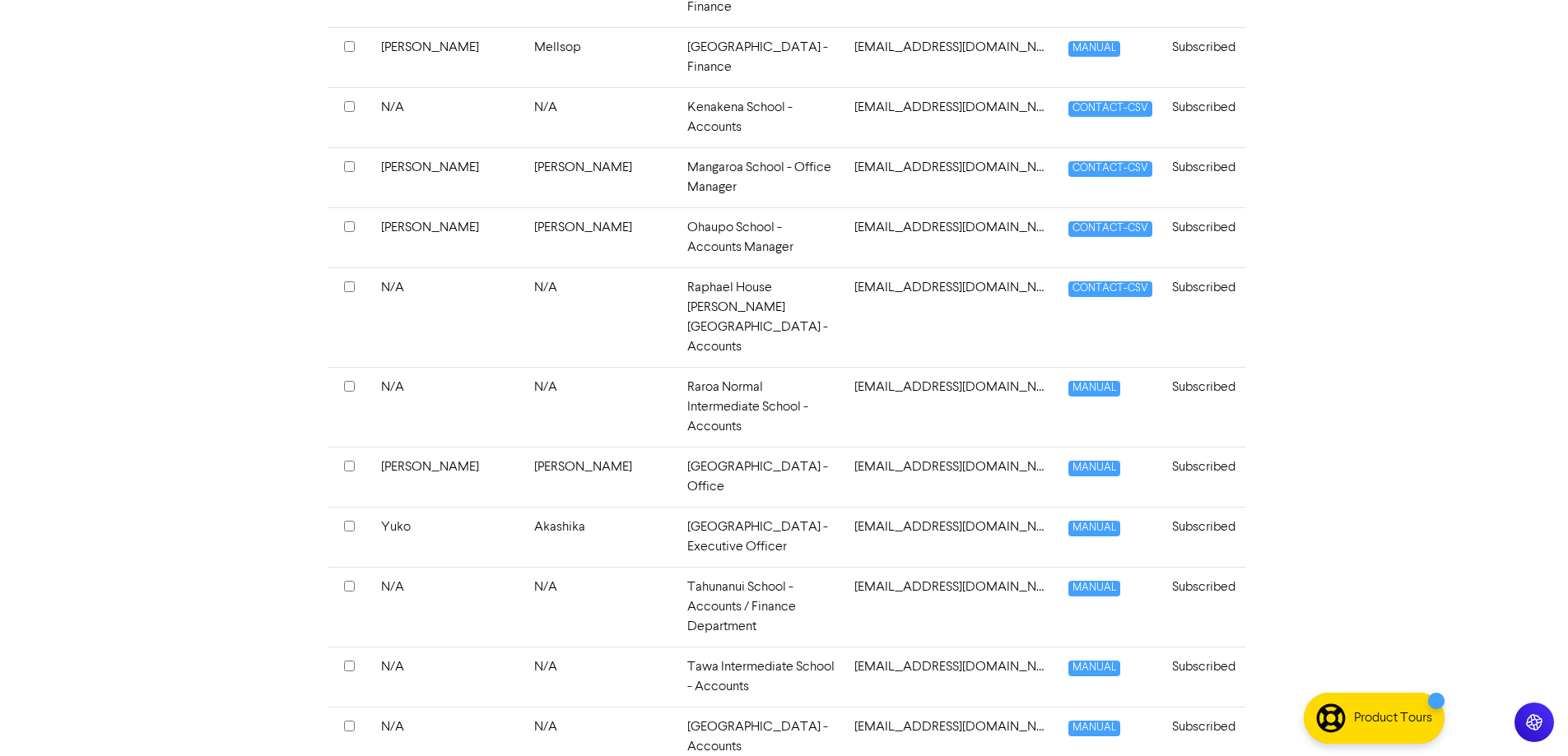
scroll to position [807, 0]
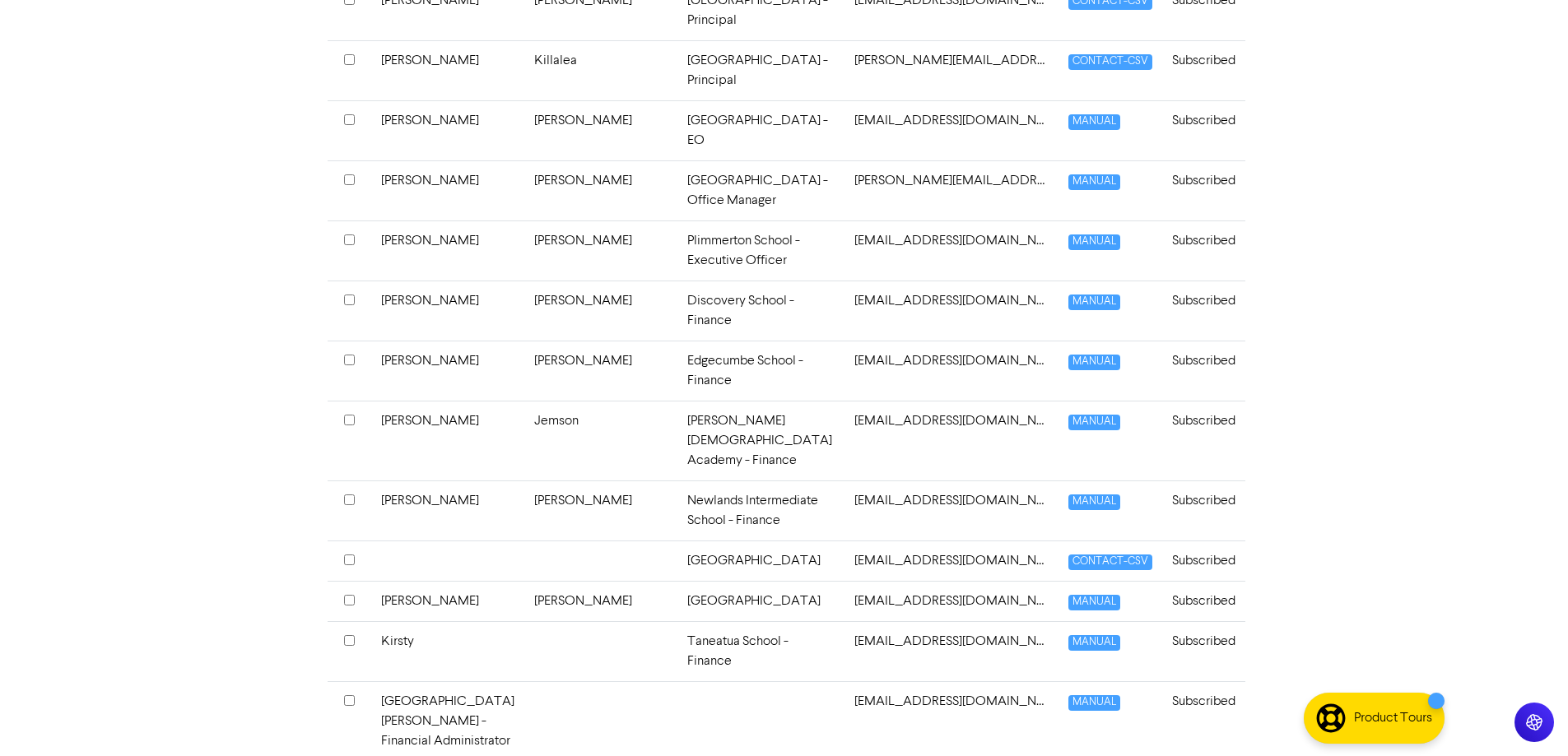
scroll to position [4088, 0]
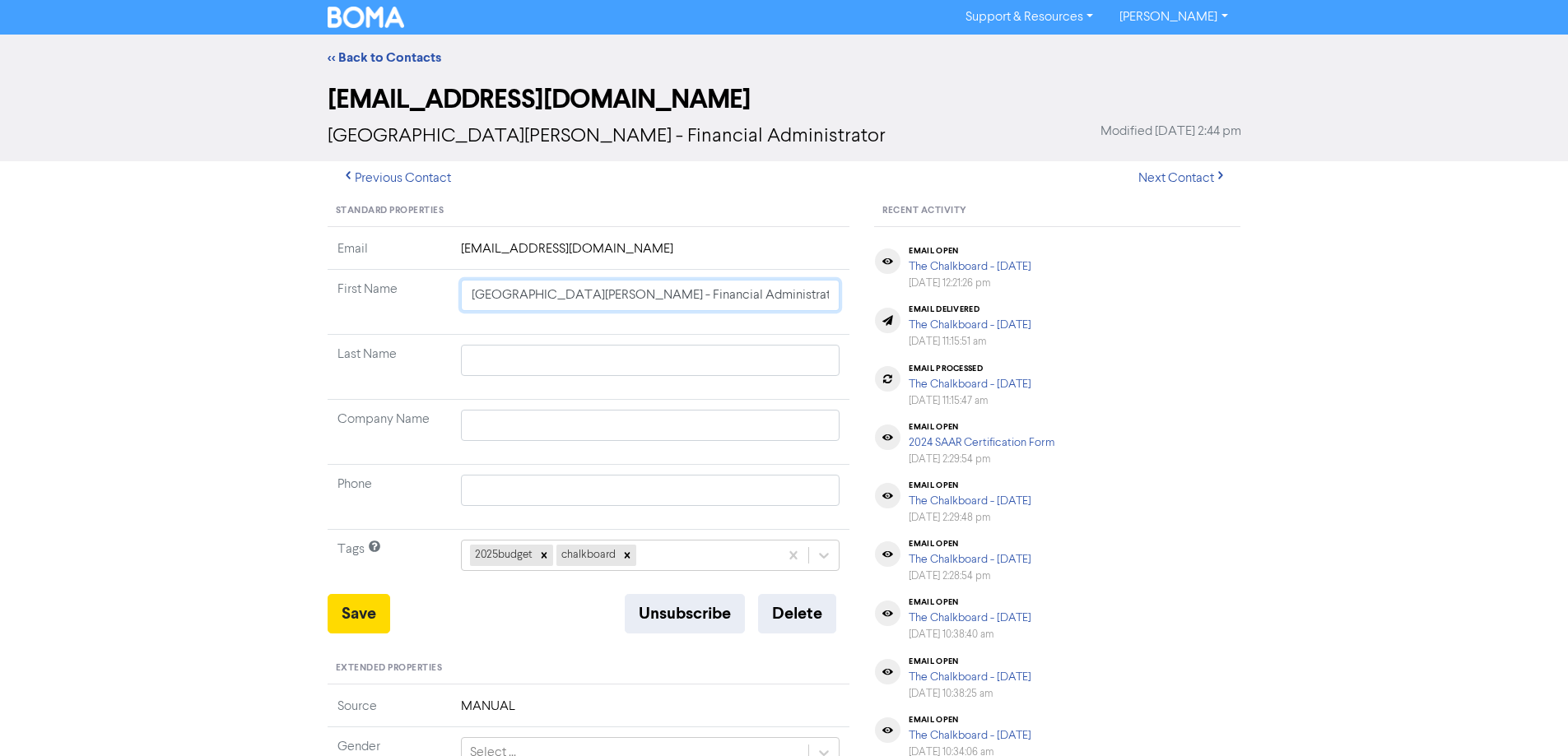
drag, startPoint x: 785, startPoint y: 297, endPoint x: 317, endPoint y: 297, distance: 468.0
click at [318, 297] on div "Standard Properties Email [EMAIL_ADDRESS][DOMAIN_NAME] First Name [GEOGRAPHIC_D…" at bounding box center [589, 708] width 548 height 1025
click at [513, 421] on input "text" at bounding box center [651, 426] width 379 height 31
paste input "[GEOGRAPHIC_DATA][PERSON_NAME] - Financial Administrator"
drag, startPoint x: 765, startPoint y: 435, endPoint x: 655, endPoint y: 434, distance: 110.0
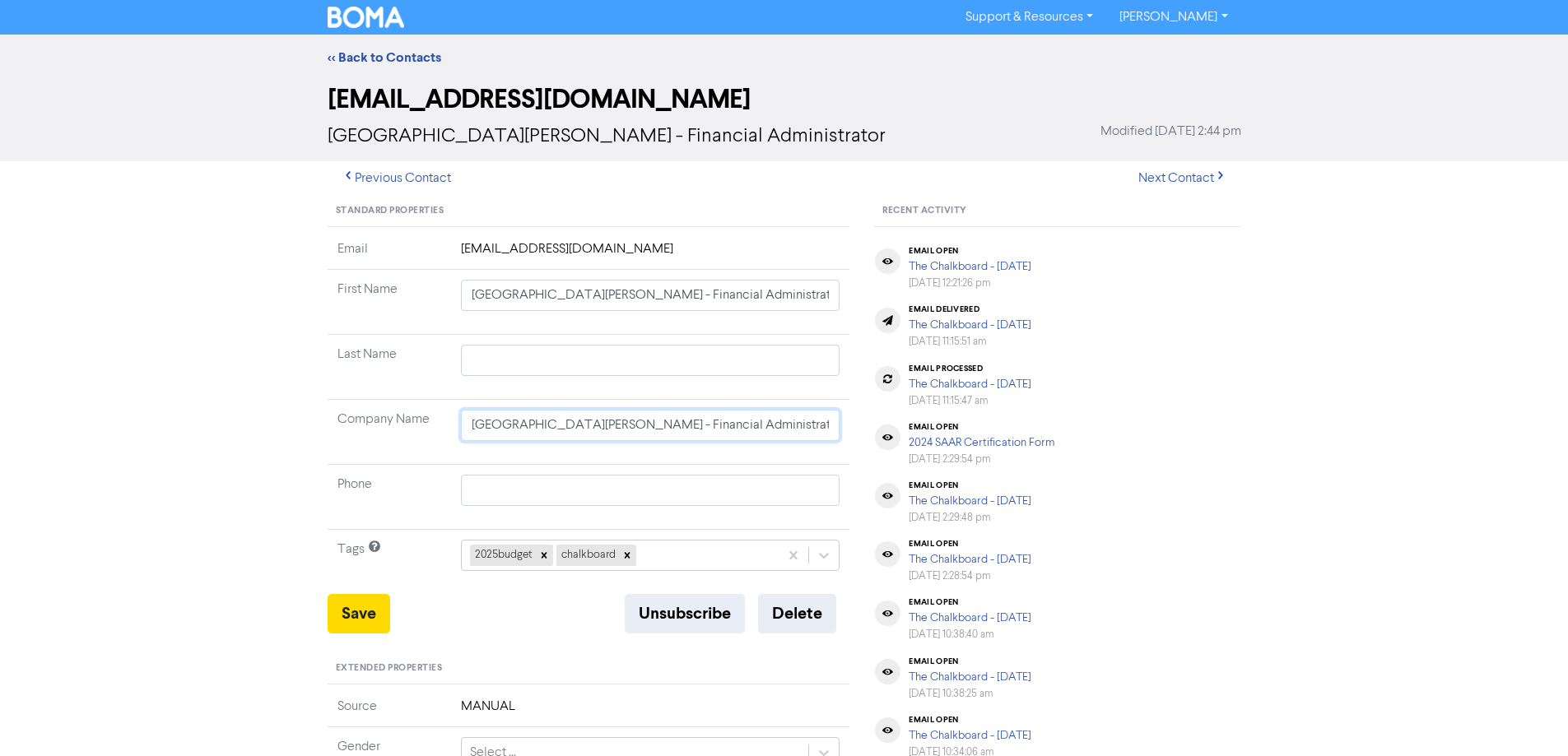
click at [655, 434] on input "[GEOGRAPHIC_DATA][PERSON_NAME] - Financial Administrator" at bounding box center [651, 426] width 379 height 31
click at [754, 299] on input "[GEOGRAPHIC_DATA][PERSON_NAME] - Financial Administrator" at bounding box center [651, 296] width 379 height 31
drag, startPoint x: 762, startPoint y: 296, endPoint x: 318, endPoint y: 250, distance: 446.4
click at [318, 250] on div "Standard Properties Email [EMAIL_ADDRESS][DOMAIN_NAME] First Name [GEOGRAPHIC_D…" at bounding box center [589, 708] width 548 height 1025
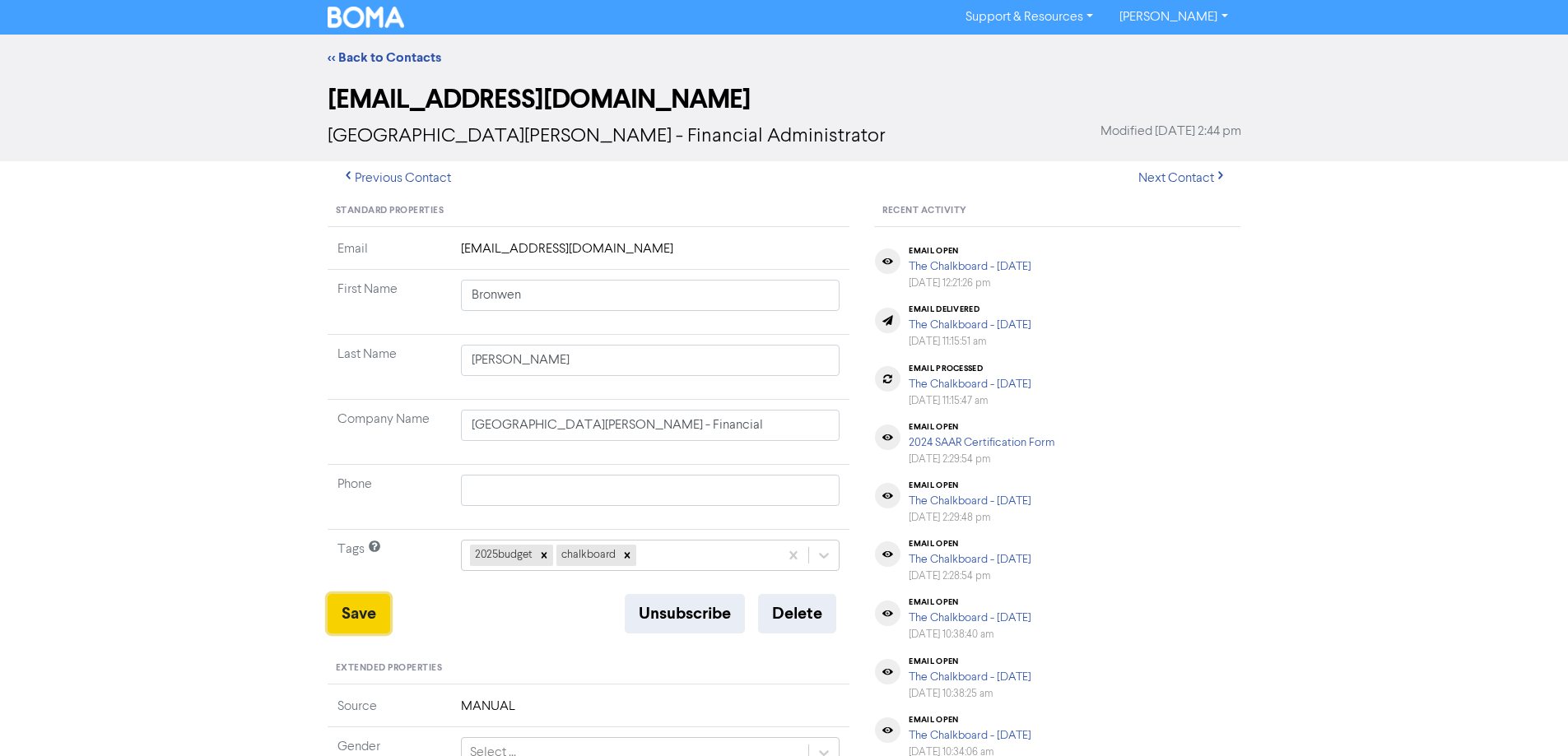
click at [390, 615] on button "Save" at bounding box center [359, 613] width 63 height 39
click at [390, 67] on div "<< Back to Contacts" at bounding box center [784, 58] width 938 height 20
click at [391, 58] on link "<< Back to Contacts" at bounding box center [384, 57] width 114 height 17
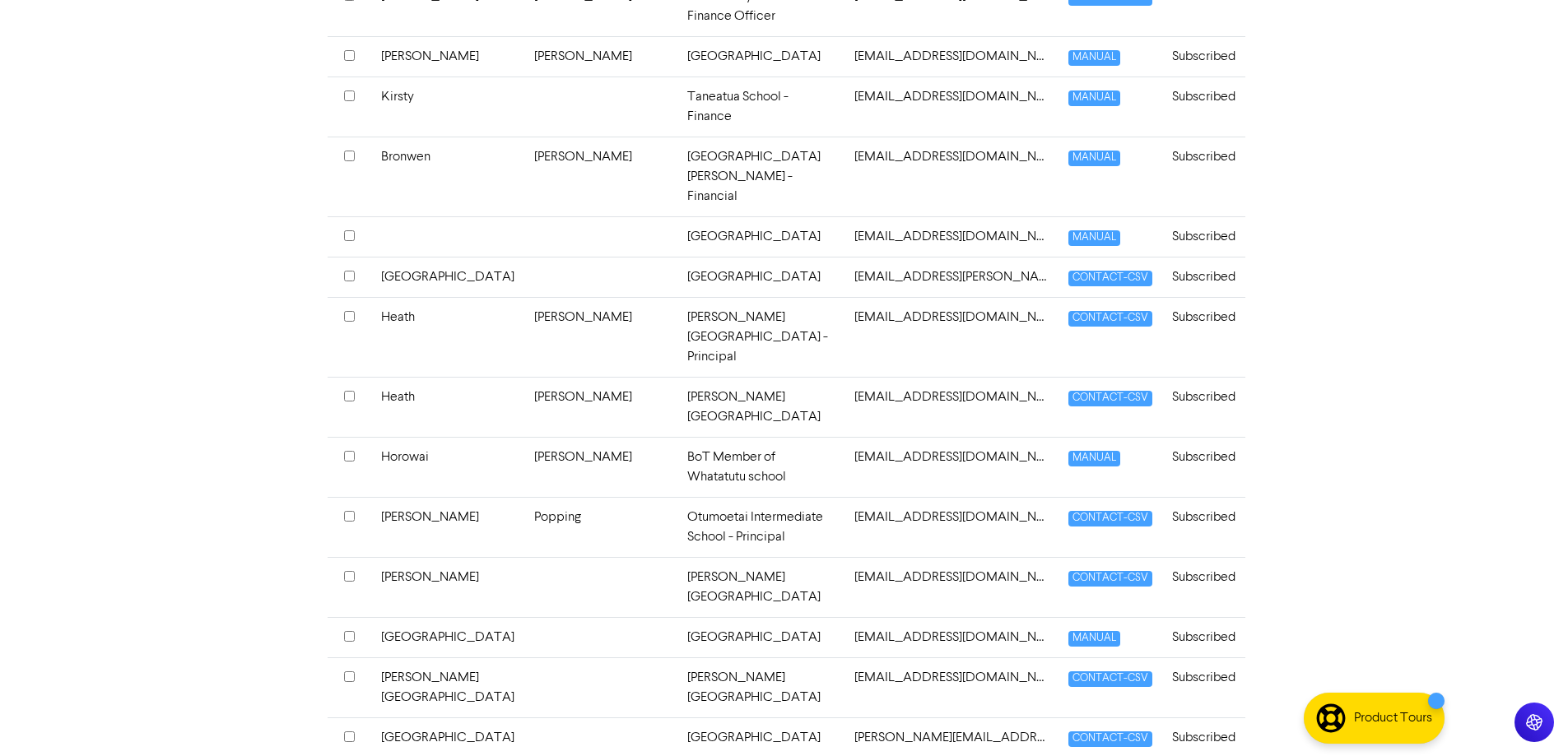
scroll to position [5021, 0]
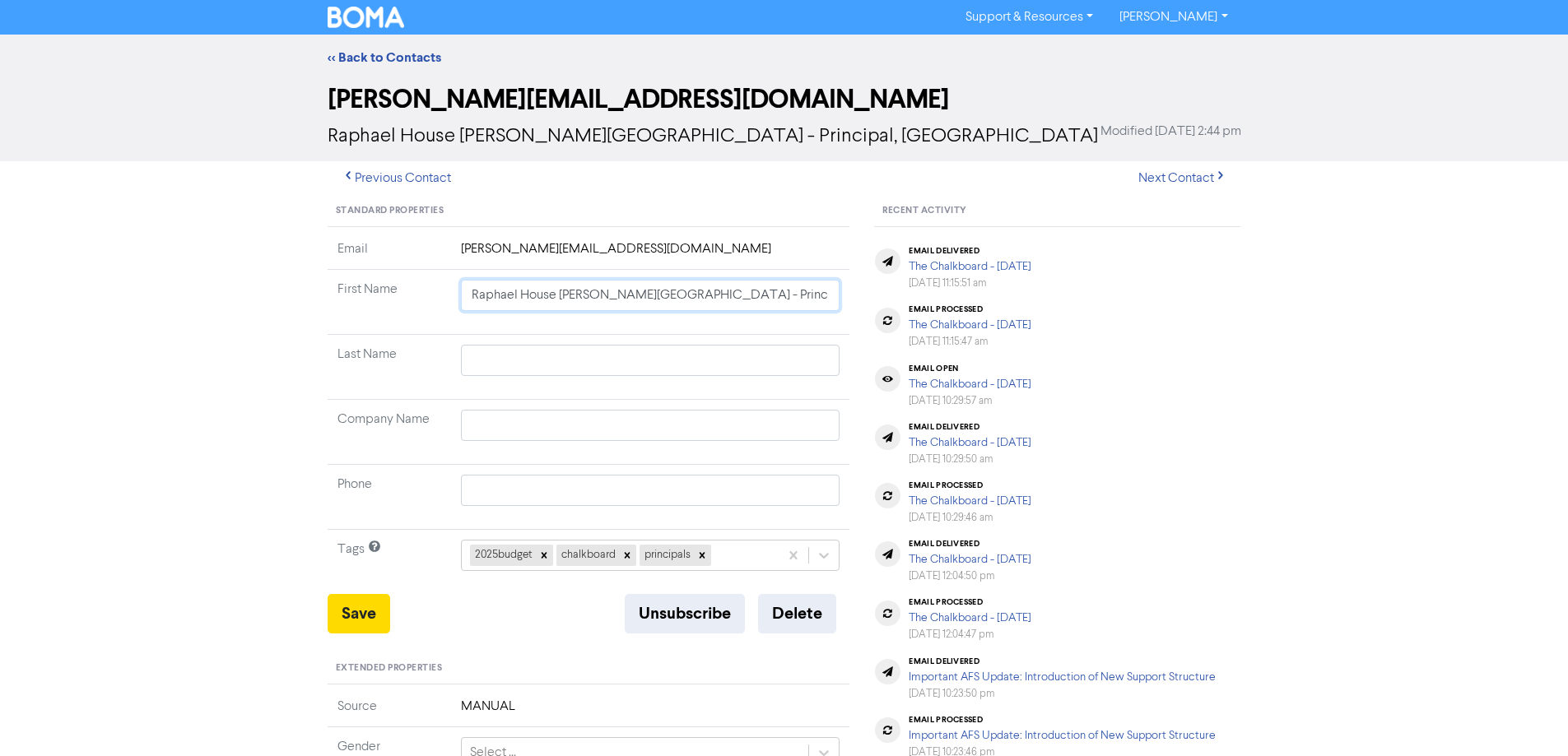
drag, startPoint x: 784, startPoint y: 302, endPoint x: 443, endPoint y: 301, distance: 341.0
click at [443, 301] on tr "First Name [PERSON_NAME] [PERSON_NAME][GEOGRAPHIC_DATA] - Principal, [GEOGRAPHI…" at bounding box center [589, 303] width 523 height 65
click at [522, 426] on input "text" at bounding box center [651, 426] width 379 height 31
paste input "Raphael House [PERSON_NAME][GEOGRAPHIC_DATA] - Principal, [GEOGRAPHIC_DATA]"
drag, startPoint x: 807, startPoint y: 296, endPoint x: 325, endPoint y: 299, distance: 482.0
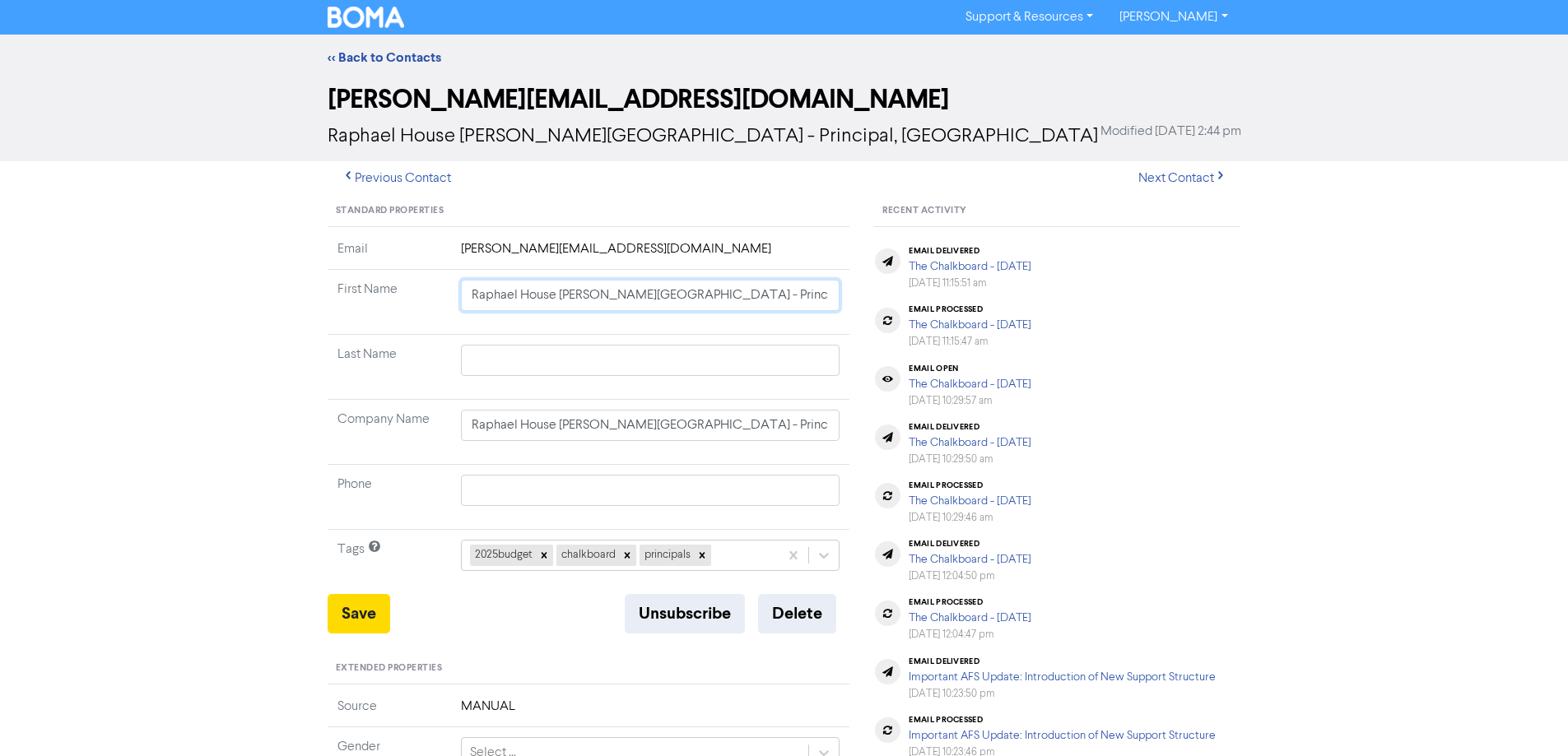
click at [325, 299] on div "Standard Properties Email [PERSON_NAME][EMAIL_ADDRESS][DOMAIN_NAME] First Name …" at bounding box center [589, 708] width 548 height 1025
click at [765, 299] on input "Raphael House [PERSON_NAME][GEOGRAPHIC_DATA] - Principal, [GEOGRAPHIC_DATA]" at bounding box center [651, 296] width 379 height 31
drag, startPoint x: 744, startPoint y: 294, endPoint x: 68, endPoint y: 295, distance: 676.0
click at [68, 295] on div "<< Back to Contacts [PERSON_NAME][EMAIL_ADDRESS][DOMAIN_NAME] [GEOGRAPHIC_DATA]…" at bounding box center [784, 649] width 1568 height 1229
drag, startPoint x: 783, startPoint y: 423, endPoint x: 737, endPoint y: 428, distance: 46.3
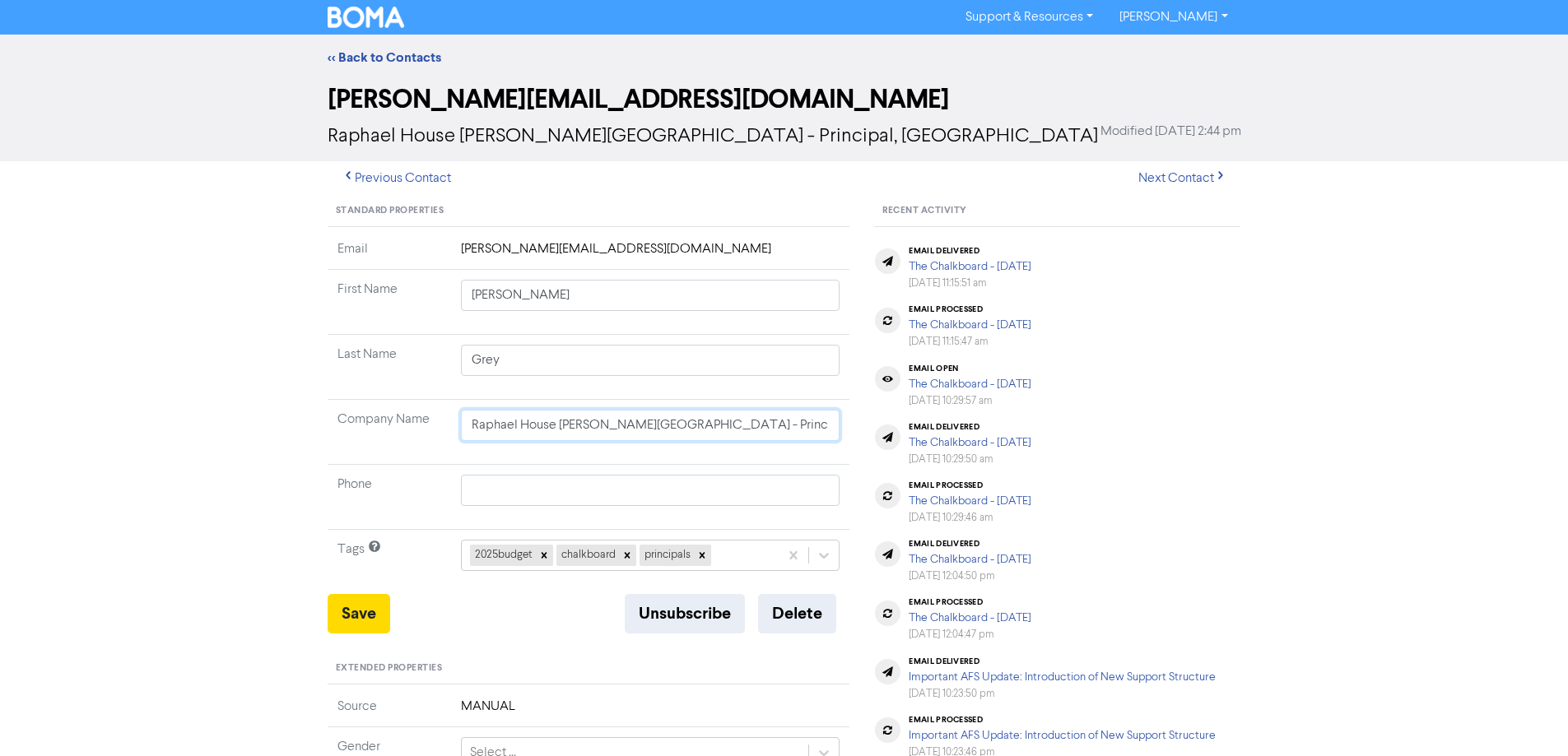
click at [737, 428] on input "Raphael House [PERSON_NAME][GEOGRAPHIC_DATA] - Principal, [GEOGRAPHIC_DATA]" at bounding box center [651, 426] width 379 height 31
click at [376, 618] on button "Save" at bounding box center [359, 613] width 63 height 39
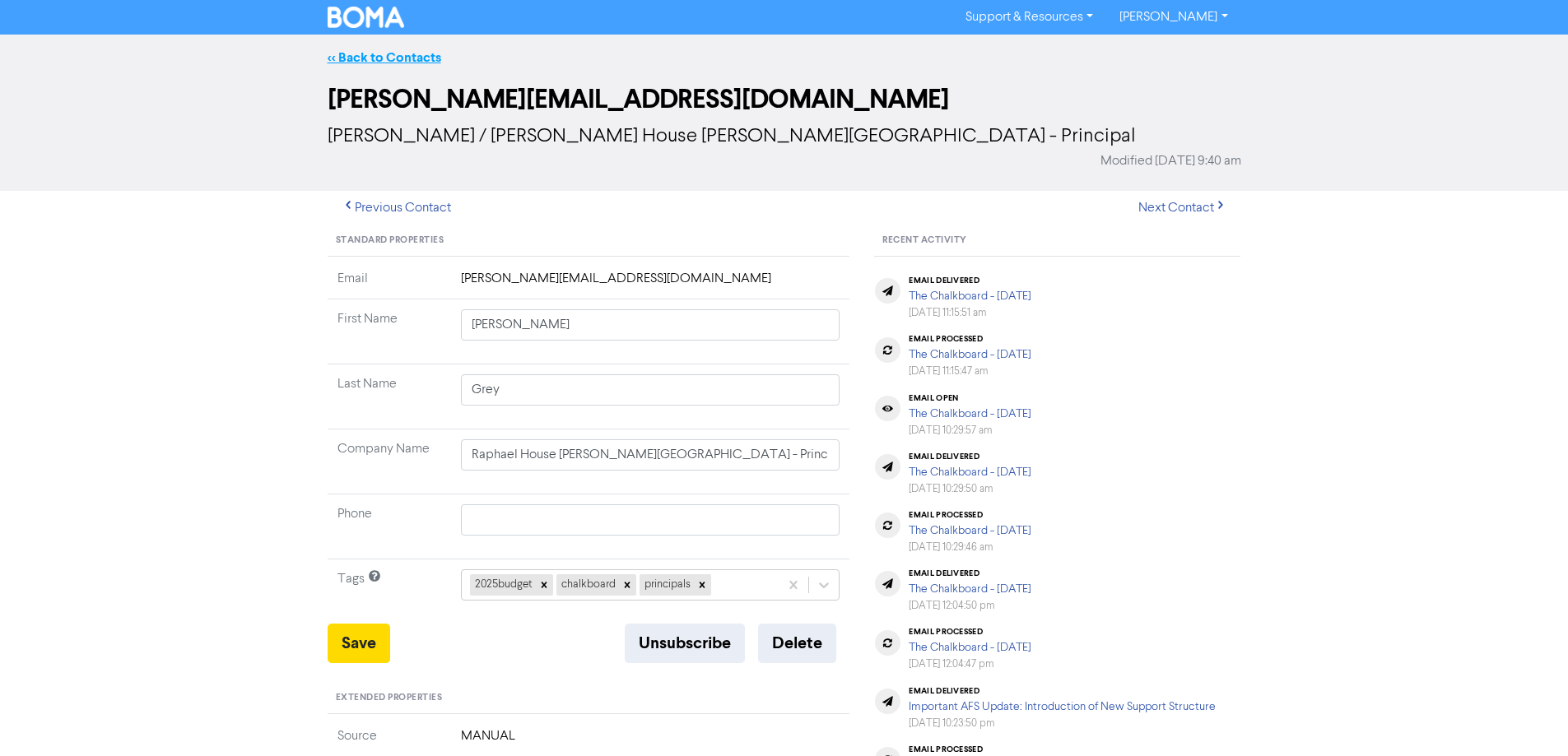
click at [365, 53] on link "<< Back to Contacts" at bounding box center [384, 57] width 114 height 17
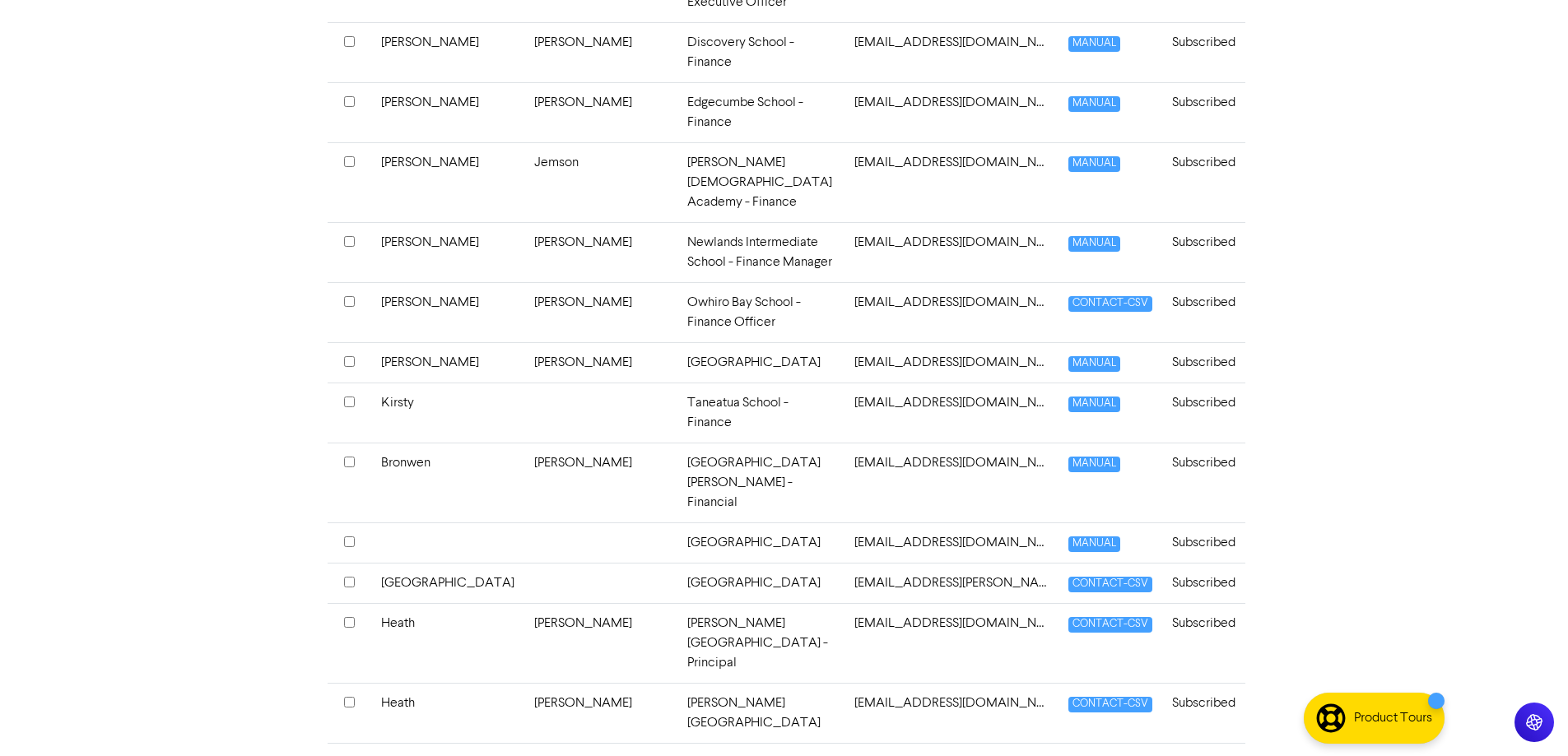
scroll to position [4445, 0]
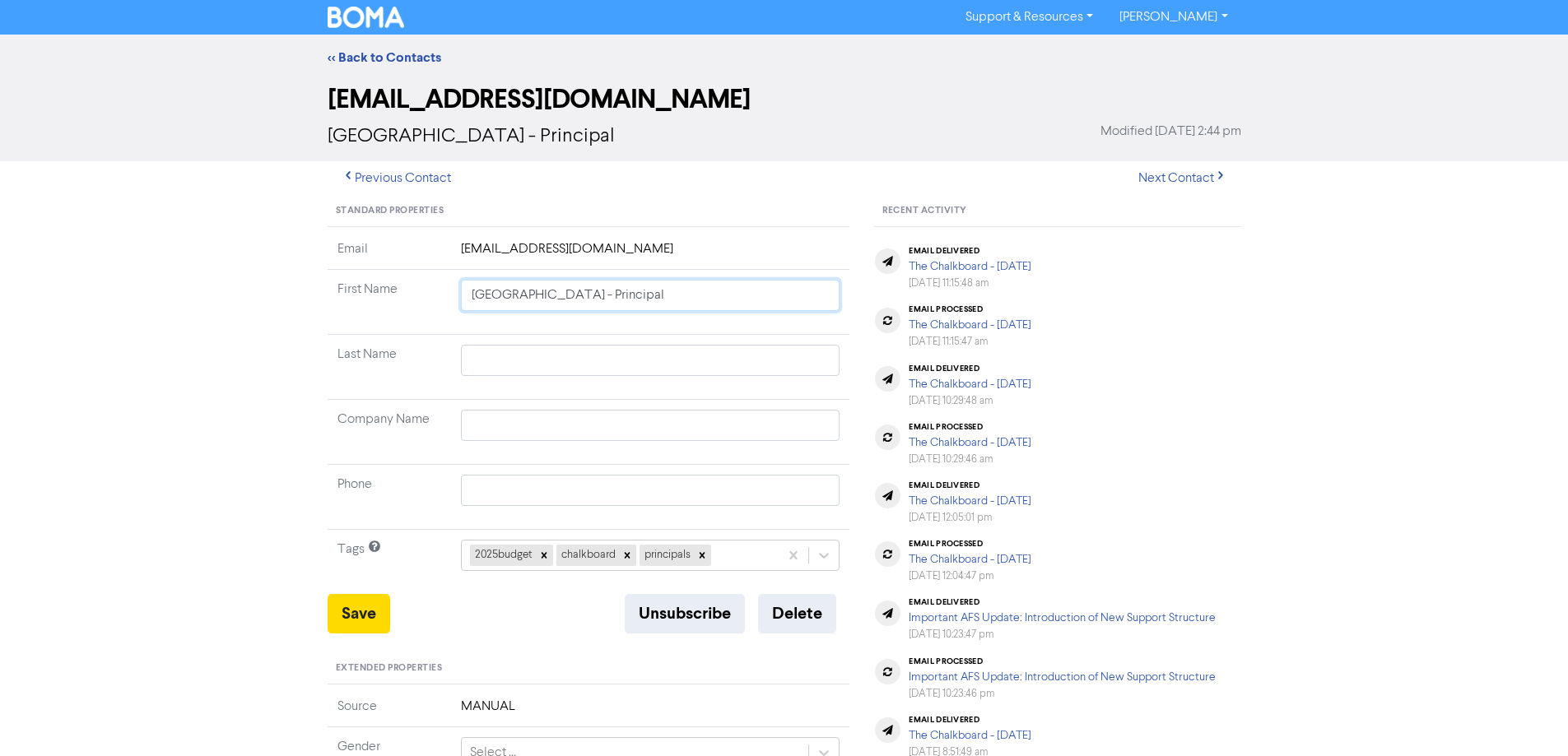
drag, startPoint x: 675, startPoint y: 296, endPoint x: 364, endPoint y: 287, distance: 311.1
click at [364, 287] on tr "First Name [GEOGRAPHIC_DATA] - Principal" at bounding box center [589, 303] width 523 height 65
click at [484, 429] on input "text" at bounding box center [651, 426] width 379 height 31
paste input "[GEOGRAPHIC_DATA] - Principal"
drag, startPoint x: 694, startPoint y: 297, endPoint x: 259, endPoint y: 299, distance: 435.0
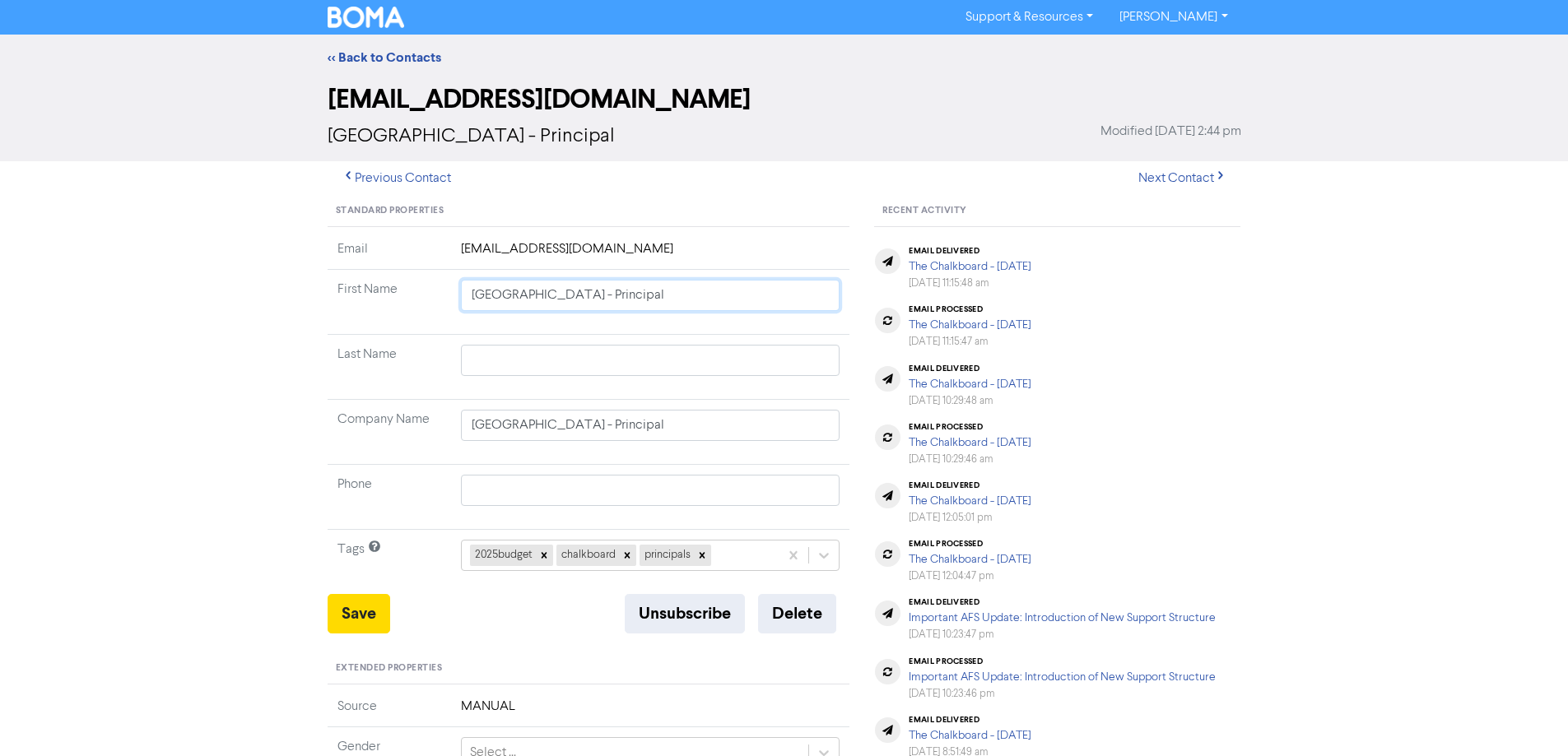
click at [259, 299] on div "<< Back to Contacts [EMAIL_ADDRESS][DOMAIN_NAME] [GEOGRAPHIC_DATA] - Principal …" at bounding box center [784, 649] width 1568 height 1229
click at [364, 616] on button "Save" at bounding box center [359, 613] width 63 height 39
click at [408, 50] on link "<< Back to Contacts" at bounding box center [384, 57] width 114 height 17
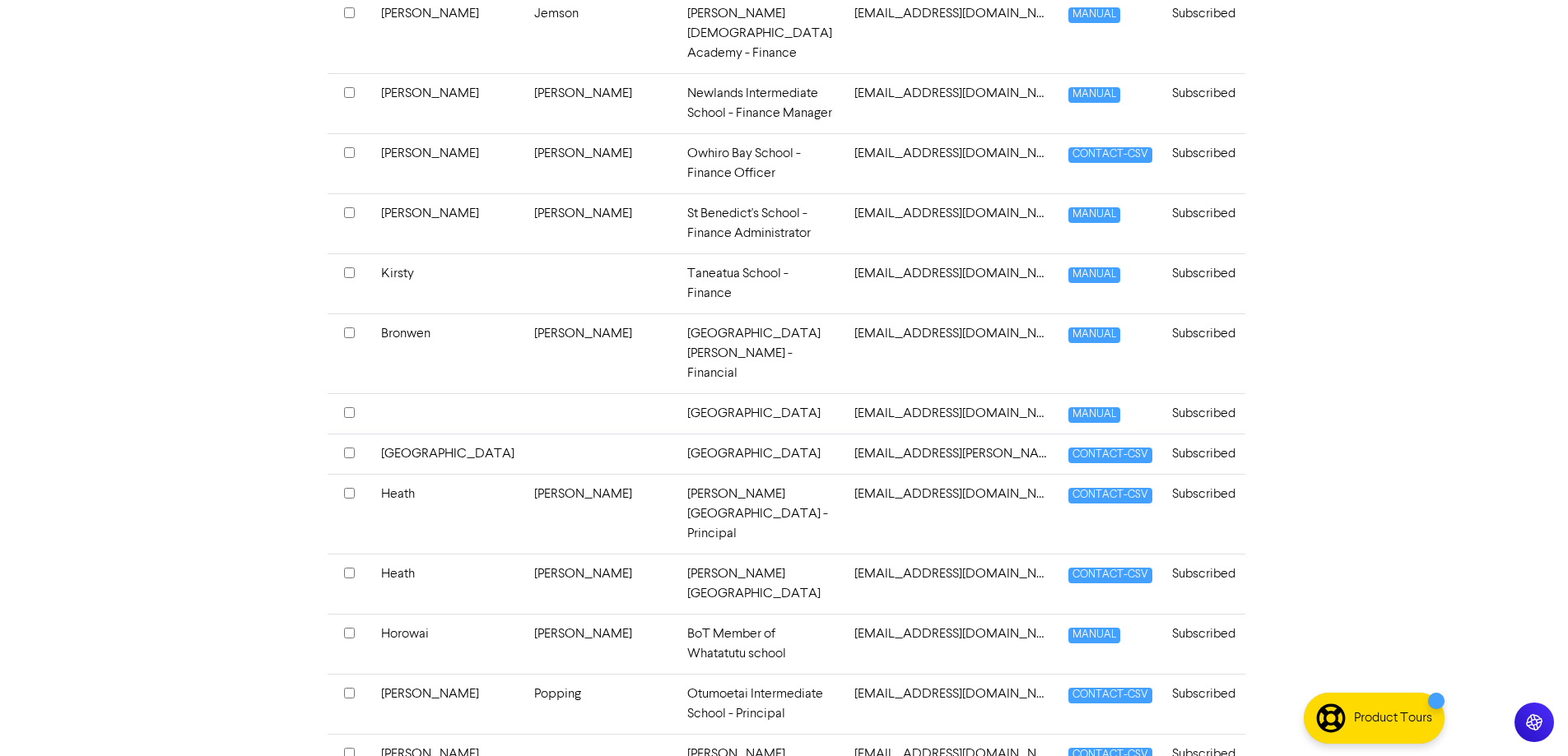
scroll to position [4610, 0]
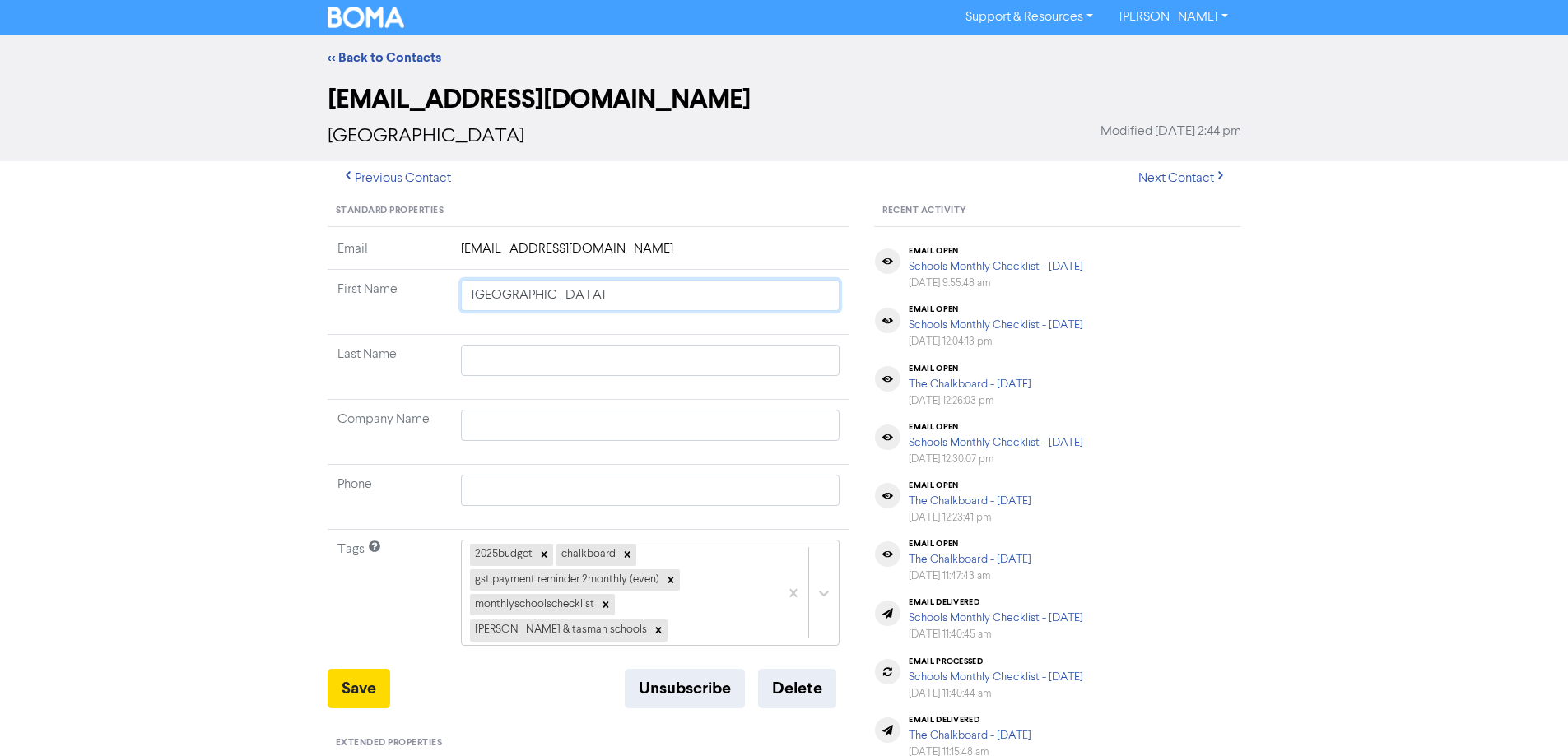
drag, startPoint x: 630, startPoint y: 300, endPoint x: 442, endPoint y: 287, distance: 188.4
click at [442, 287] on tr "First Name [GEOGRAPHIC_DATA]" at bounding box center [589, 303] width 523 height 65
click at [509, 424] on input "text" at bounding box center [651, 426] width 379 height 31
paste input "[GEOGRAPHIC_DATA]"
click at [640, 423] on input "[GEOGRAPHIC_DATA]" at bounding box center [651, 426] width 379 height 31
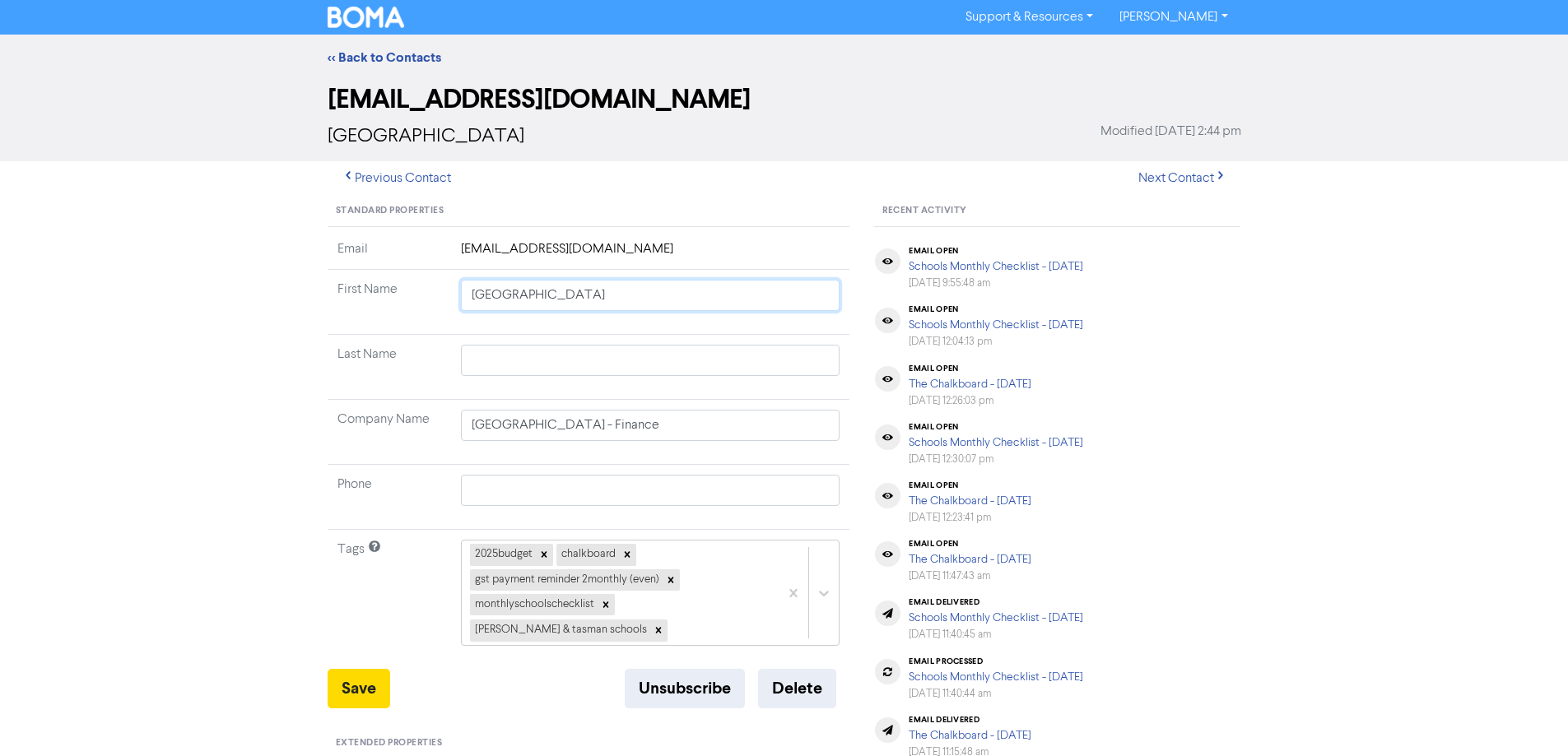
drag, startPoint x: 635, startPoint y: 293, endPoint x: 387, endPoint y: 297, distance: 248.0
click at [387, 297] on tr "First Name [GEOGRAPHIC_DATA]" at bounding box center [589, 303] width 523 height 65
click at [361, 669] on button "Save" at bounding box center [359, 689] width 63 height 39
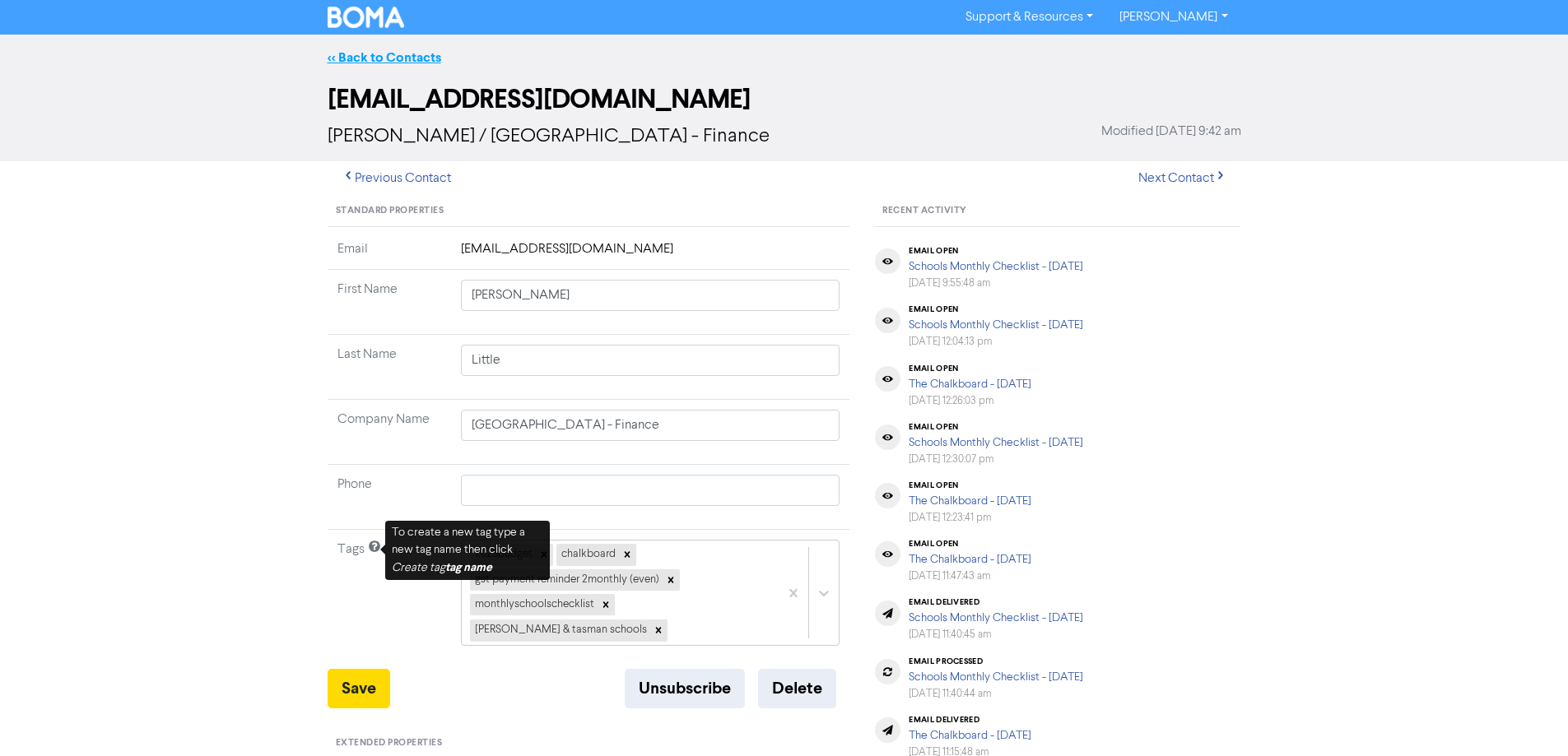
click at [417, 50] on link "<< Back to Contacts" at bounding box center [384, 57] width 114 height 17
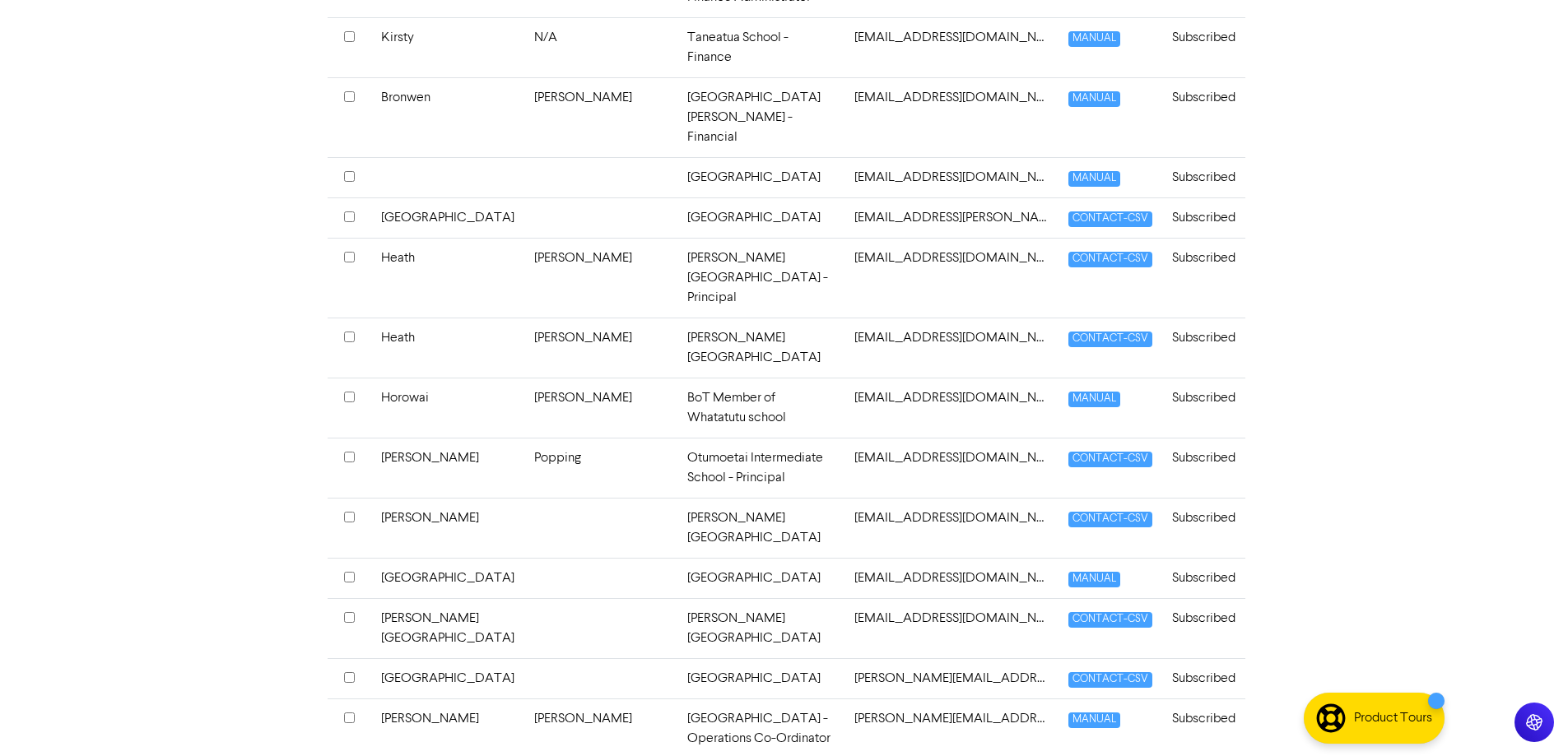
scroll to position [4856, 0]
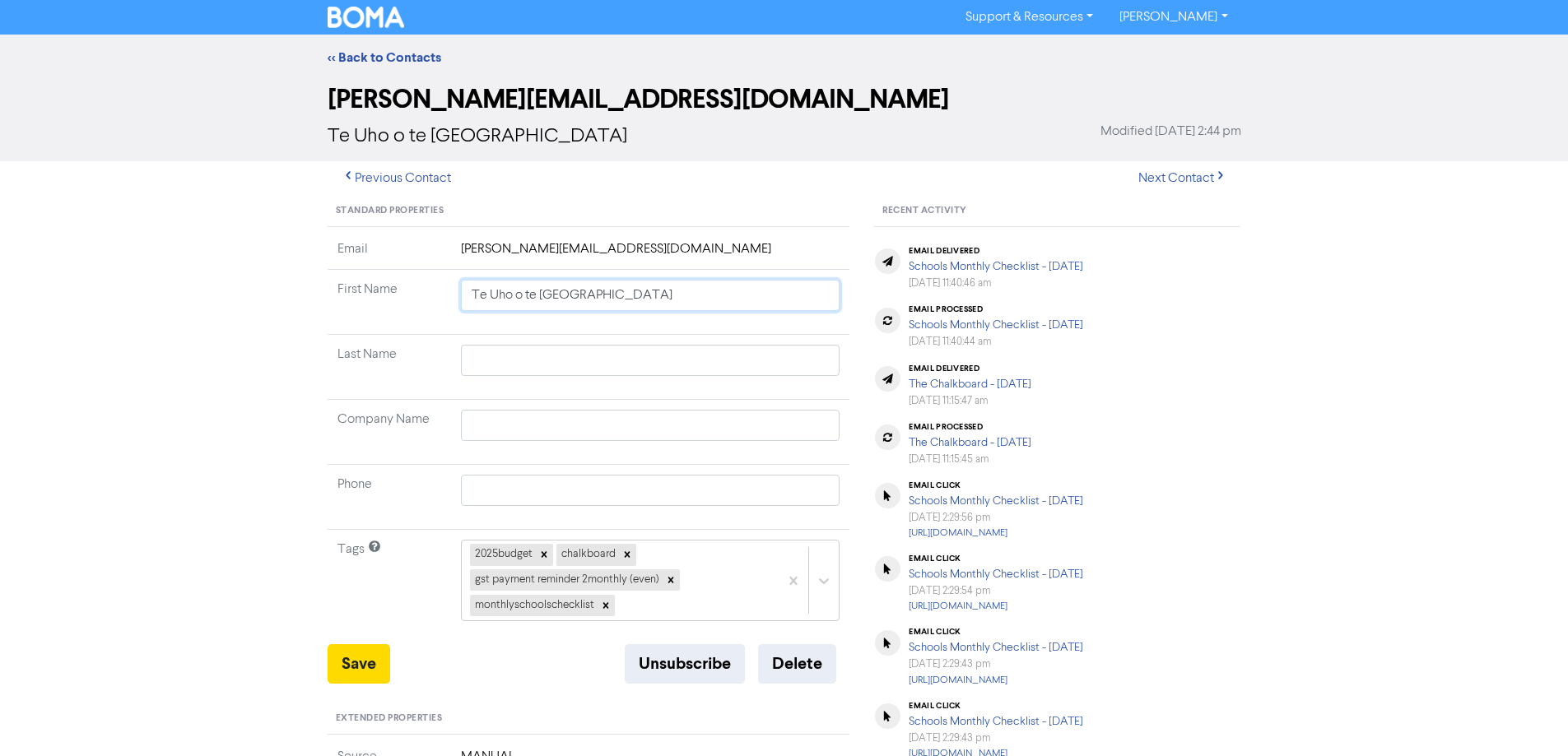
drag, startPoint x: 659, startPoint y: 288, endPoint x: 468, endPoint y: 288, distance: 191.0
click at [468, 288] on input "Te Uho o te [GEOGRAPHIC_DATA]" at bounding box center [651, 296] width 379 height 31
click at [540, 434] on input "text" at bounding box center [651, 426] width 379 height 31
paste input "Te Uho o te [GEOGRAPHIC_DATA]"
drag, startPoint x: 716, startPoint y: 301, endPoint x: 412, endPoint y: 301, distance: 304.0
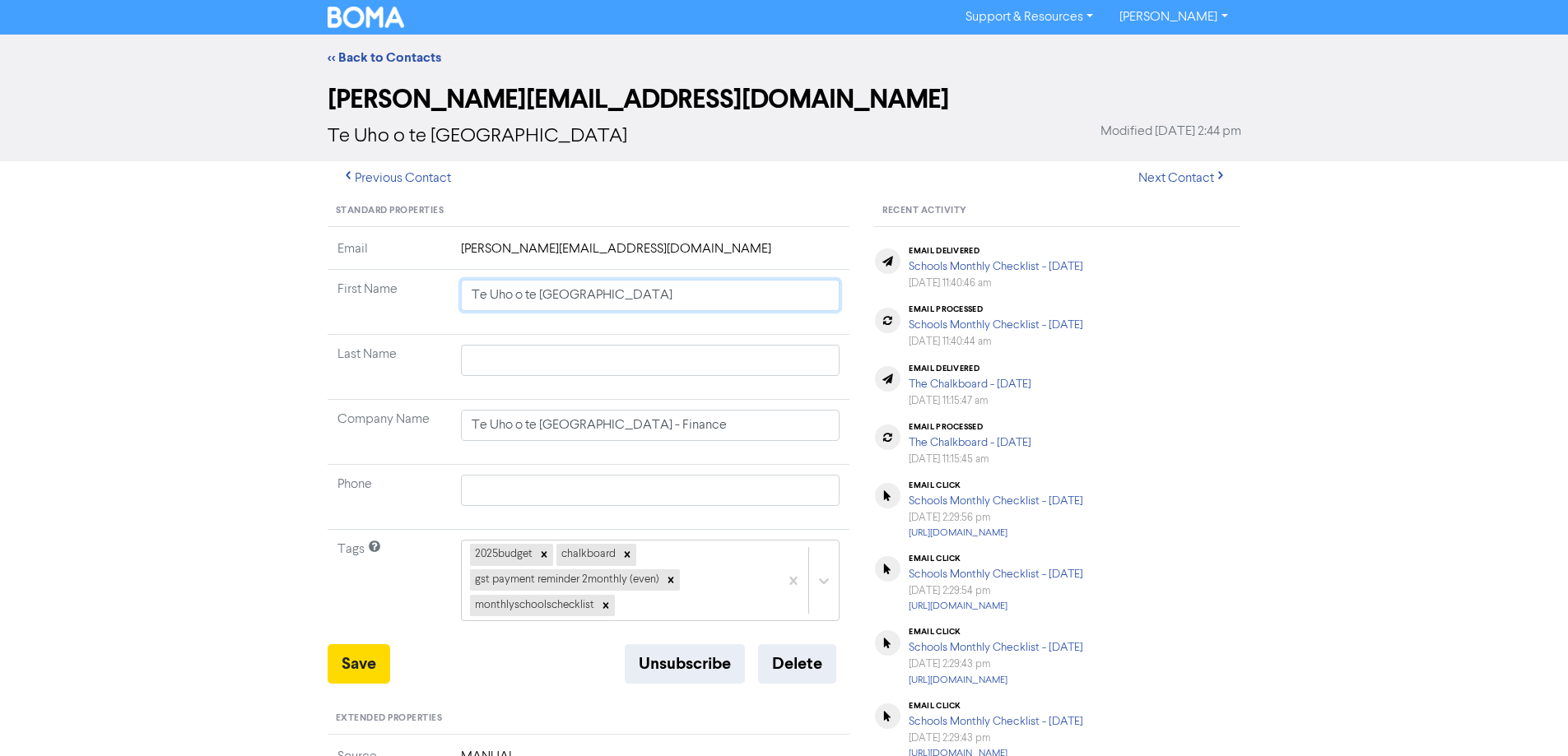
click at [412, 301] on tr "First Name Te Uho o te [GEOGRAPHIC_DATA]" at bounding box center [589, 303] width 523 height 65
click at [336, 657] on button "Save" at bounding box center [359, 665] width 63 height 39
click at [394, 51] on link "<< Back to Contacts" at bounding box center [384, 57] width 114 height 17
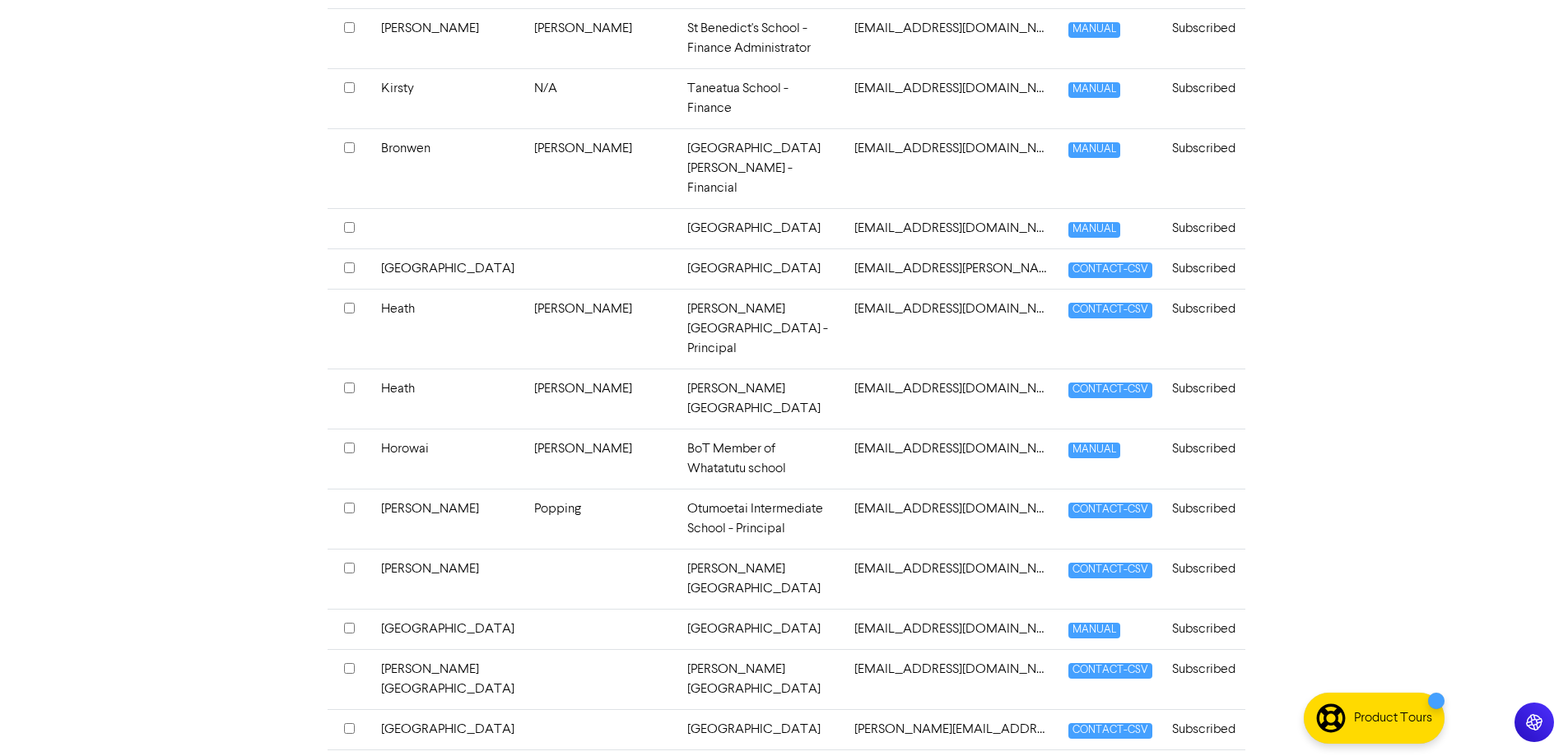
scroll to position [4888, 0]
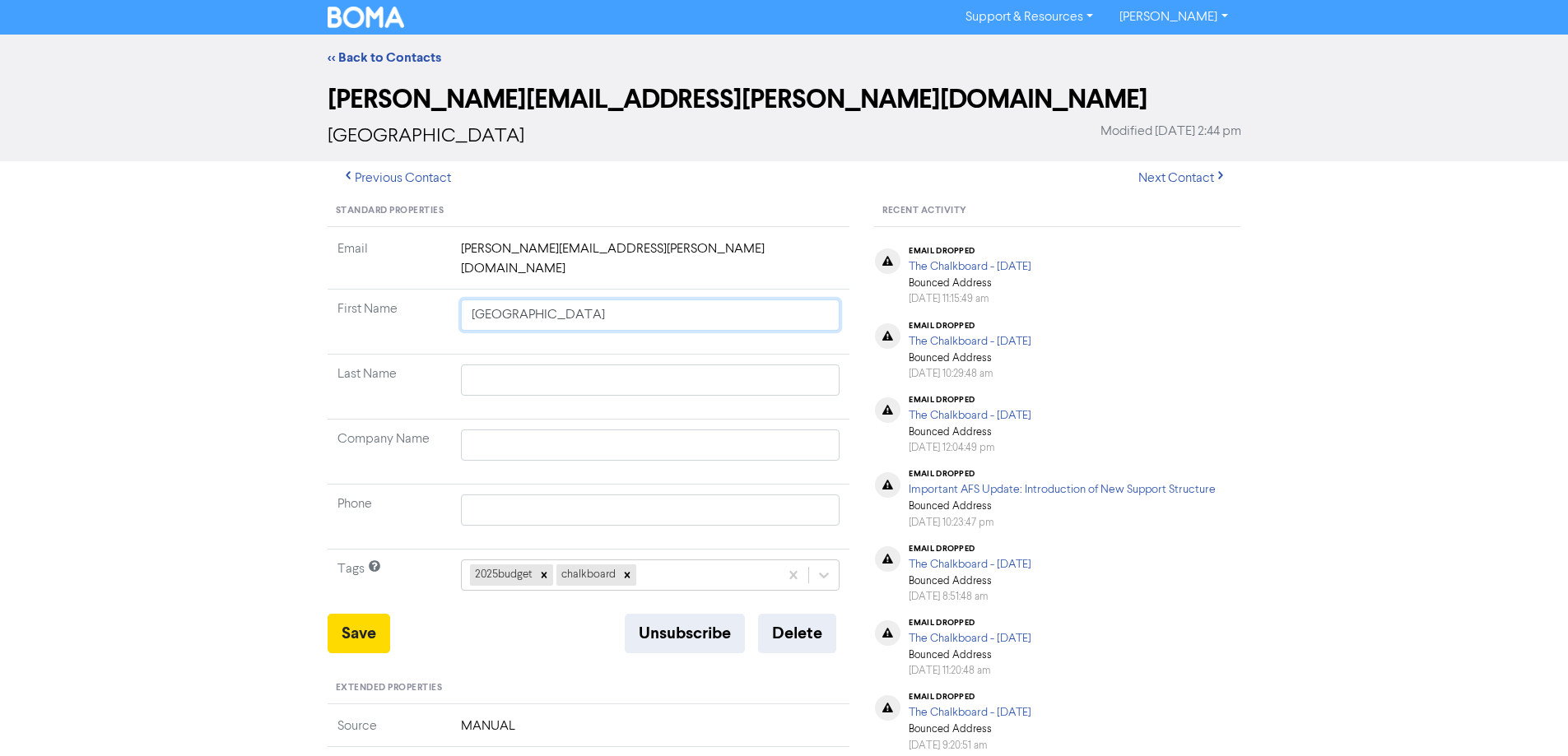
drag, startPoint x: 594, startPoint y: 299, endPoint x: 460, endPoint y: 301, distance: 134.0
click at [461, 301] on input "[GEOGRAPHIC_DATA]" at bounding box center [651, 316] width 379 height 31
click at [529, 430] on input "text" at bounding box center [651, 445] width 379 height 31
paste input "[GEOGRAPHIC_DATA]"
drag, startPoint x: 604, startPoint y: 301, endPoint x: 400, endPoint y: 301, distance: 204.0
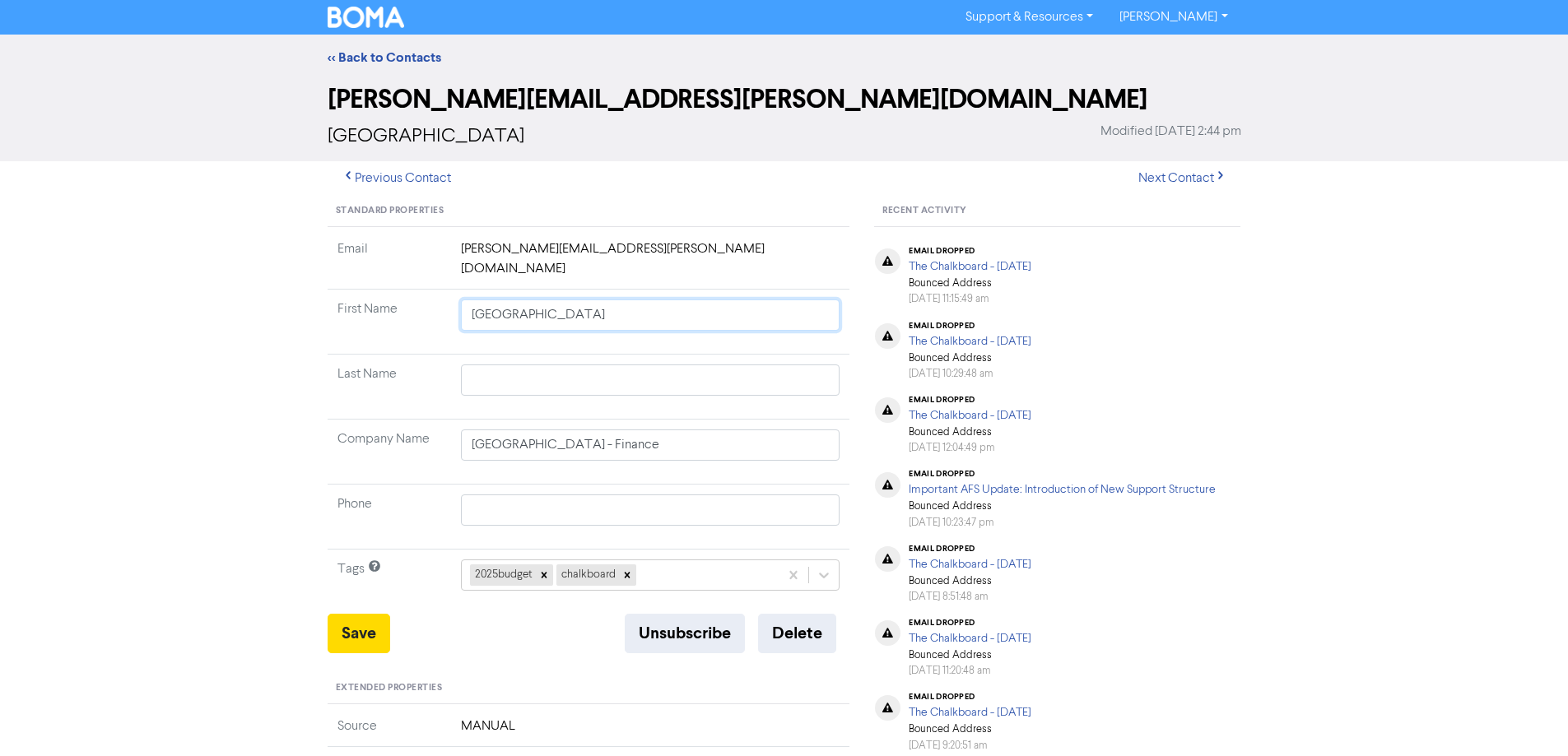
click at [400, 301] on tr "First Name [GEOGRAPHIC_DATA]" at bounding box center [589, 322] width 523 height 65
click at [345, 614] on button "Save" at bounding box center [359, 634] width 63 height 39
click at [367, 53] on link "<< Back to Contacts" at bounding box center [384, 57] width 114 height 17
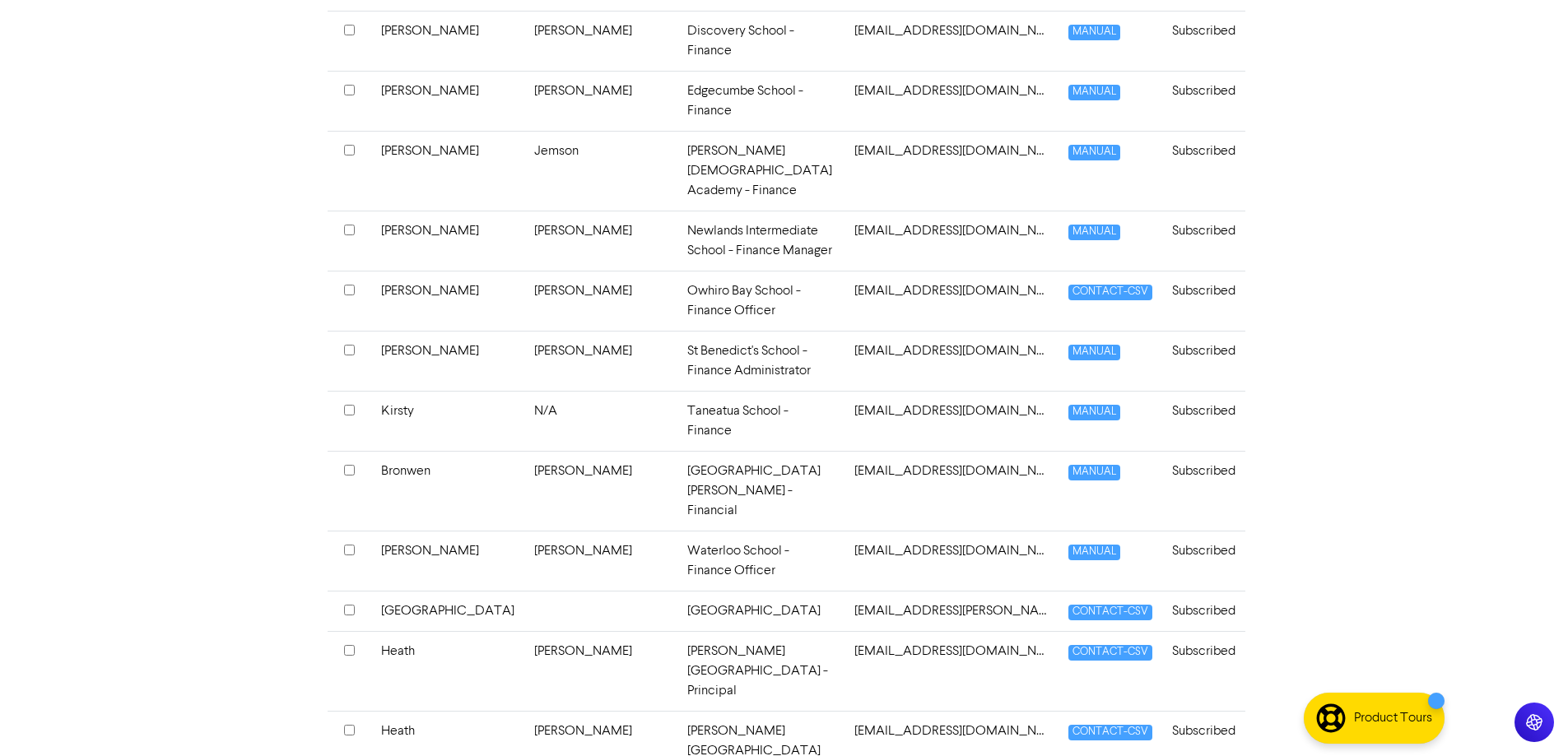
scroll to position [4413, 0]
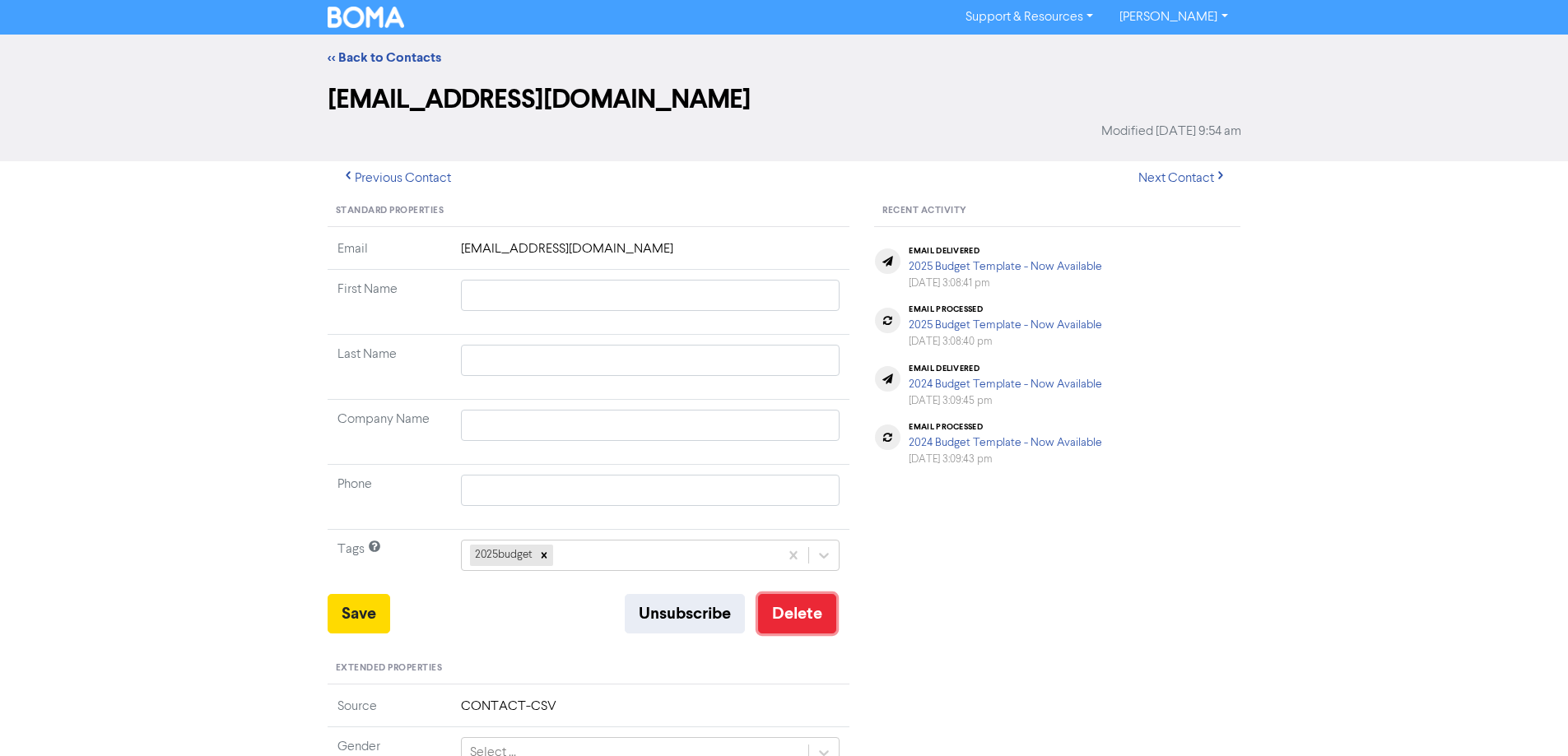
click at [795, 618] on button "Delete" at bounding box center [797, 613] width 79 height 39
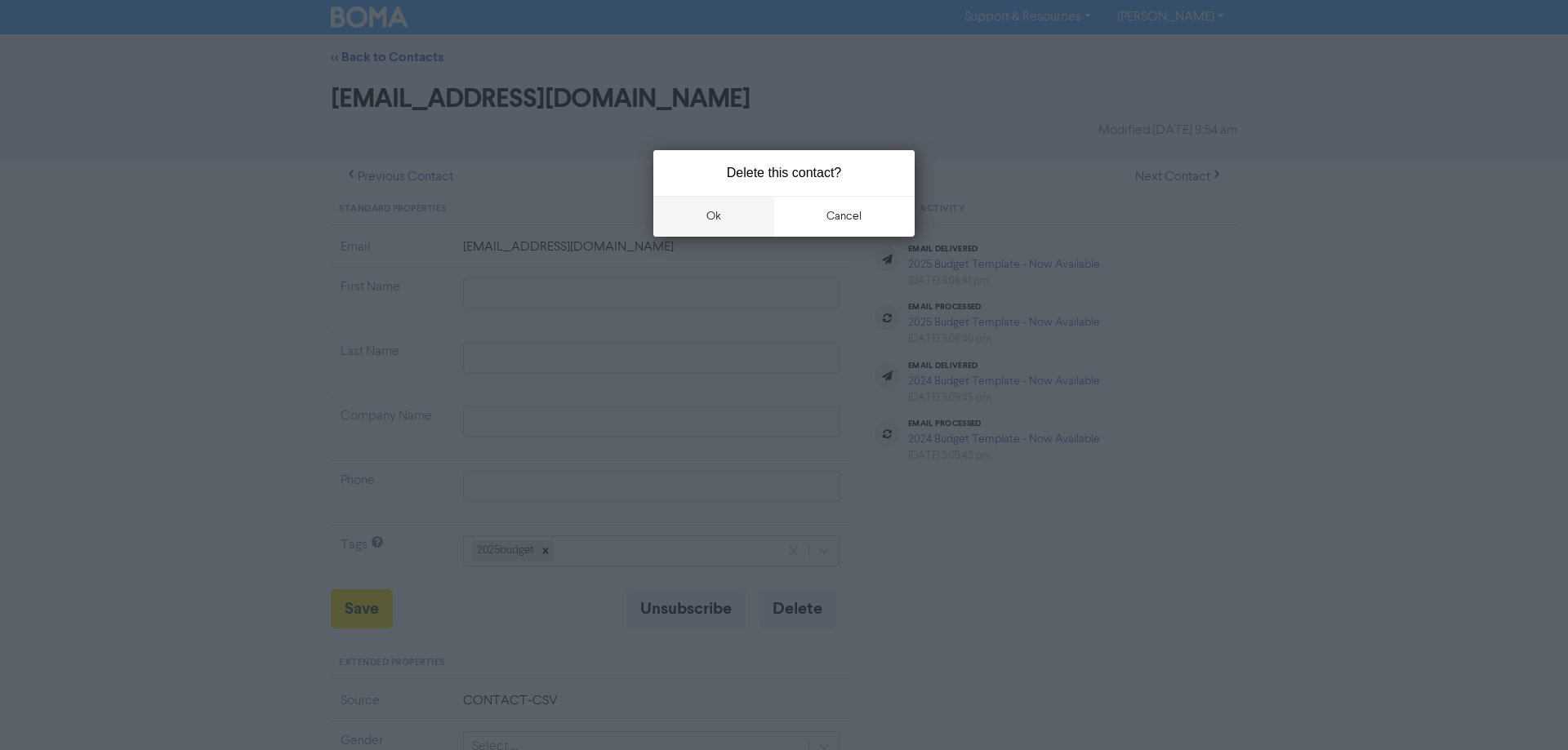
click at [732, 222] on button "ok" at bounding box center [714, 217] width 121 height 41
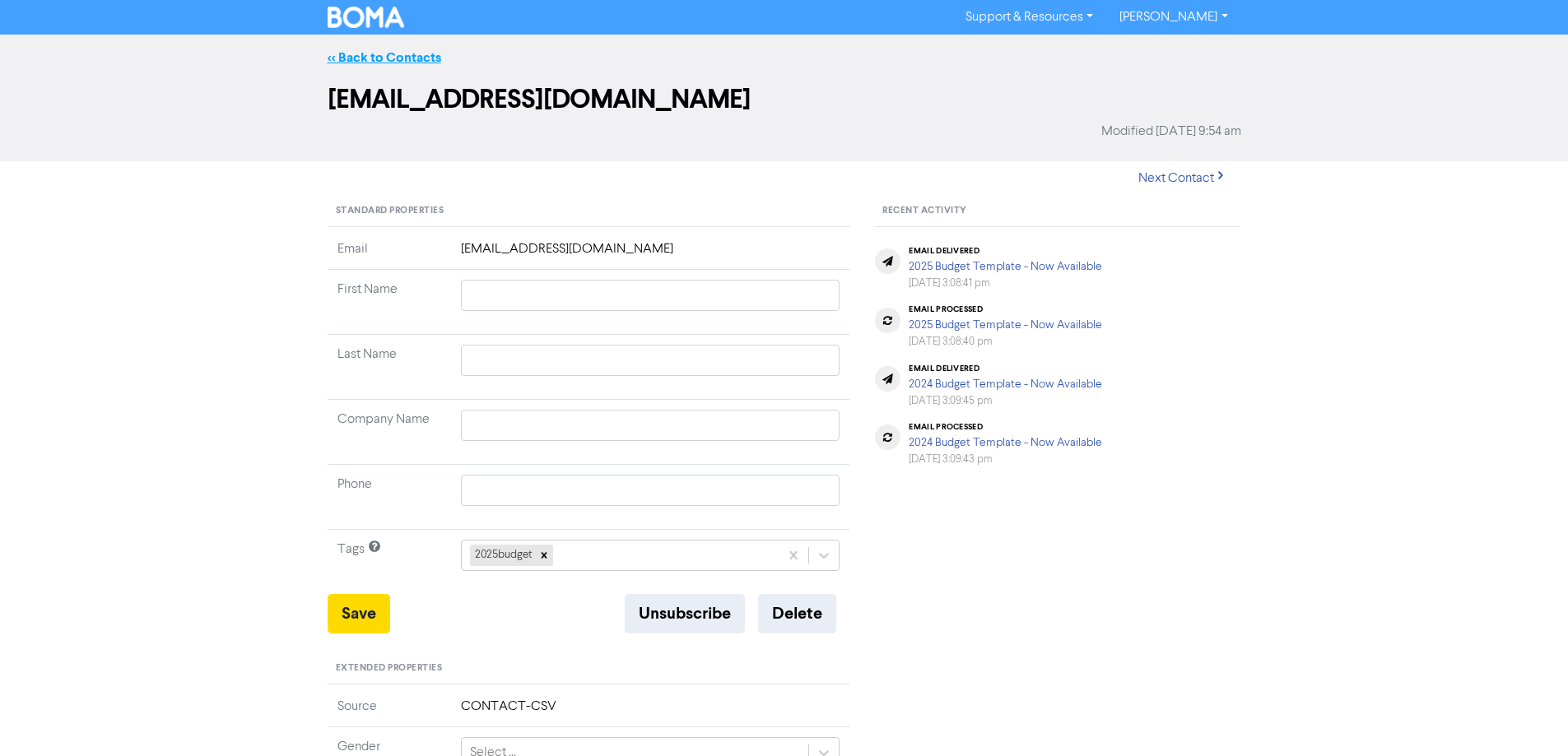
click at [352, 60] on link "<< Back to Contacts" at bounding box center [384, 57] width 114 height 17
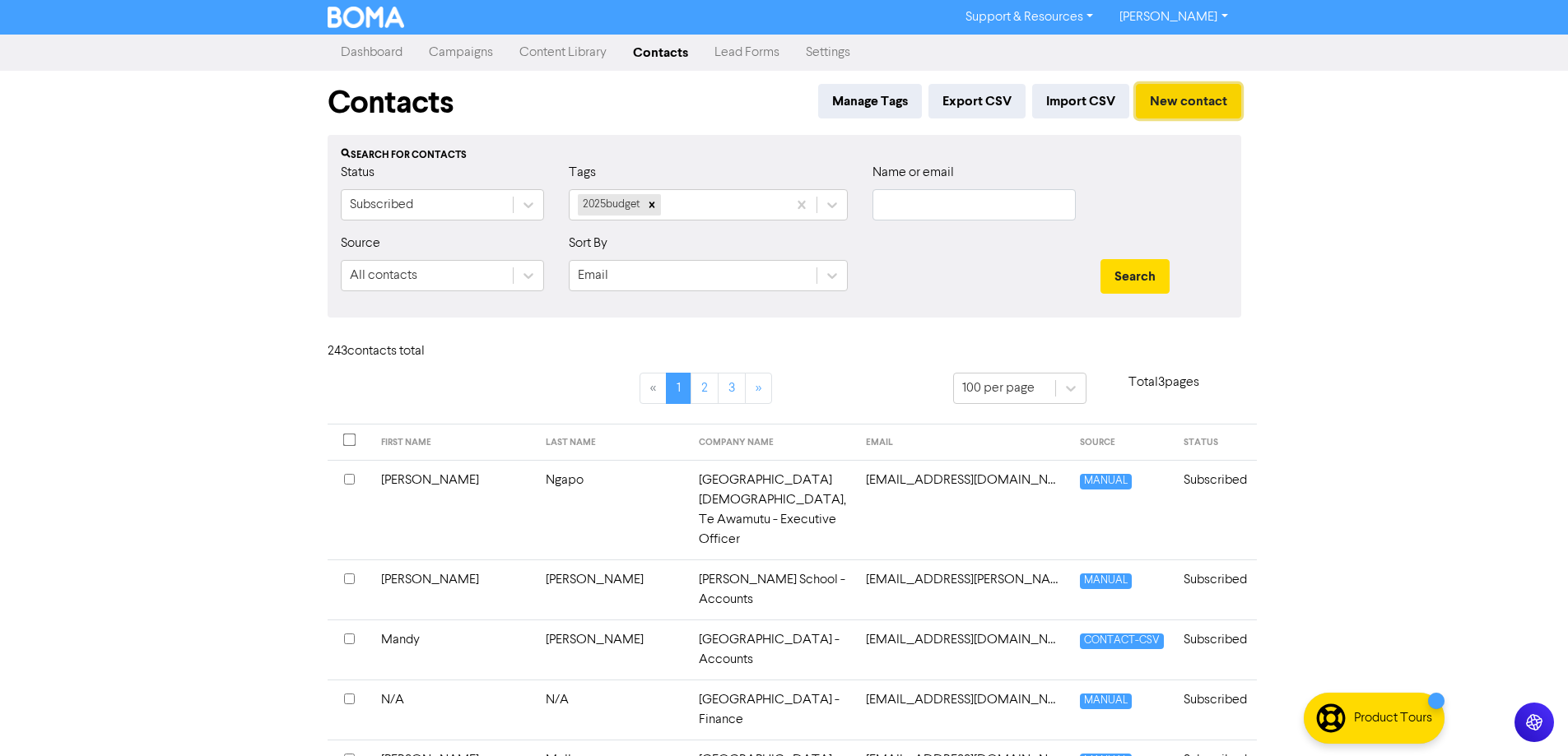
click at [1191, 104] on button "New contact" at bounding box center [1188, 100] width 105 height 34
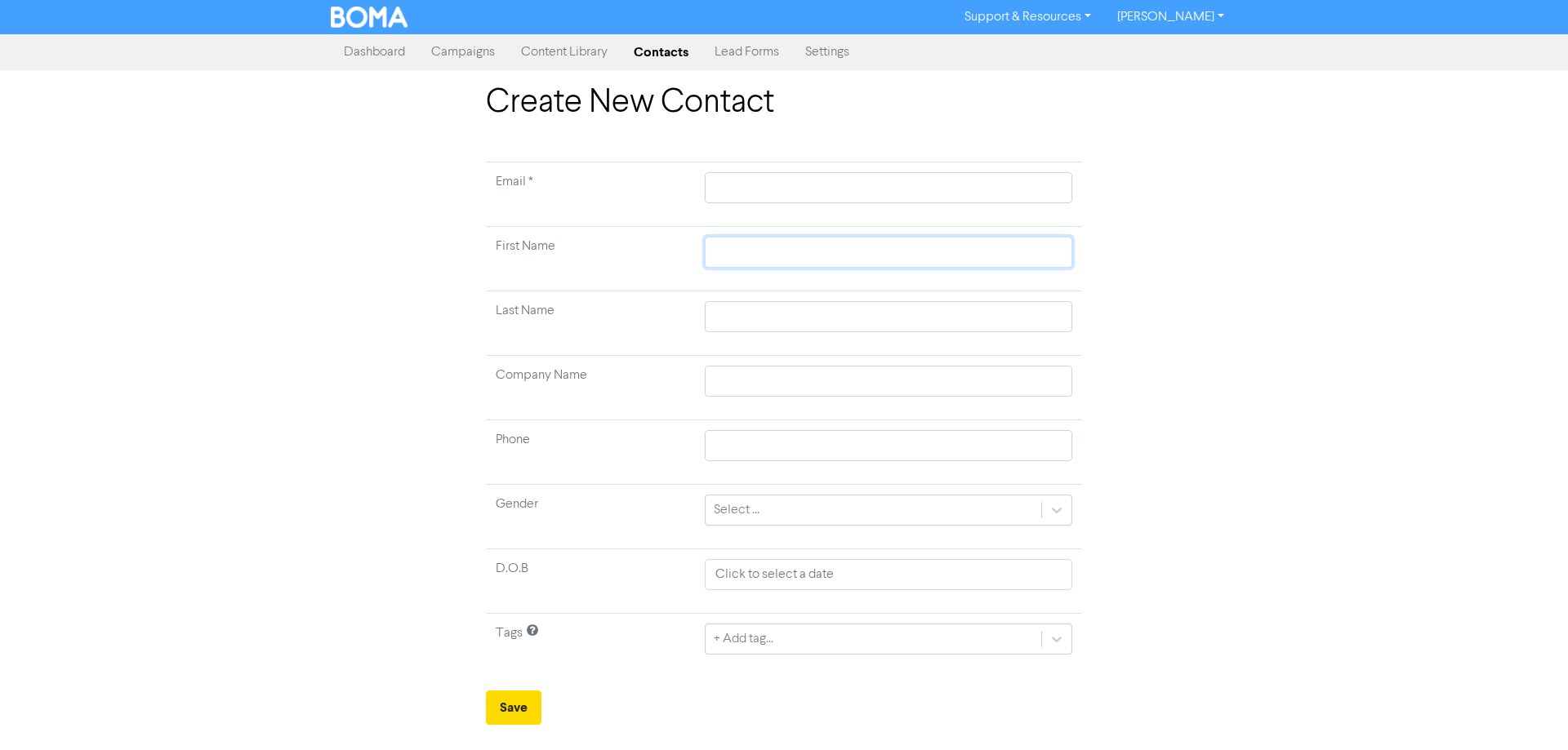
drag, startPoint x: 743, startPoint y: 246, endPoint x: 788, endPoint y: 259, distance: 46.8
click at [743, 246] on input "text" at bounding box center [888, 253] width 368 height 31
paste input "[PERSON_NAME]"
drag, startPoint x: 774, startPoint y: 256, endPoint x: 750, endPoint y: 253, distance: 24.2
click at [750, 253] on input "[PERSON_NAME]" at bounding box center [888, 253] width 368 height 31
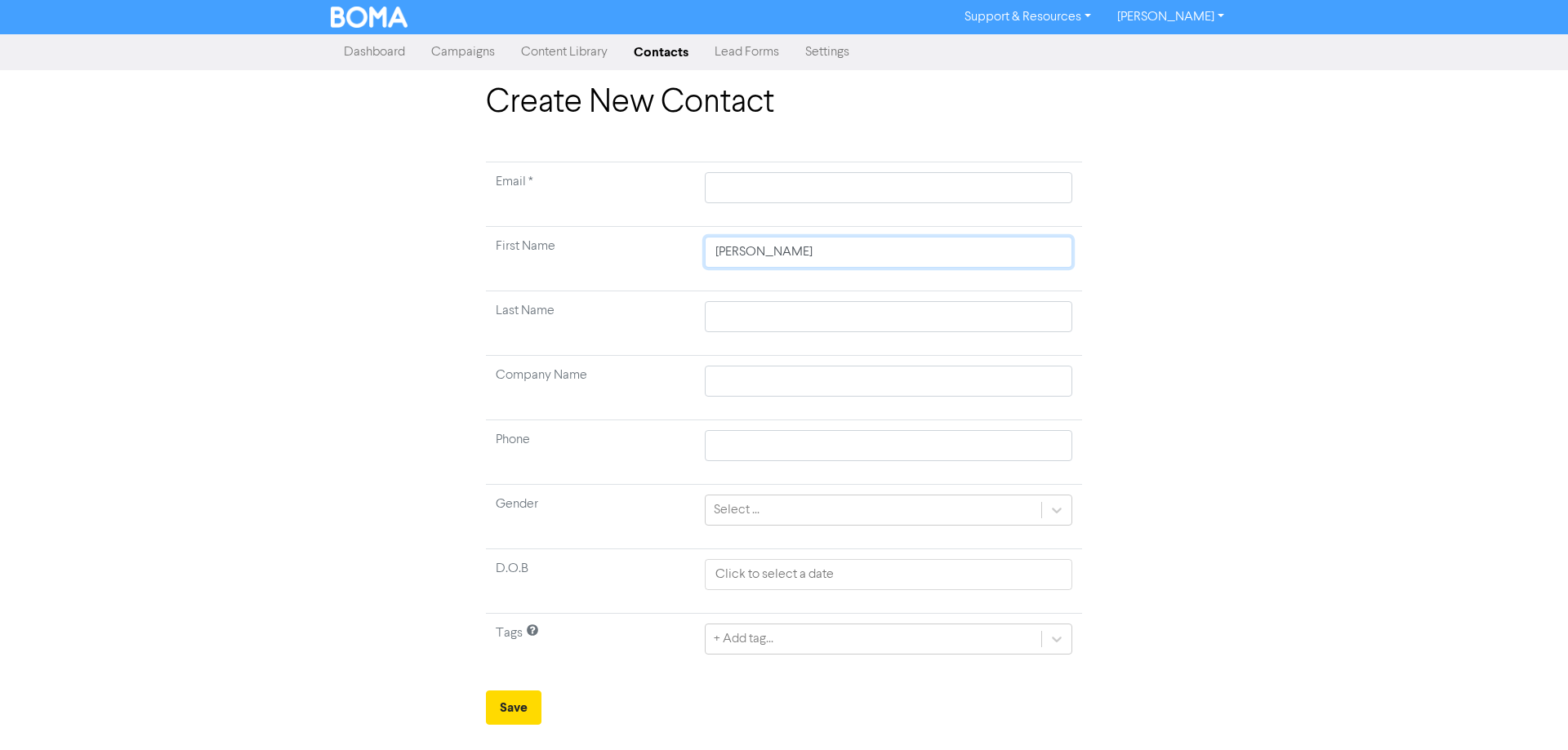
click at [830, 254] on input "[PERSON_NAME]" at bounding box center [888, 253] width 368 height 31
drag, startPoint x: 822, startPoint y: 253, endPoint x: 755, endPoint y: 253, distance: 67.0
click at [755, 253] on input "[PERSON_NAME]" at bounding box center [888, 253] width 368 height 31
click at [754, 322] on input "text" at bounding box center [888, 317] width 368 height 31
paste input "[PERSON_NAME]"
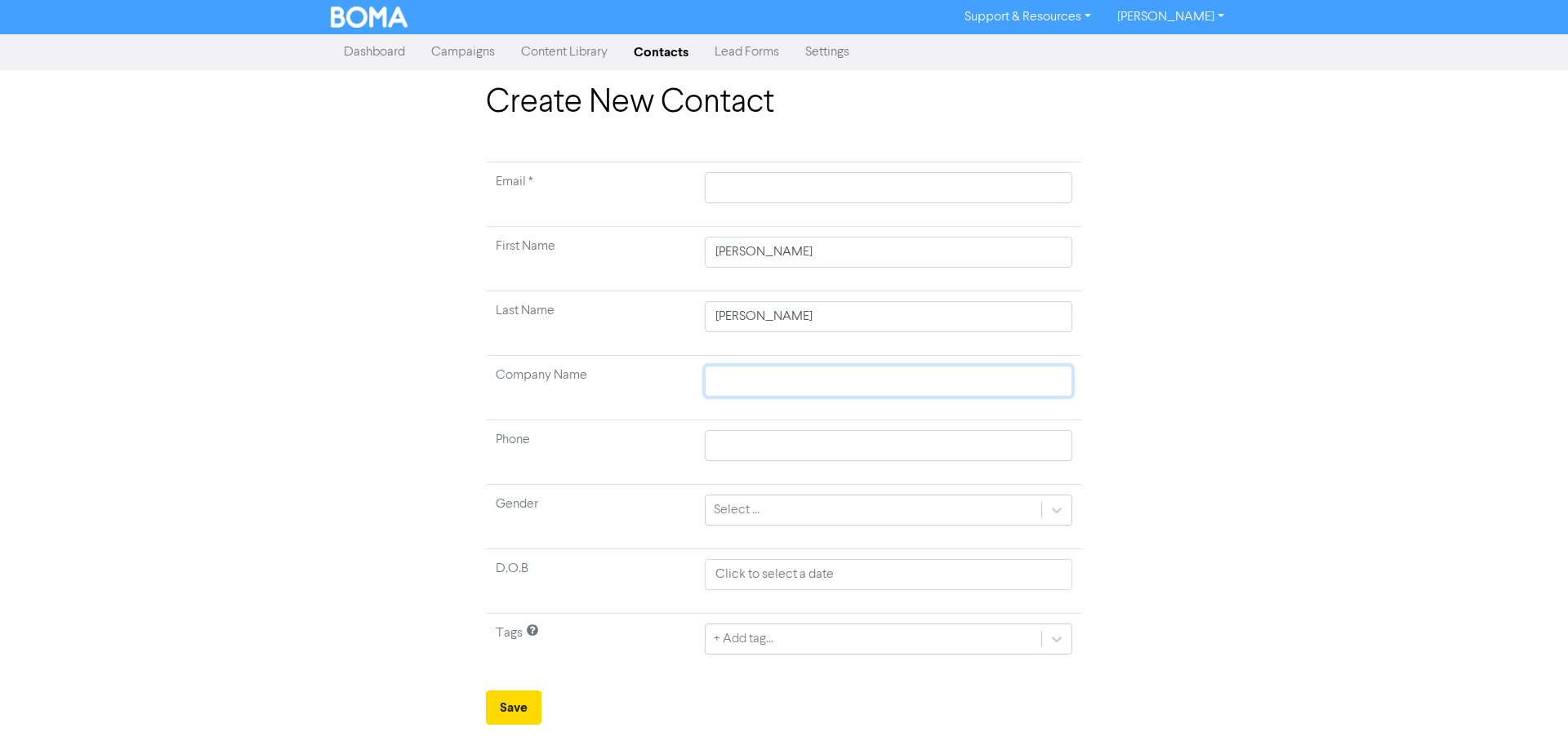
click at [727, 380] on input "text" at bounding box center [888, 381] width 368 height 31
click at [725, 188] on input "text" at bounding box center [888, 188] width 368 height 31
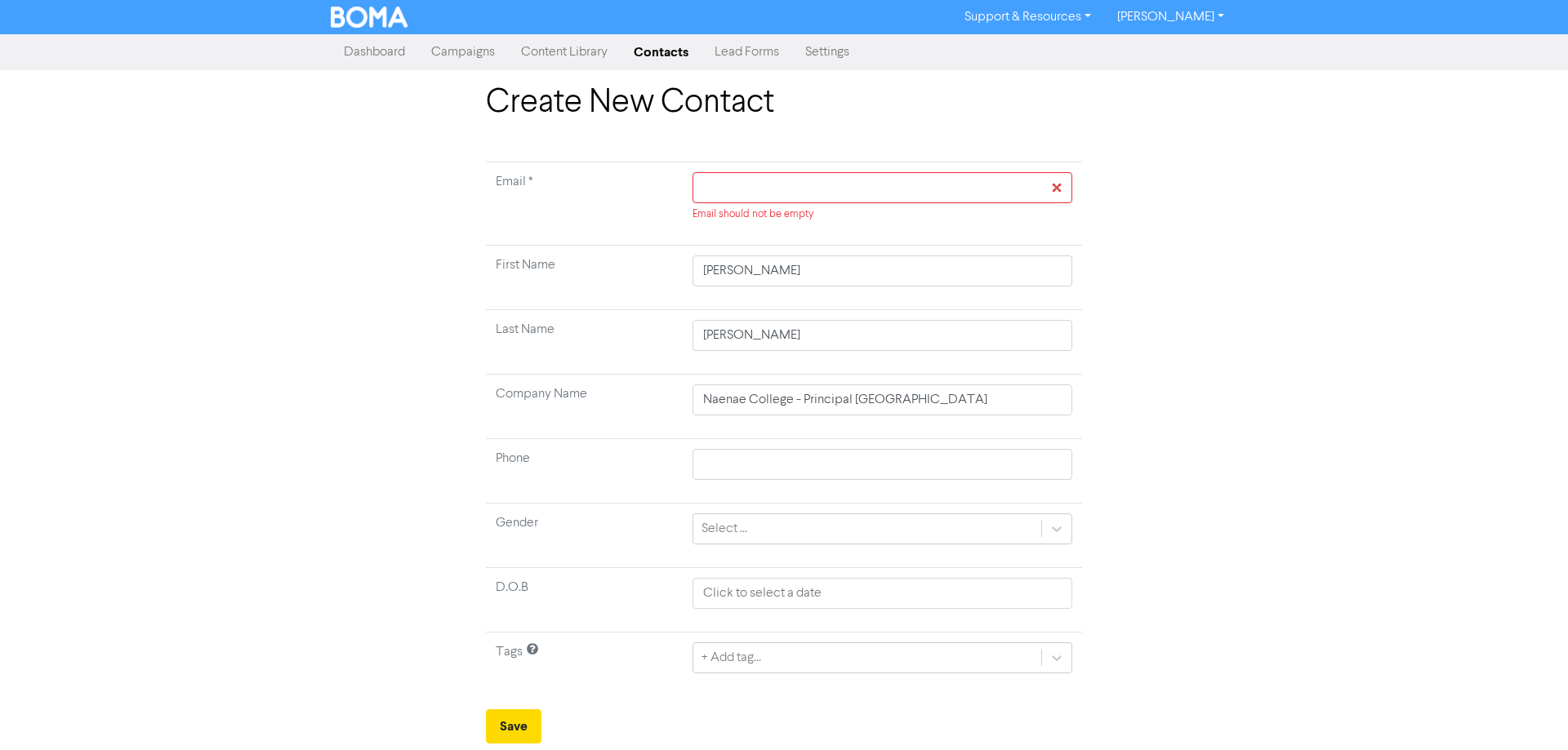
click at [728, 203] on div "Email should not be empty" at bounding box center [882, 197] width 379 height 50
click at [724, 187] on input "text" at bounding box center [882, 188] width 379 height 31
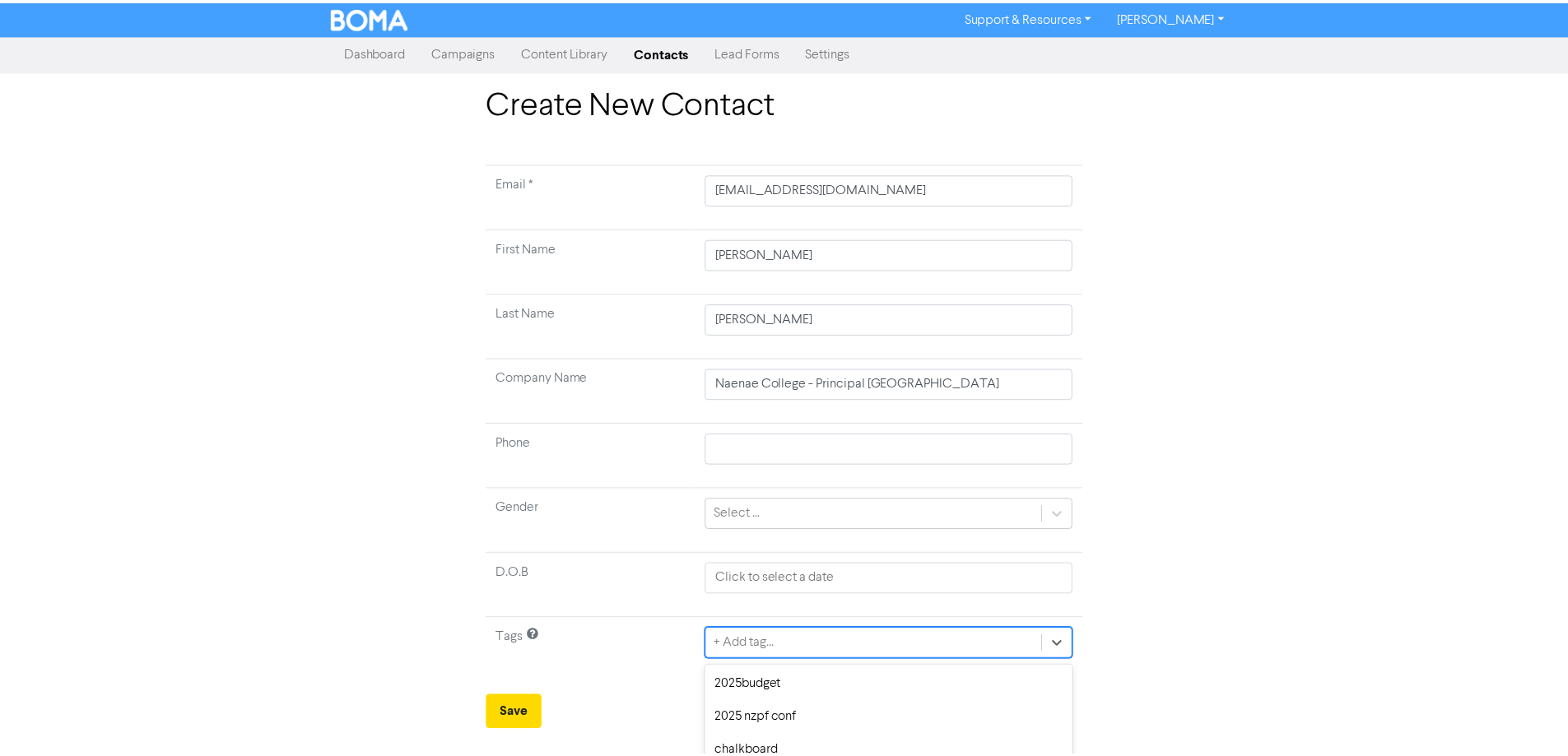
scroll to position [157, 0]
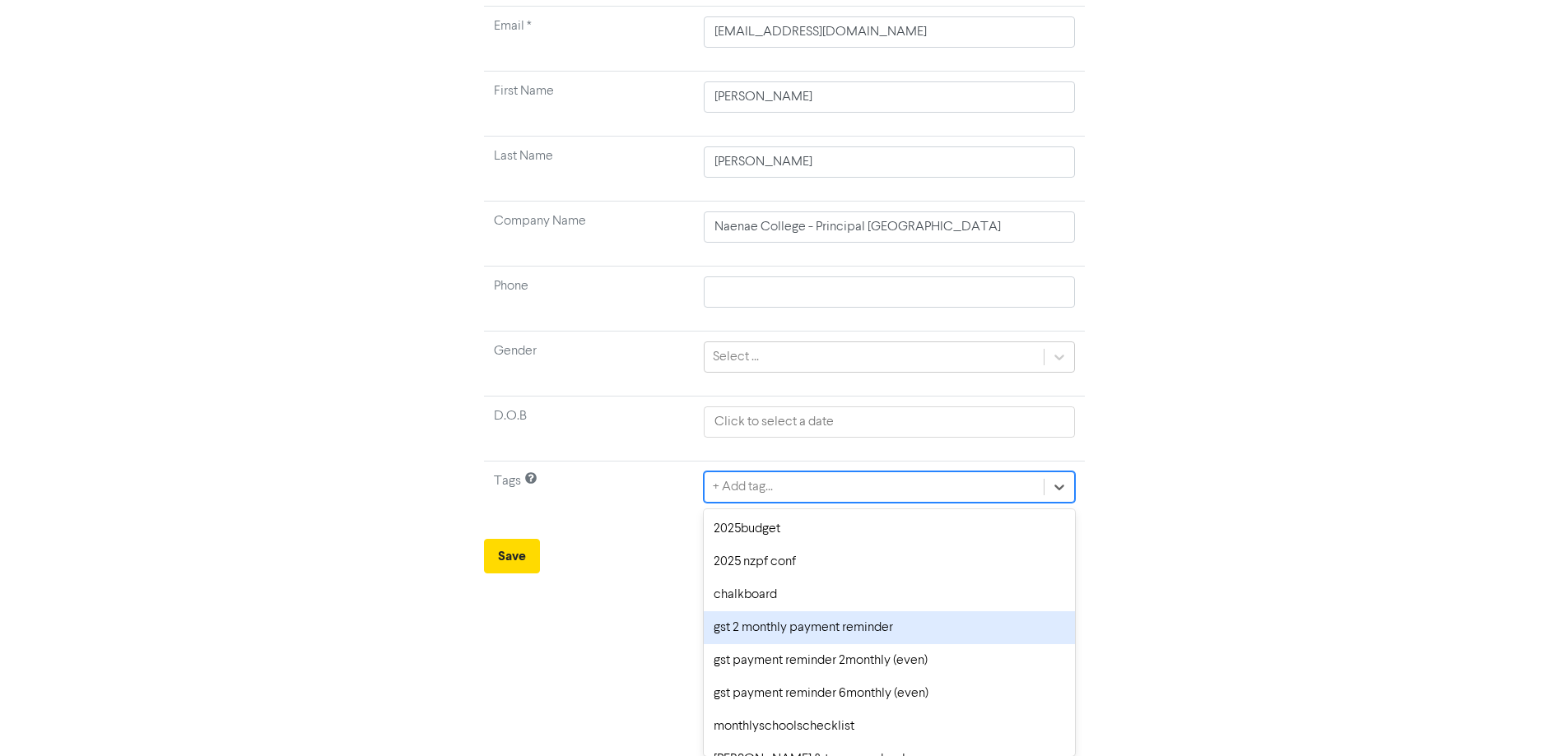
click at [1041, 503] on div "option gst 2 monthly payment reminder focused, 4 of 10. 10 results available. U…" at bounding box center [889, 488] width 371 height 31
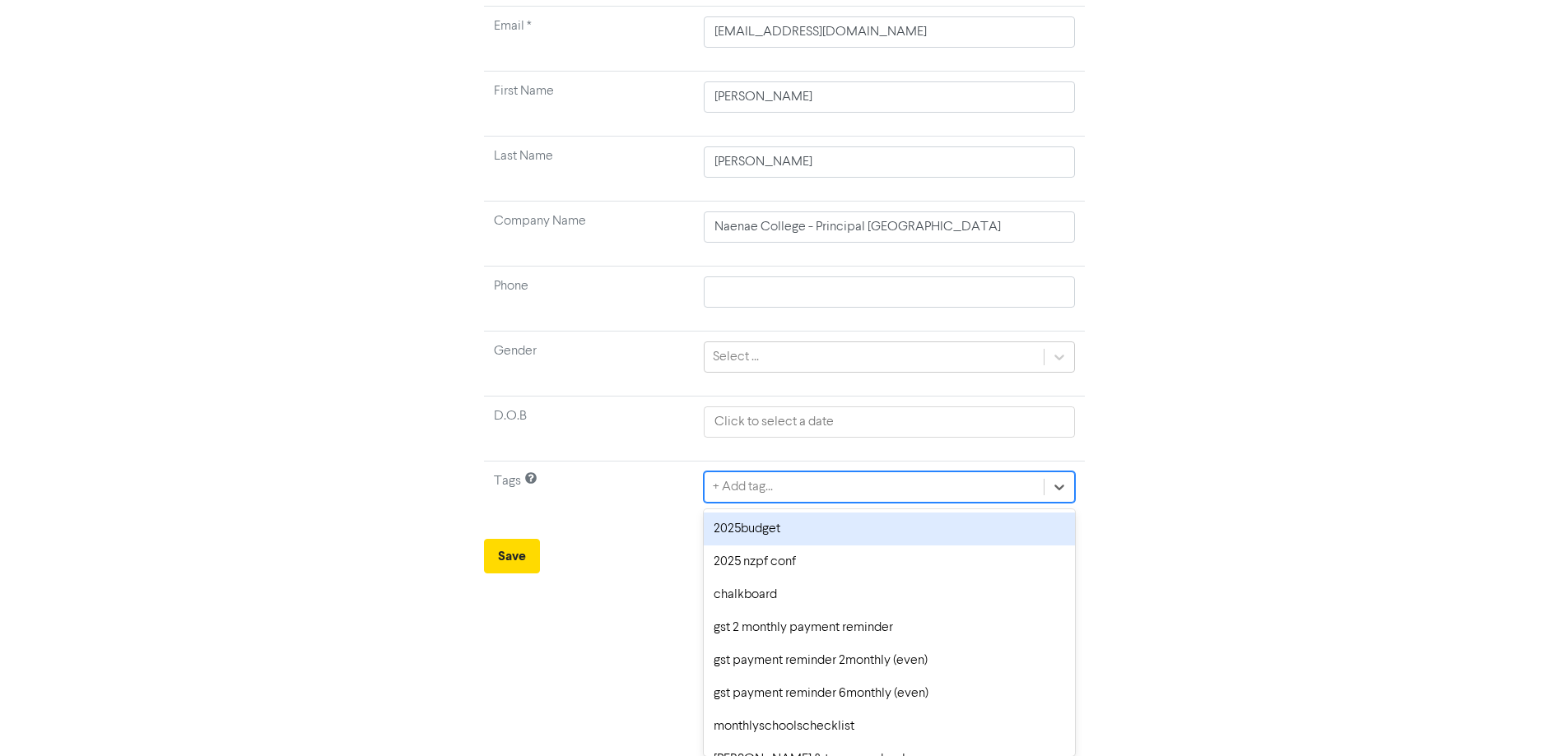
click at [771, 531] on div "2025budget" at bounding box center [889, 529] width 371 height 32
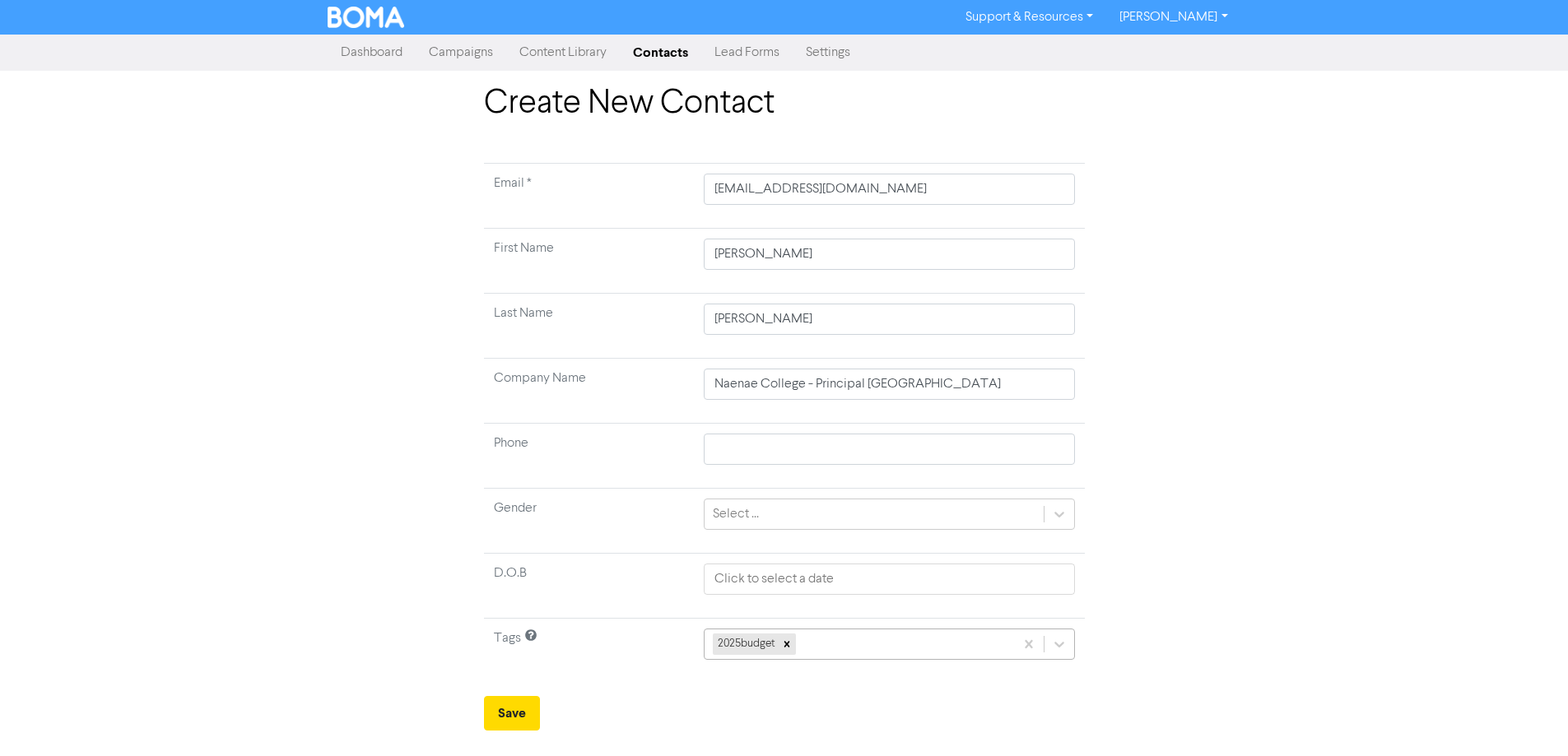
click at [861, 651] on div "2025budget" at bounding box center [889, 645] width 371 height 31
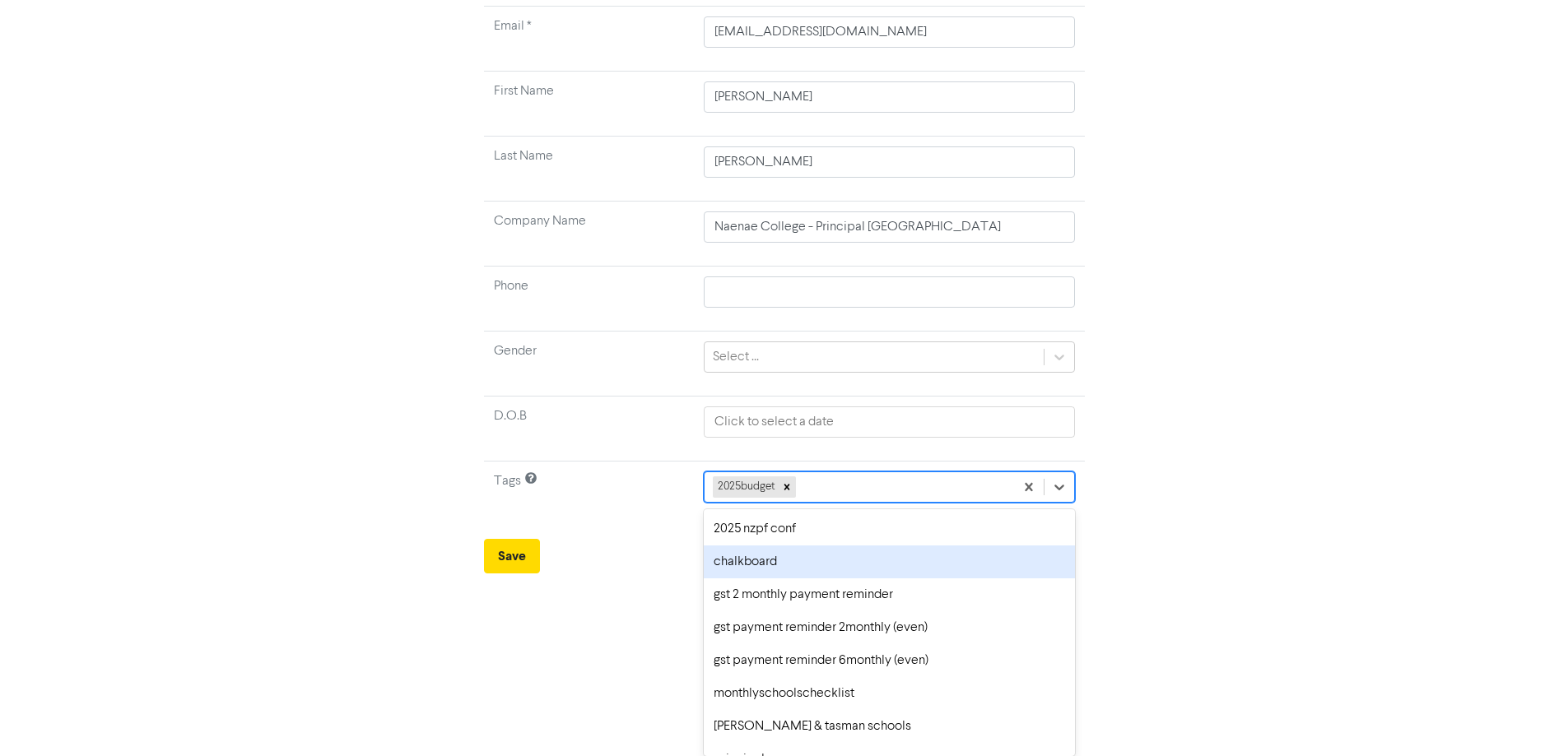
click at [802, 564] on div "chalkboard" at bounding box center [889, 561] width 371 height 32
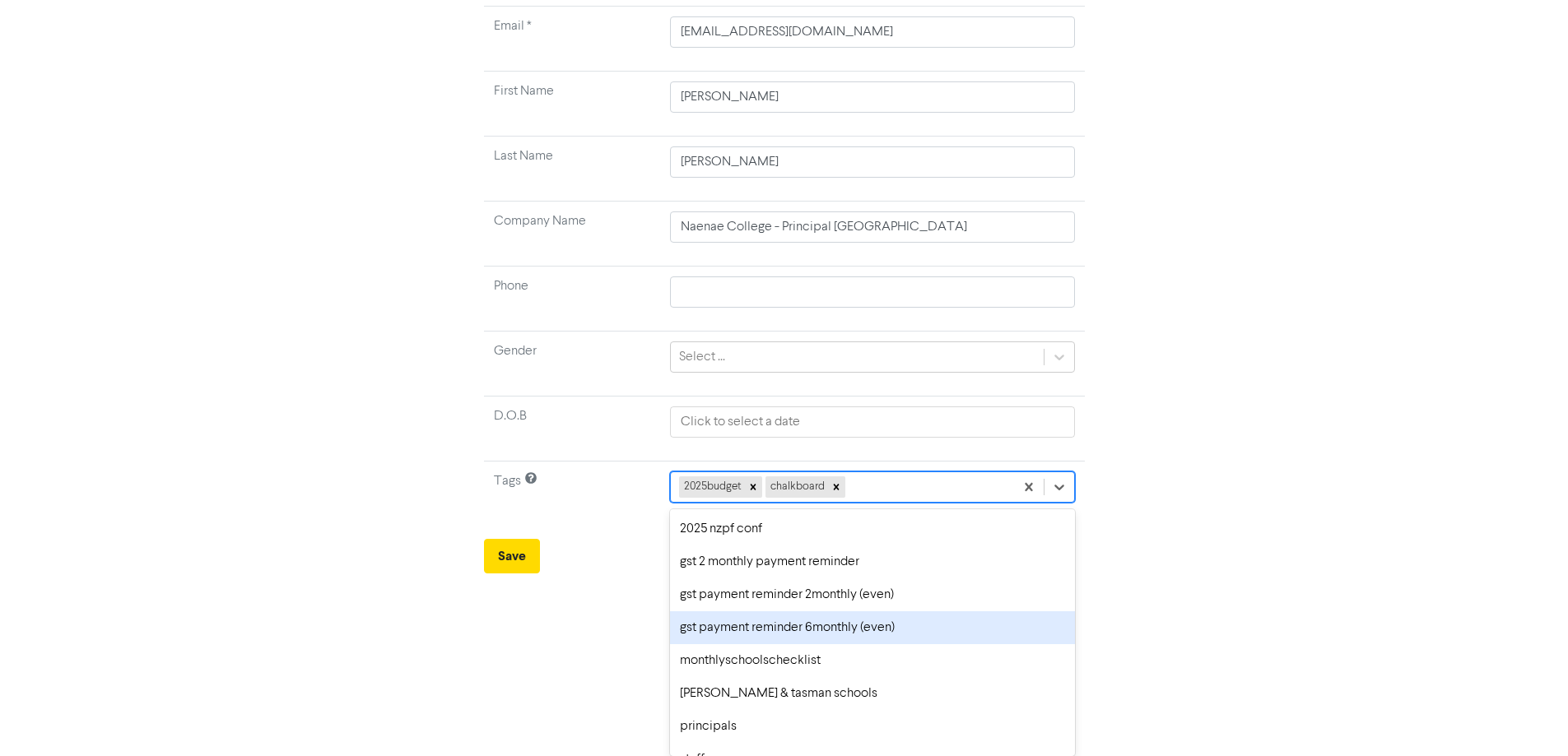
click at [927, 503] on div "option gst payment reminder 6monthly (even) focused, 6 of 10. 8 results availab…" at bounding box center [873, 488] width 405 height 31
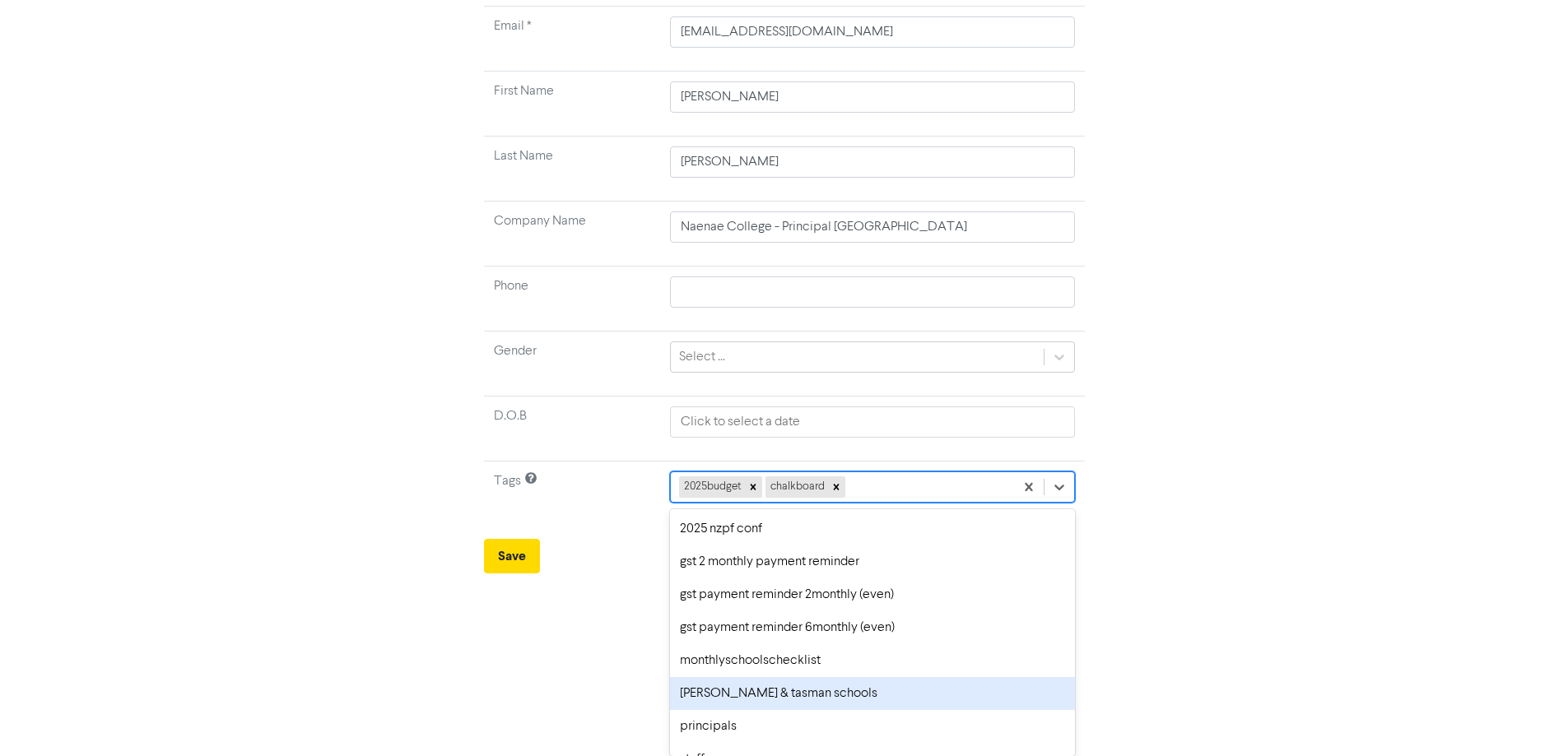
scroll to position [23, 0]
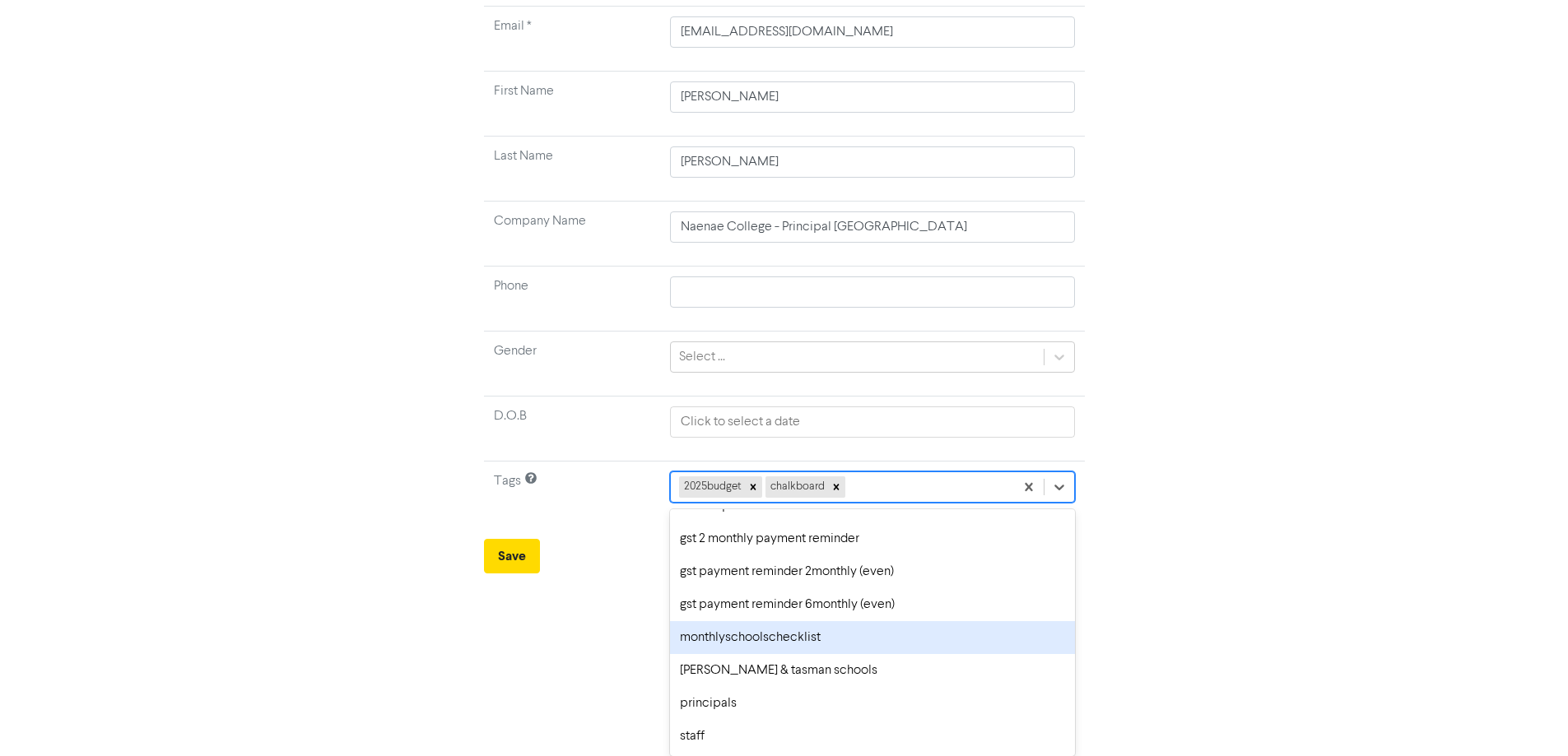
click at [858, 641] on div "monthlyschoolschecklist" at bounding box center [873, 637] width 405 height 32
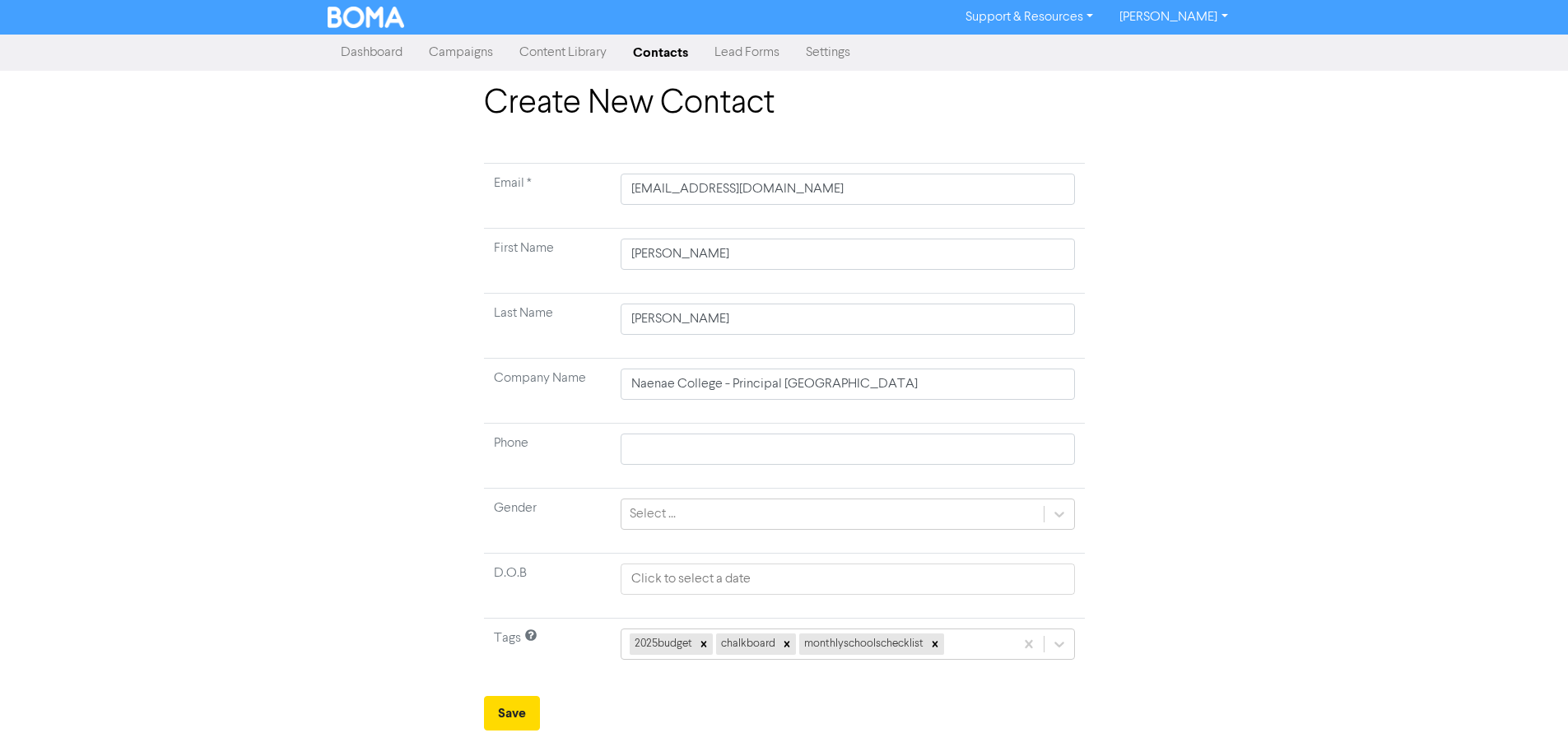
scroll to position [0, 0]
click at [503, 714] on button "Save" at bounding box center [517, 713] width 56 height 34
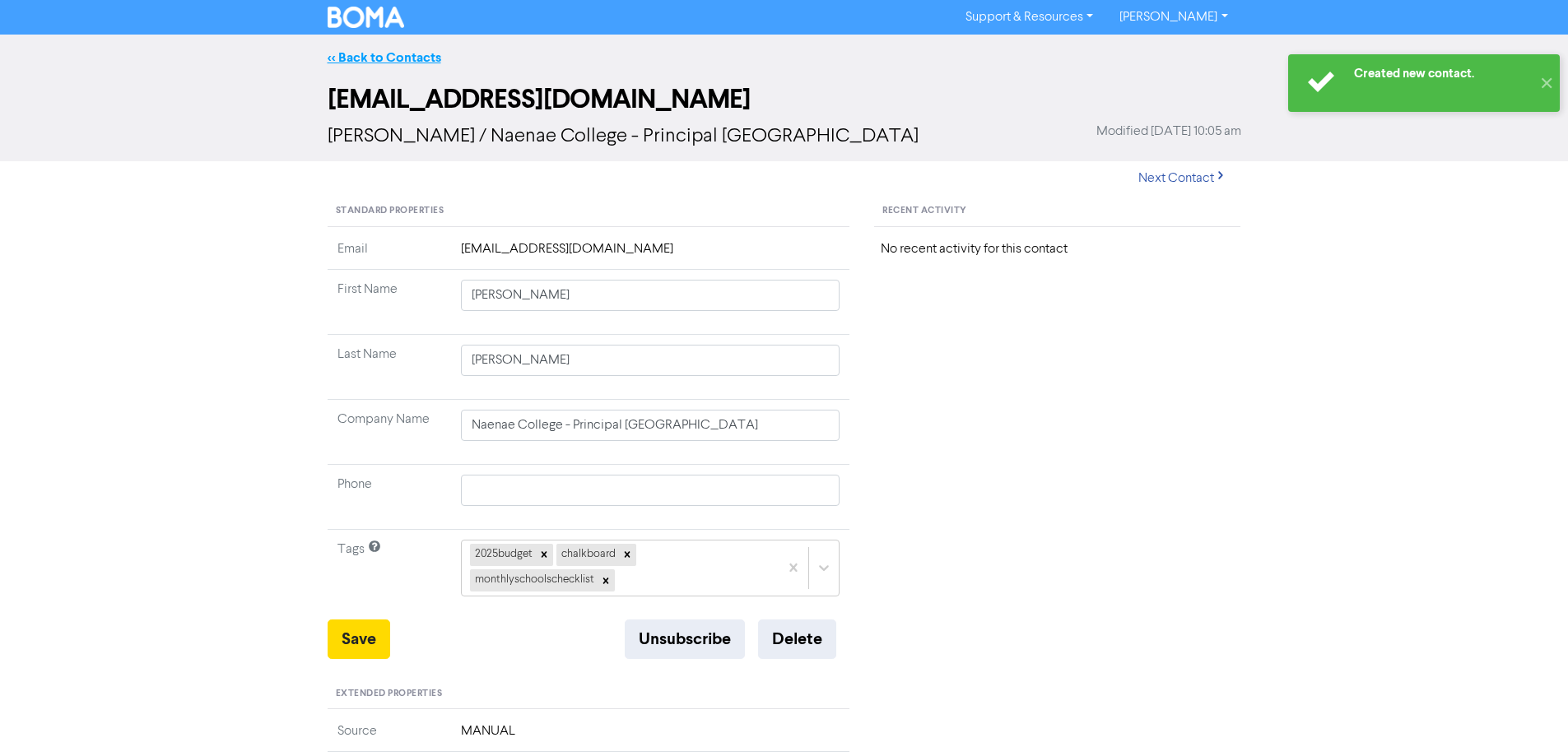
click at [354, 54] on link "<< Back to Contacts" at bounding box center [384, 57] width 114 height 17
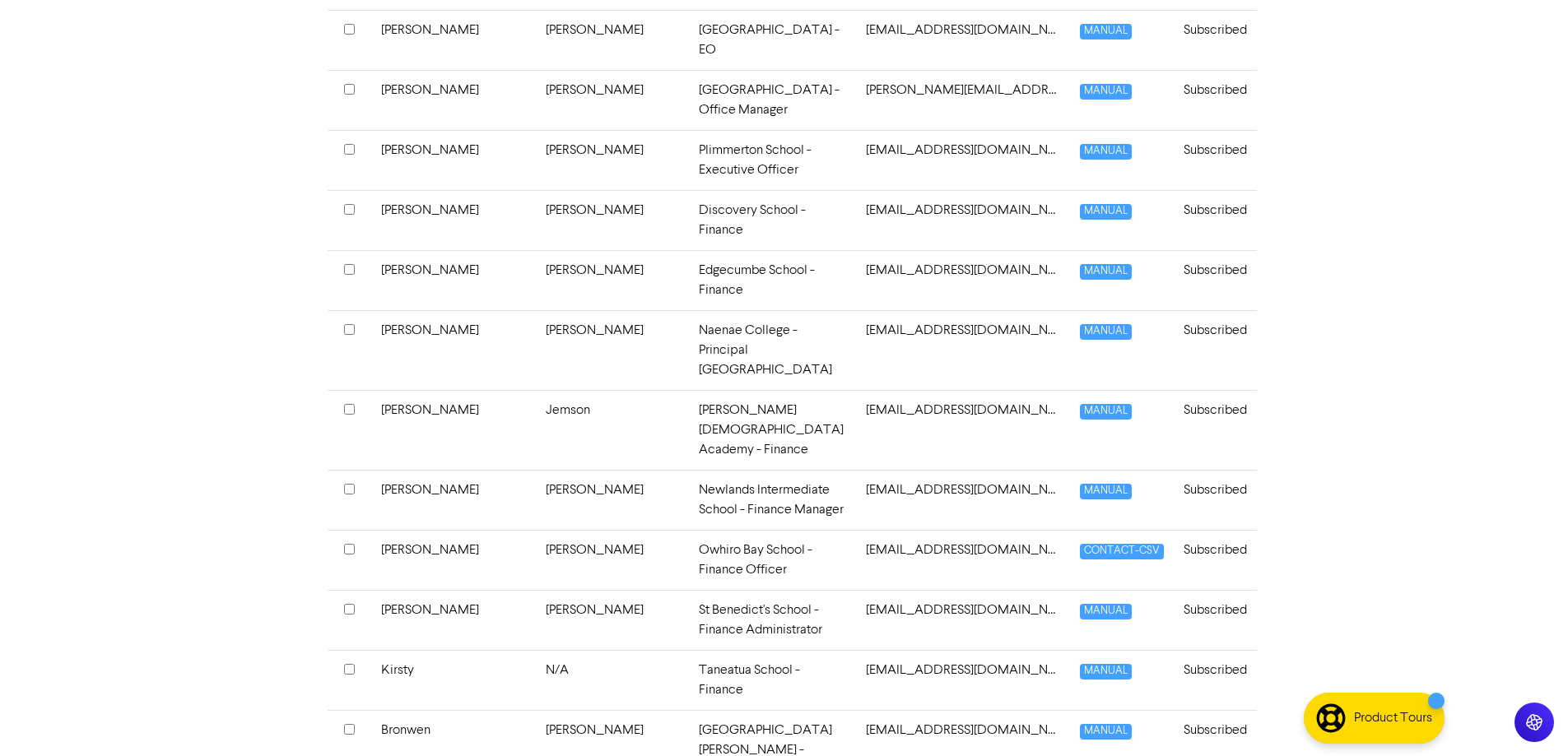
scroll to position [4453, 0]
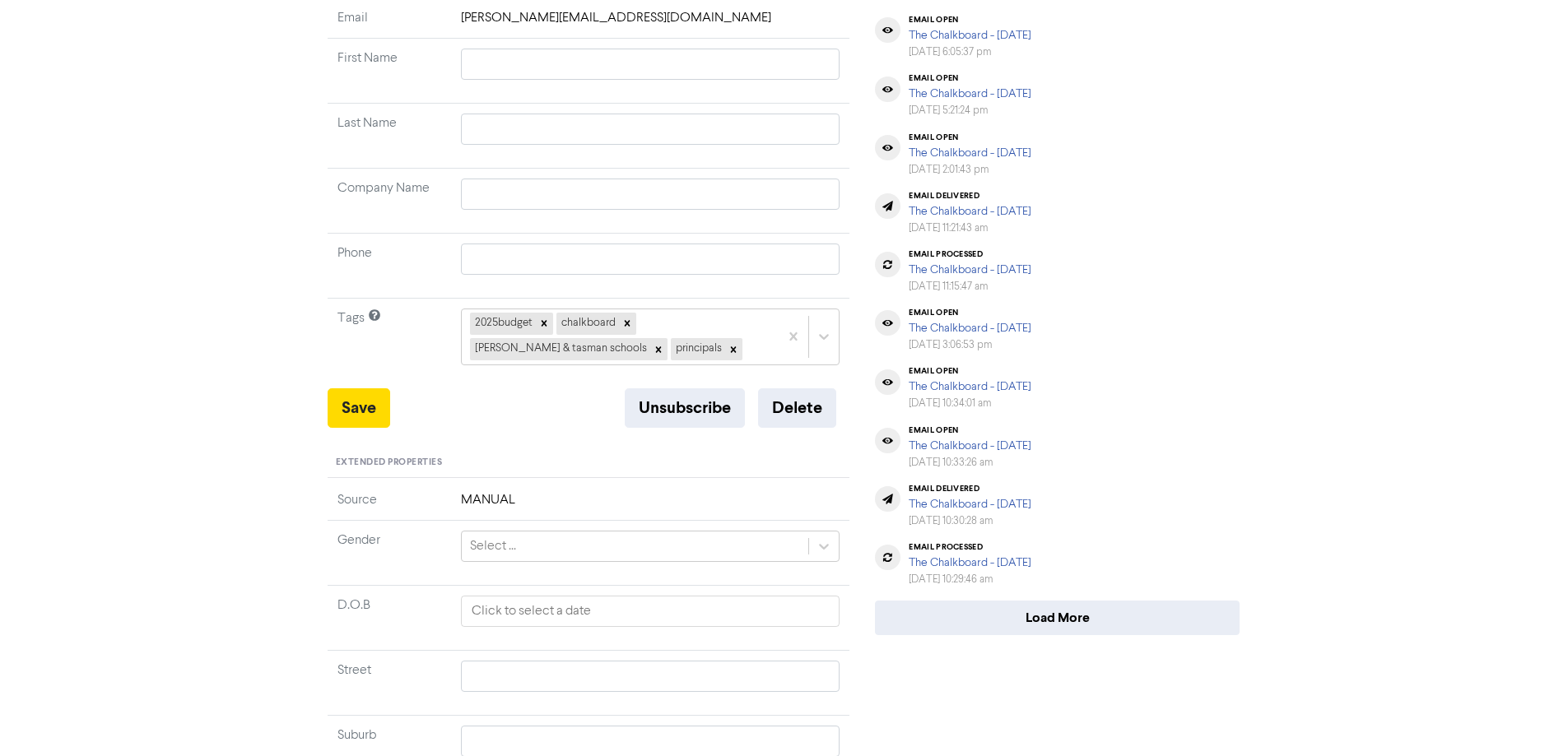
scroll to position [247, 0]
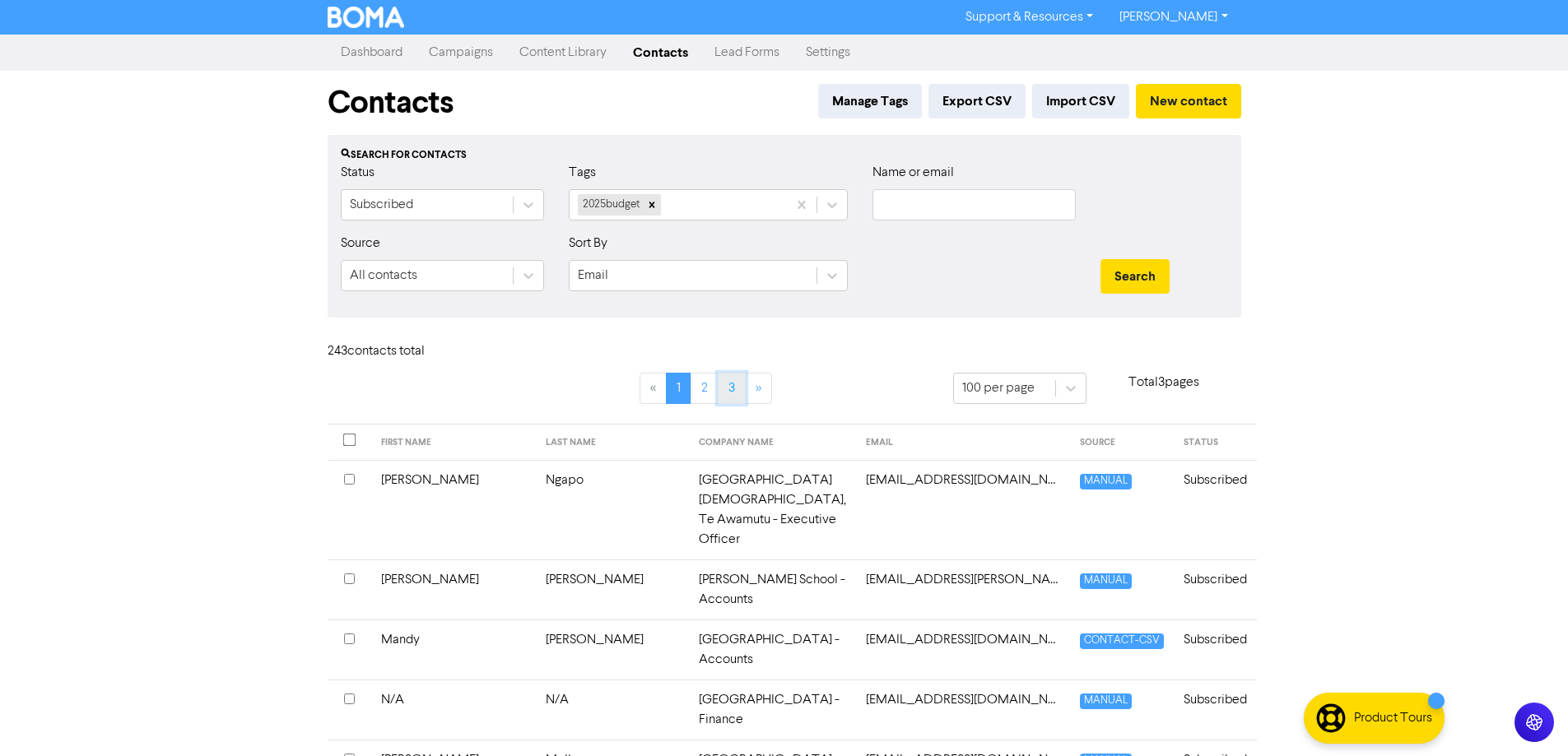
click at [730, 385] on link "3" at bounding box center [731, 388] width 28 height 31
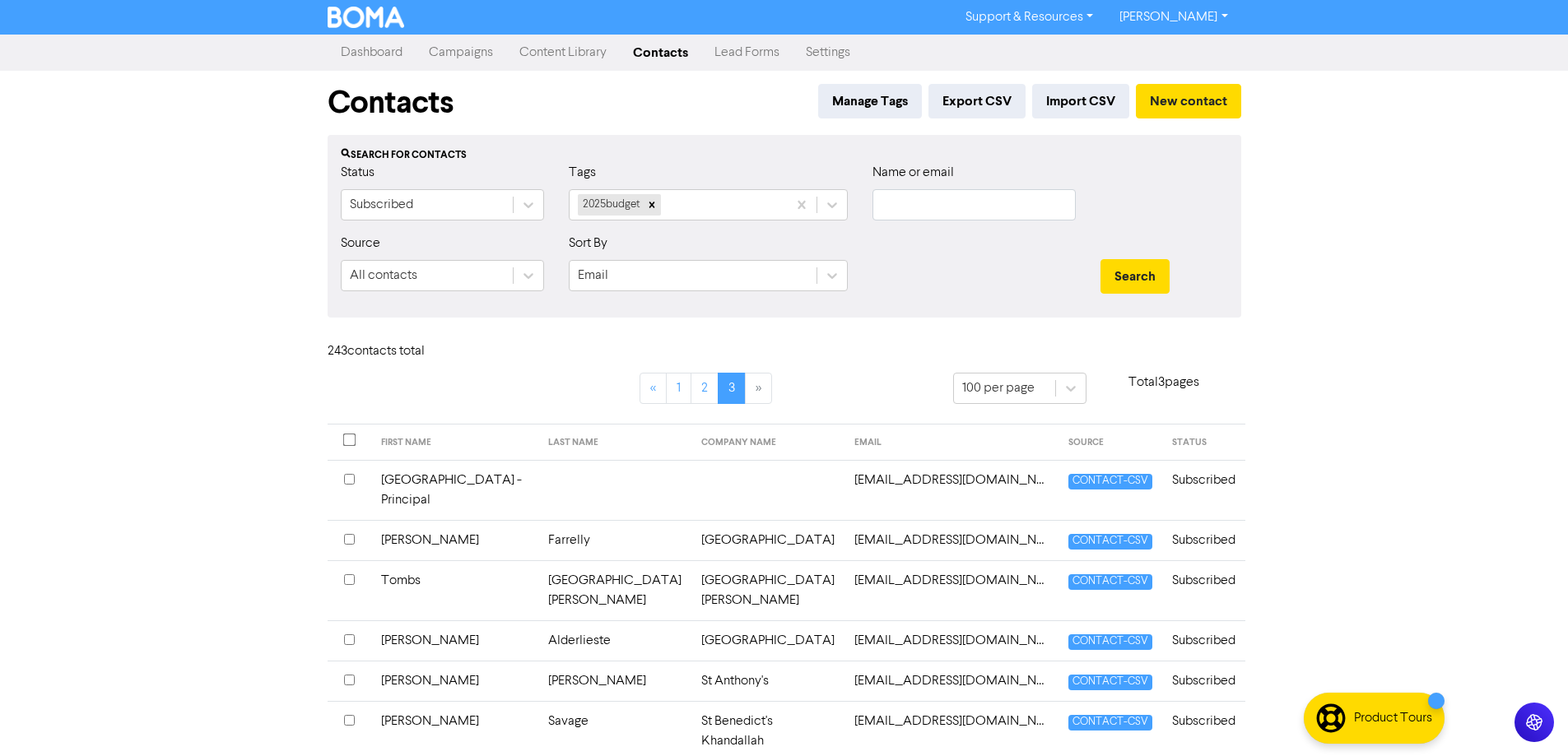
click at [603, 494] on td at bounding box center [615, 490] width 153 height 60
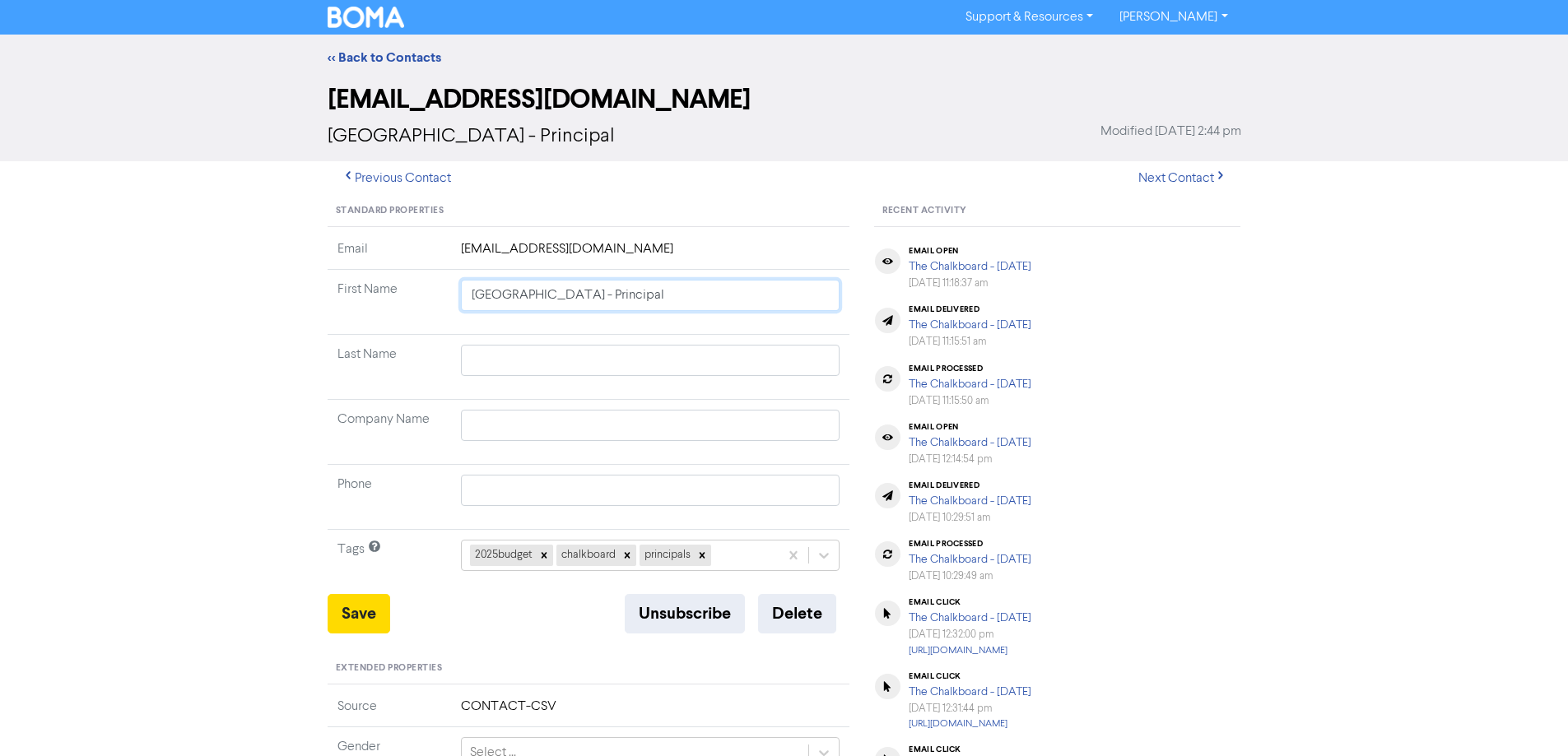
drag, startPoint x: 736, startPoint y: 294, endPoint x: 426, endPoint y: 299, distance: 310.0
click at [426, 299] on tr "First Name Raroa Normal Intermediate School - Principal" at bounding box center [589, 303] width 523 height 65
click at [494, 428] on input "text" at bounding box center [651, 426] width 379 height 31
paste input "[GEOGRAPHIC_DATA] - Principal"
click at [535, 296] on input "text" at bounding box center [651, 296] width 379 height 31
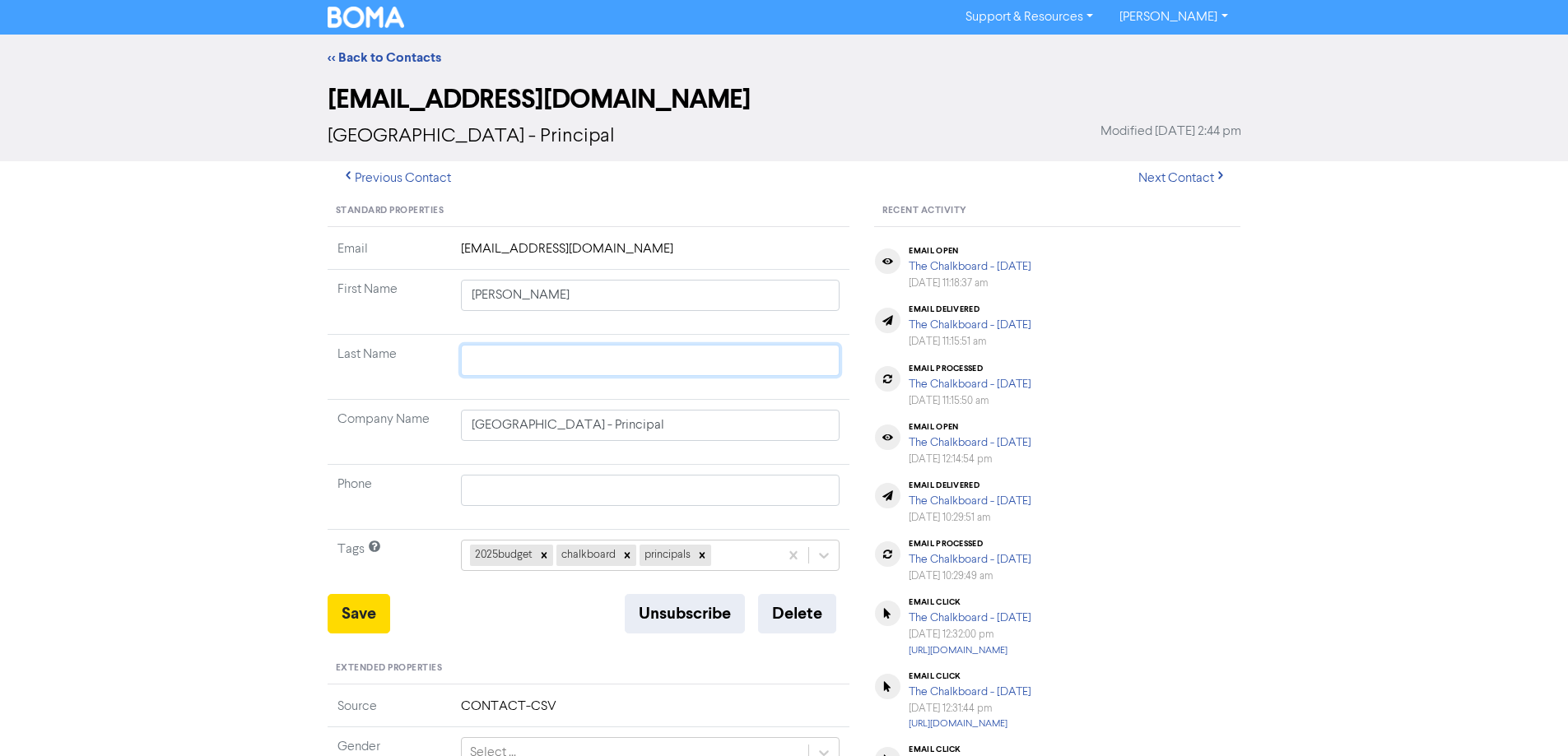
click at [501, 370] on input "text" at bounding box center [651, 361] width 379 height 31
click at [356, 609] on button "Save" at bounding box center [359, 613] width 63 height 39
click at [383, 48] on div "<< Back to Contacts" at bounding box center [784, 58] width 938 height 20
click at [381, 51] on link "<< Back to Contacts" at bounding box center [384, 57] width 114 height 17
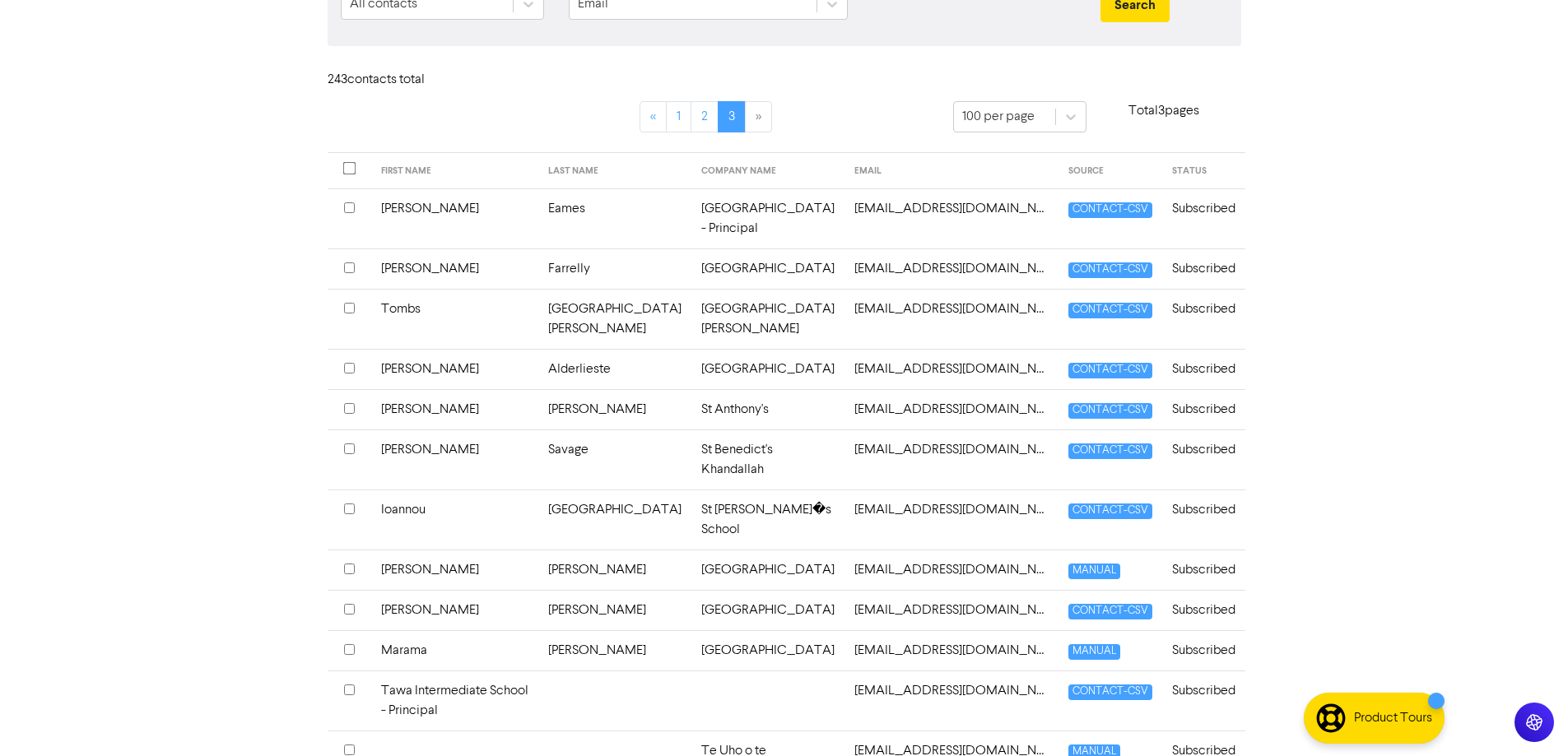
scroll to position [329, 0]
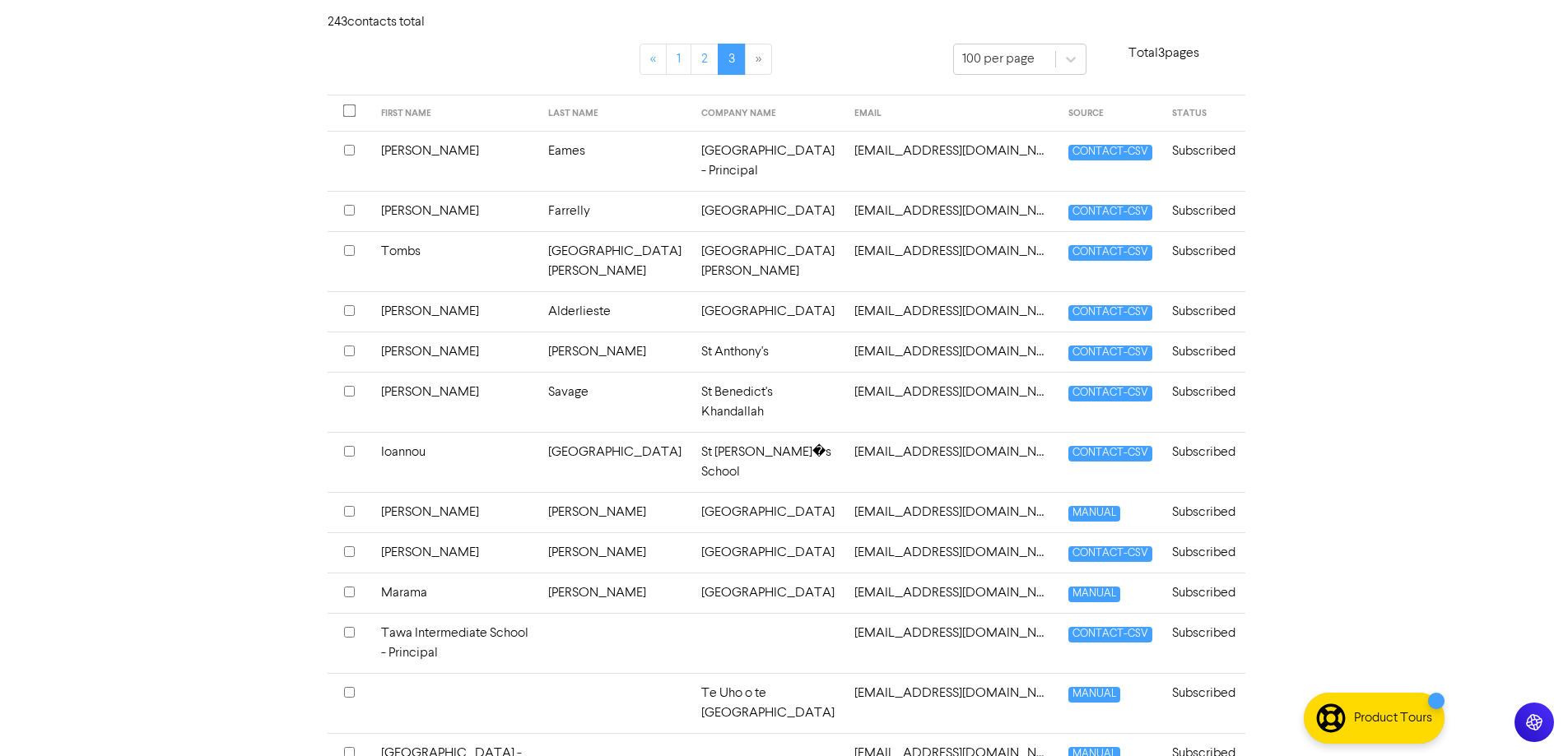
click at [753, 436] on td "St [PERSON_NAME]�s School" at bounding box center [768, 462] width 153 height 60
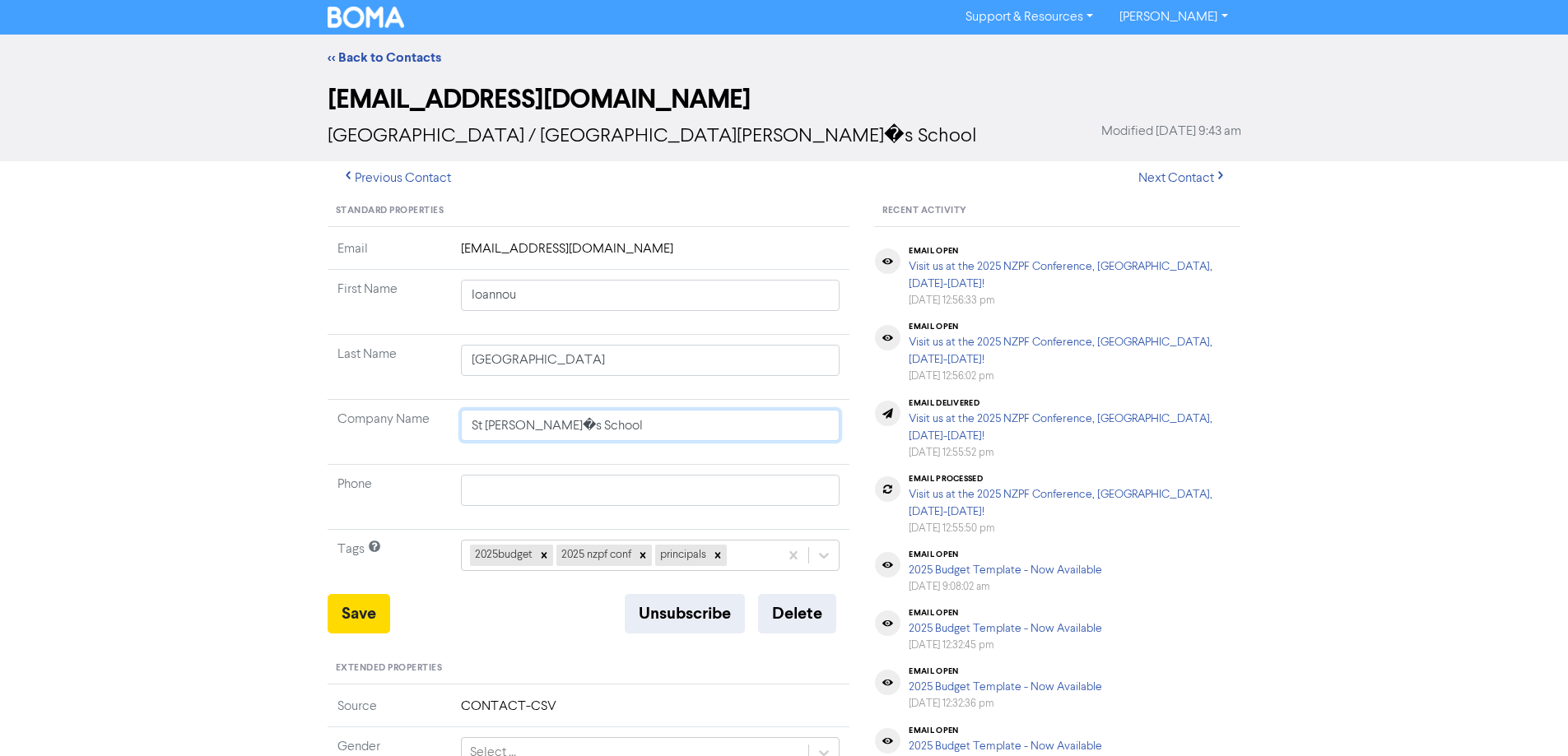
click at [528, 426] on input "St [PERSON_NAME]�s School" at bounding box center [651, 426] width 379 height 31
click at [593, 422] on input "[GEOGRAPHIC_DATA]" at bounding box center [651, 426] width 379 height 31
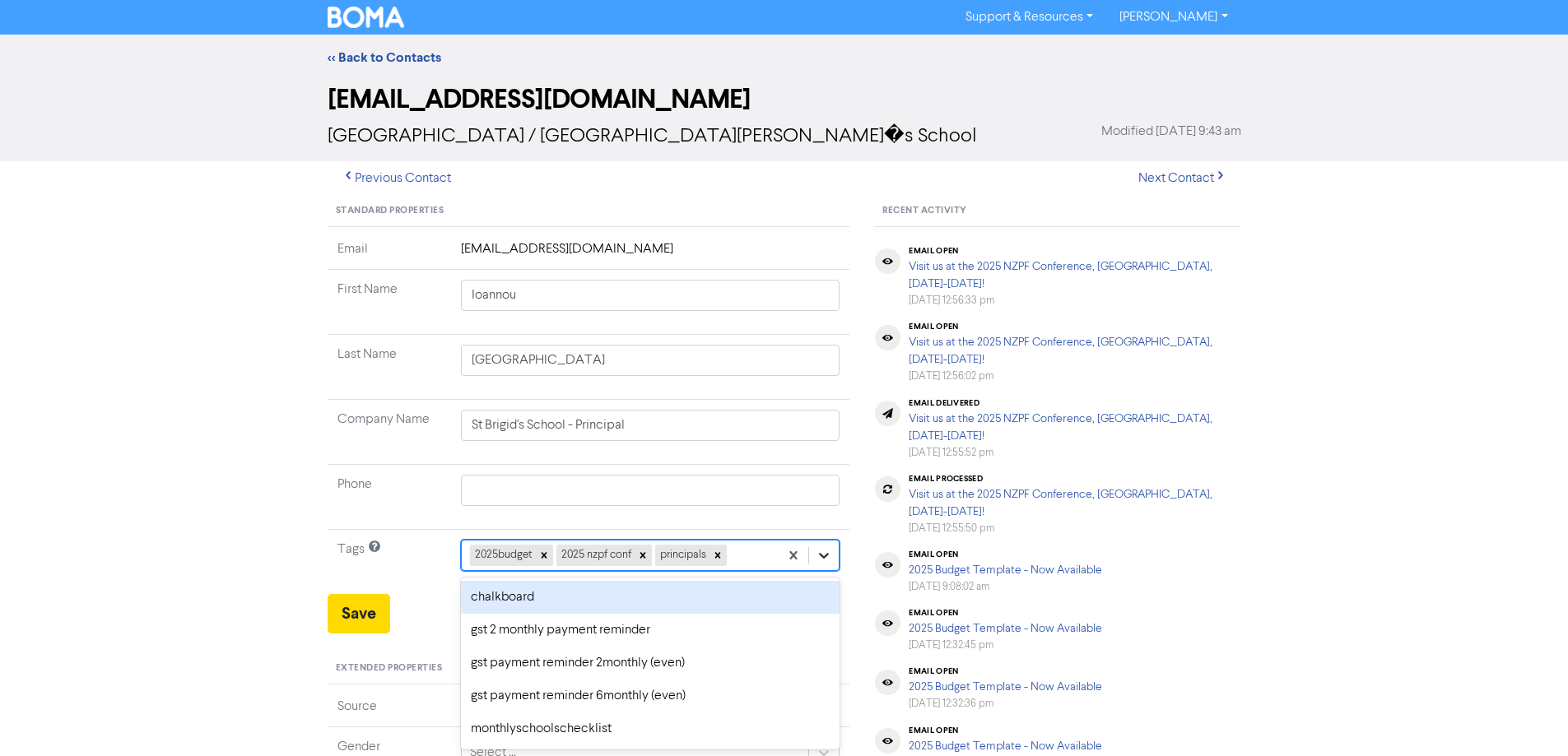
scroll to position [65, 0]
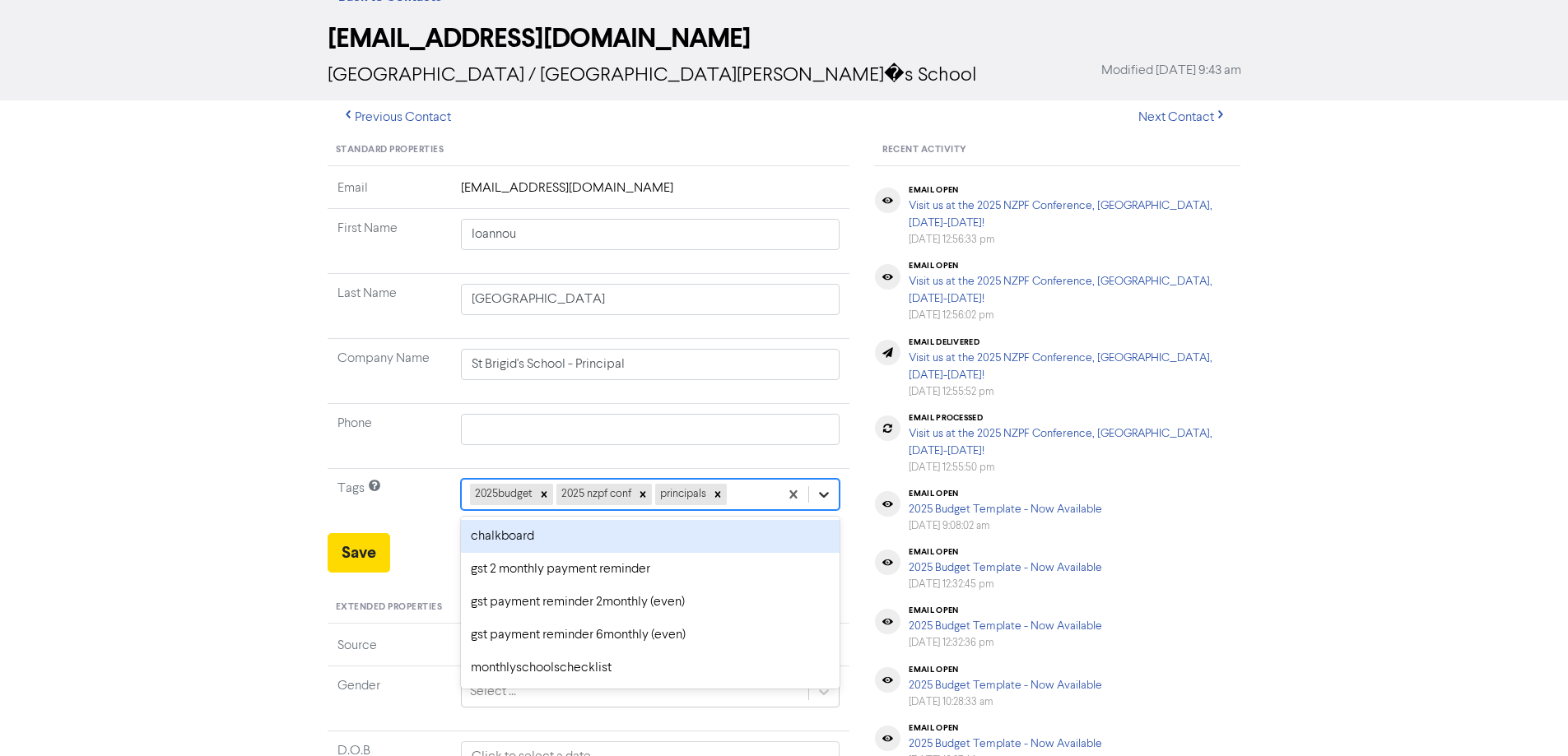
click at [822, 510] on div "option chalkboard focused, 3 of 10. 7 results available. Use Up and Down to cho…" at bounding box center [651, 494] width 379 height 31
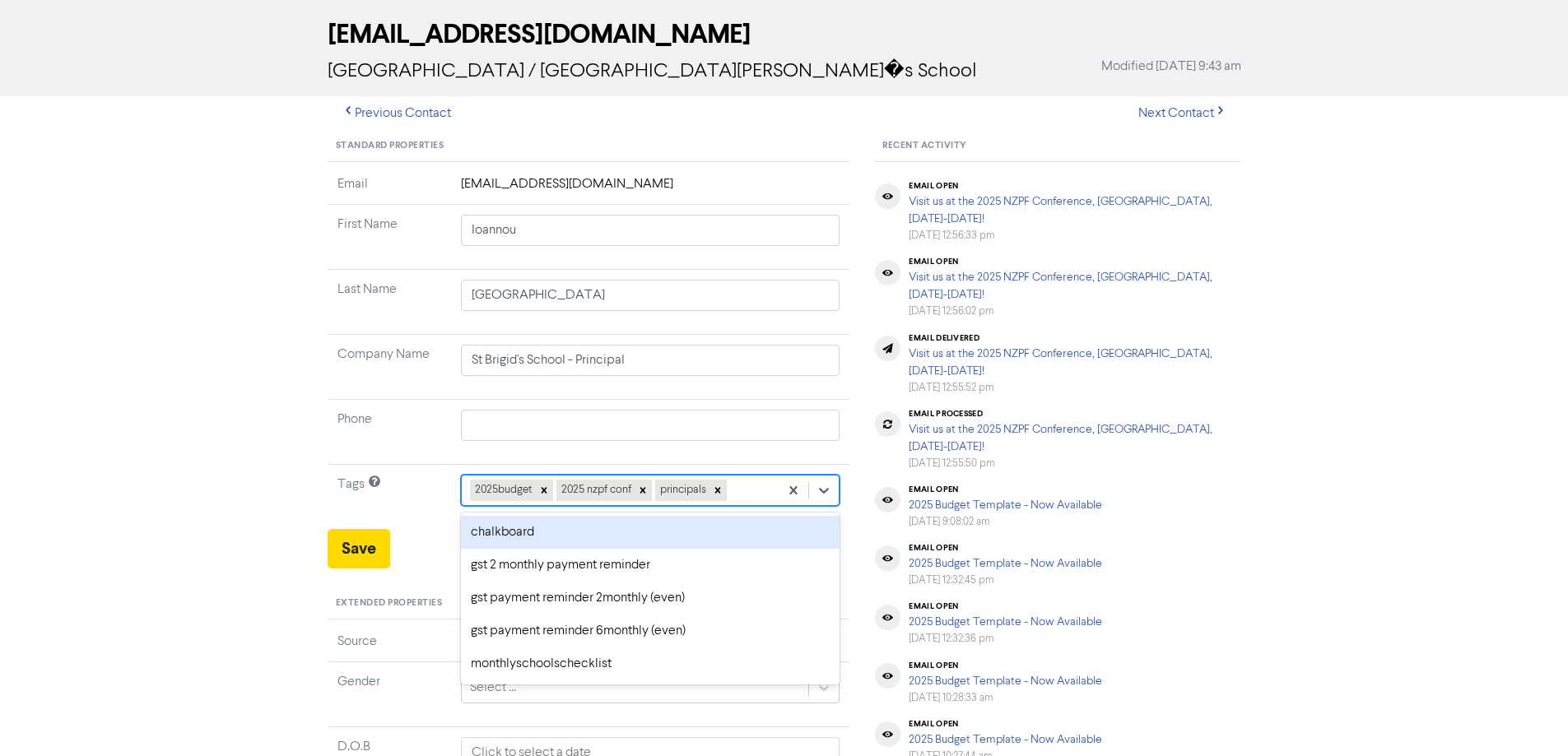
click at [569, 539] on div "chalkboard" at bounding box center [651, 532] width 379 height 32
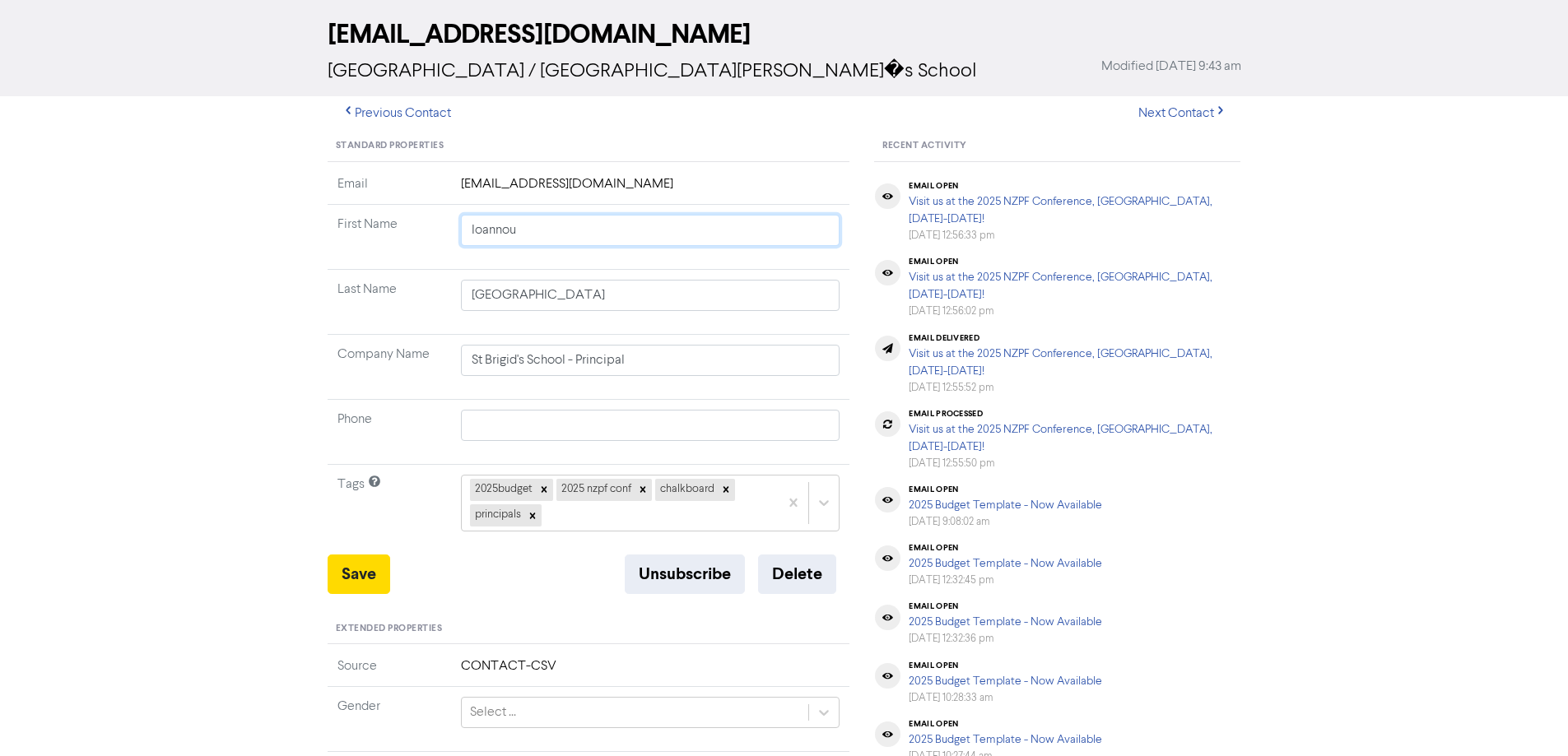
click at [530, 237] on input "Ioannou" at bounding box center [651, 231] width 379 height 31
drag, startPoint x: 538, startPoint y: 232, endPoint x: 438, endPoint y: 232, distance: 100.0
click at [438, 232] on tr "First Name [PERSON_NAME]" at bounding box center [589, 237] width 523 height 65
drag, startPoint x: 606, startPoint y: 301, endPoint x: 261, endPoint y: 271, distance: 346.3
click at [247, 279] on div "<< Back to Contacts [EMAIL_ADDRESS][DOMAIN_NAME] [GEOGRAPHIC_DATA] / [GEOGRAPHI…" at bounding box center [784, 596] width 1568 height 1253
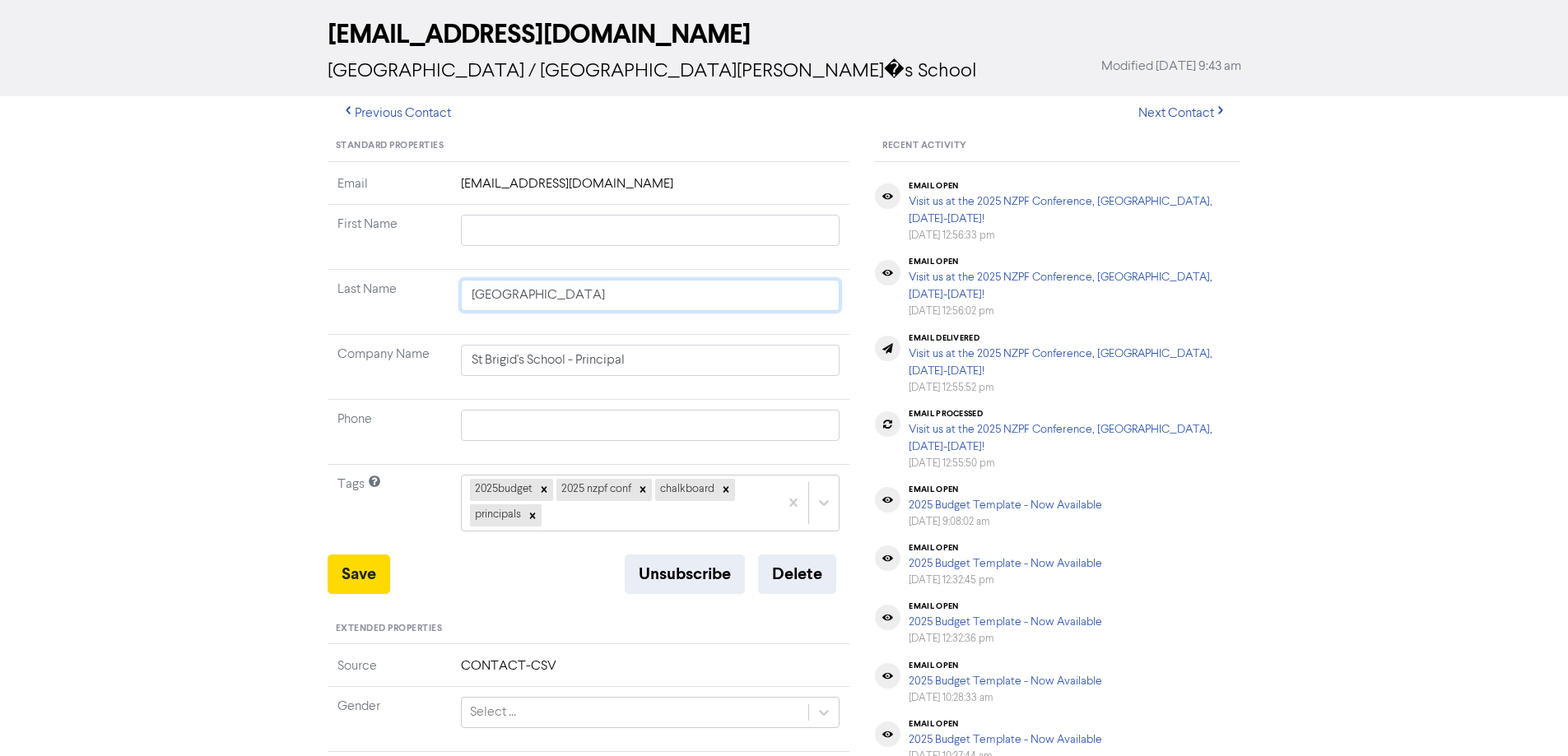
paste input "Ioannou"
click at [483, 215] on input "text" at bounding box center [651, 231] width 379 height 31
click at [359, 579] on button "Save" at bounding box center [359, 574] width 63 height 39
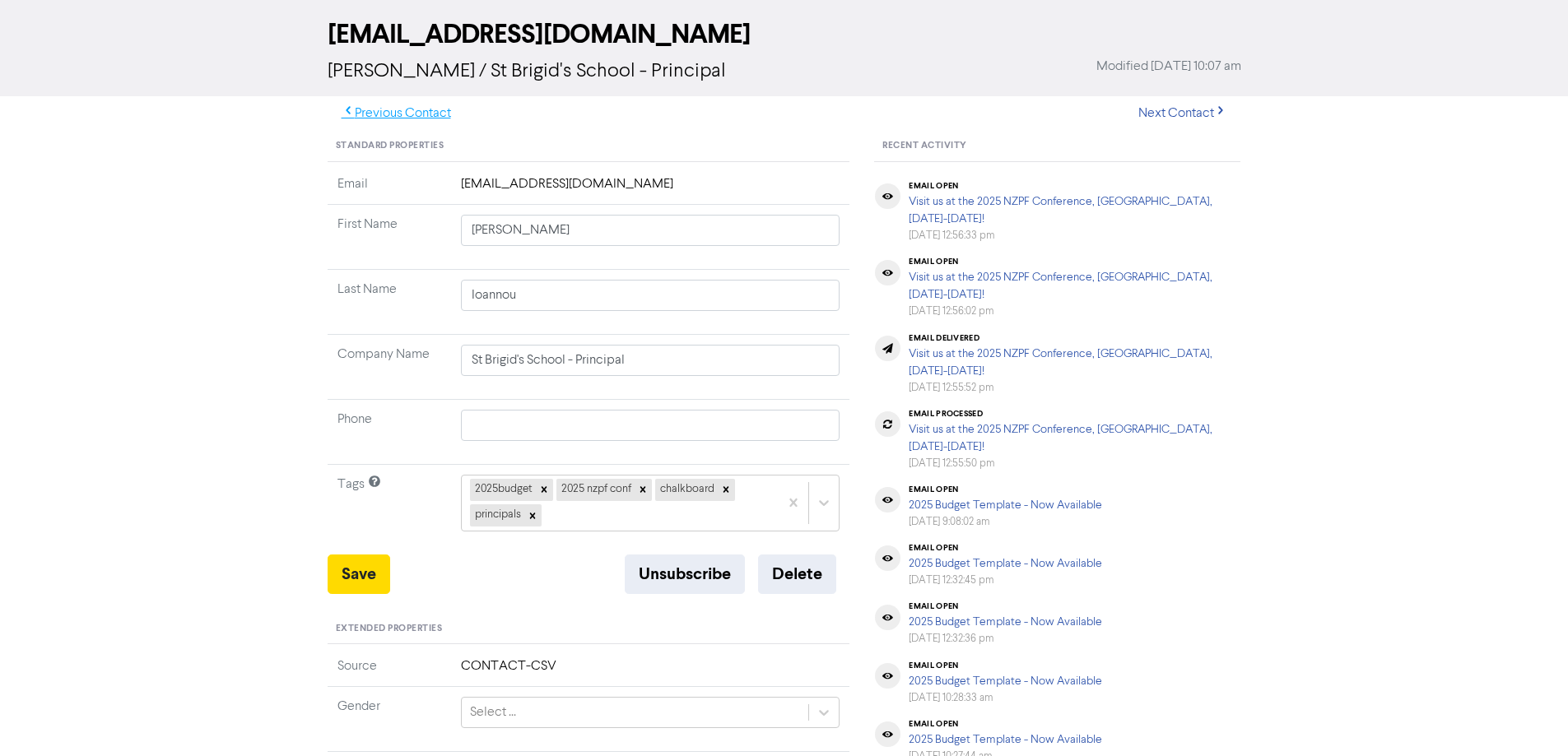
click at [418, 118] on button "Previous Contact" at bounding box center [396, 113] width 138 height 34
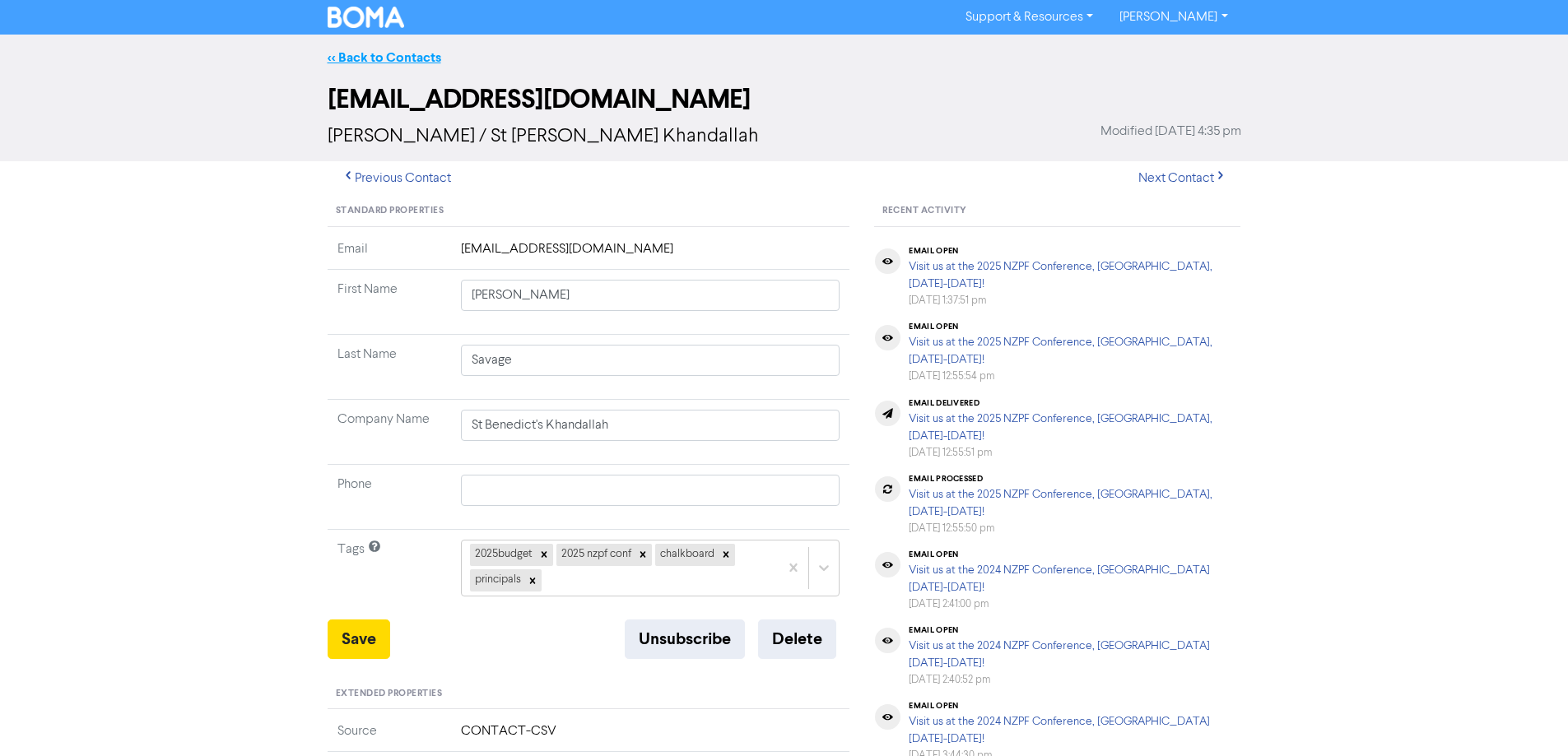
click at [402, 65] on link "<< Back to Contacts" at bounding box center [384, 57] width 114 height 17
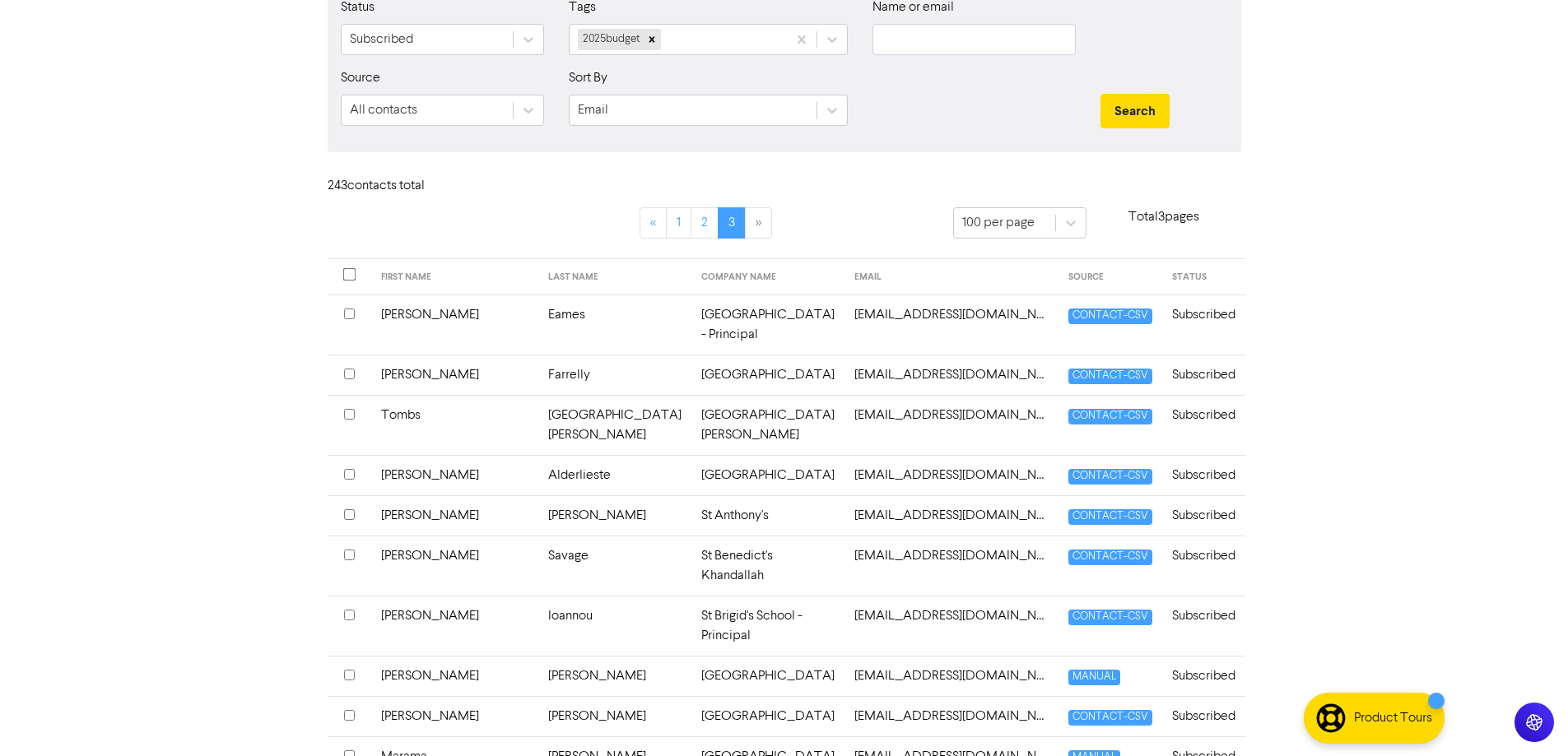
scroll to position [576, 0]
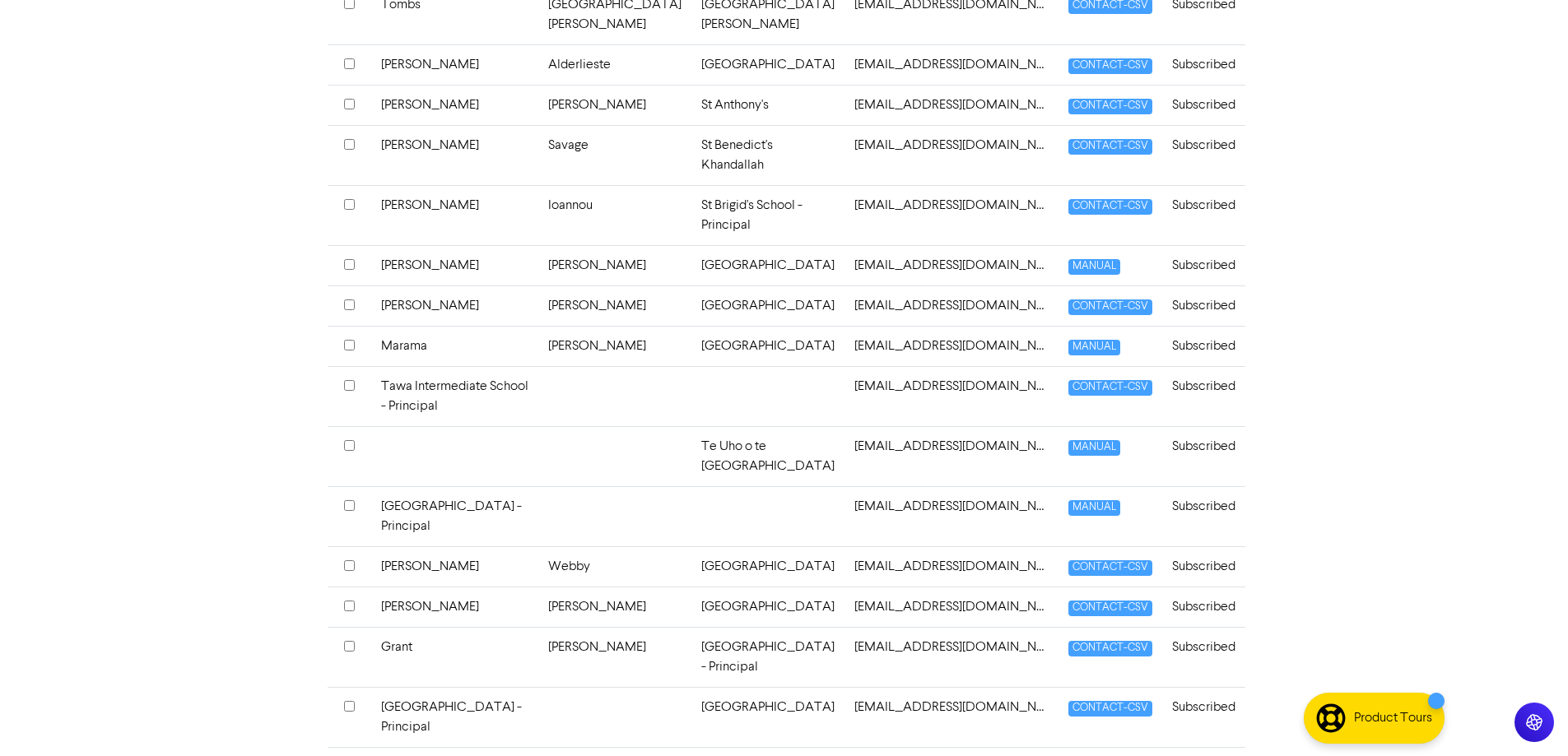
click at [717, 427] on td "Te Uho o te [GEOGRAPHIC_DATA]" at bounding box center [768, 456] width 153 height 60
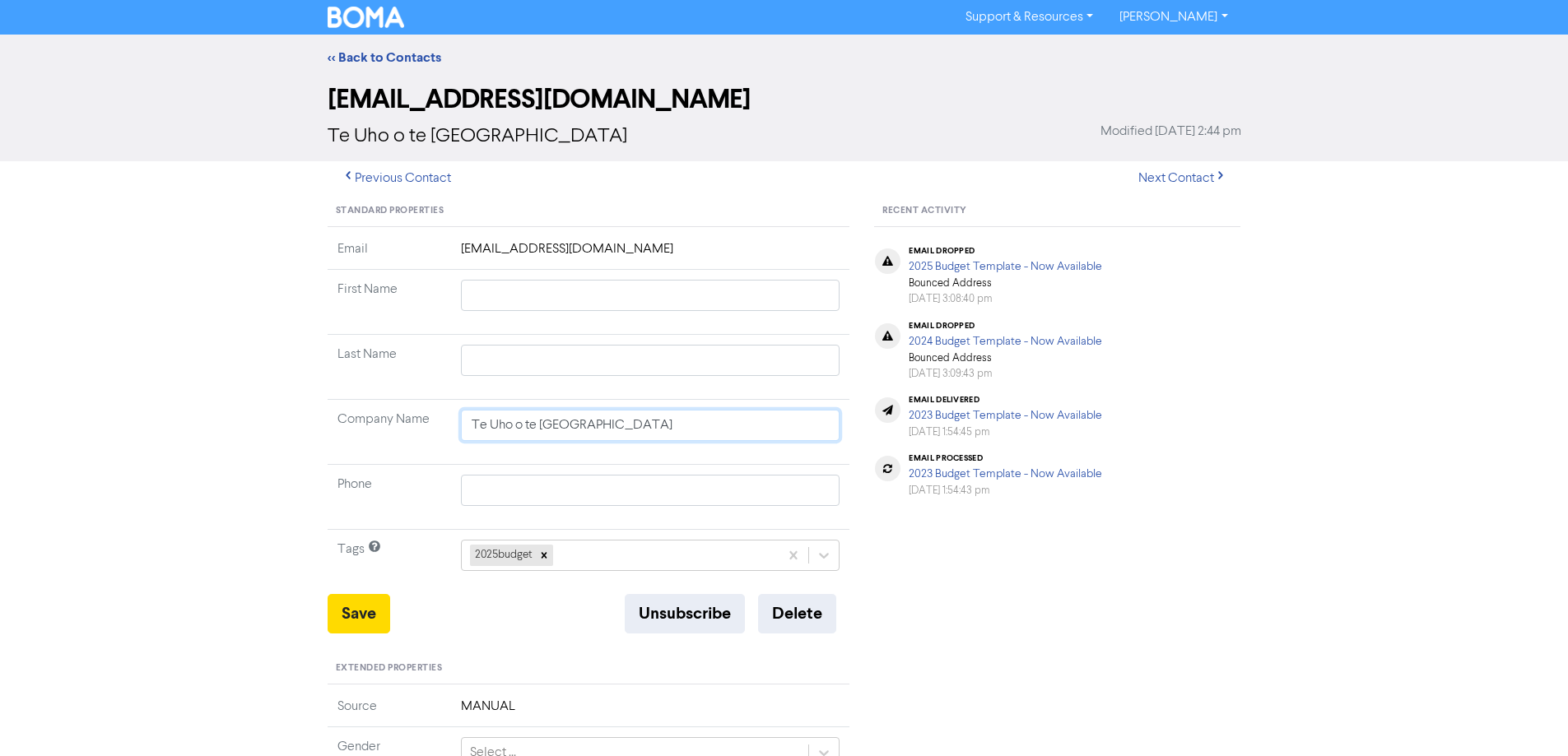
click at [690, 432] on input "Te Uho o te [GEOGRAPHIC_DATA]" at bounding box center [651, 426] width 379 height 31
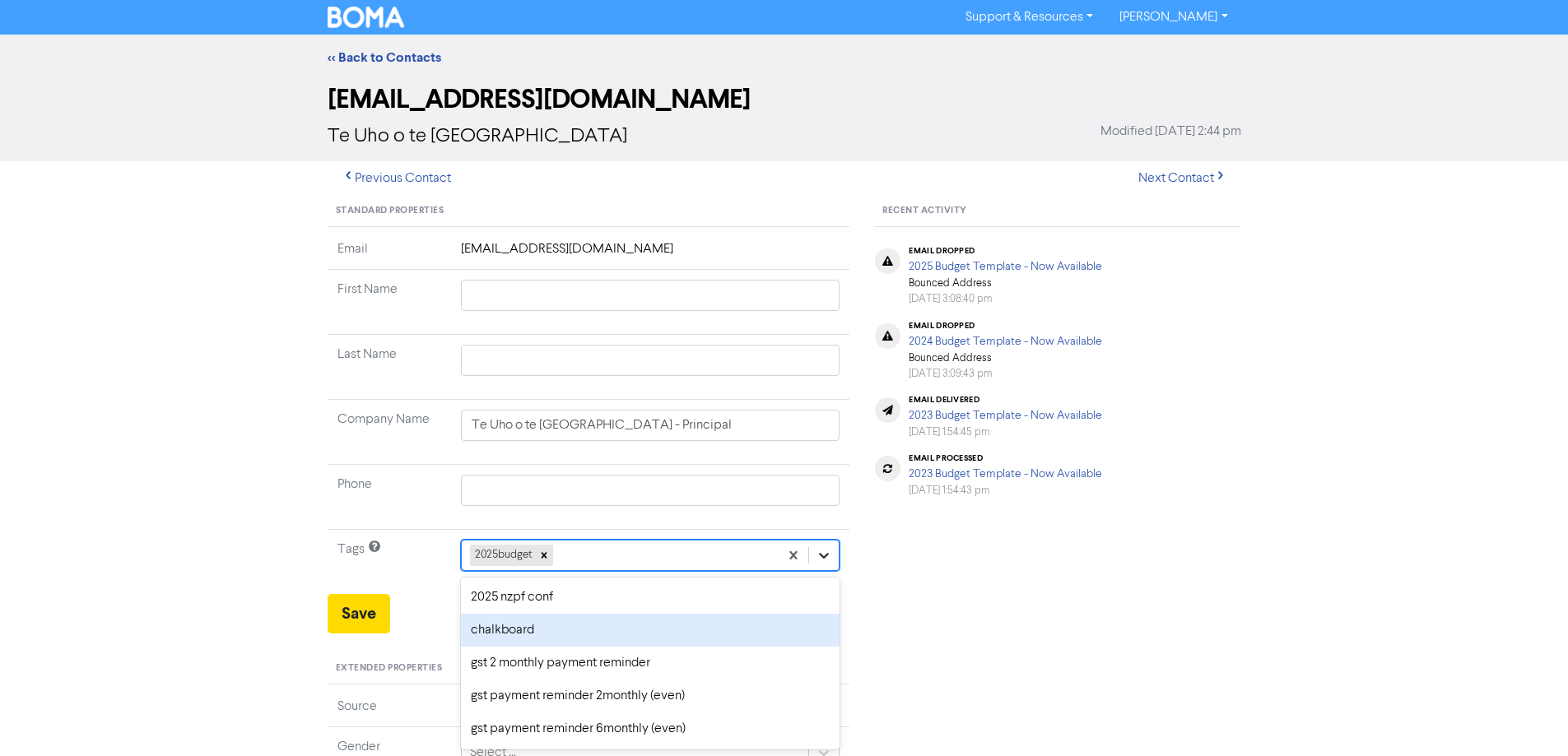
scroll to position [75, 0]
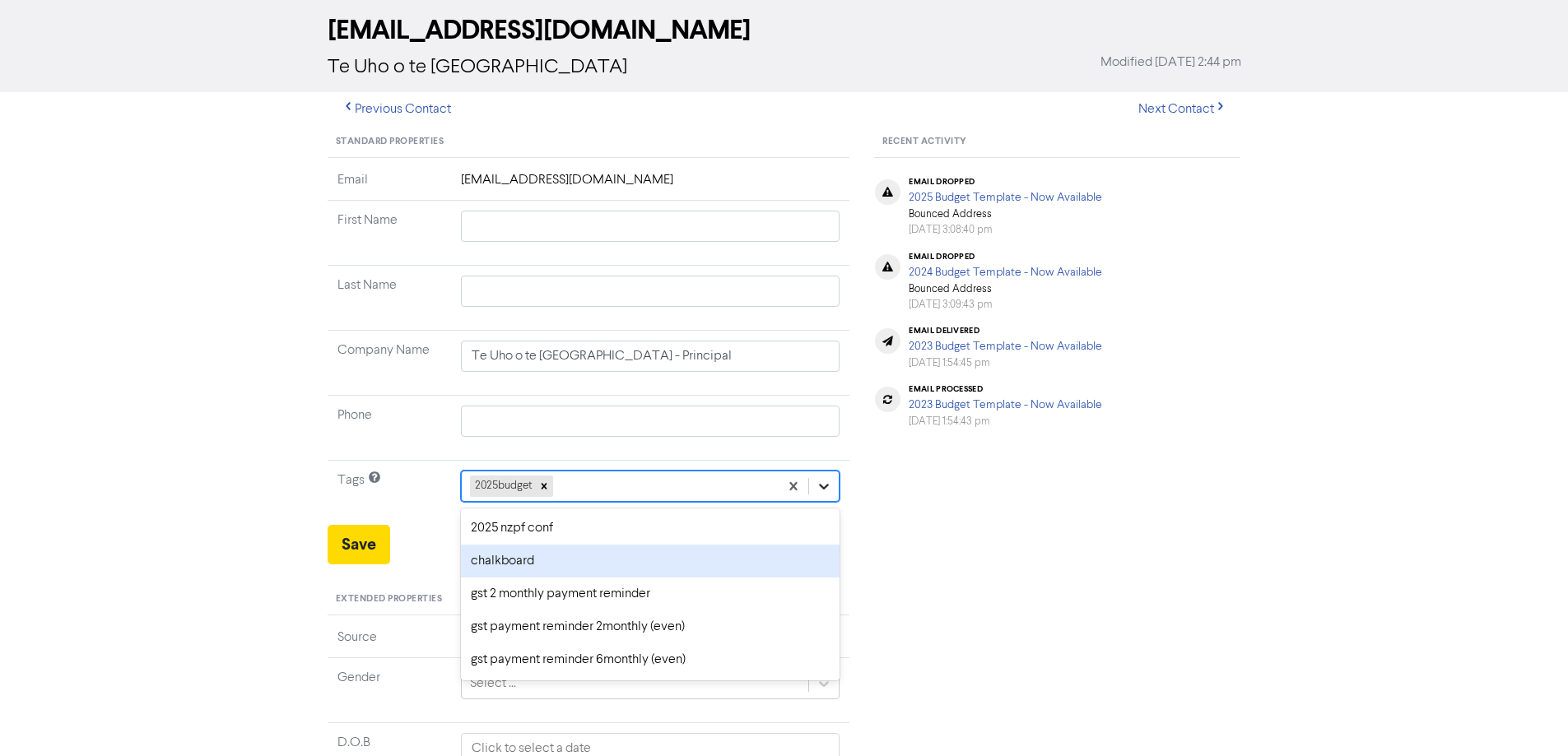
click at [822, 502] on div "option chalkboard focused, 3 of 10. 9 results available. Use Up and Down to cho…" at bounding box center [651, 487] width 379 height 31
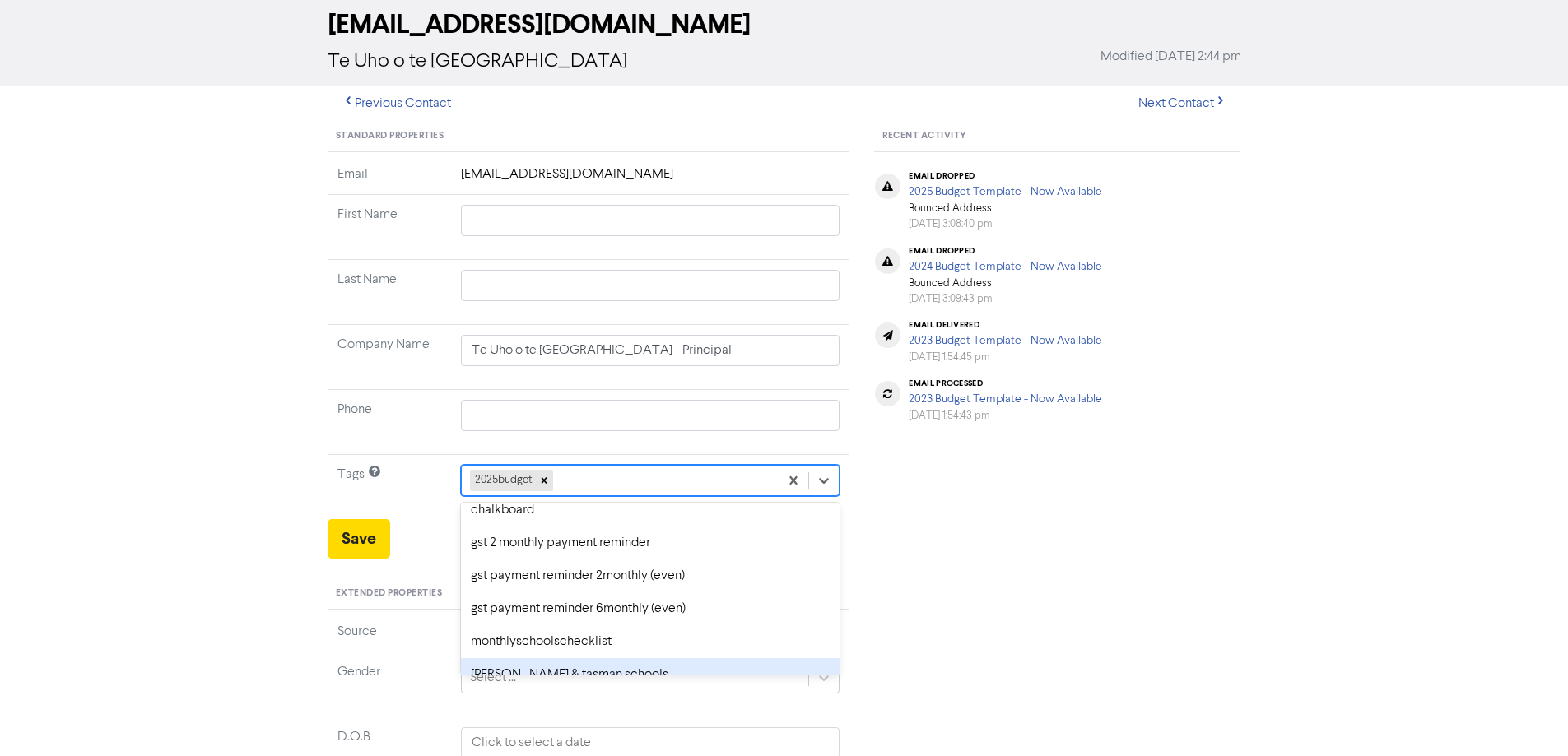
scroll to position [131, 0]
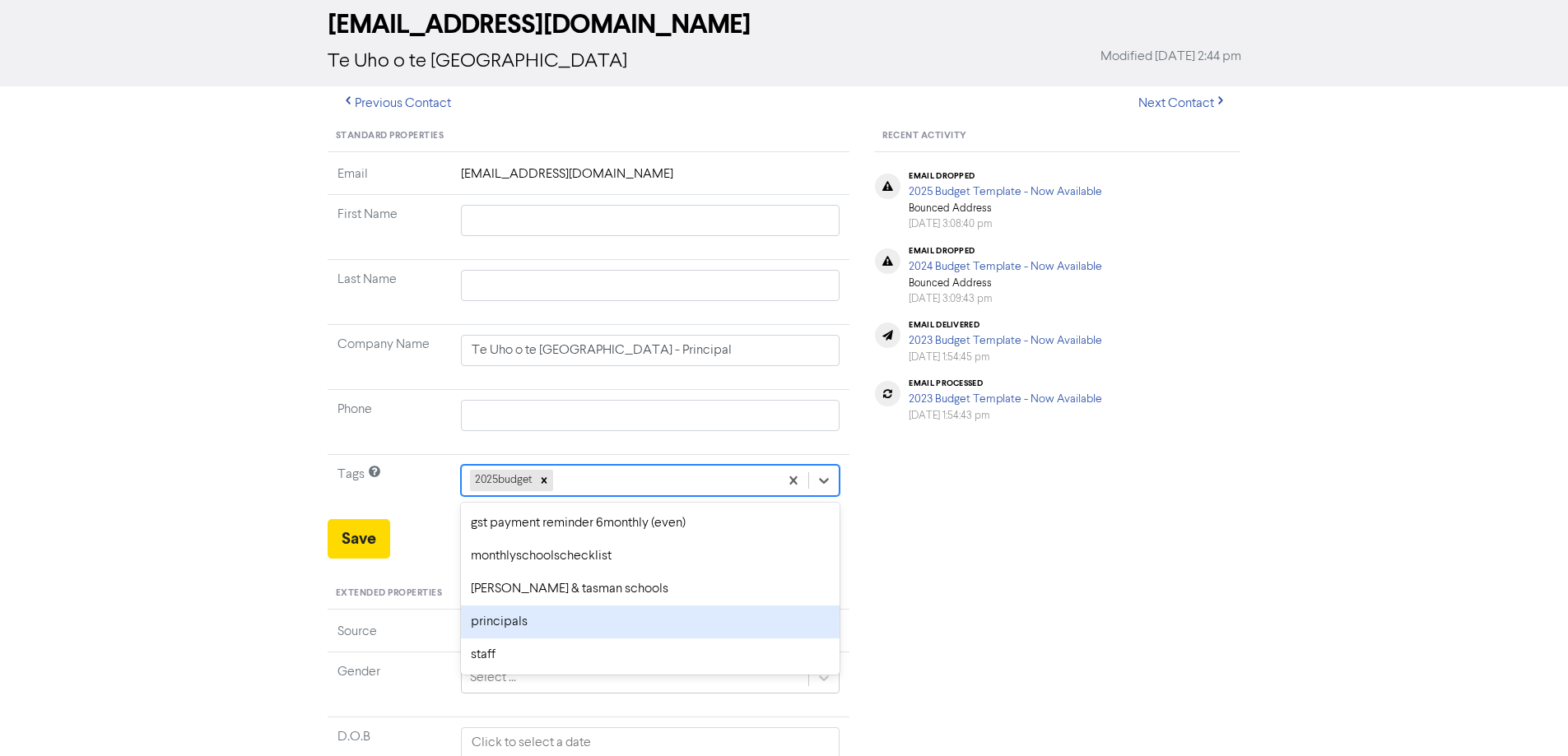
click at [564, 612] on div "principals" at bounding box center [651, 621] width 379 height 32
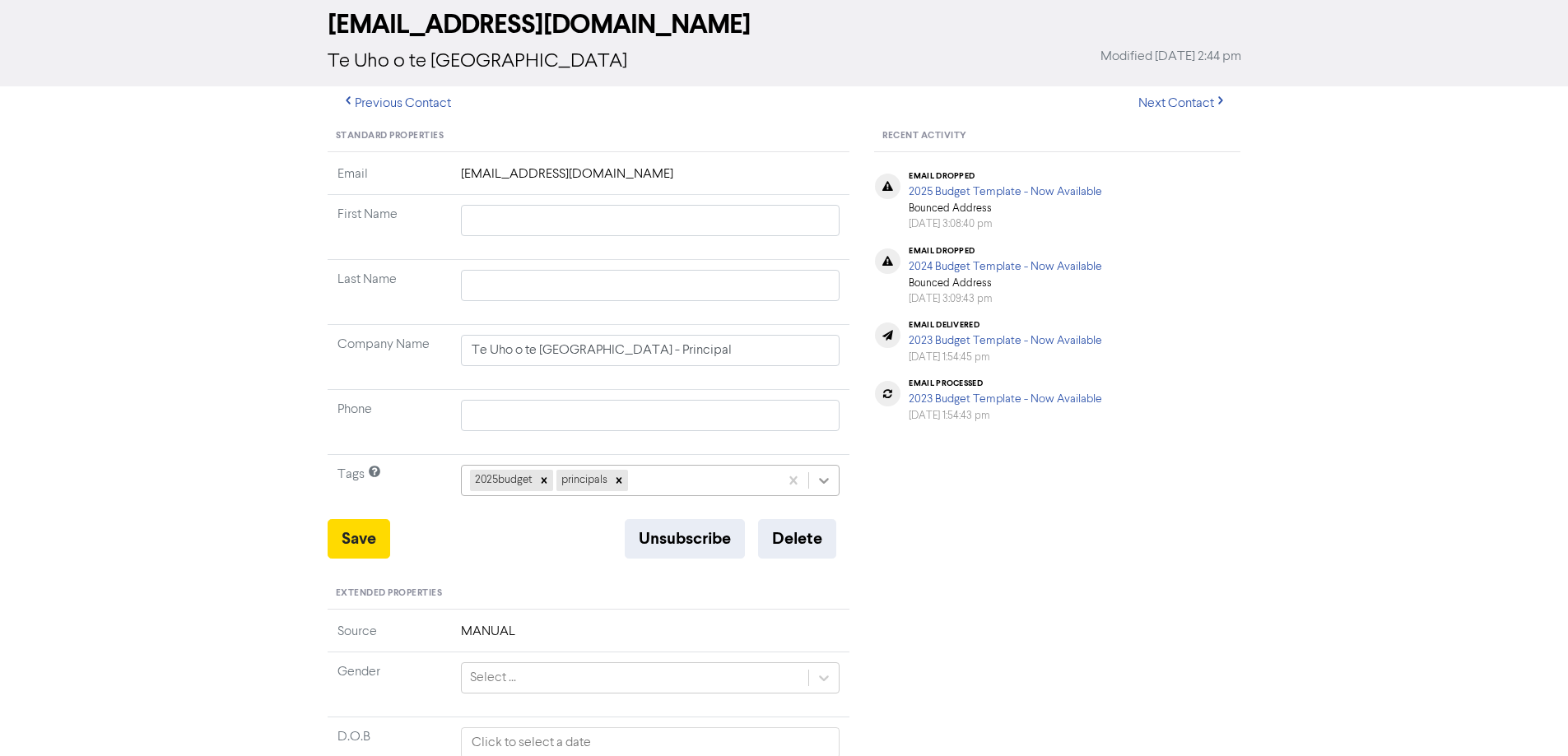
click at [822, 483] on icon at bounding box center [824, 481] width 17 height 17
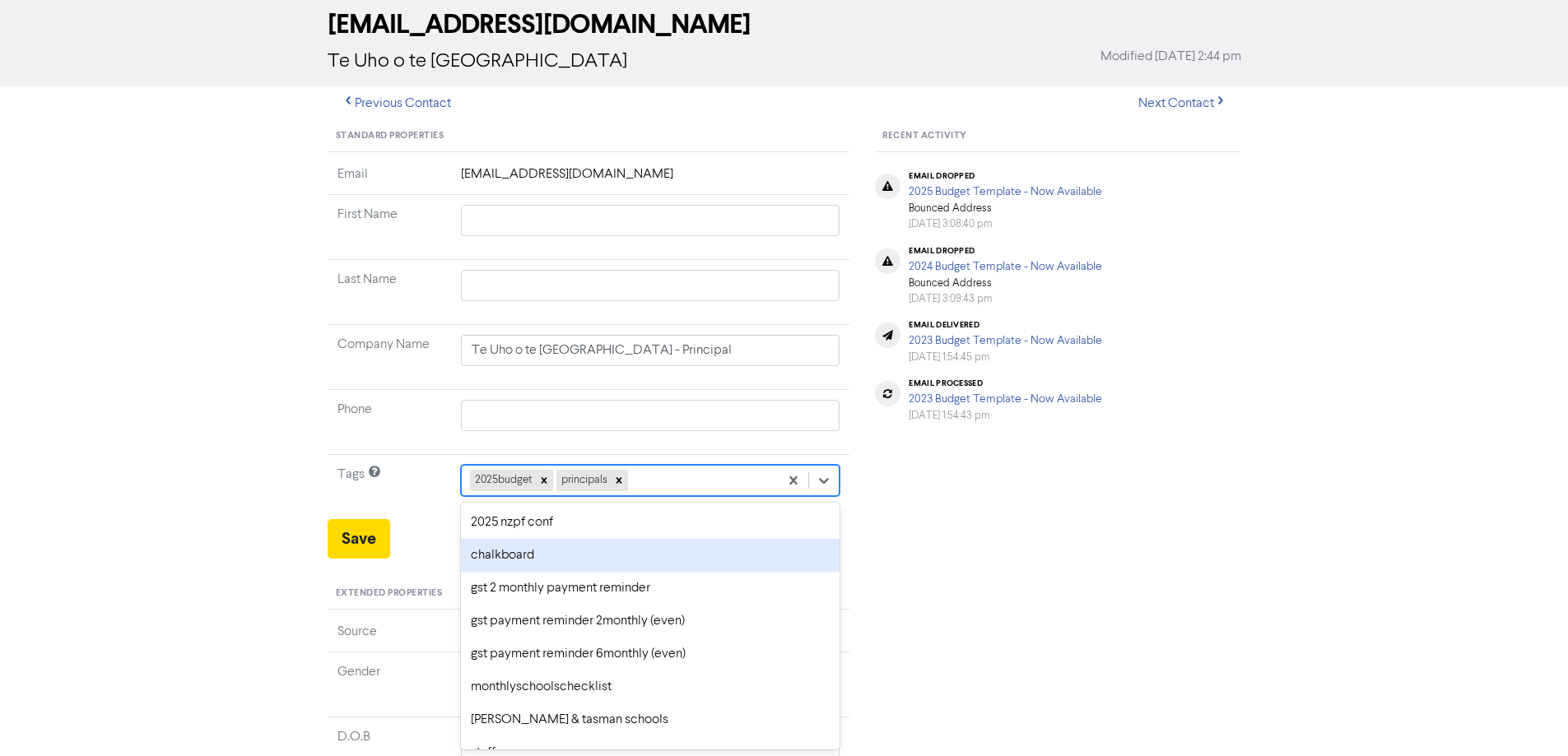
click at [575, 564] on div "chalkboard" at bounding box center [651, 554] width 379 height 32
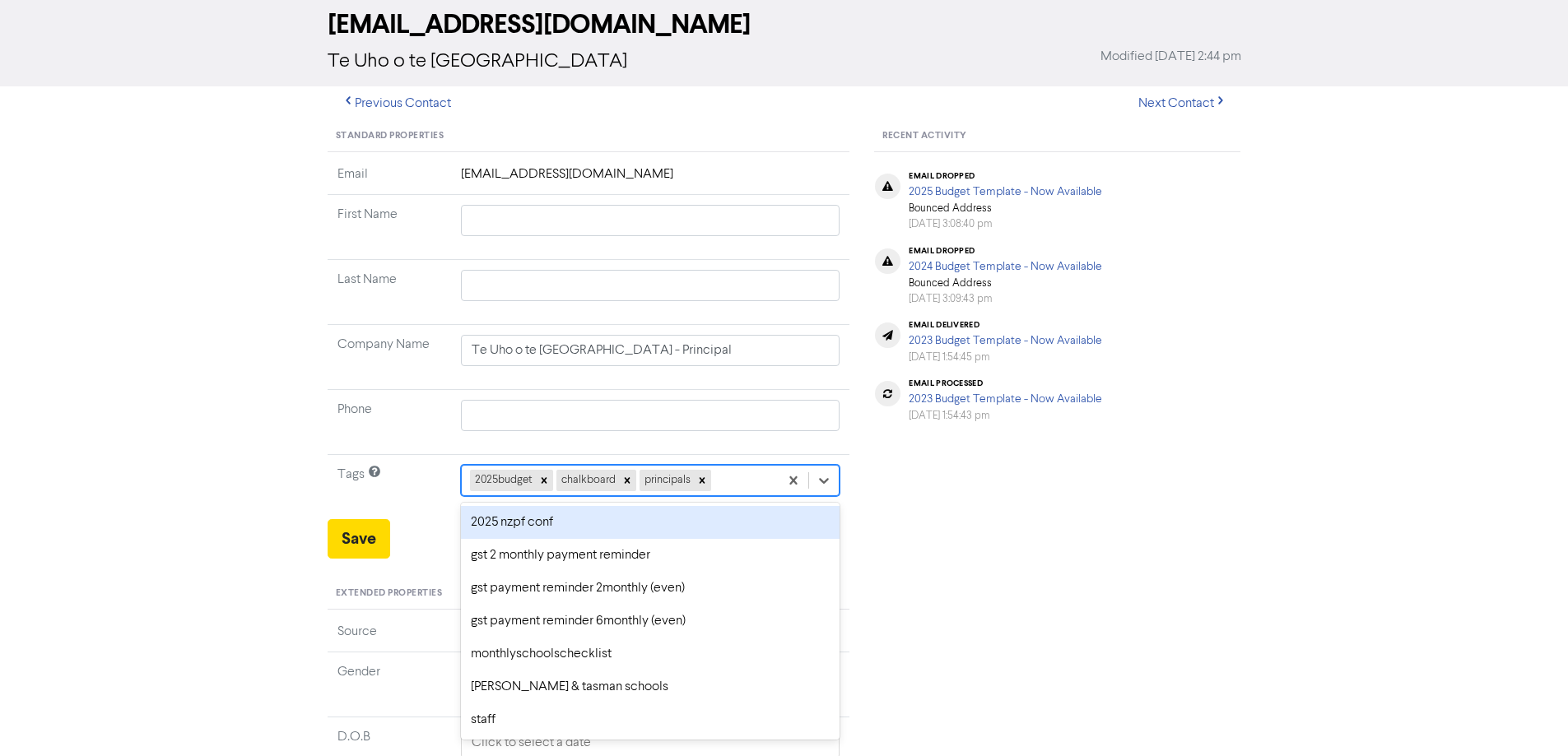
click at [737, 481] on div "2025budget chalkboard principals" at bounding box center [620, 481] width 318 height 29
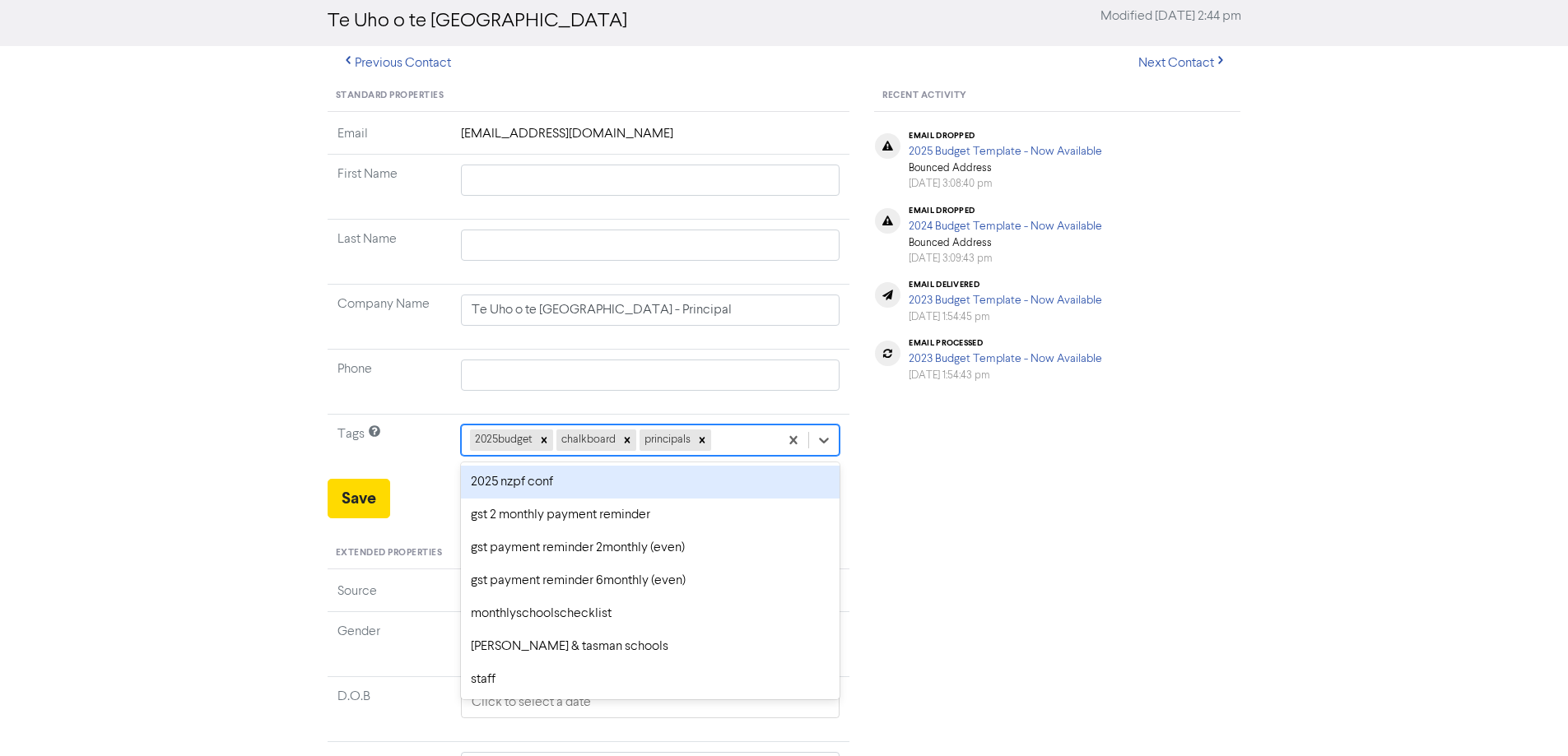
scroll to position [75, 0]
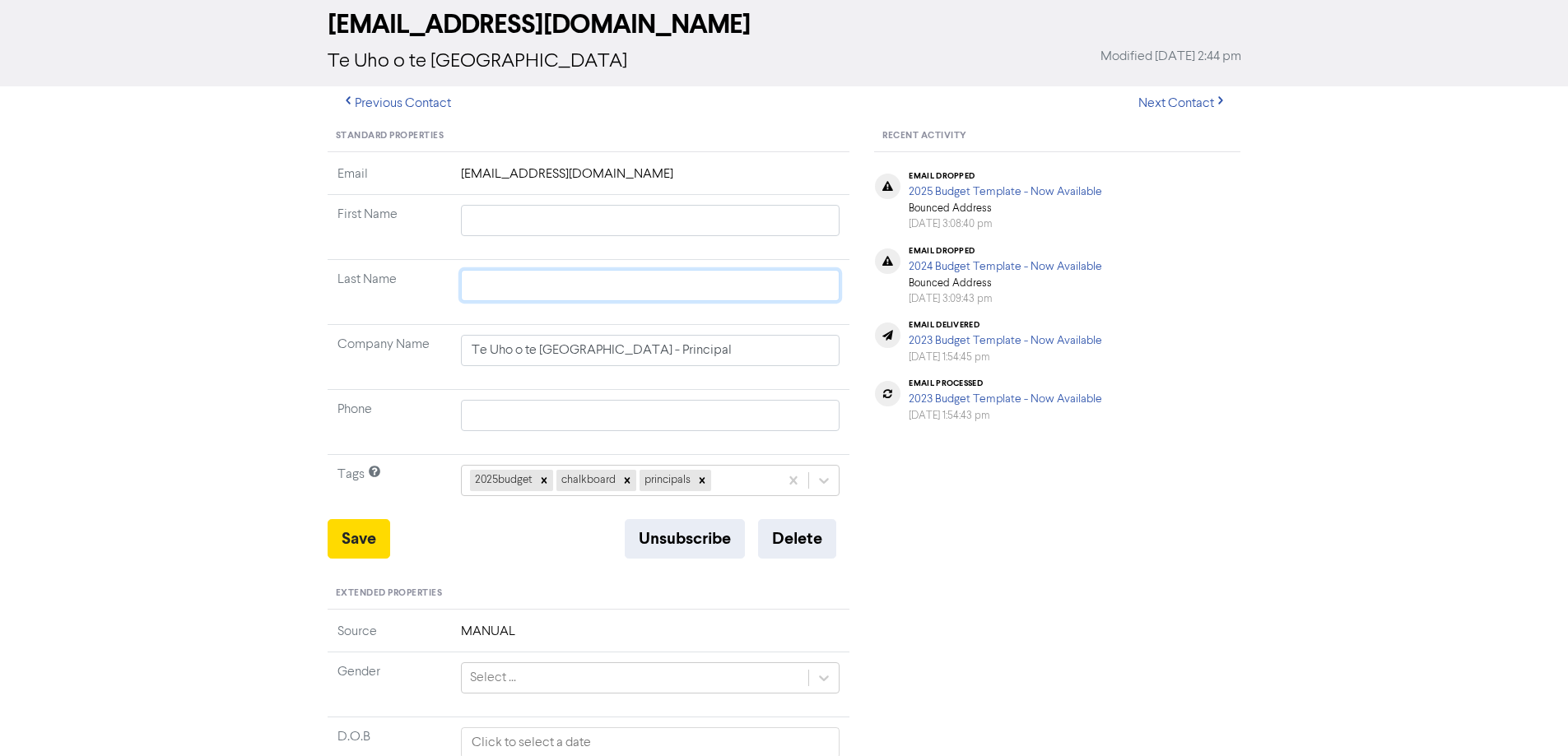
click at [502, 290] on input "text" at bounding box center [651, 286] width 379 height 31
drag, startPoint x: 660, startPoint y: 347, endPoint x: 255, endPoint y: 353, distance: 405.0
click at [255, 353] on div "<< Back to Contacts [EMAIL_ADDRESS][DOMAIN_NAME] [GEOGRAPHIC_DATA] o te [GEOGRA…" at bounding box center [784, 574] width 1568 height 1229
click at [515, 210] on input "text" at bounding box center [651, 220] width 379 height 31
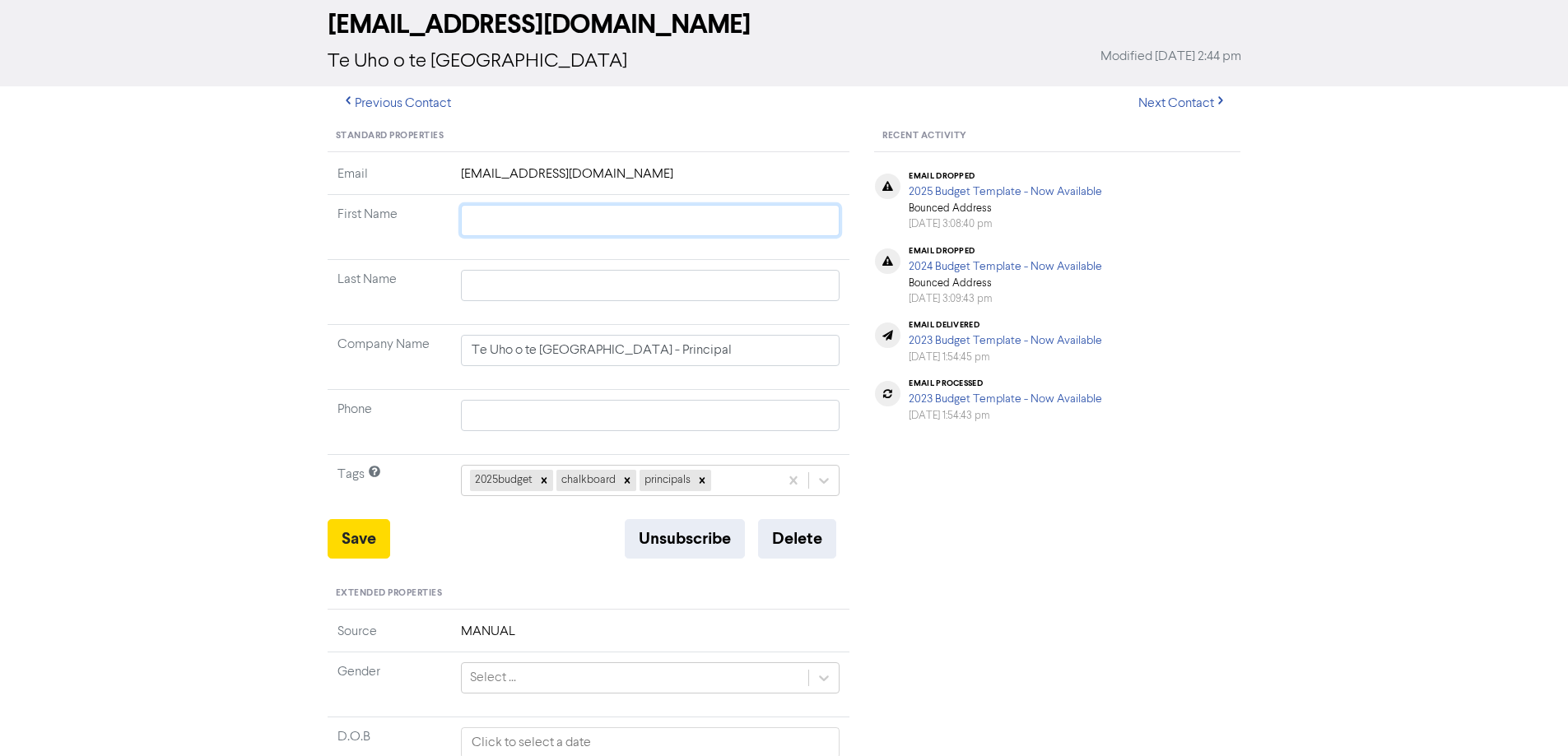
click at [515, 210] on input "text" at bounding box center [651, 220] width 379 height 31
click at [345, 530] on button "Save" at bounding box center [359, 539] width 63 height 39
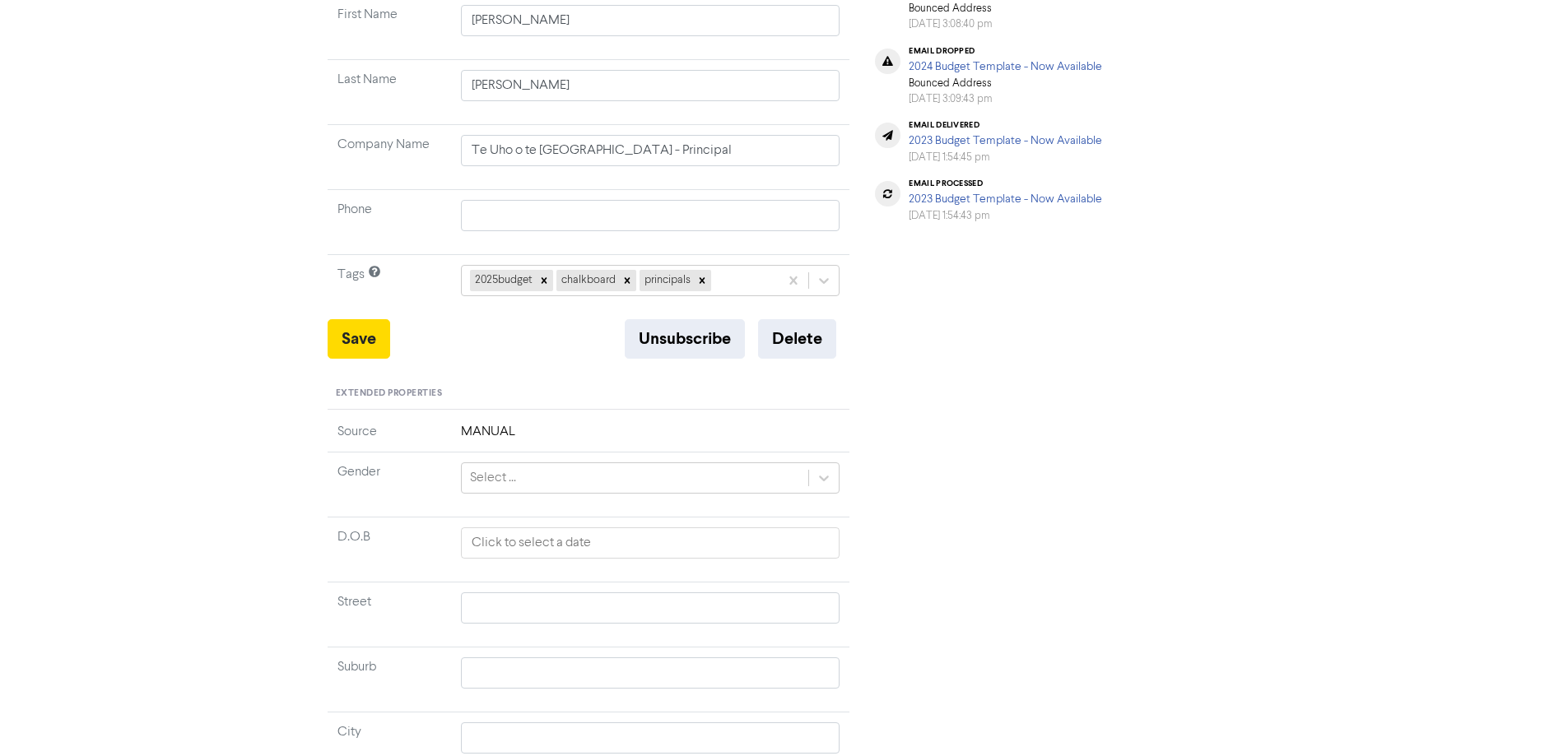
scroll to position [0, 0]
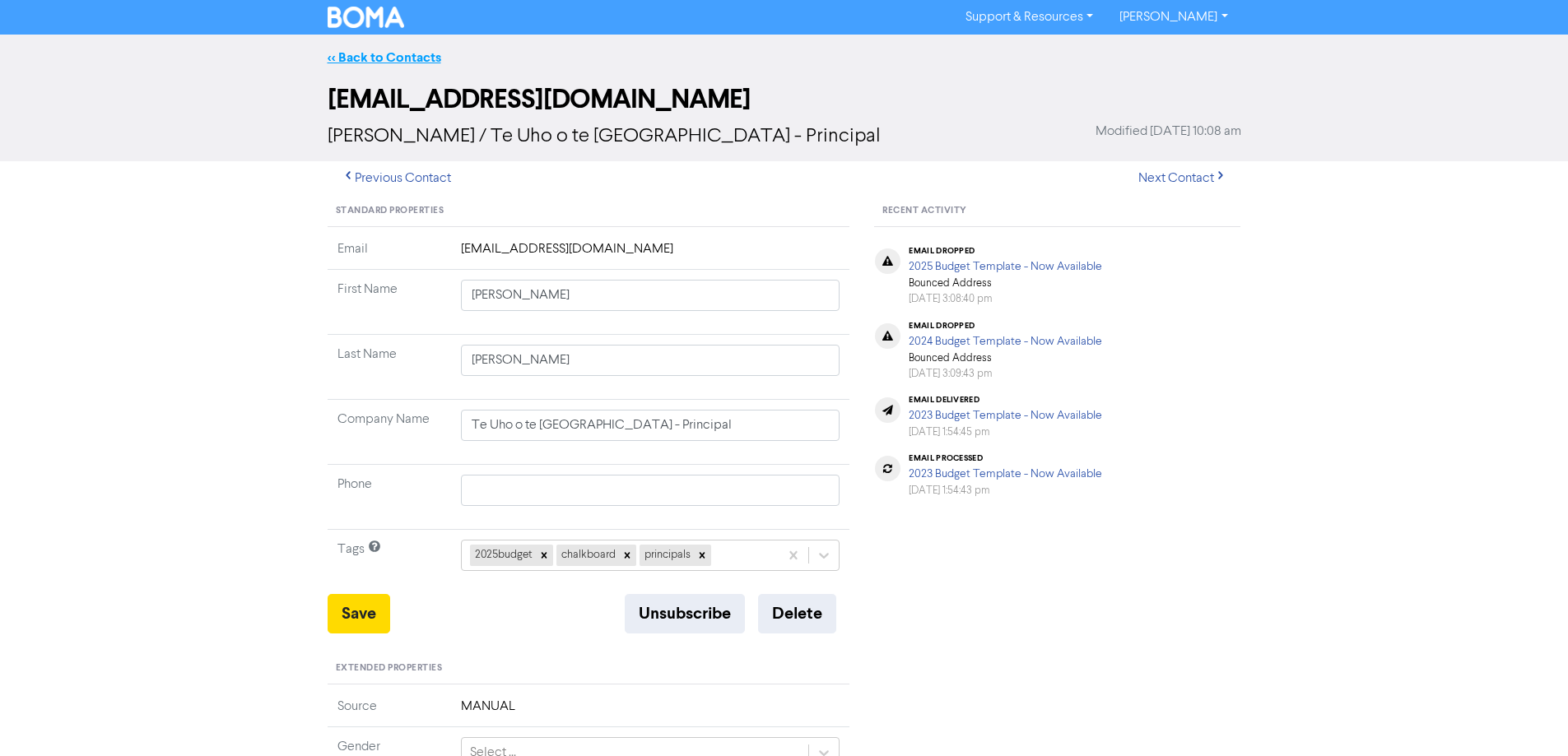
click at [403, 63] on link "<< Back to Contacts" at bounding box center [384, 57] width 114 height 17
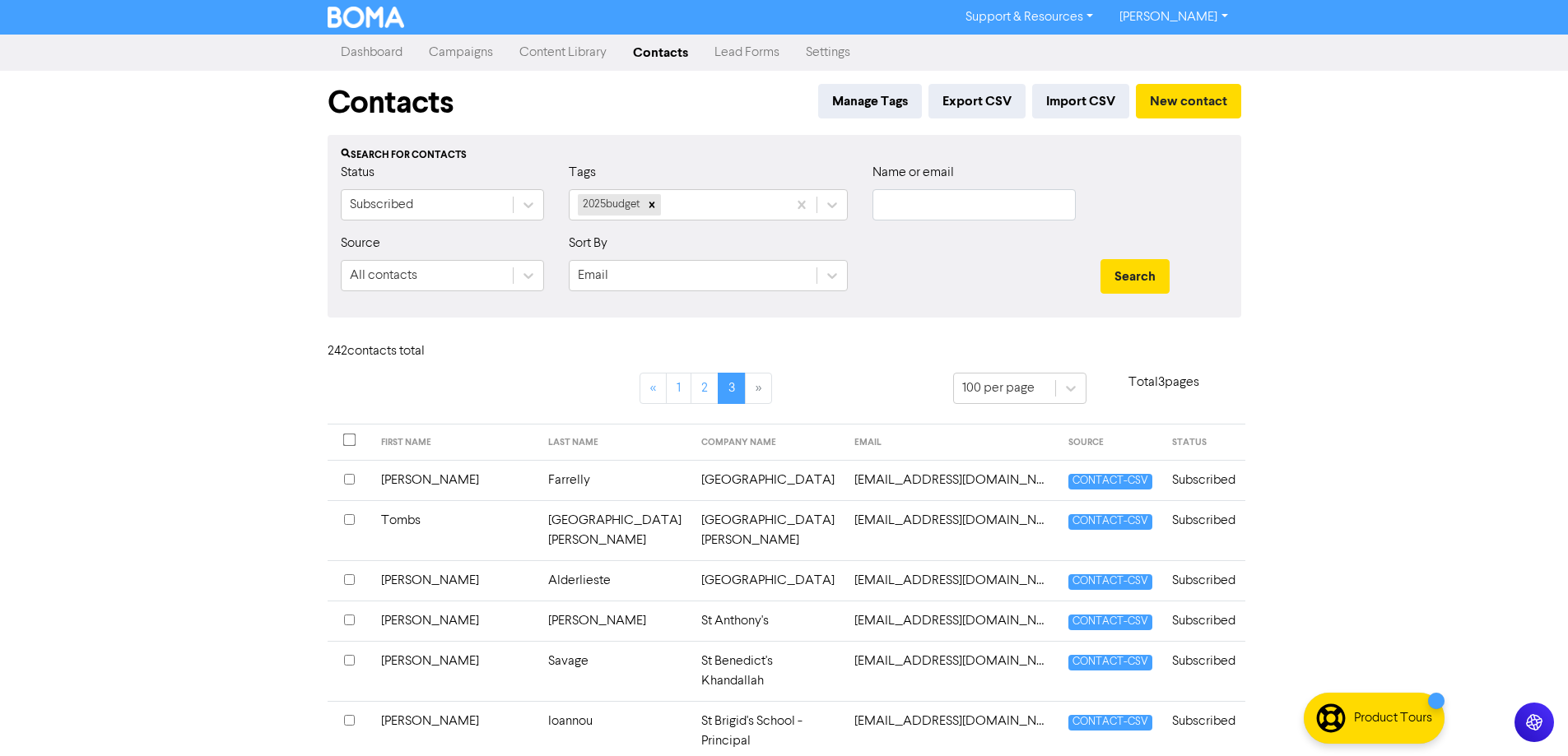
click at [637, 536] on td "[GEOGRAPHIC_DATA][PERSON_NAME]" at bounding box center [615, 530] width 153 height 60
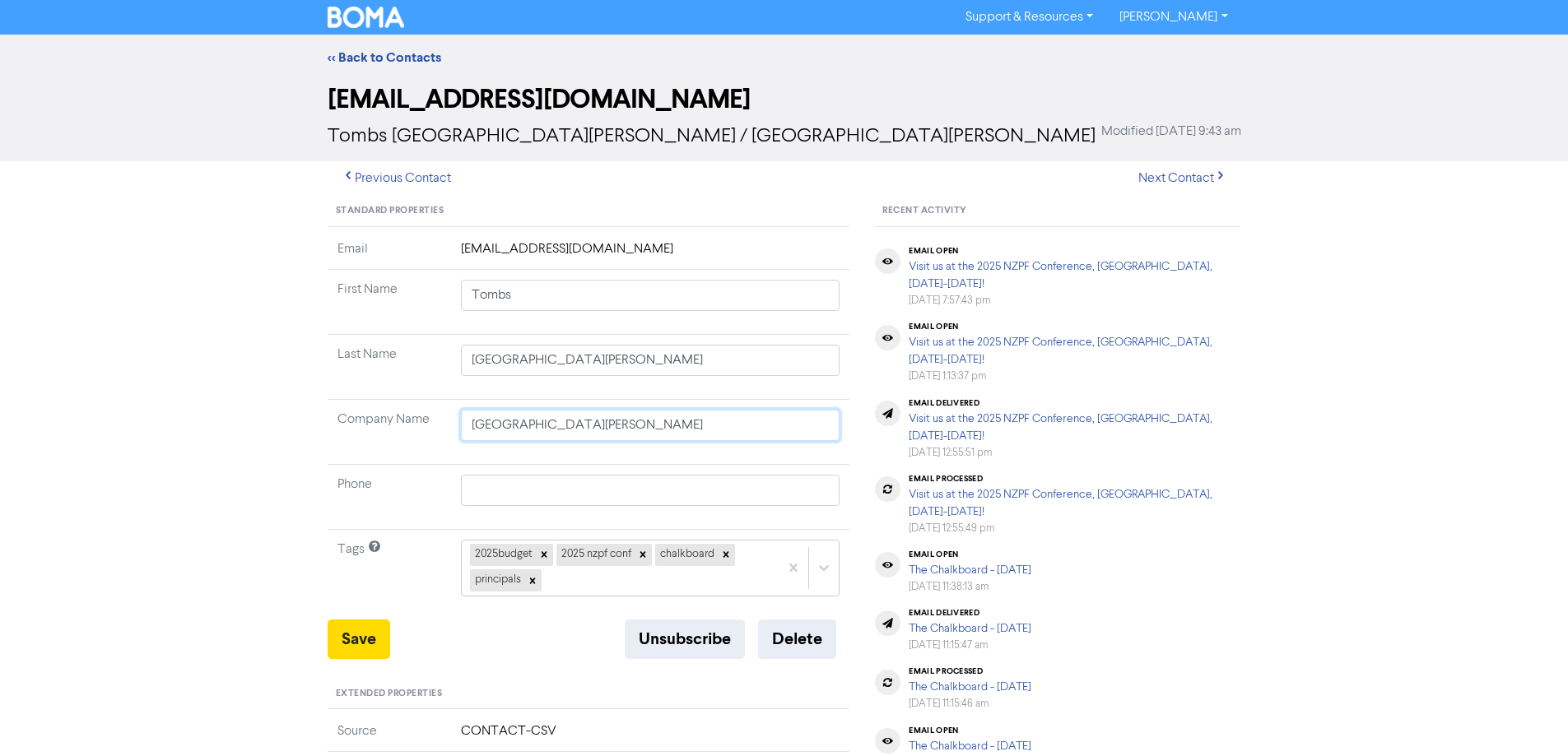
click at [666, 419] on input "[GEOGRAPHIC_DATA][PERSON_NAME]" at bounding box center [651, 426] width 379 height 31
drag, startPoint x: 623, startPoint y: 362, endPoint x: 306, endPoint y: 367, distance: 317.0
click at [306, 367] on div "<< Back to Contacts [EMAIL_ADDRESS][DOMAIN_NAME] Tombs [GEOGRAPHIC_DATA][PERSON…" at bounding box center [784, 661] width 1568 height 1253
click at [639, 364] on input "[GEOGRAPHIC_DATA][PERSON_NAME]" at bounding box center [651, 361] width 379 height 31
drag, startPoint x: 646, startPoint y: 363, endPoint x: 310, endPoint y: 363, distance: 336.0
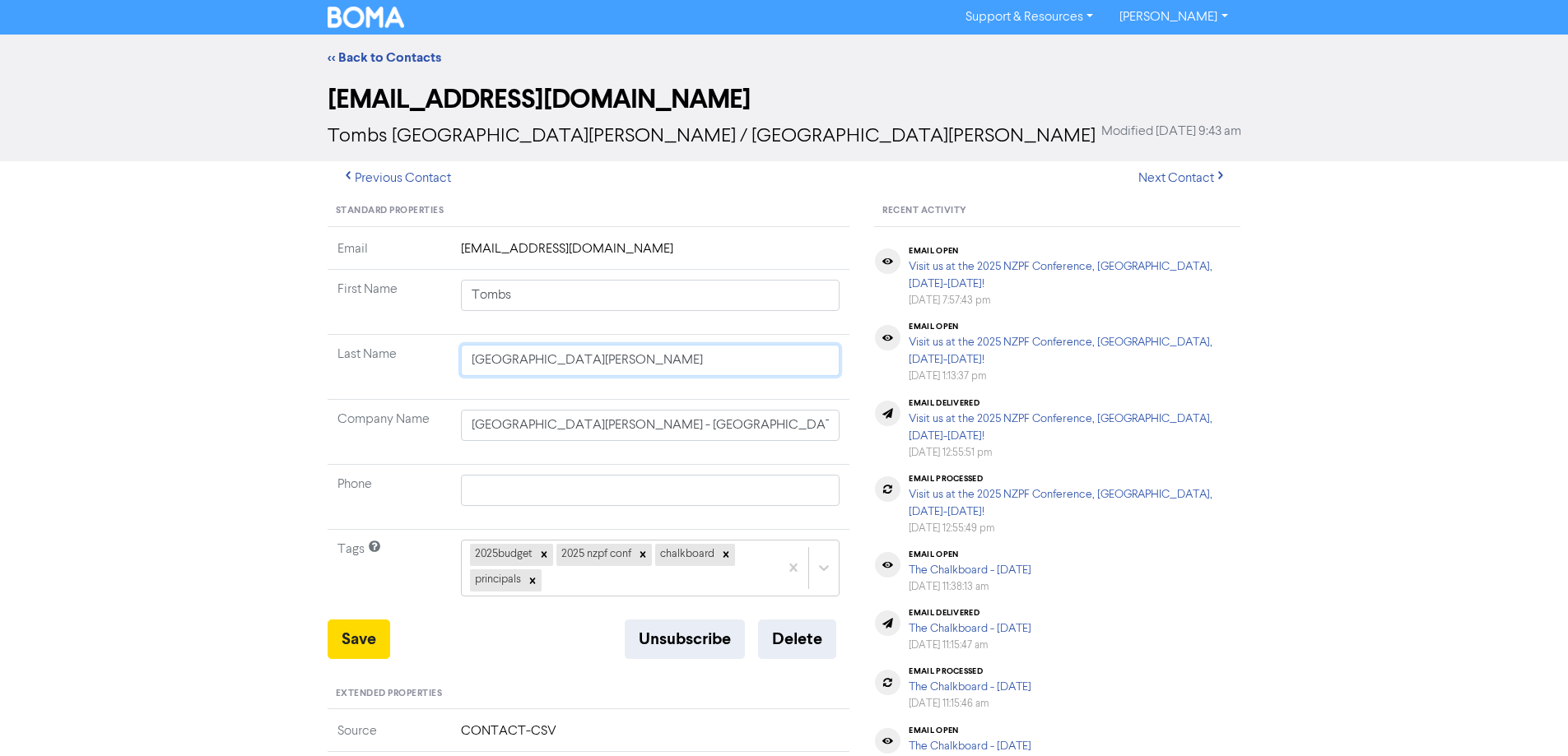
click at [310, 363] on div "<< Back to Contacts [EMAIL_ADDRESS][DOMAIN_NAME] Tombs [GEOGRAPHIC_DATA][PERSON…" at bounding box center [784, 661] width 1568 height 1253
click at [528, 303] on input "Tombs" at bounding box center [651, 296] width 379 height 31
drag, startPoint x: 534, startPoint y: 300, endPoint x: 346, endPoint y: 287, distance: 188.4
click at [346, 287] on tr "First Name Tombs" at bounding box center [589, 303] width 523 height 65
click at [348, 628] on button "Save" at bounding box center [359, 639] width 63 height 39
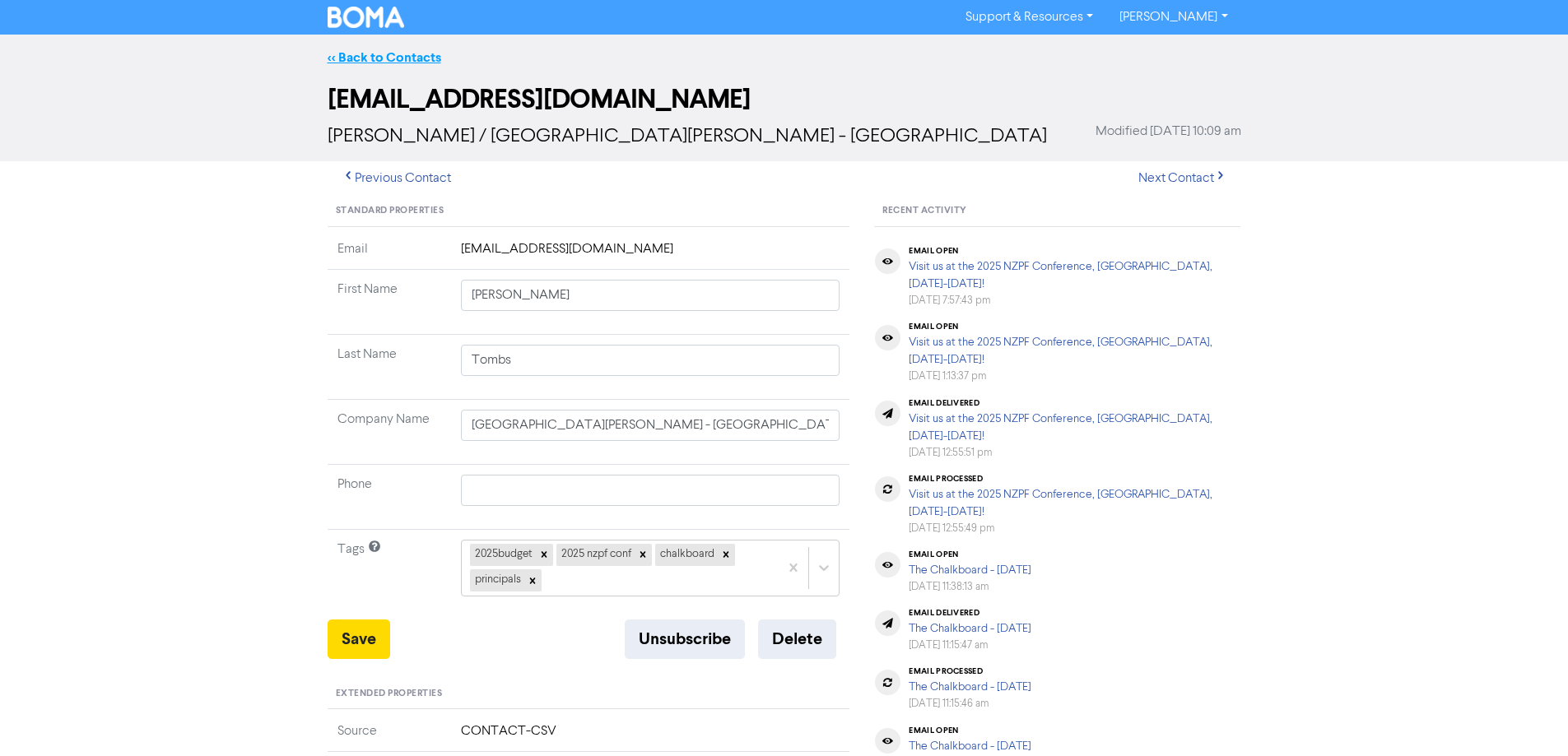
click at [360, 53] on link "<< Back to Contacts" at bounding box center [384, 57] width 114 height 17
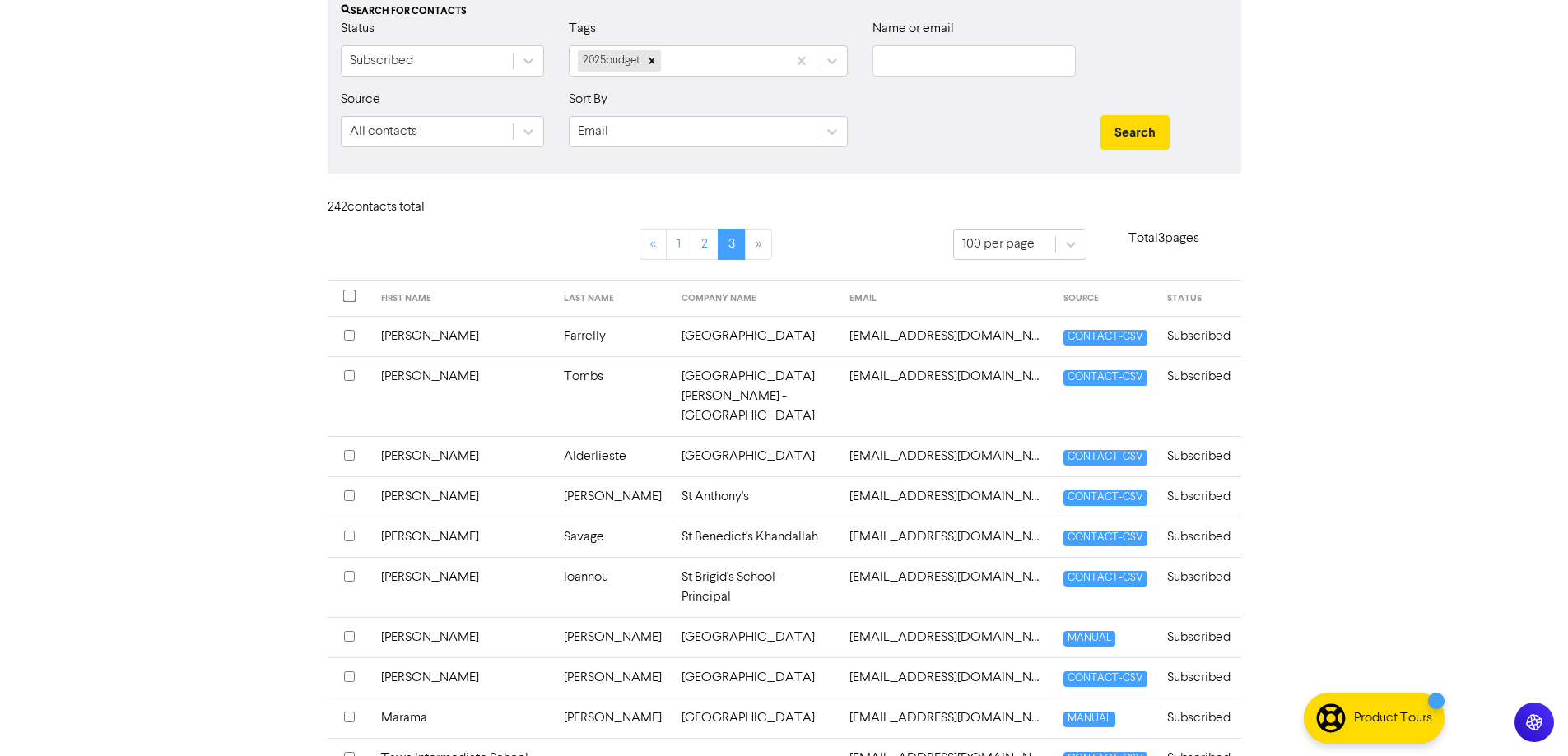
scroll to position [247, 0]
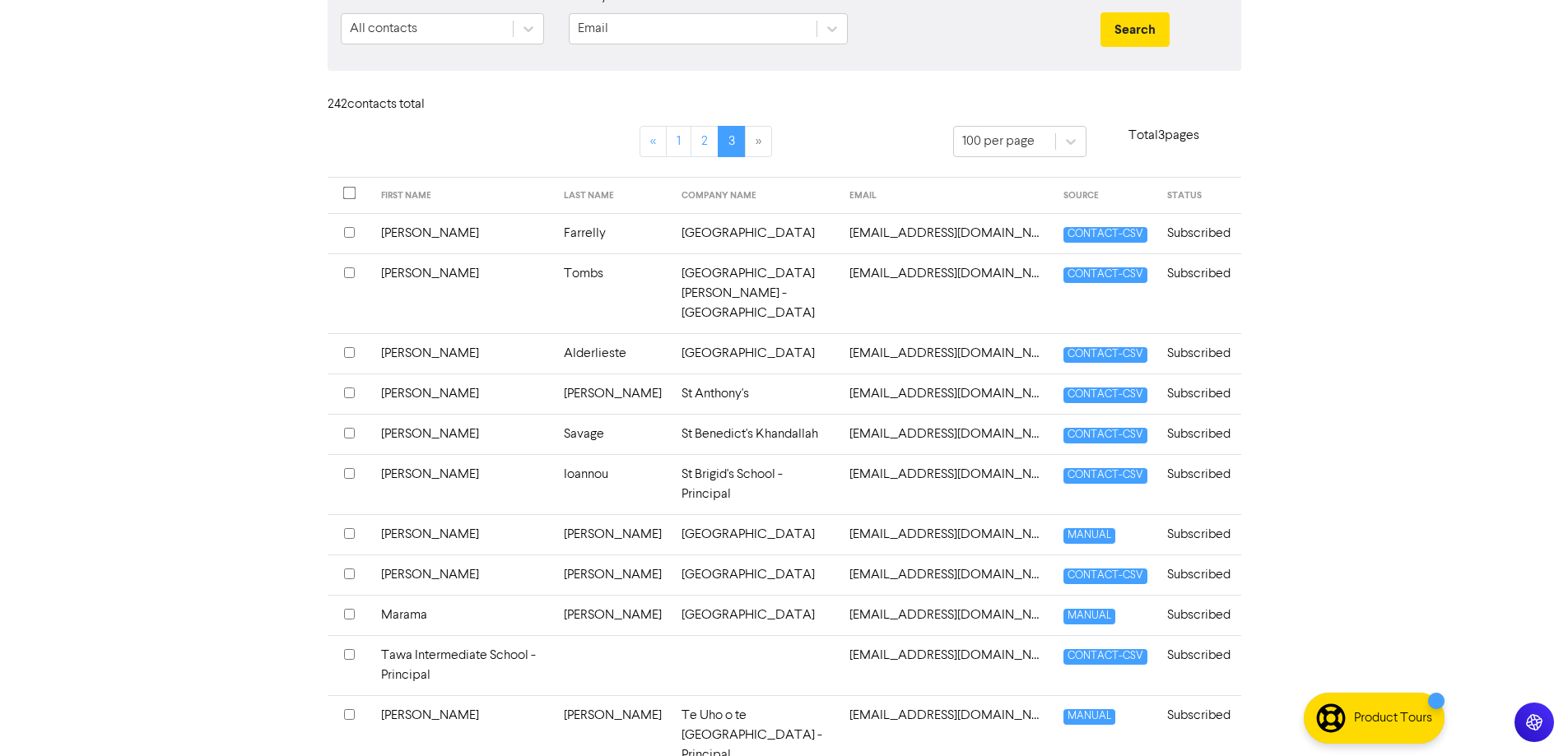
click at [599, 333] on td "Alderlieste" at bounding box center [612, 353] width 118 height 40
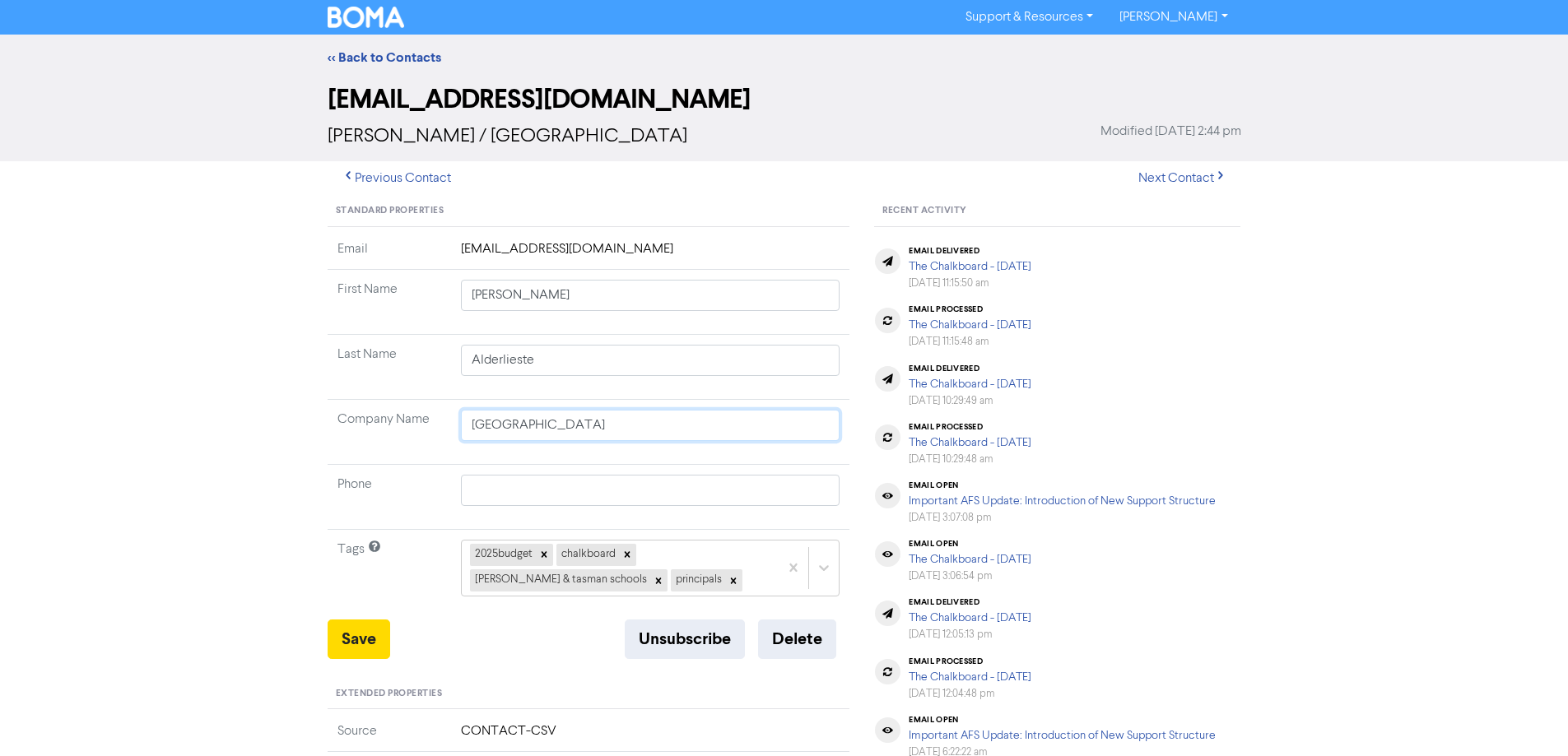
click at [664, 427] on input "[GEOGRAPHIC_DATA]" at bounding box center [651, 426] width 379 height 31
drag, startPoint x: 674, startPoint y: 136, endPoint x: 497, endPoint y: 145, distance: 177.2
click at [497, 145] on div "[PERSON_NAME] / [GEOGRAPHIC_DATA] Modified [DATE] 2:44 pm" at bounding box center [784, 137] width 913 height 29
copy span "[GEOGRAPHIC_DATA]"
click at [350, 633] on button "Save" at bounding box center [359, 639] width 63 height 39
